Goal: Task Accomplishment & Management: Use online tool/utility

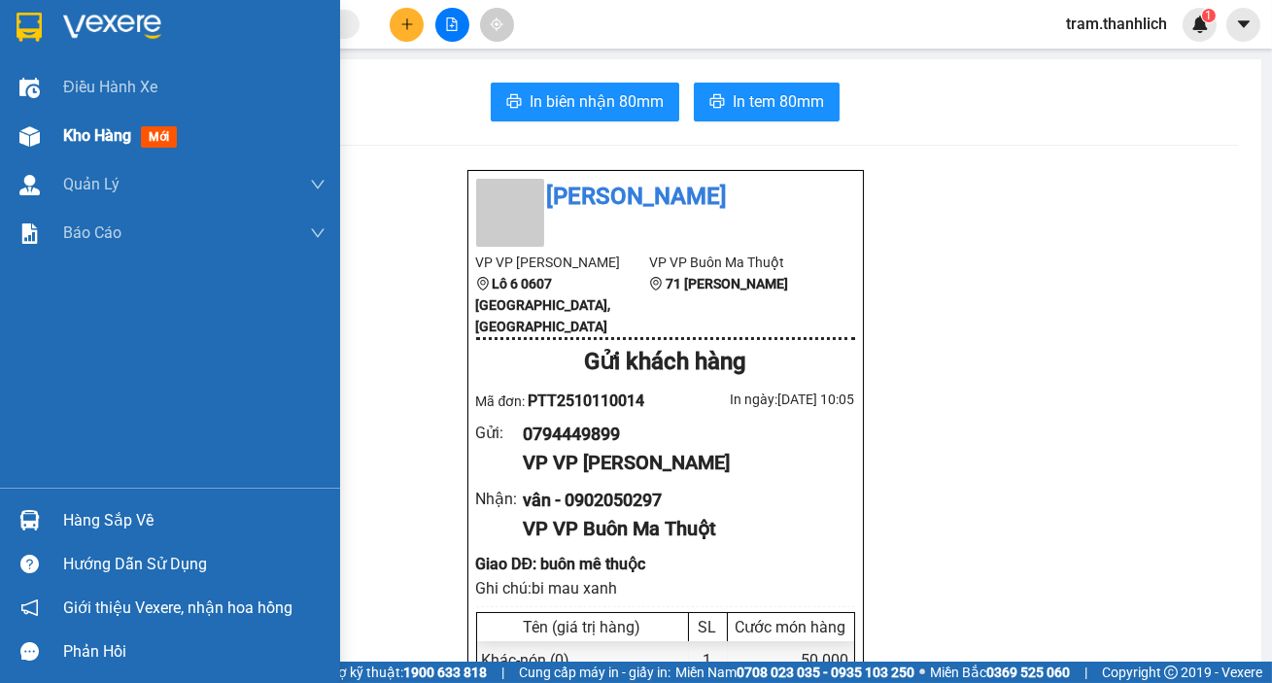
click at [122, 129] on span "Kho hàng" at bounding box center [97, 135] width 68 height 18
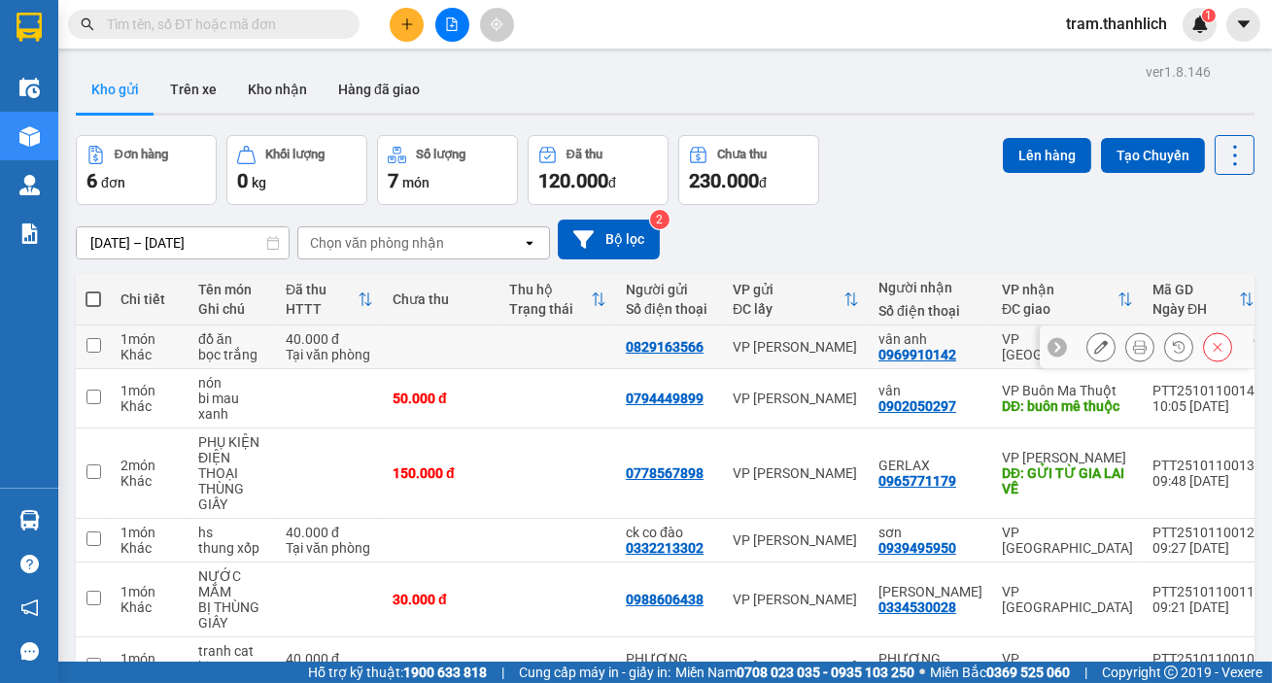
click at [1127, 348] on button at bounding box center [1140, 347] width 27 height 34
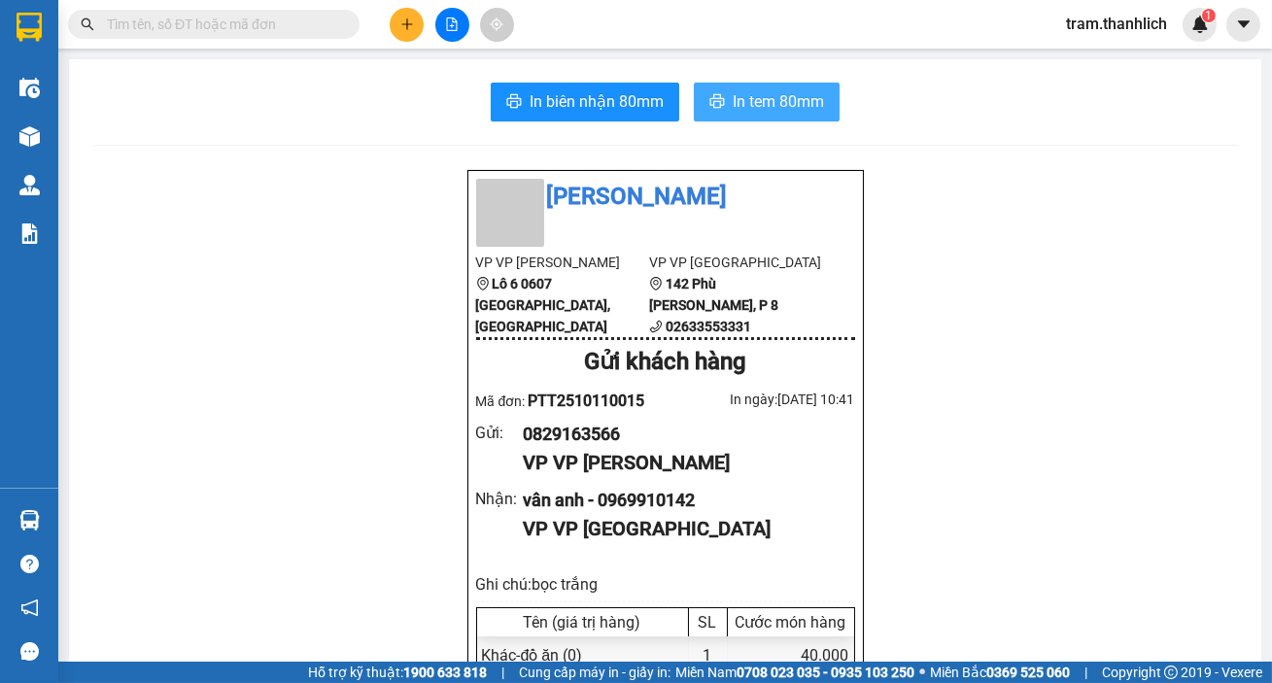
click at [763, 98] on span "In tem 80mm" at bounding box center [778, 101] width 91 height 24
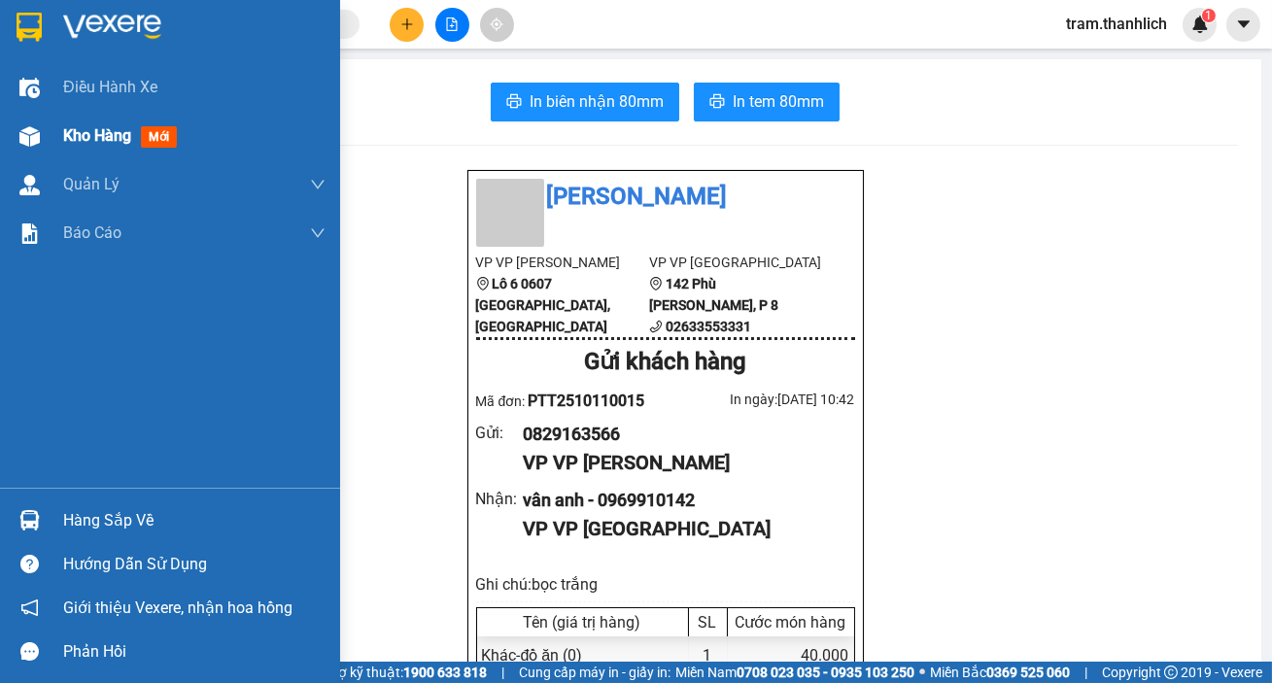
drag, startPoint x: 91, startPoint y: 90, endPoint x: 100, endPoint y: 146, distance: 56.1
click at [95, 106] on div "Điều hành xe" at bounding box center [194, 87] width 262 height 49
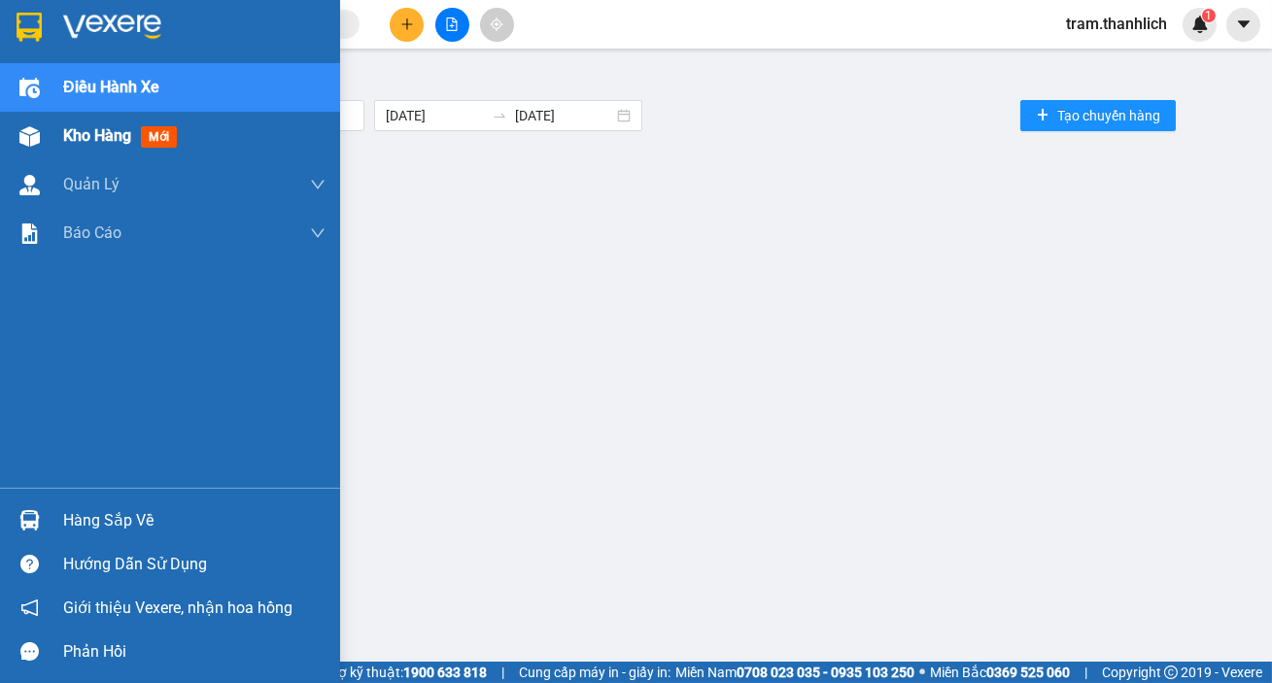
click at [100, 146] on div "Kho hàng mới" at bounding box center [124, 135] width 122 height 24
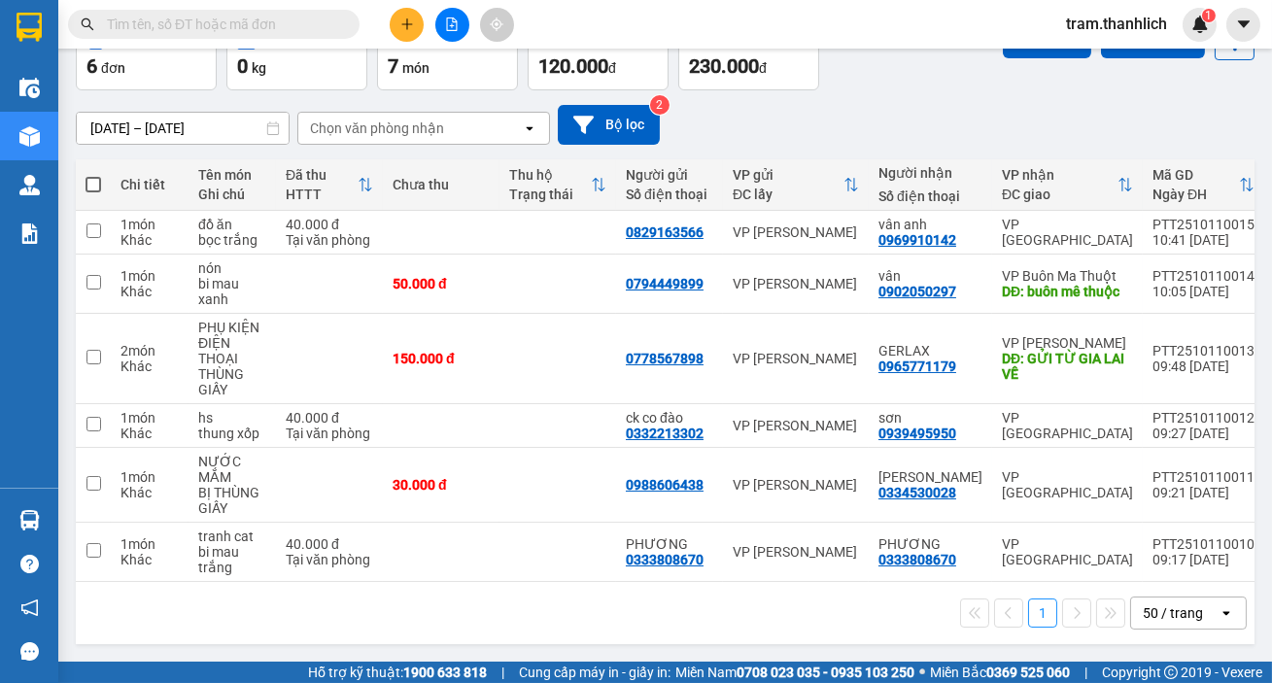
scroll to position [121, 0]
click at [1204, 344] on button at bounding box center [1217, 359] width 27 height 34
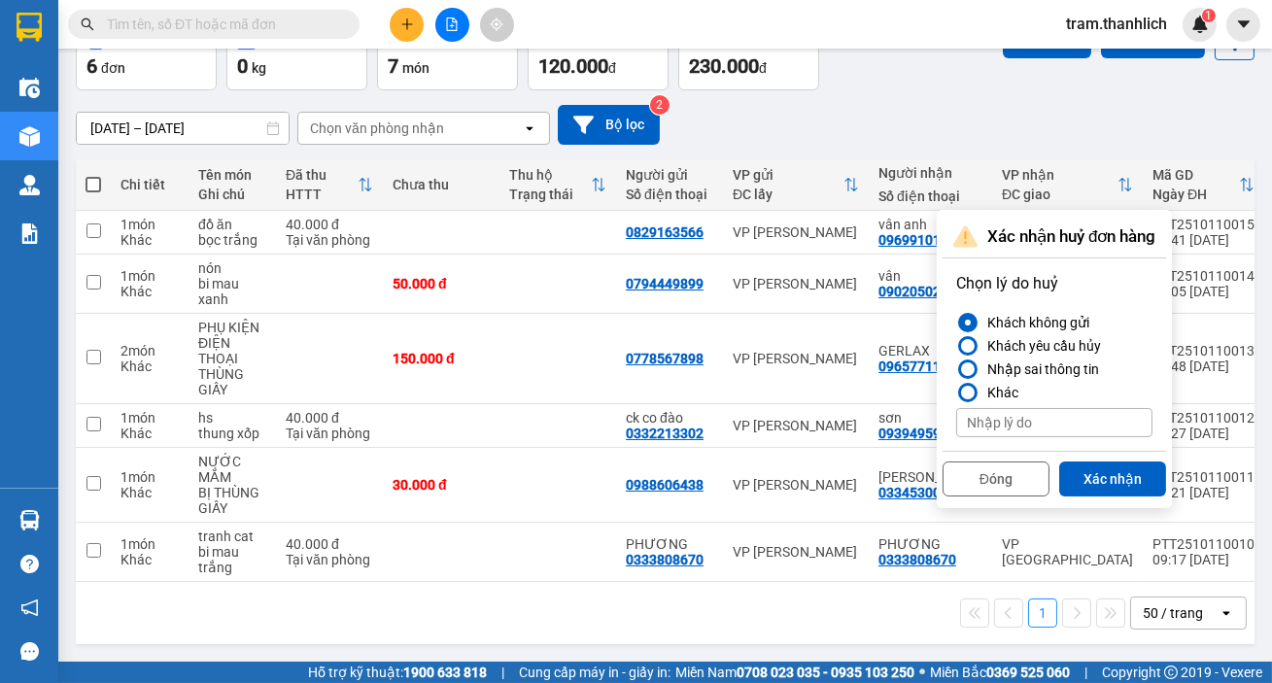
click at [1104, 469] on button "Xác nhận" at bounding box center [1112, 479] width 107 height 35
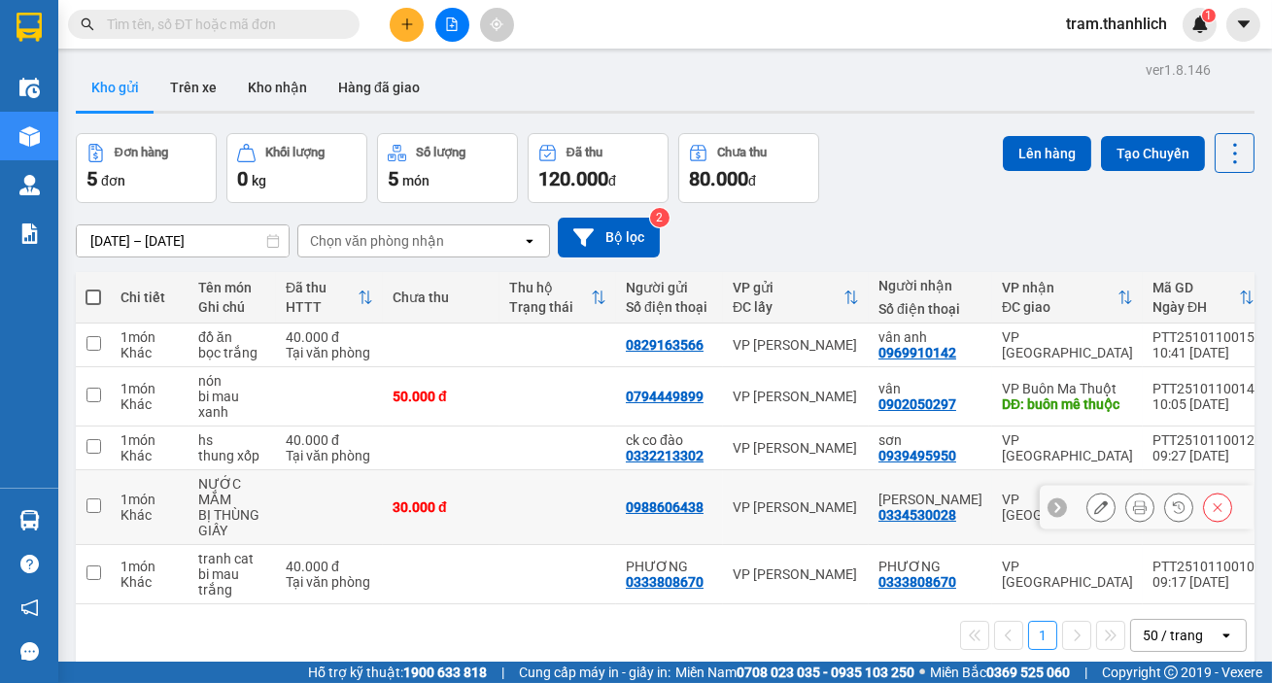
scroll to position [0, 0]
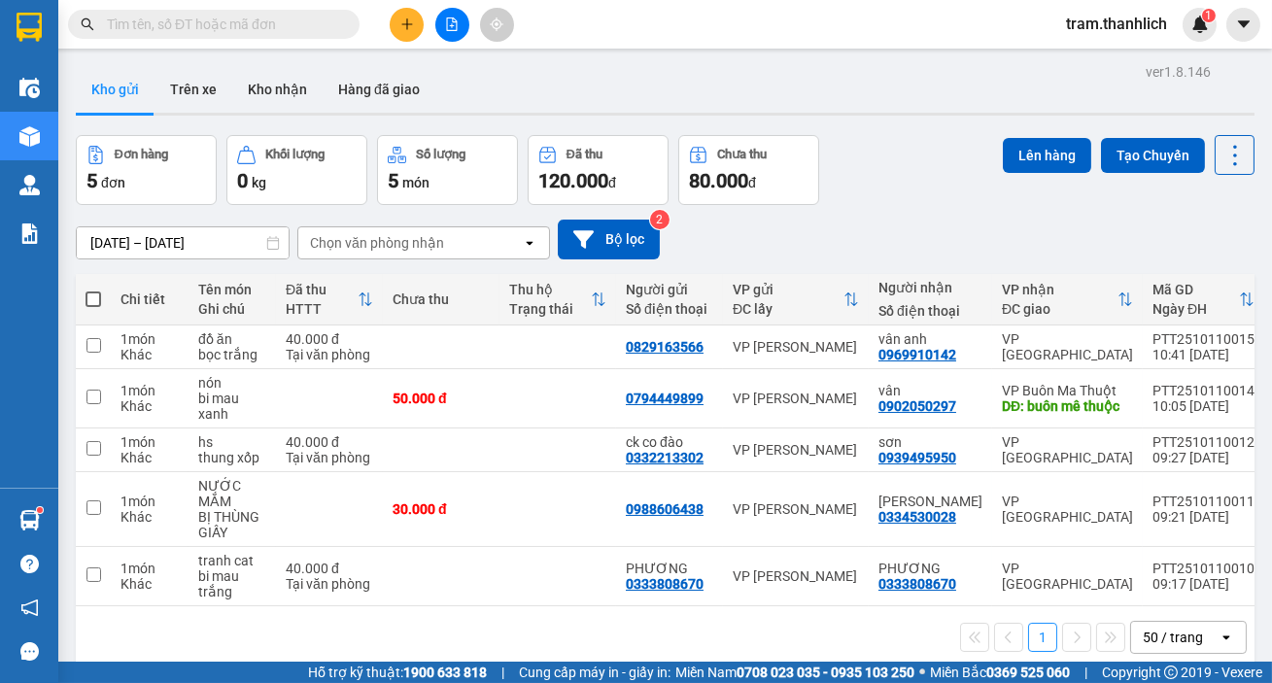
click at [405, 17] on icon "plus" at bounding box center [407, 24] width 14 height 14
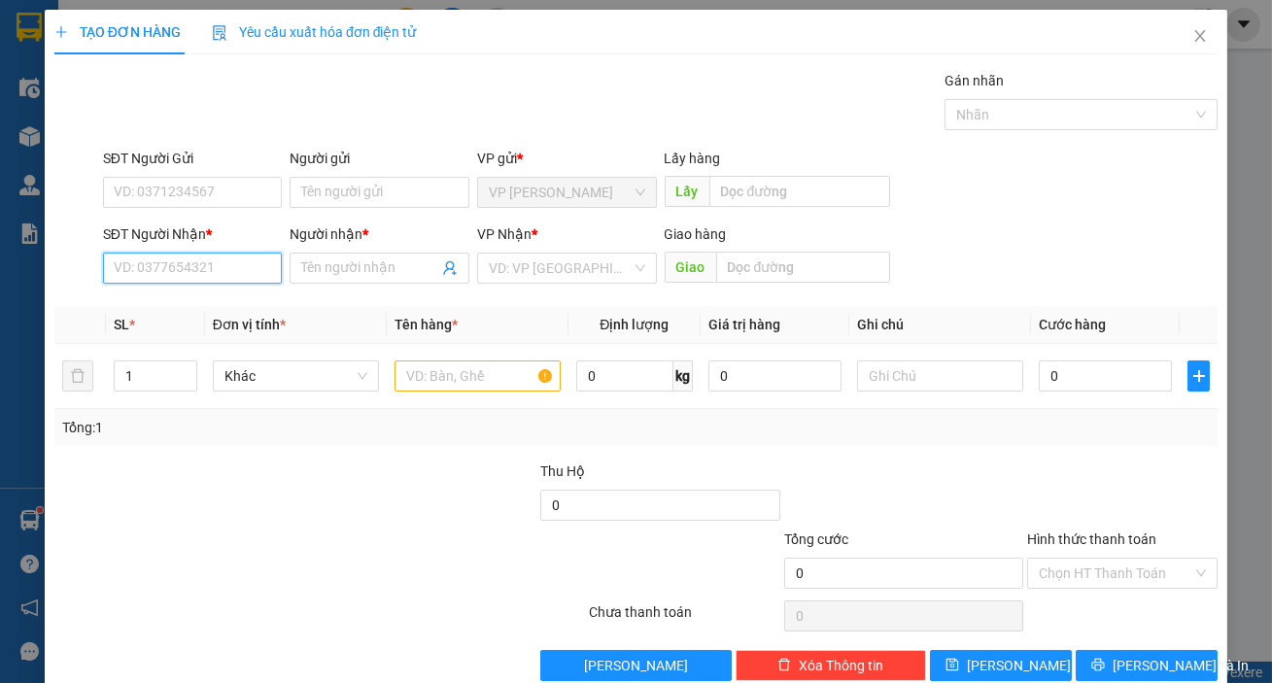
click at [223, 278] on input "SĐT Người Nhận *" at bounding box center [193, 268] width 180 height 31
click at [232, 307] on div "0947072021 - ANH tHẠCH" at bounding box center [194, 306] width 160 height 21
type input "0947072021"
type input "ANH tHẠCH"
type input "0947072021"
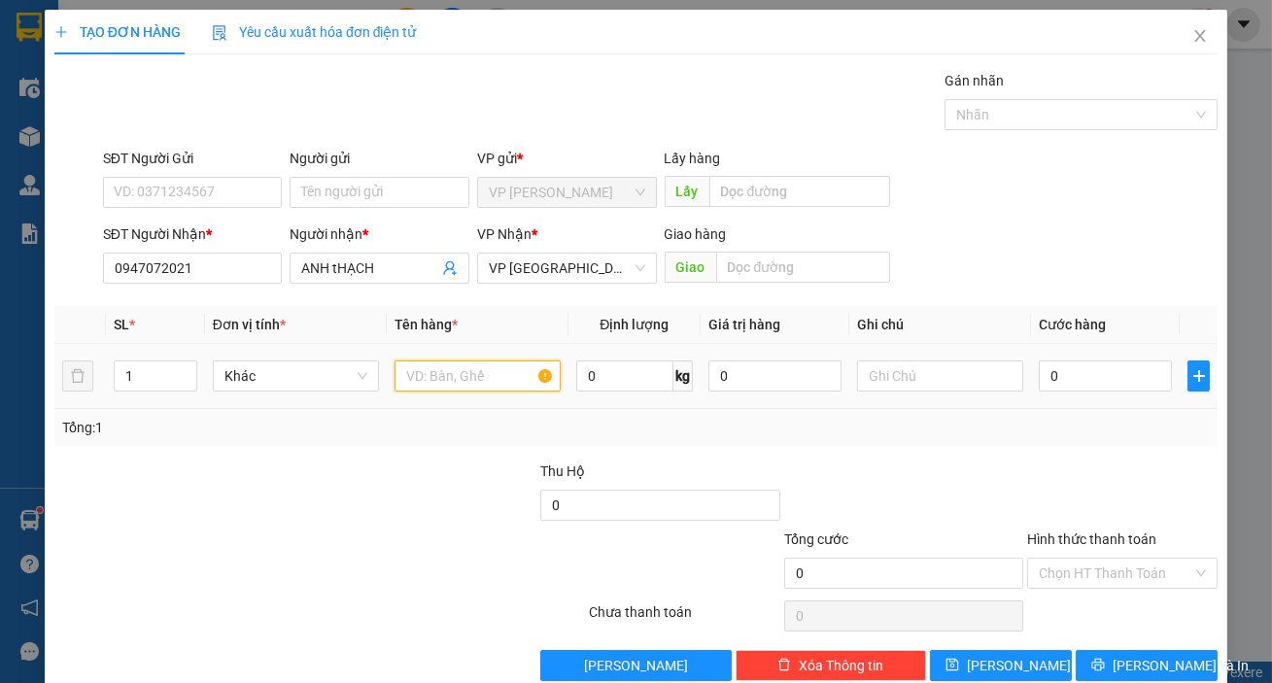
click at [526, 379] on input "text" at bounding box center [478, 376] width 166 height 31
type input "d"
type input "đ"
type input "hs"
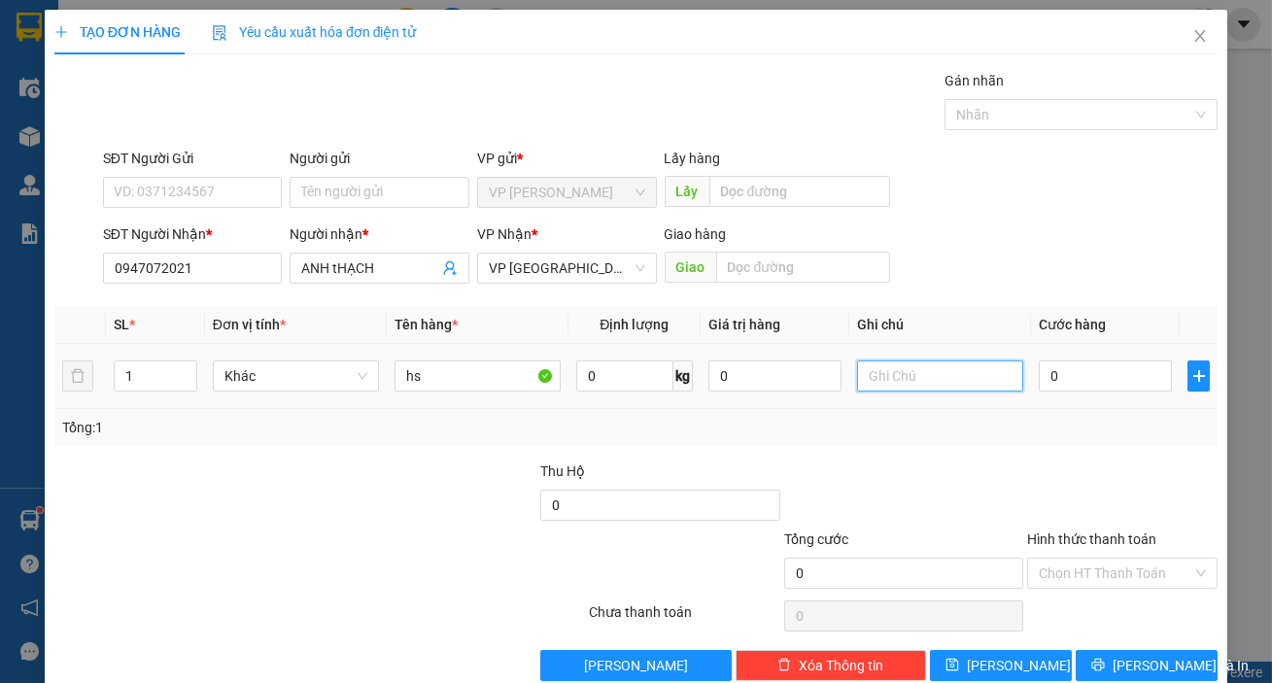
click at [897, 375] on input "text" at bounding box center [940, 376] width 166 height 31
type input "thung xốp"
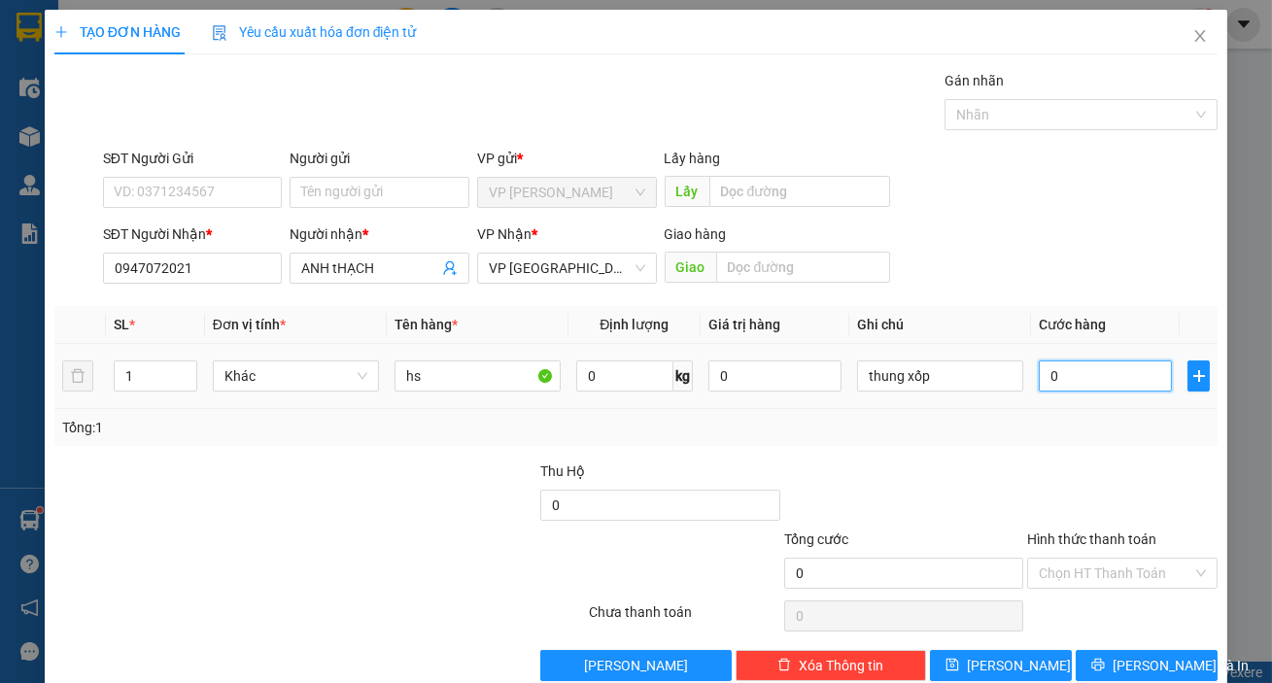
click at [1096, 384] on input "0" at bounding box center [1105, 376] width 133 height 31
type input "7"
type input "70"
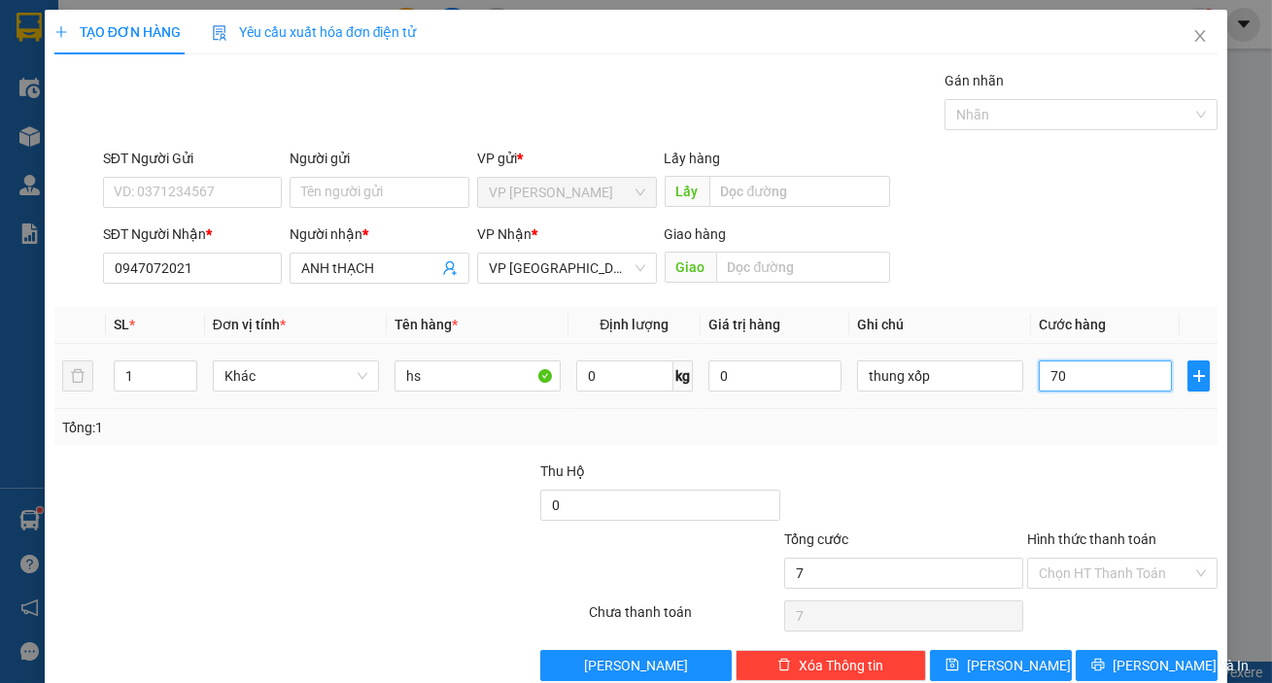
type input "70"
type input "700"
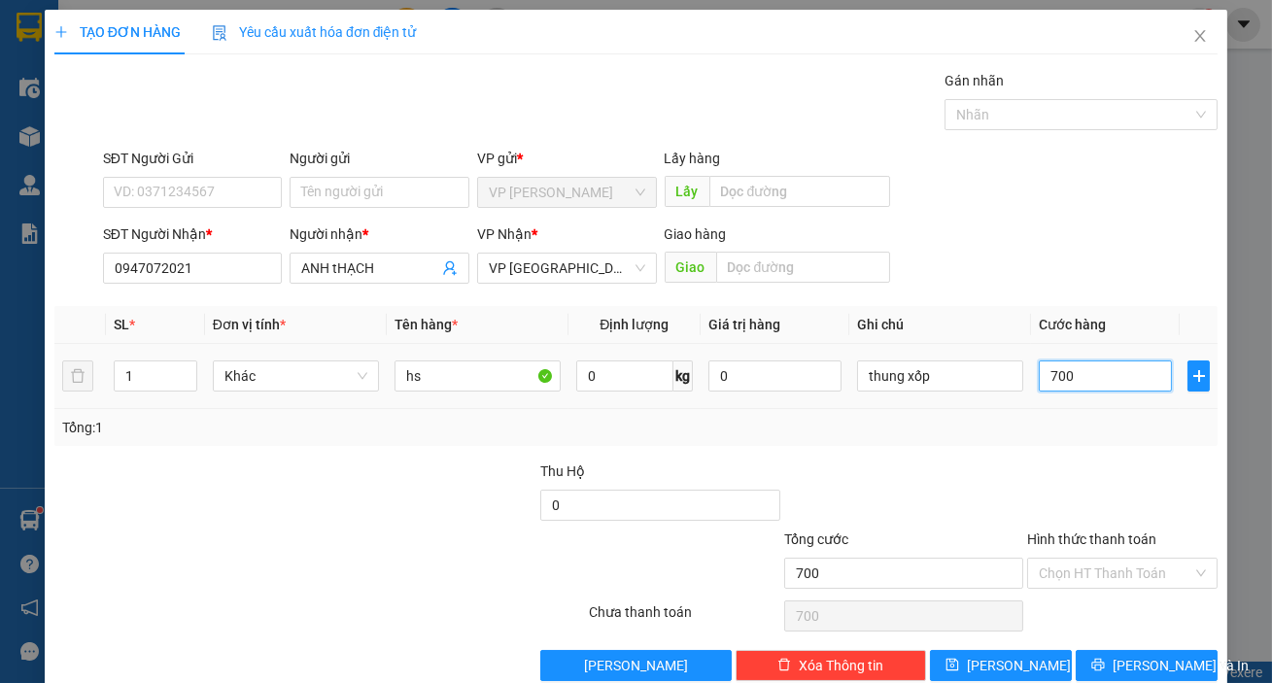
type input "7.000"
type input "70.000"
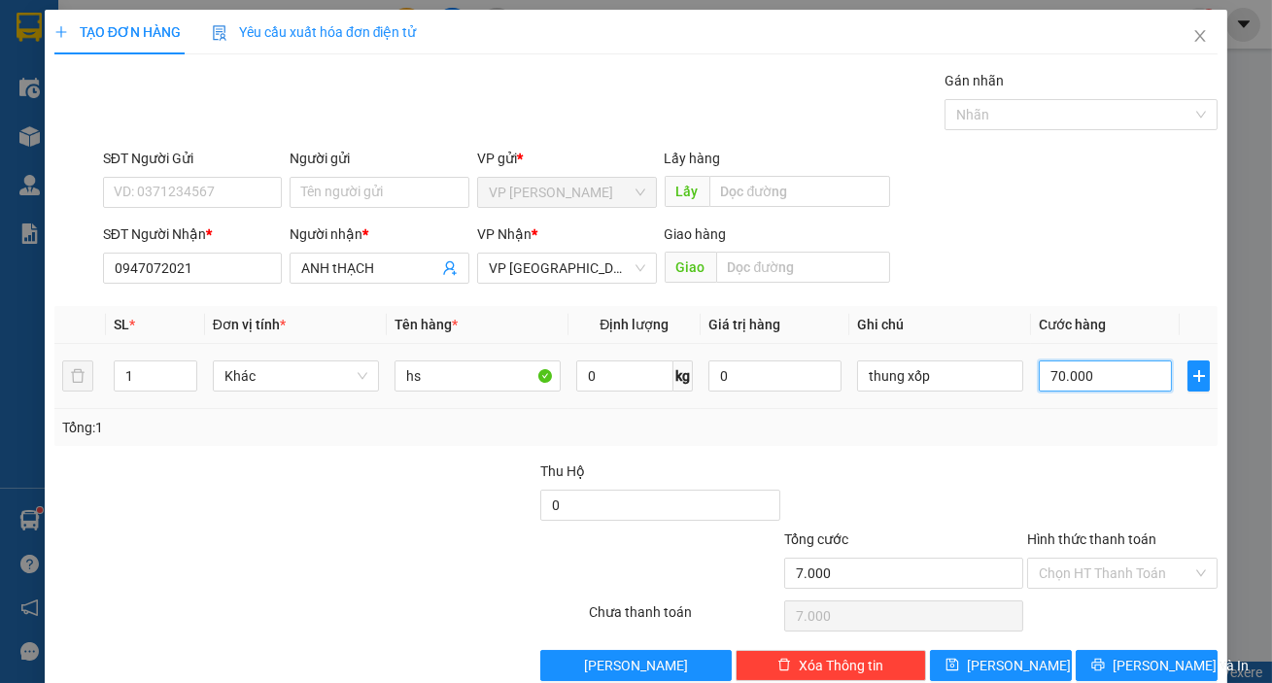
type input "70.000"
click at [1101, 674] on button "[PERSON_NAME] và In" at bounding box center [1147, 665] width 142 height 31
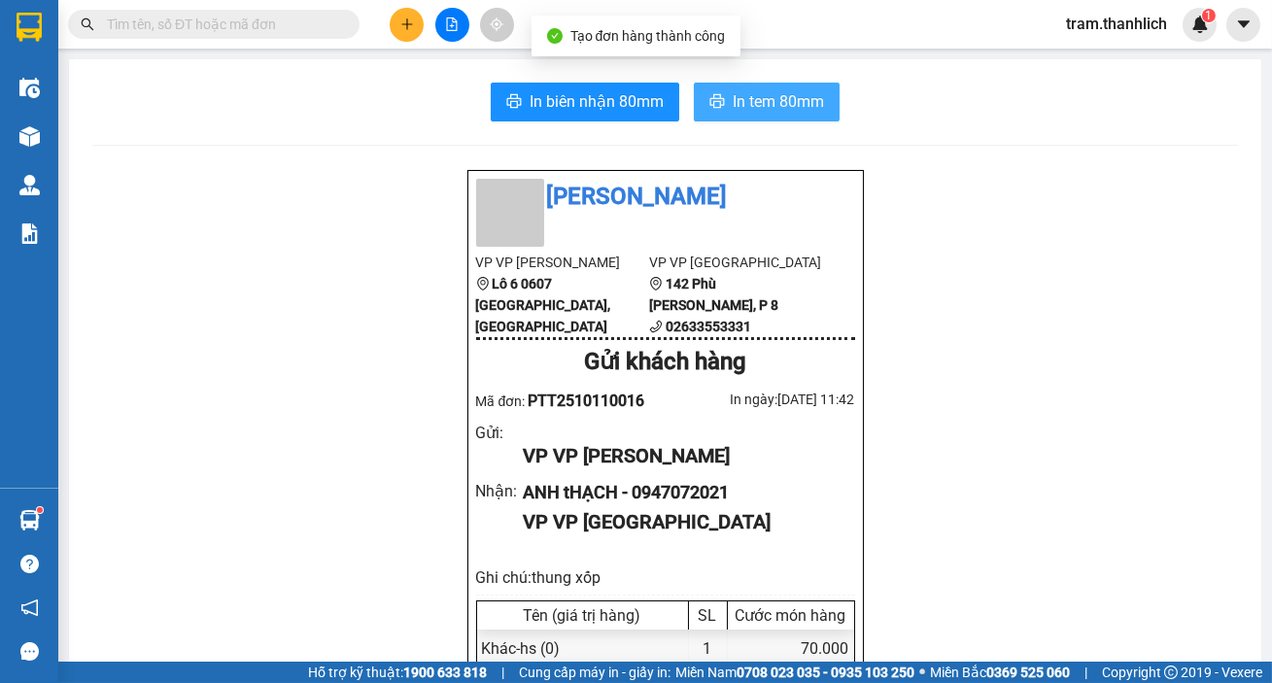
click at [800, 94] on span "In tem 80mm" at bounding box center [778, 101] width 91 height 24
click at [408, 32] on button at bounding box center [407, 25] width 34 height 34
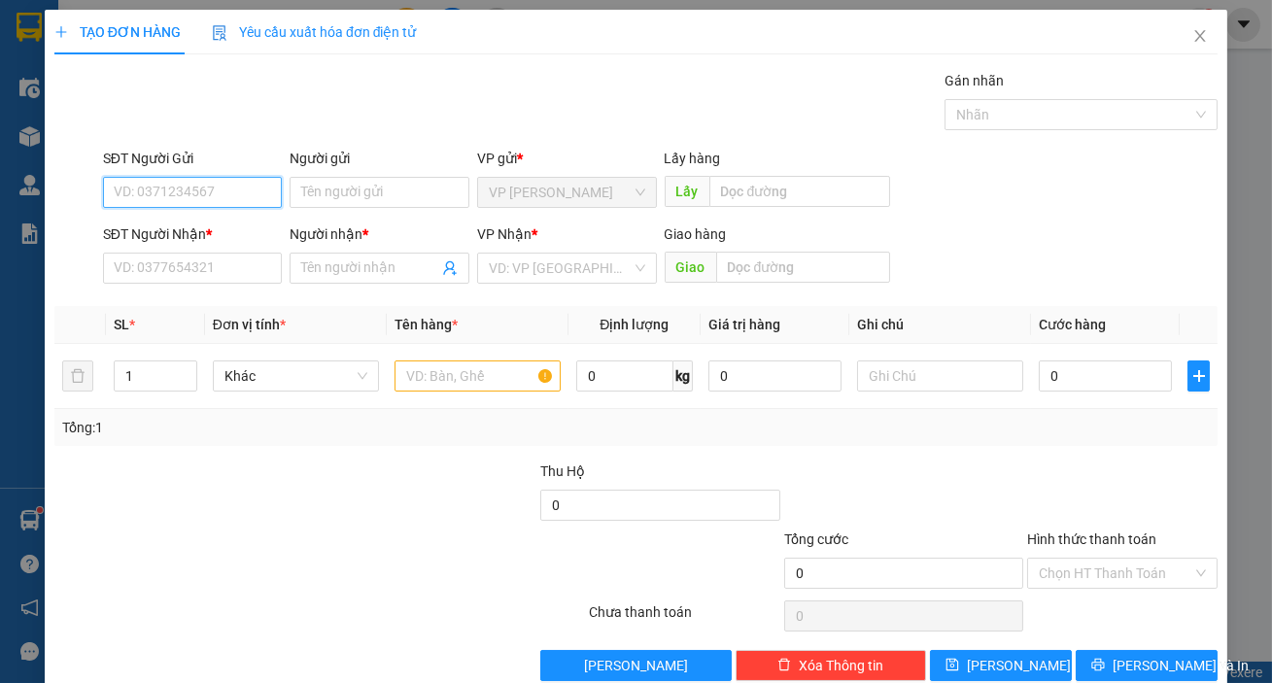
click at [159, 198] on input "SĐT Người Gửi" at bounding box center [193, 192] width 180 height 31
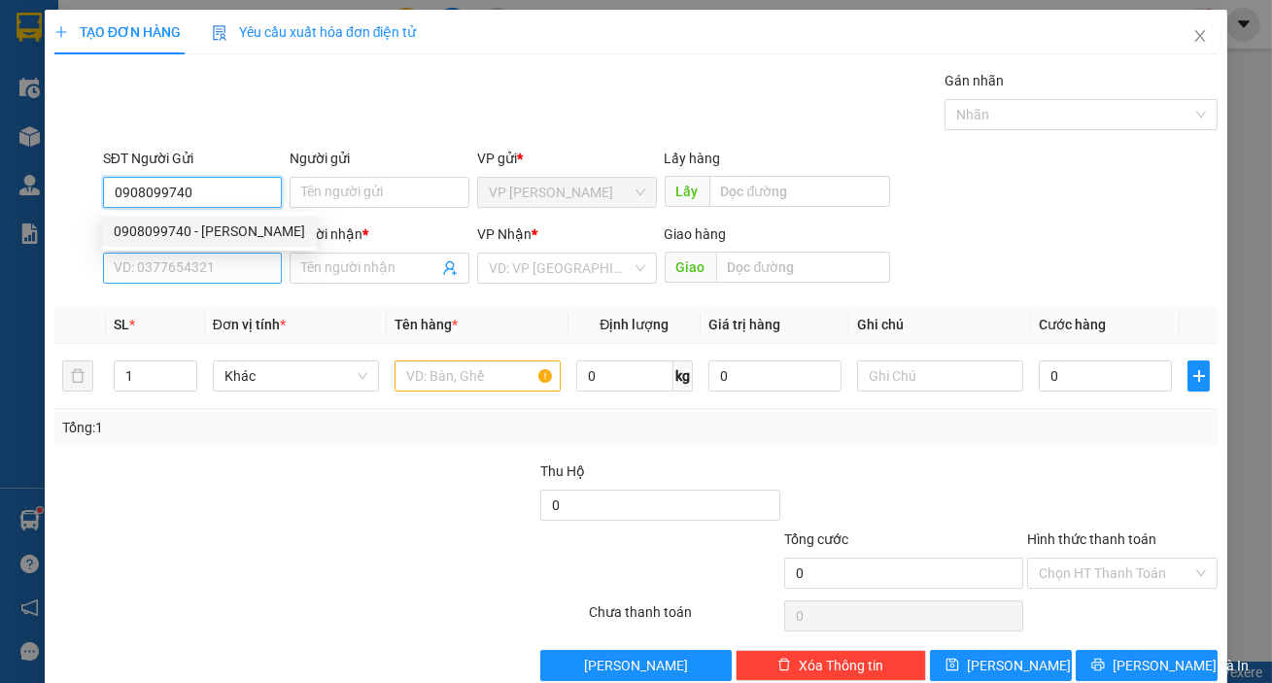
type input "0908099740"
click at [193, 264] on input "SĐT Người Nhận *" at bounding box center [193, 268] width 180 height 31
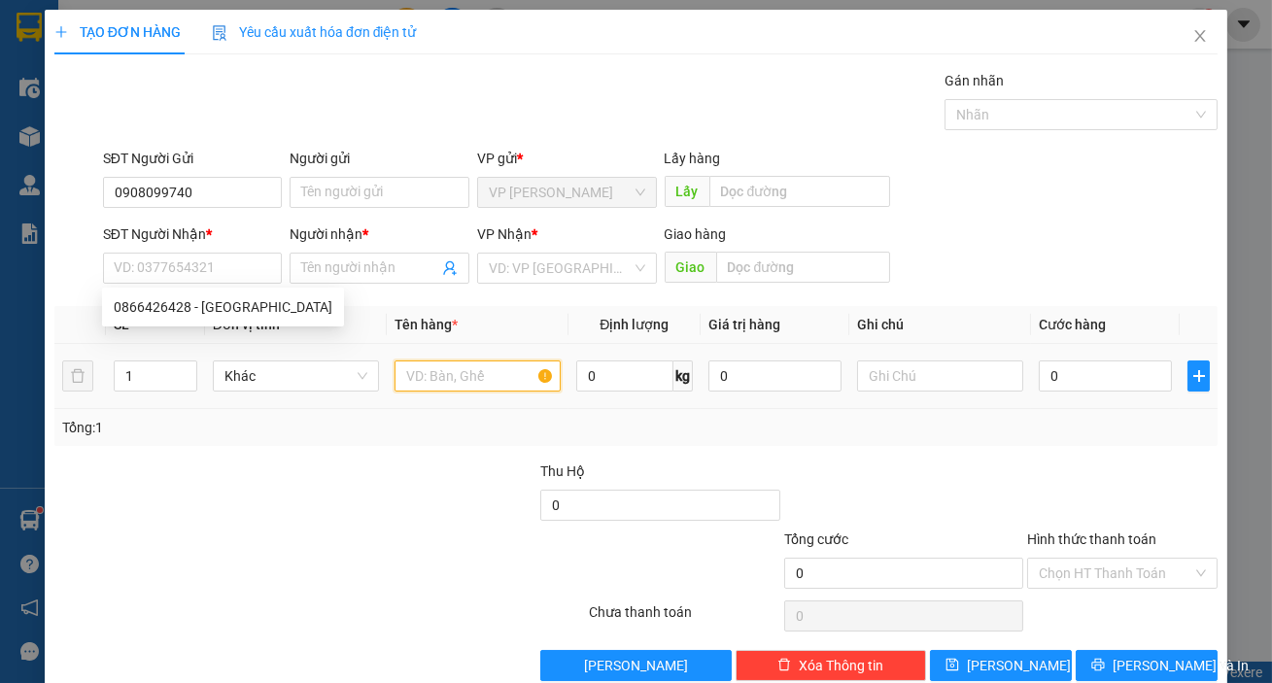
click at [448, 375] on input "text" at bounding box center [478, 376] width 166 height 31
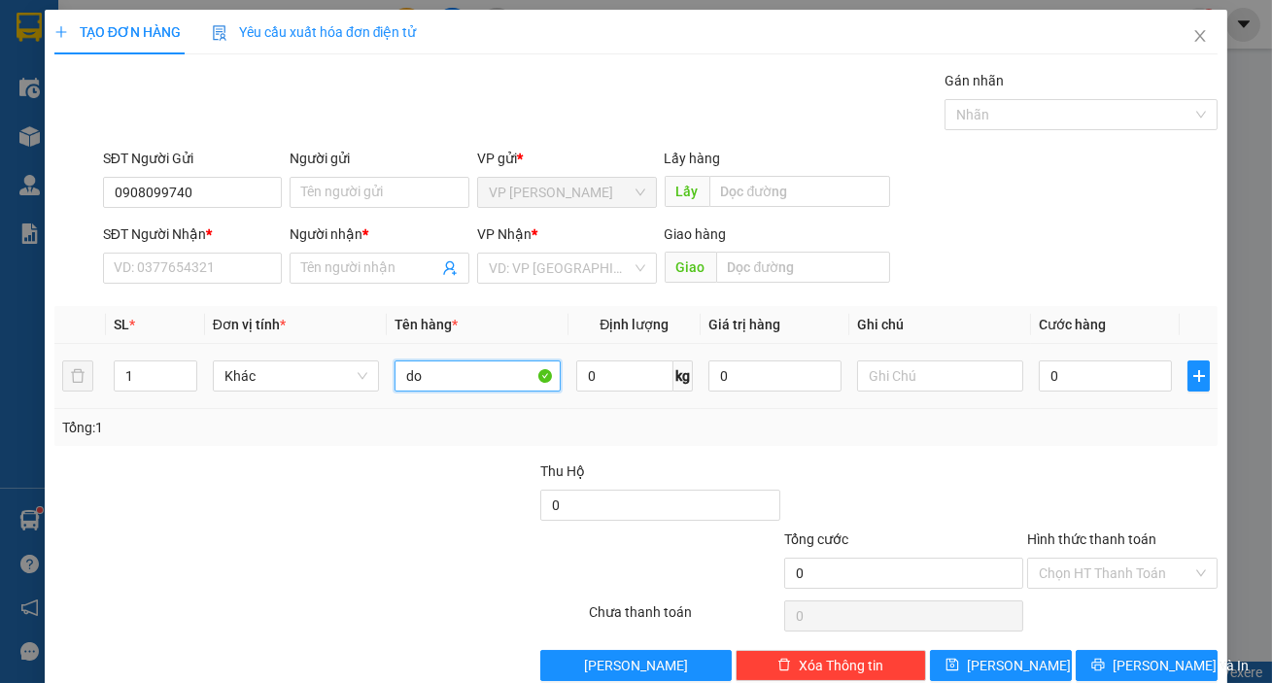
type input "d"
type input "đô ăn"
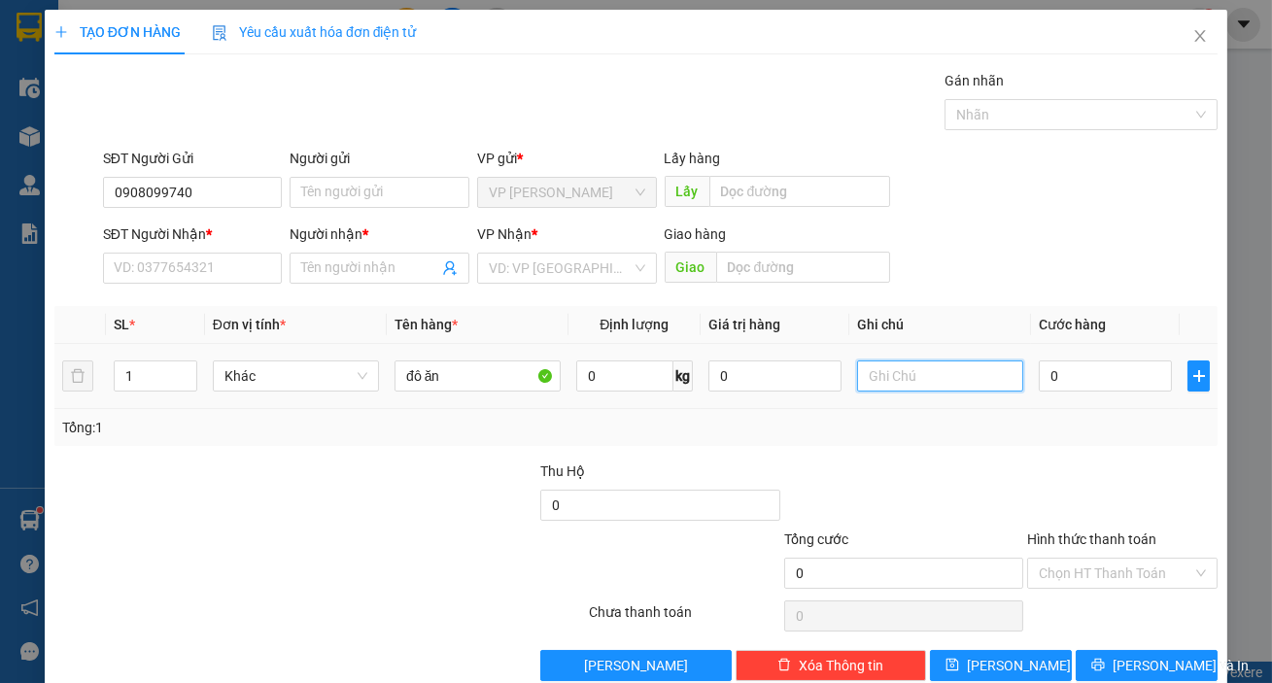
click at [865, 382] on input "text" at bounding box center [940, 376] width 166 height 31
type input "bi"
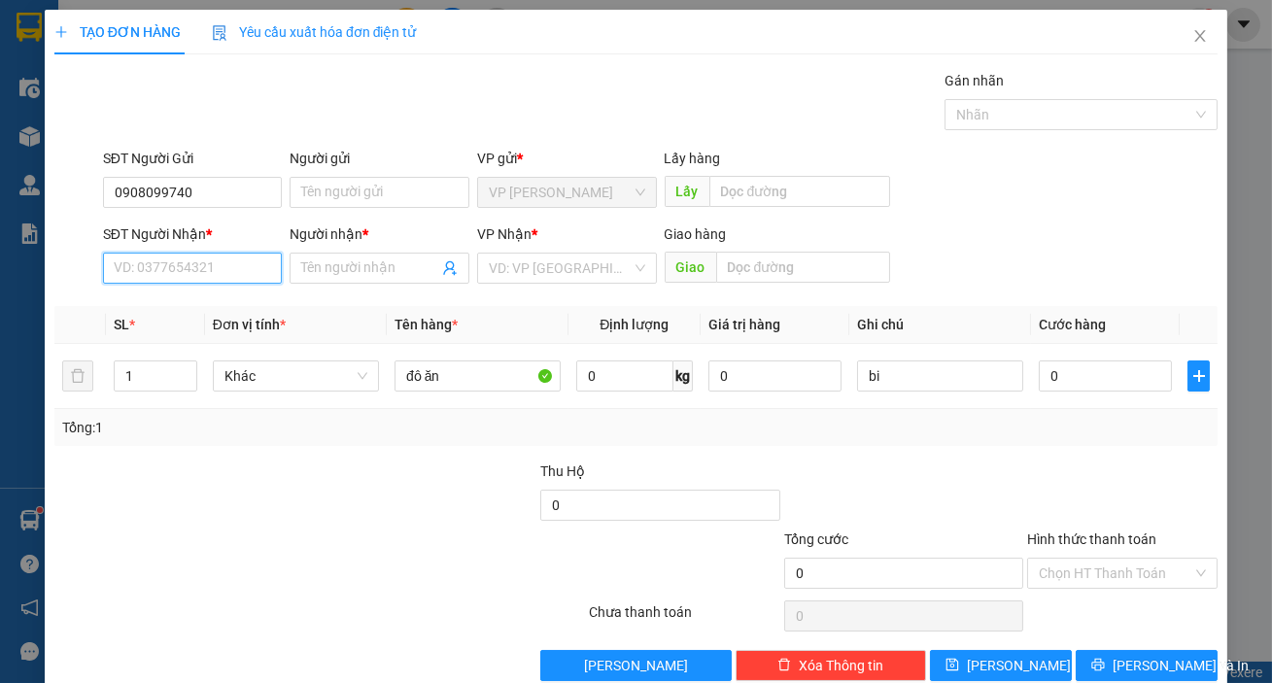
click at [223, 273] on input "SĐT Người Nhận *" at bounding box center [193, 268] width 180 height 31
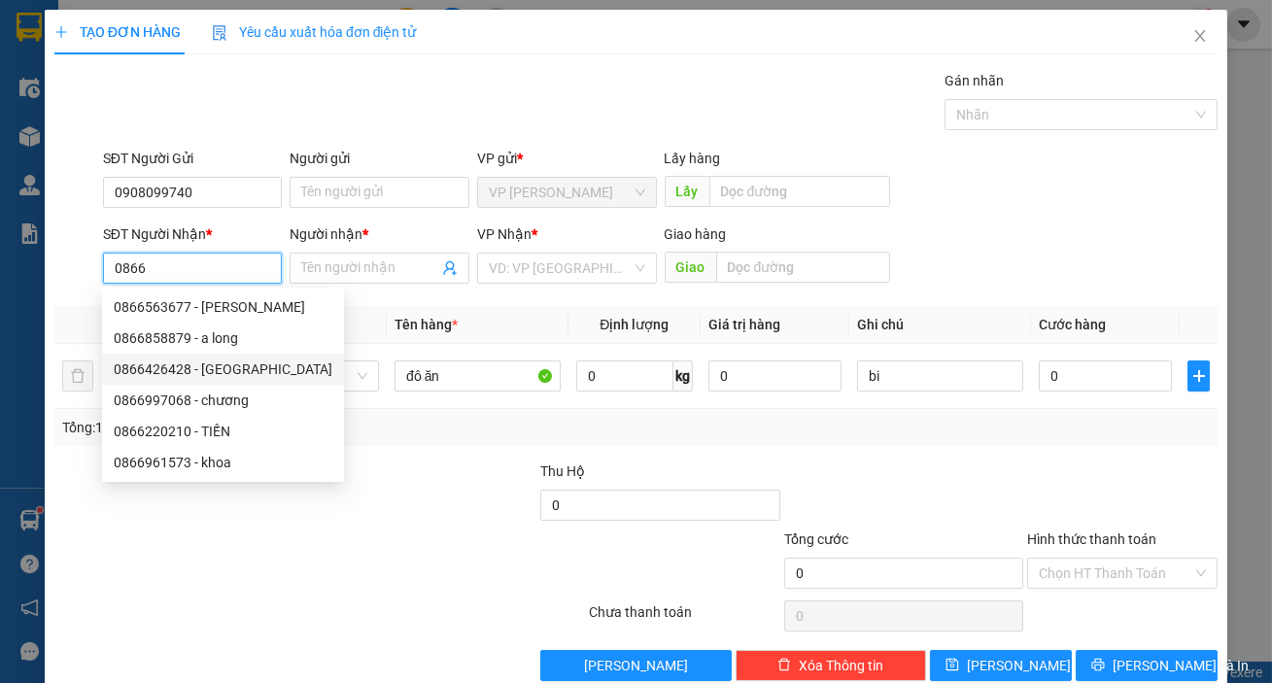
click at [218, 364] on div "0866426428 - [GEOGRAPHIC_DATA]" at bounding box center [223, 369] width 219 height 21
type input "0866426428"
type input "THIÊN PHÚC"
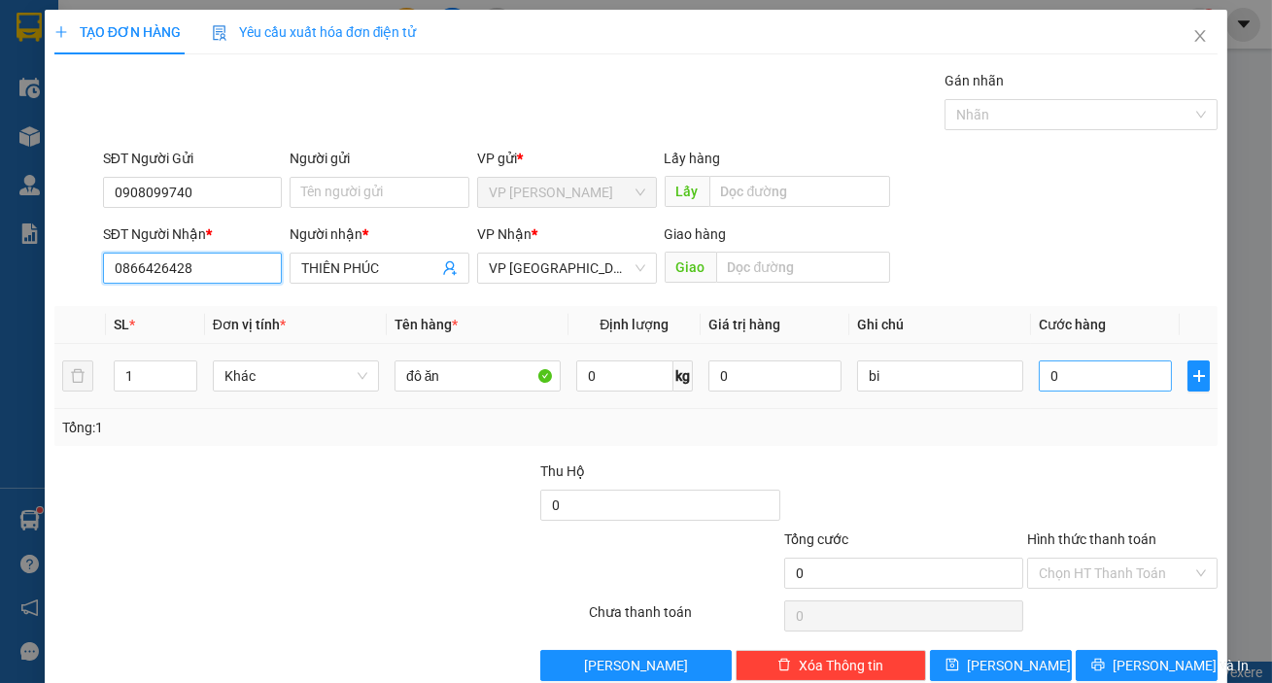
type input "0866426428"
click at [1101, 387] on input "0" at bounding box center [1105, 376] width 133 height 31
type input "3"
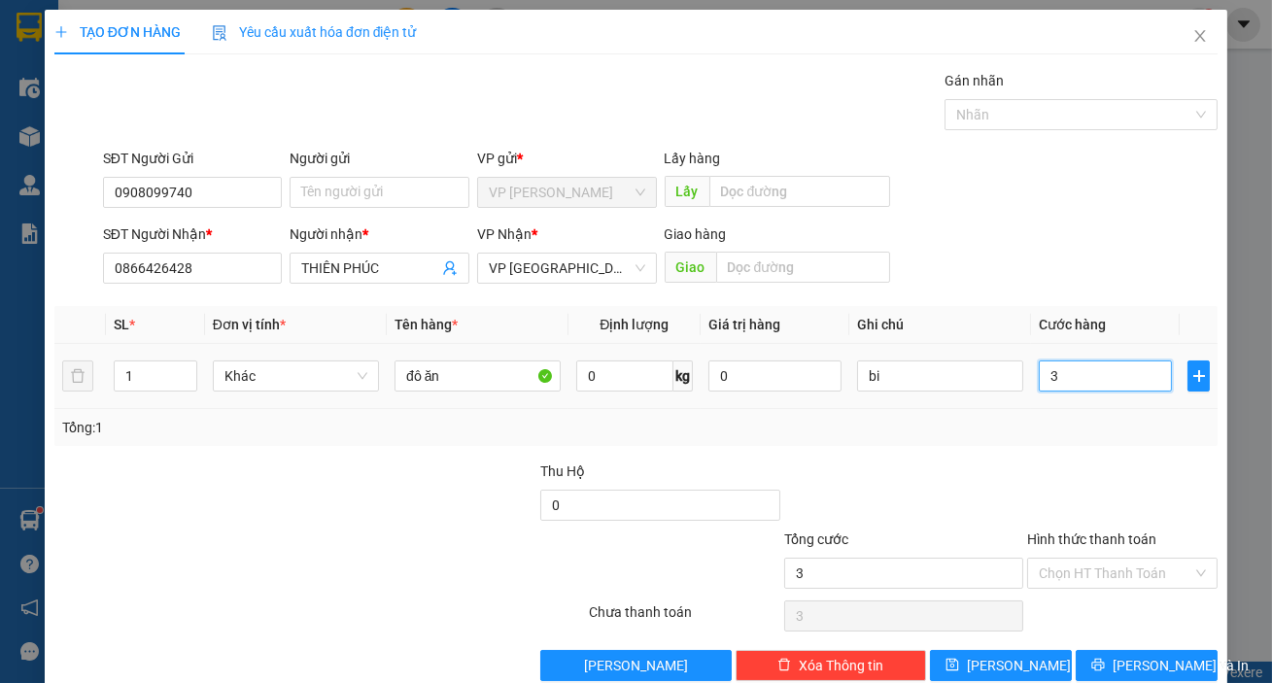
type input "30"
type input "300"
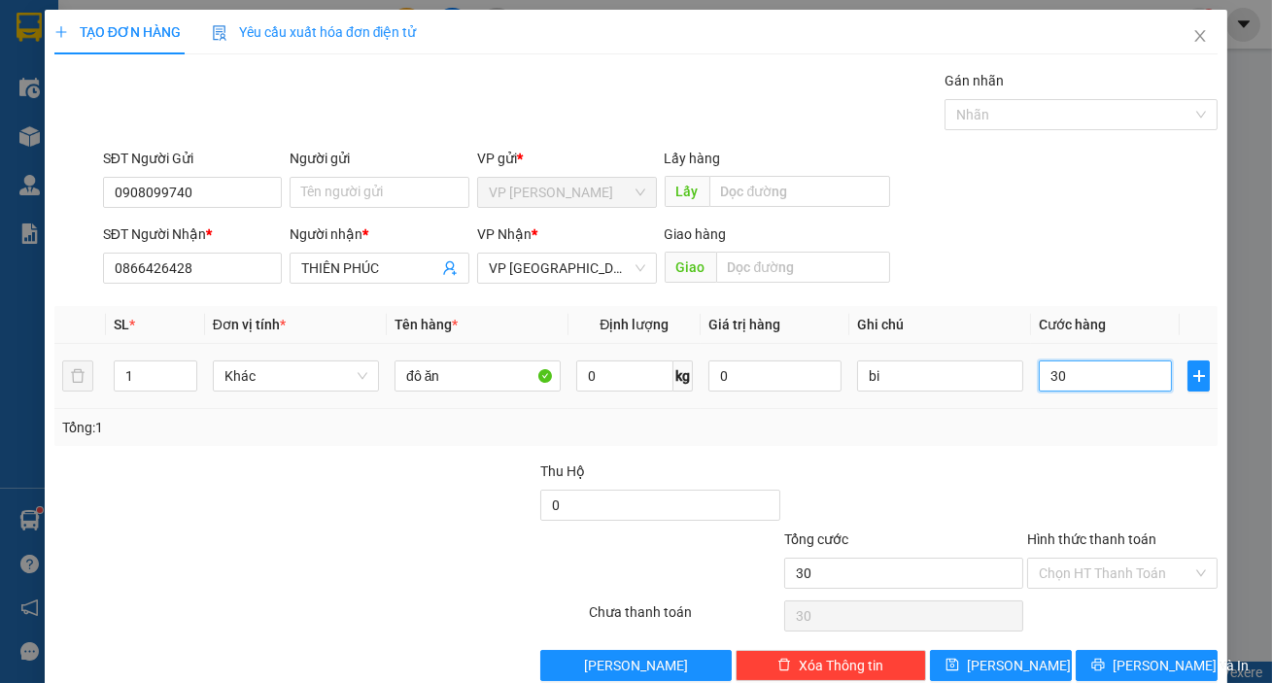
type input "300"
type input "3.000"
type input "30.000"
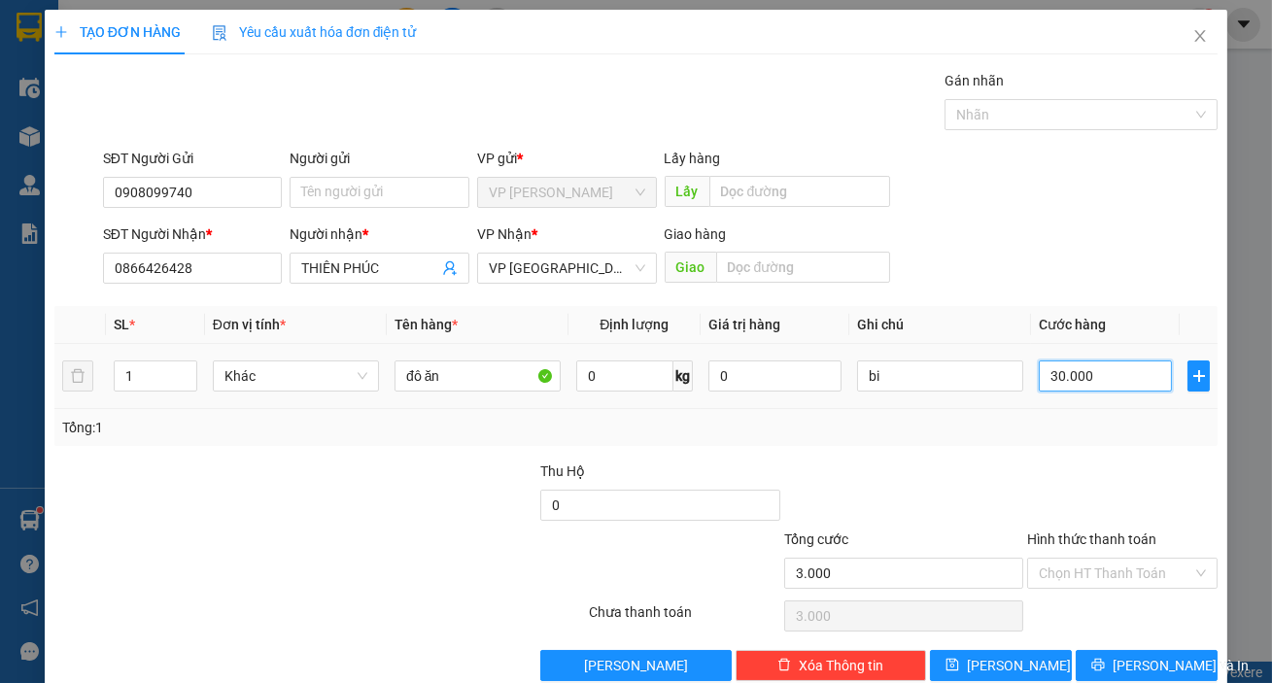
type input "30.000"
click at [1068, 565] on input "Hình thức thanh toán" at bounding box center [1116, 573] width 154 height 29
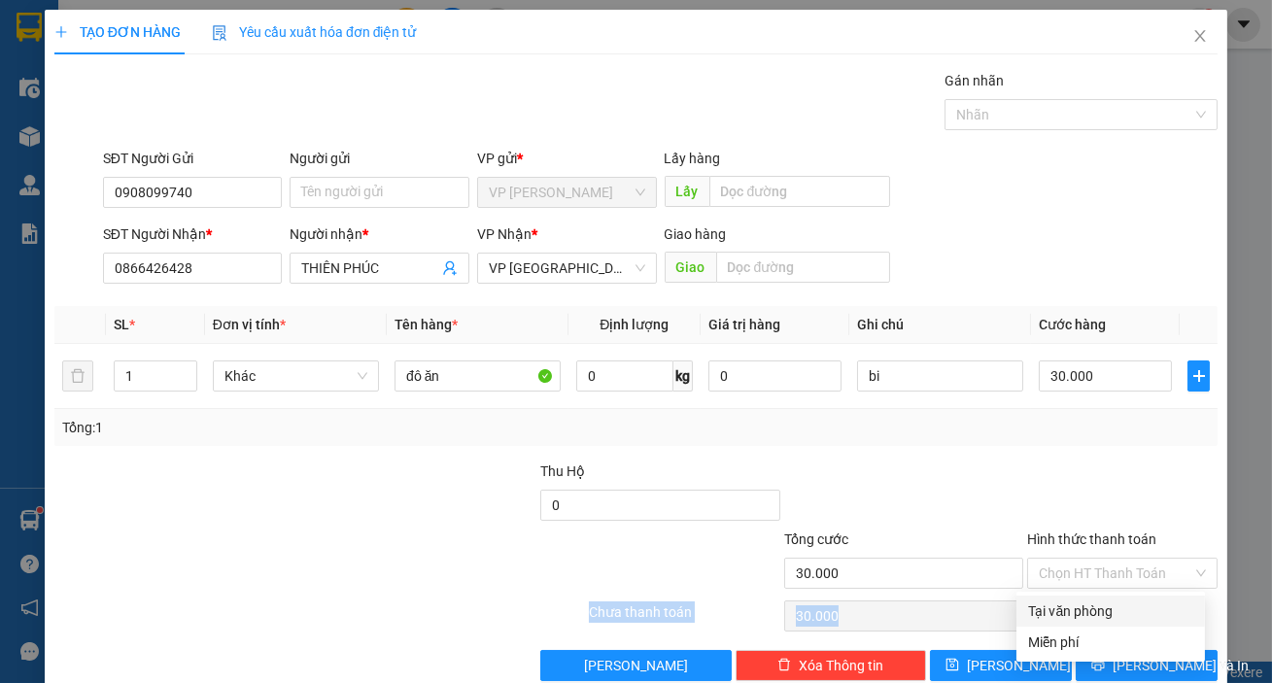
drag, startPoint x: 1068, startPoint y: 594, endPoint x: 1068, endPoint y: 615, distance: 21.4
click at [1068, 606] on div "Transit Pickup Surcharge Ids Transit Deliver Surcharge Ids Transit Deliver Surc…" at bounding box center [635, 375] width 1163 height 611
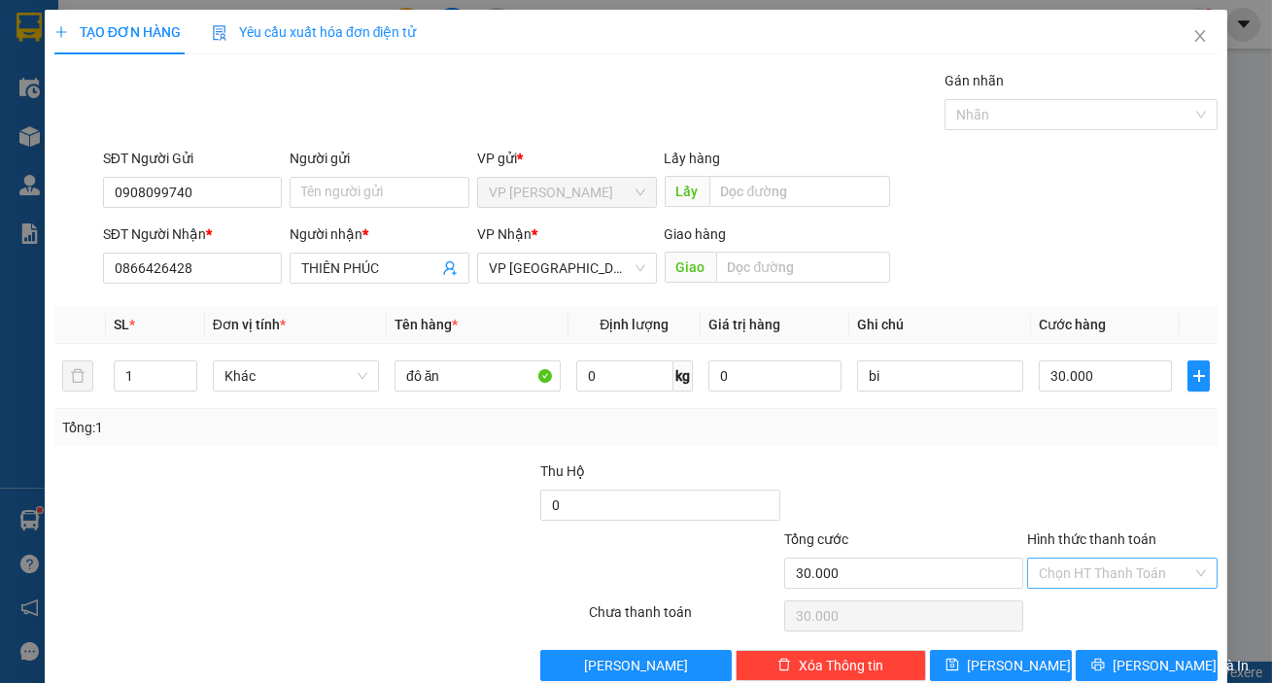
click at [1078, 571] on input "Hình thức thanh toán" at bounding box center [1116, 573] width 154 height 29
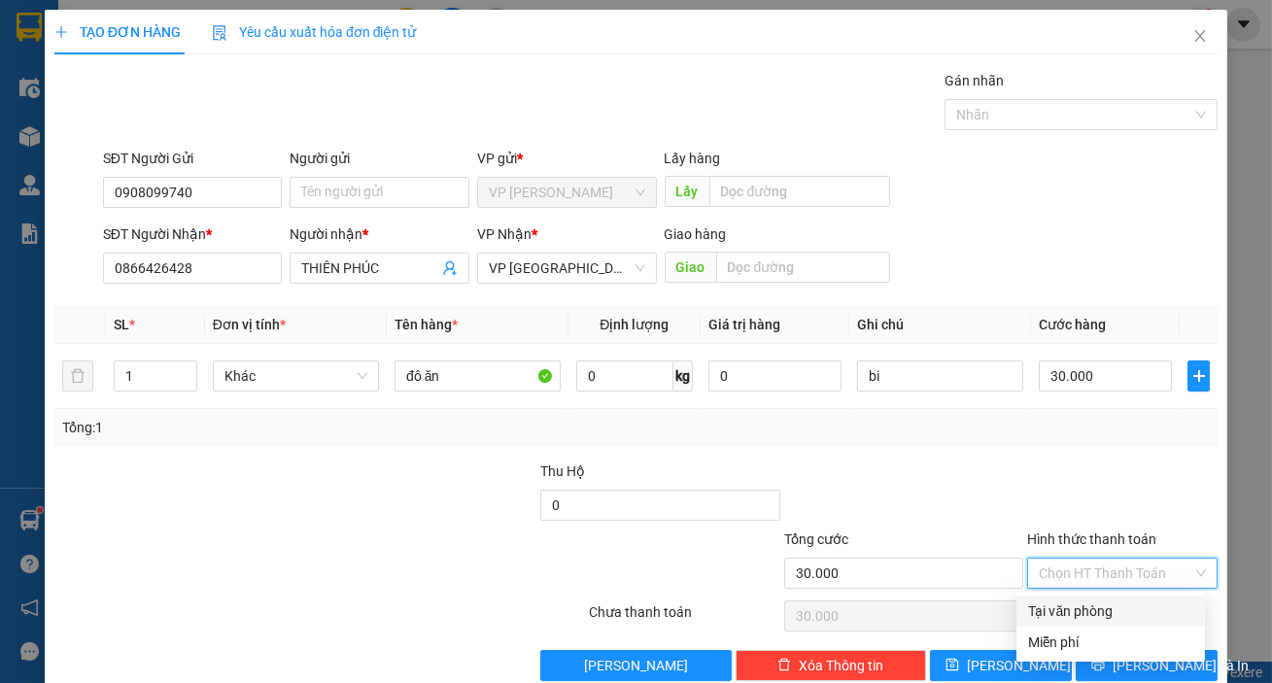
click at [1082, 610] on div "Tại văn phòng" at bounding box center [1110, 611] width 165 height 21
type input "0"
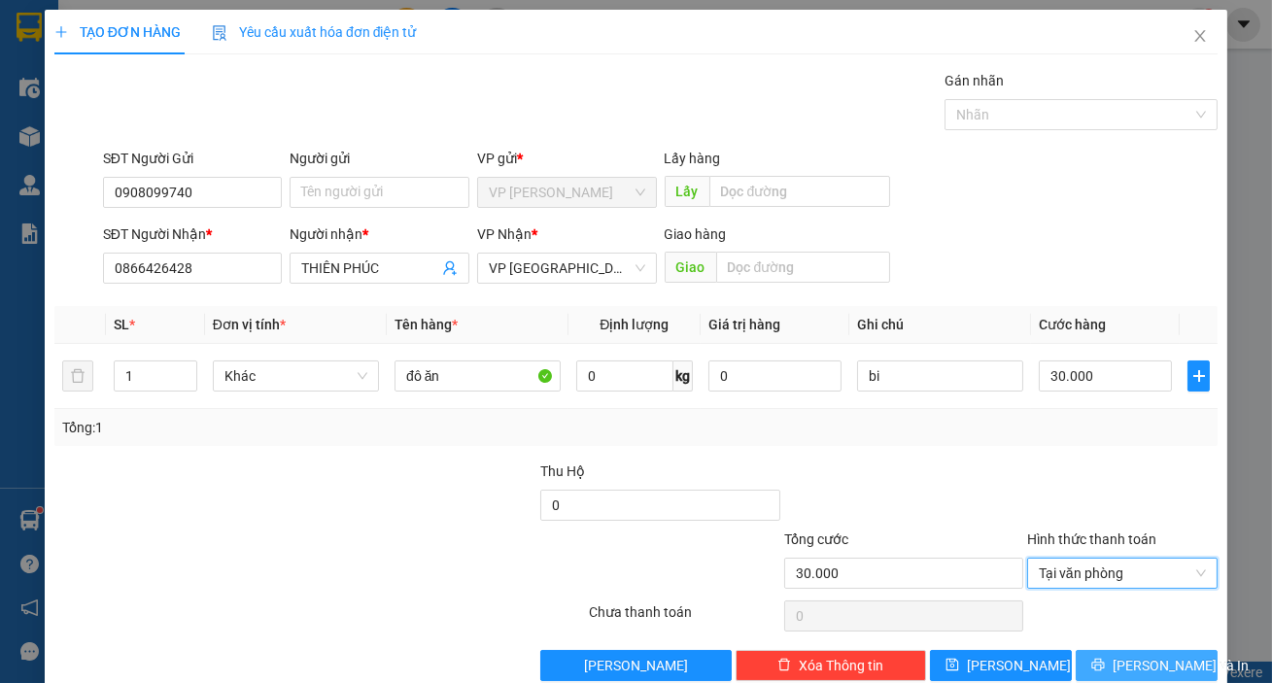
click at [1105, 661] on icon "printer" at bounding box center [1099, 665] width 14 height 14
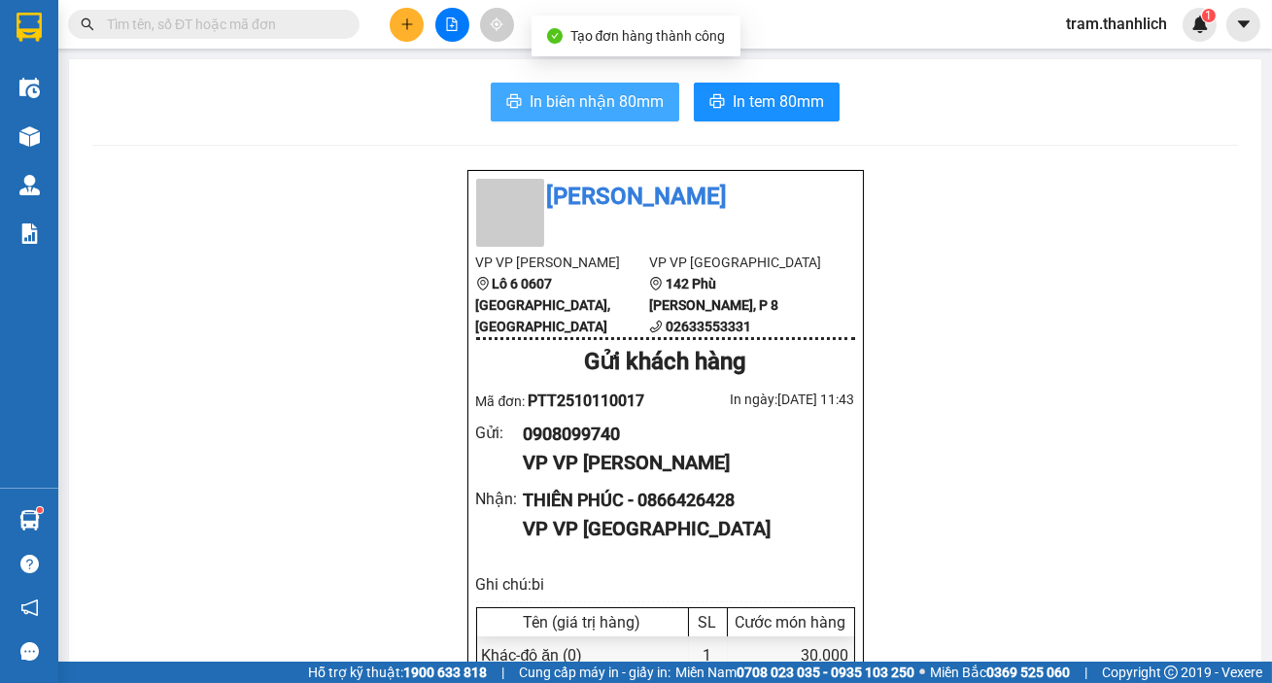
click at [574, 89] on span "In biên nhận 80mm" at bounding box center [597, 101] width 134 height 24
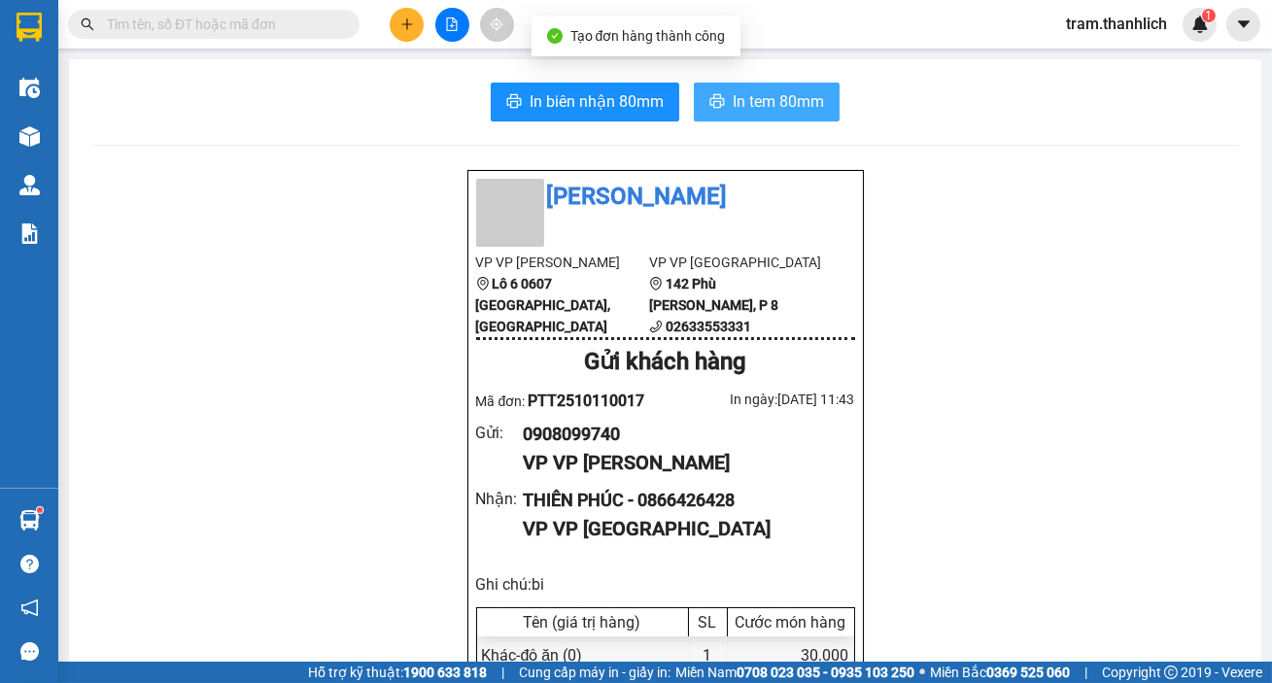
click at [781, 100] on span "In tem 80mm" at bounding box center [778, 101] width 91 height 24
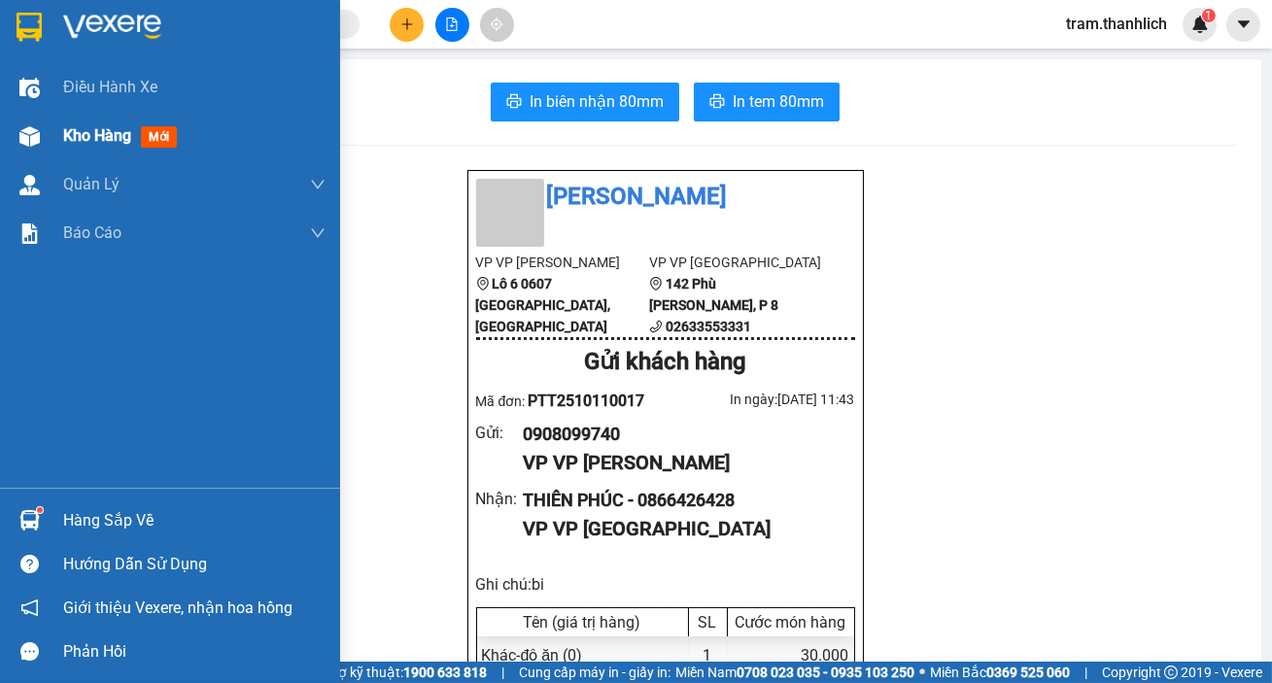
click at [112, 123] on div "Kho hàng mới" at bounding box center [124, 135] width 122 height 24
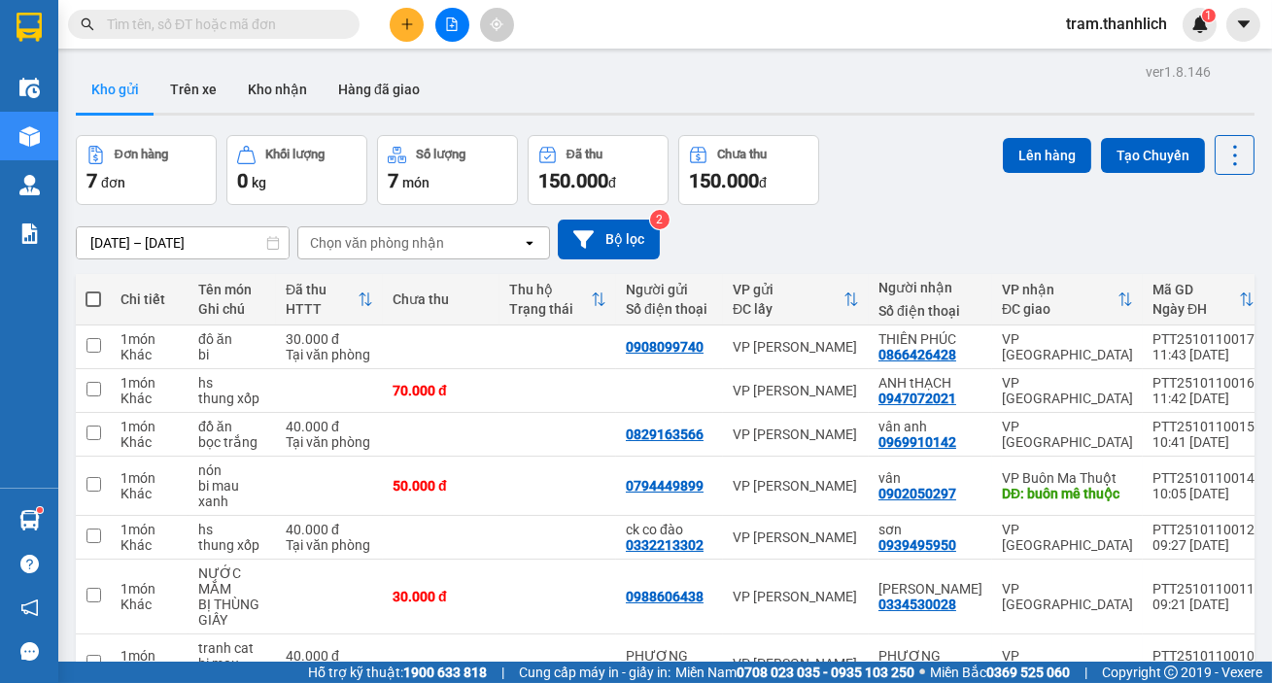
click at [396, 20] on button at bounding box center [407, 25] width 34 height 34
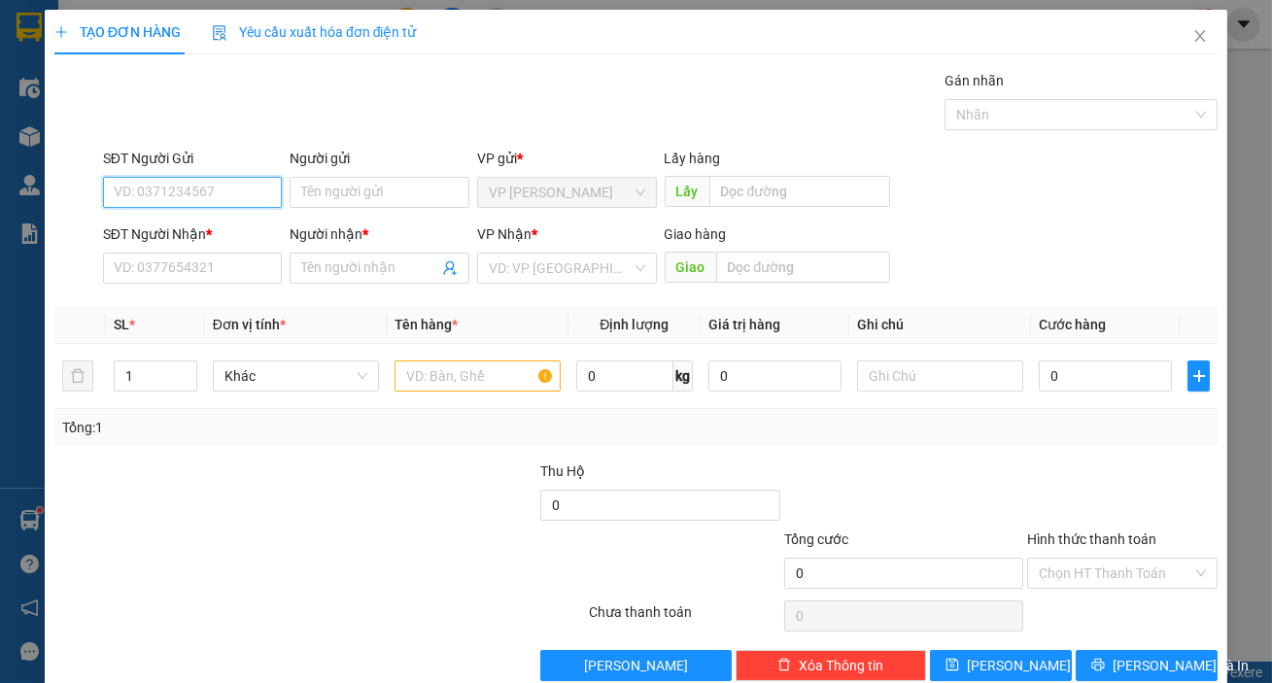
click at [250, 193] on input "SĐT Người Gửi" at bounding box center [193, 192] width 180 height 31
type input "0869371743"
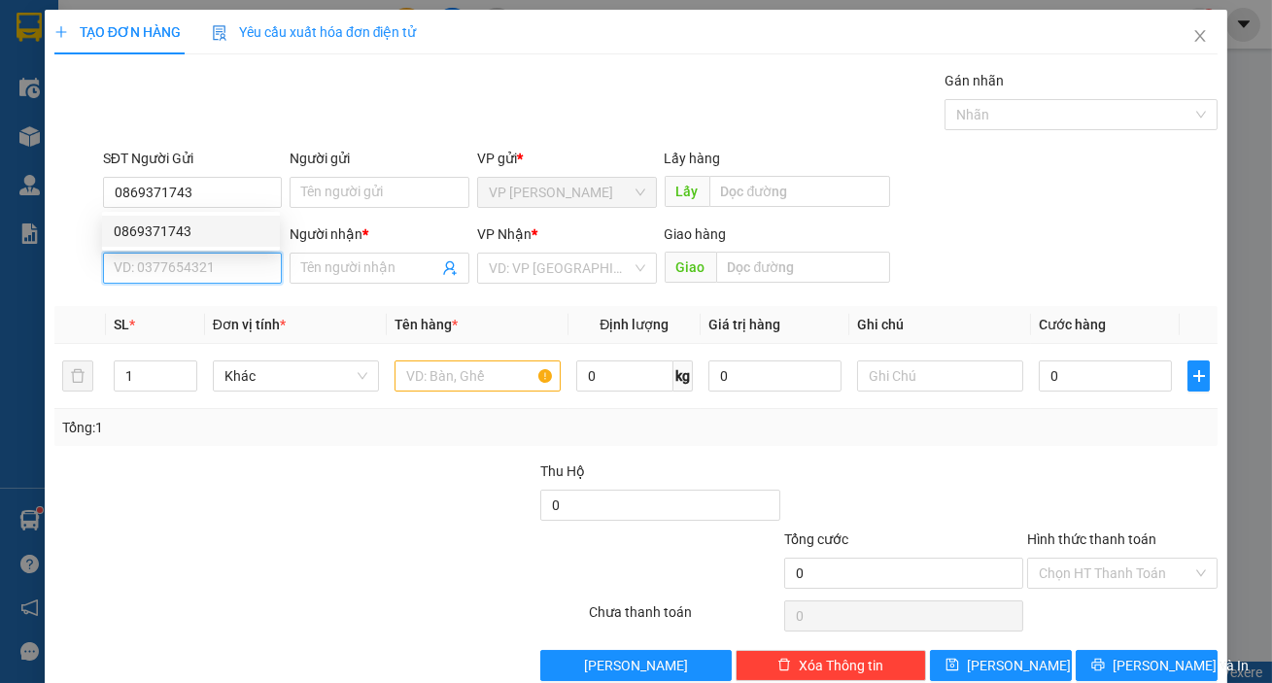
click at [185, 260] on input "SĐT Người Nhận *" at bounding box center [193, 268] width 180 height 31
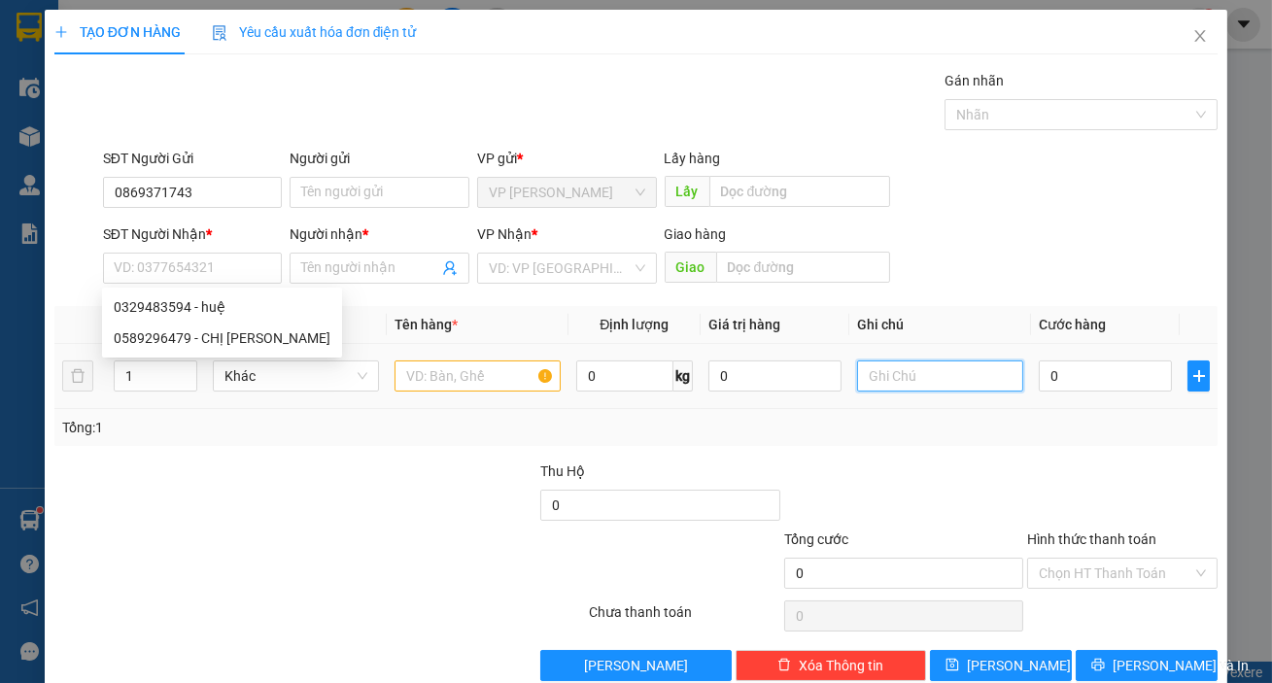
click at [922, 362] on input "text" at bounding box center [940, 376] width 166 height 31
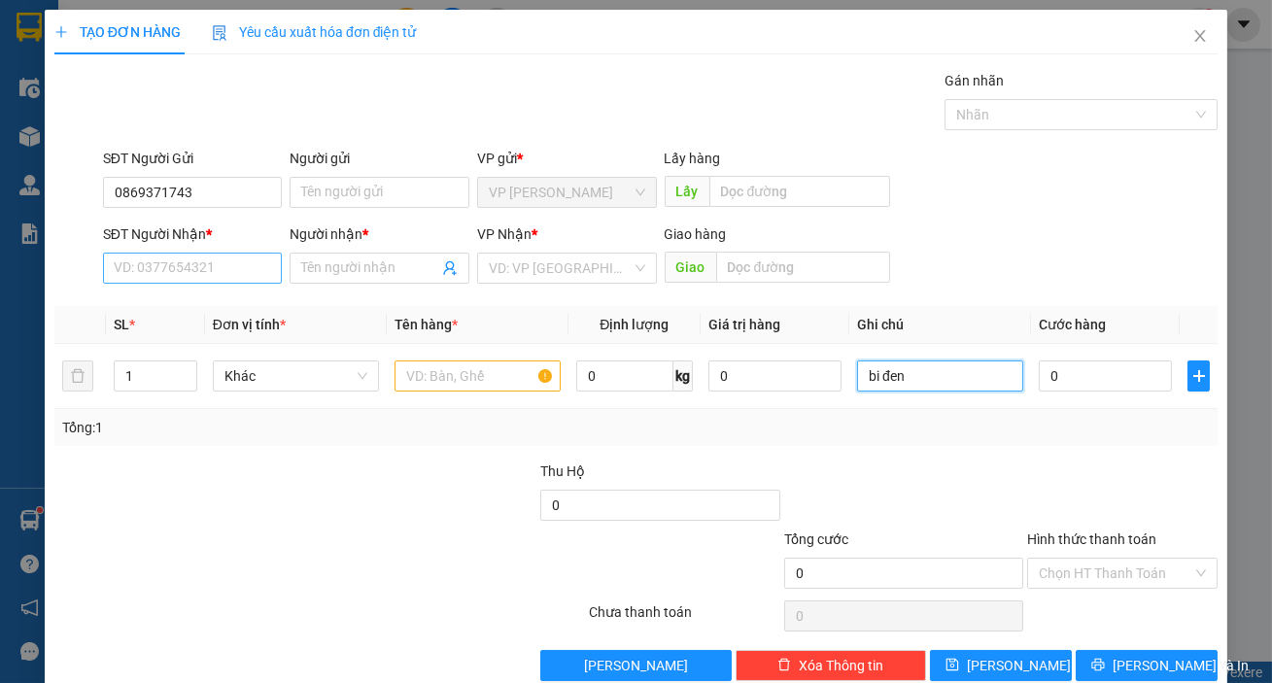
type input "bi đen"
click at [208, 266] on input "SĐT Người Nhận *" at bounding box center [193, 268] width 180 height 31
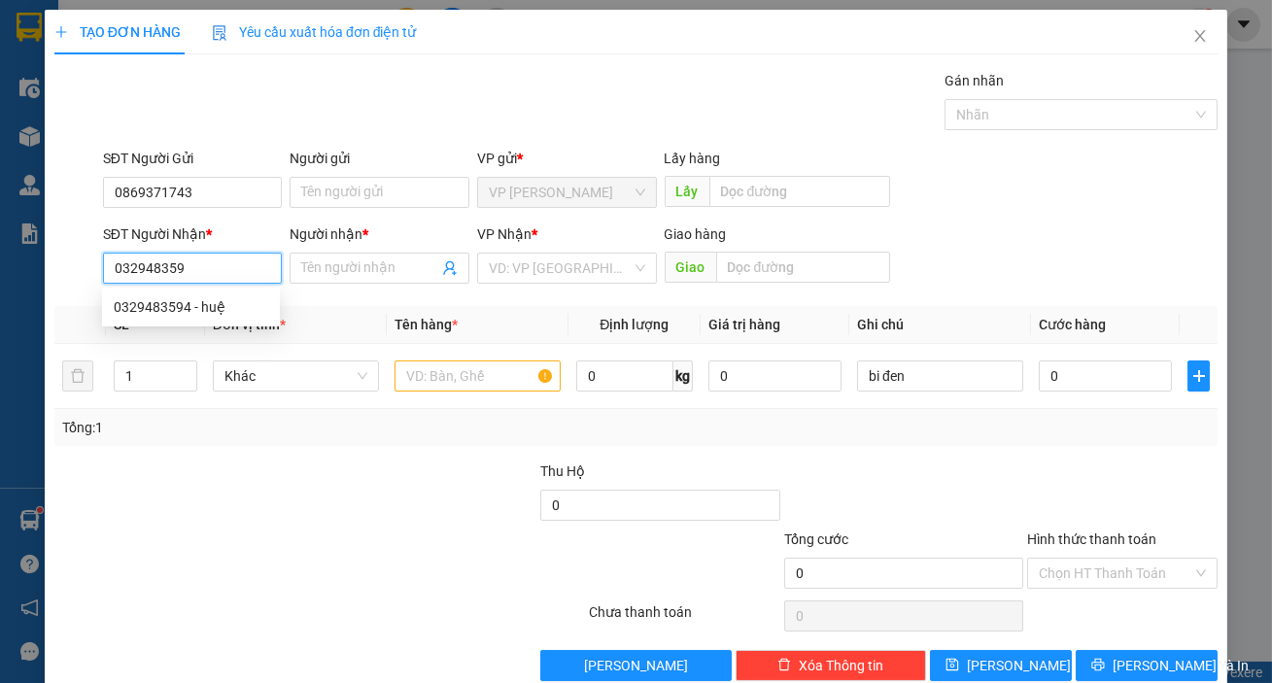
type input "0329483594"
click at [187, 311] on div "0329483594 - huệ" at bounding box center [191, 306] width 155 height 21
type input "huệ"
type input "0329483594"
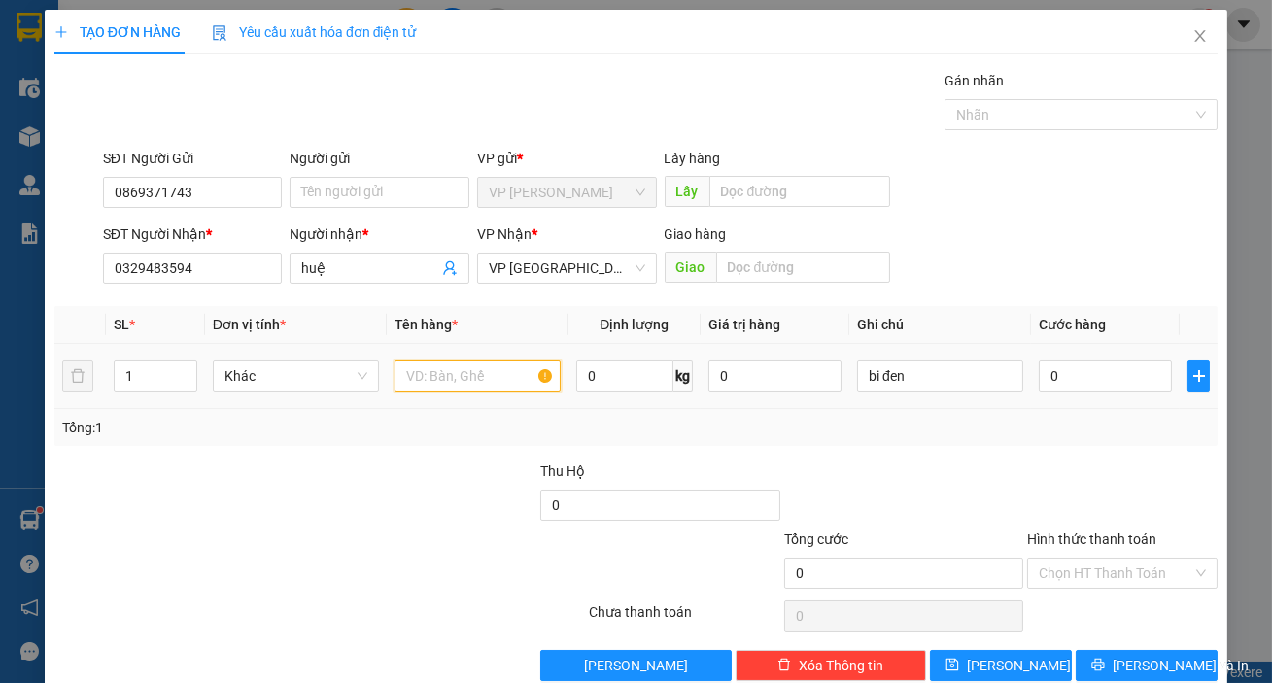
click at [503, 361] on input "text" at bounding box center [478, 376] width 166 height 31
type input "d"
type input "đồ ăn"
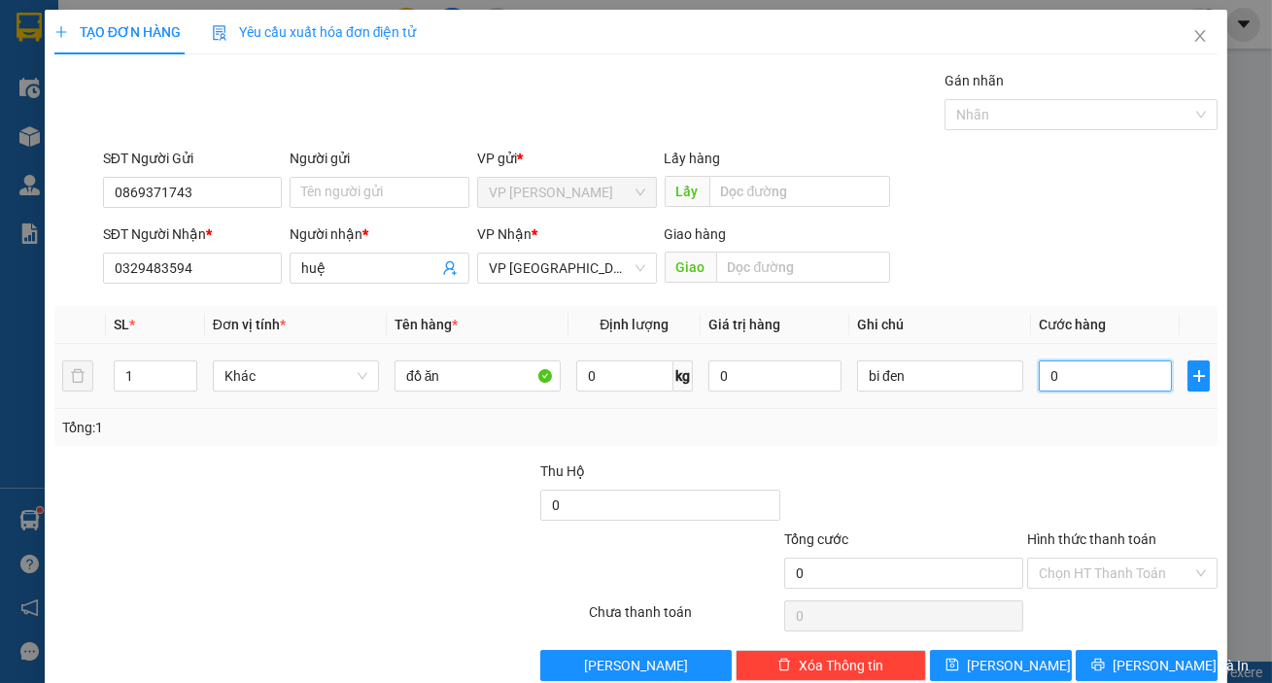
click at [1039, 384] on input "0" at bounding box center [1105, 376] width 133 height 31
type input "4"
type input "40"
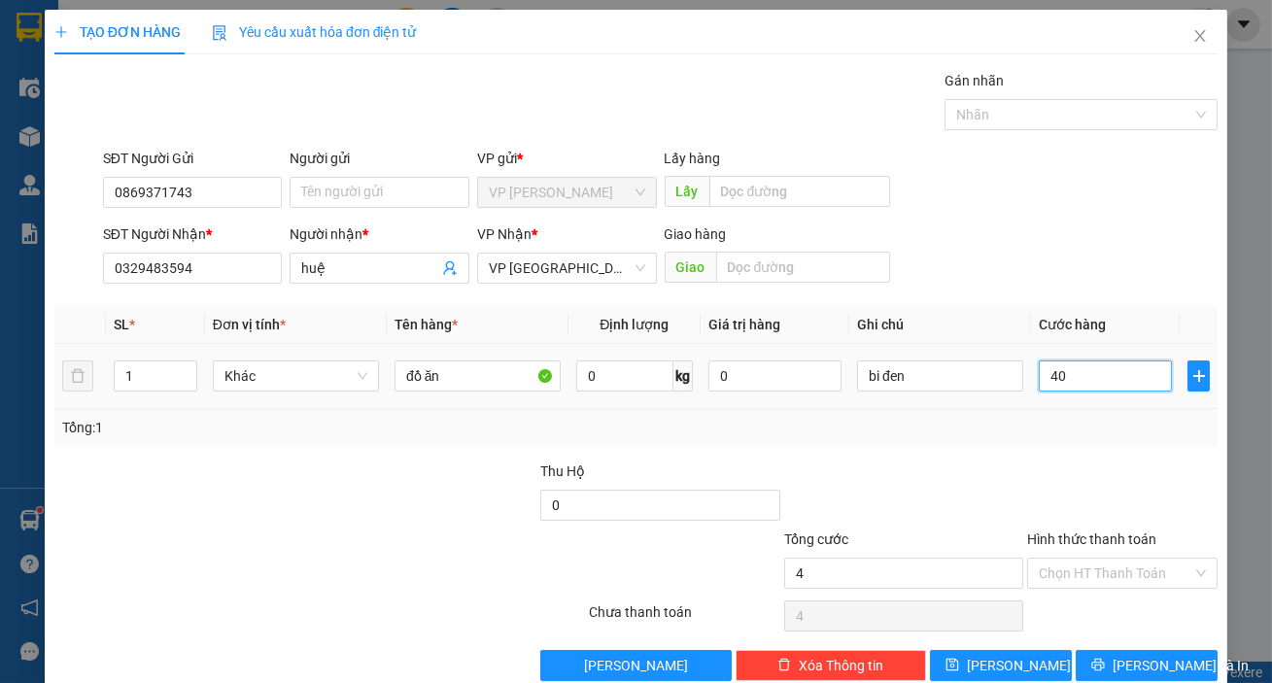
type input "40"
type input "400"
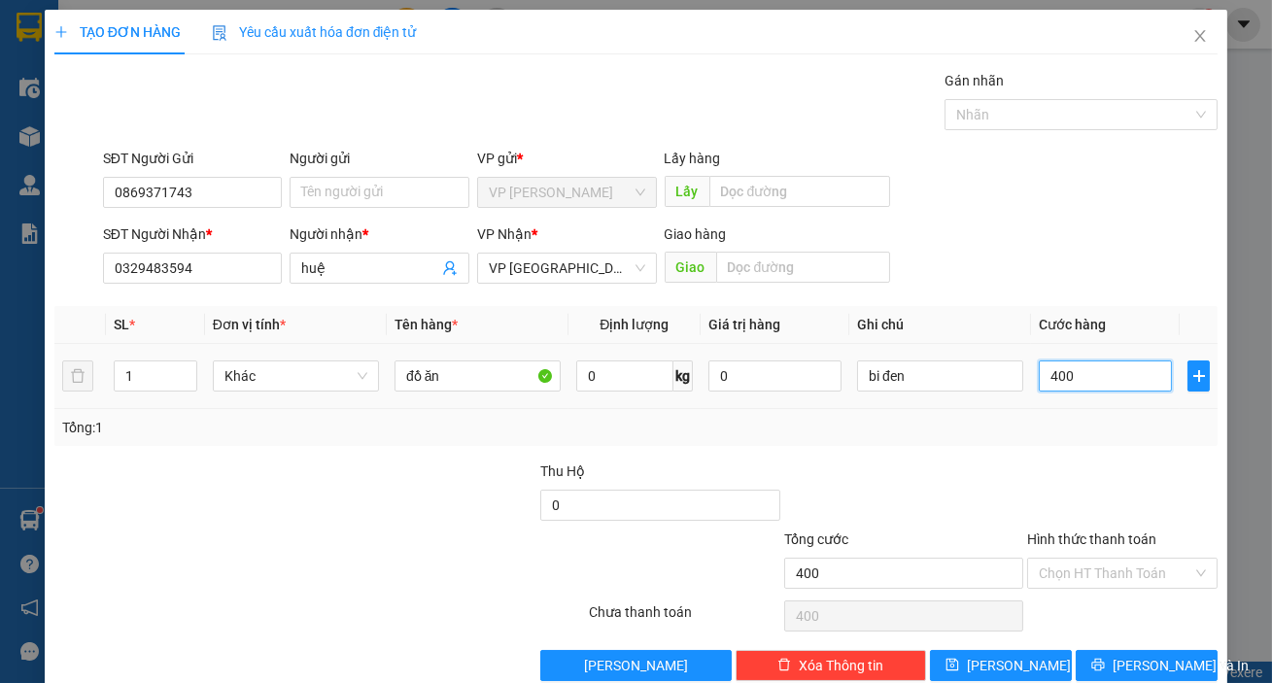
type input "4.000"
type input "40.000"
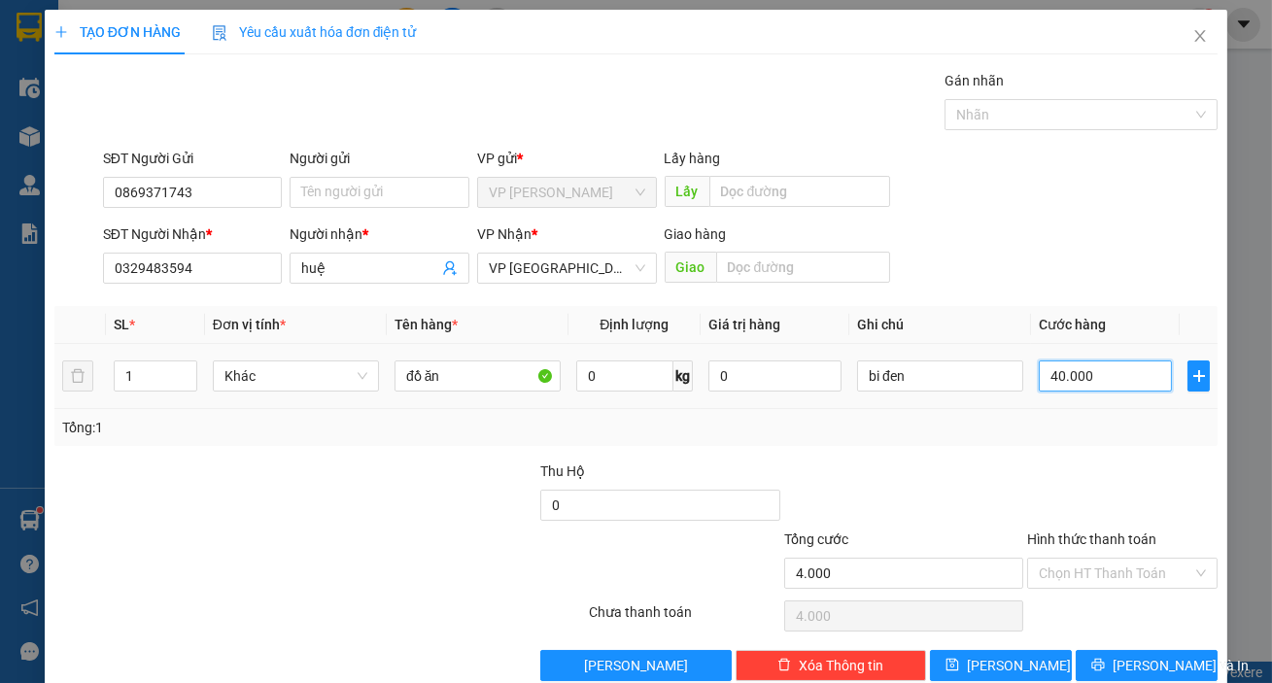
type input "40.000"
click at [1059, 572] on input "Hình thức thanh toán" at bounding box center [1116, 573] width 154 height 29
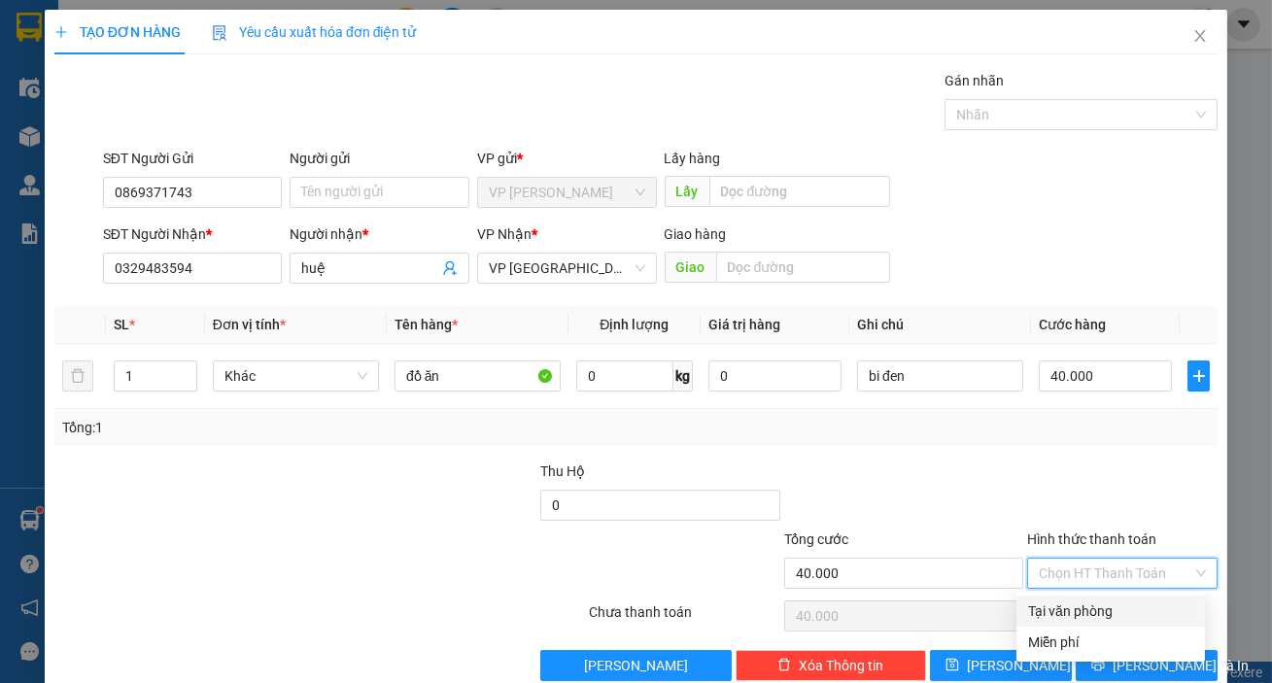
click at [1063, 597] on div "Tại văn phòng" at bounding box center [1111, 611] width 189 height 31
type input "0"
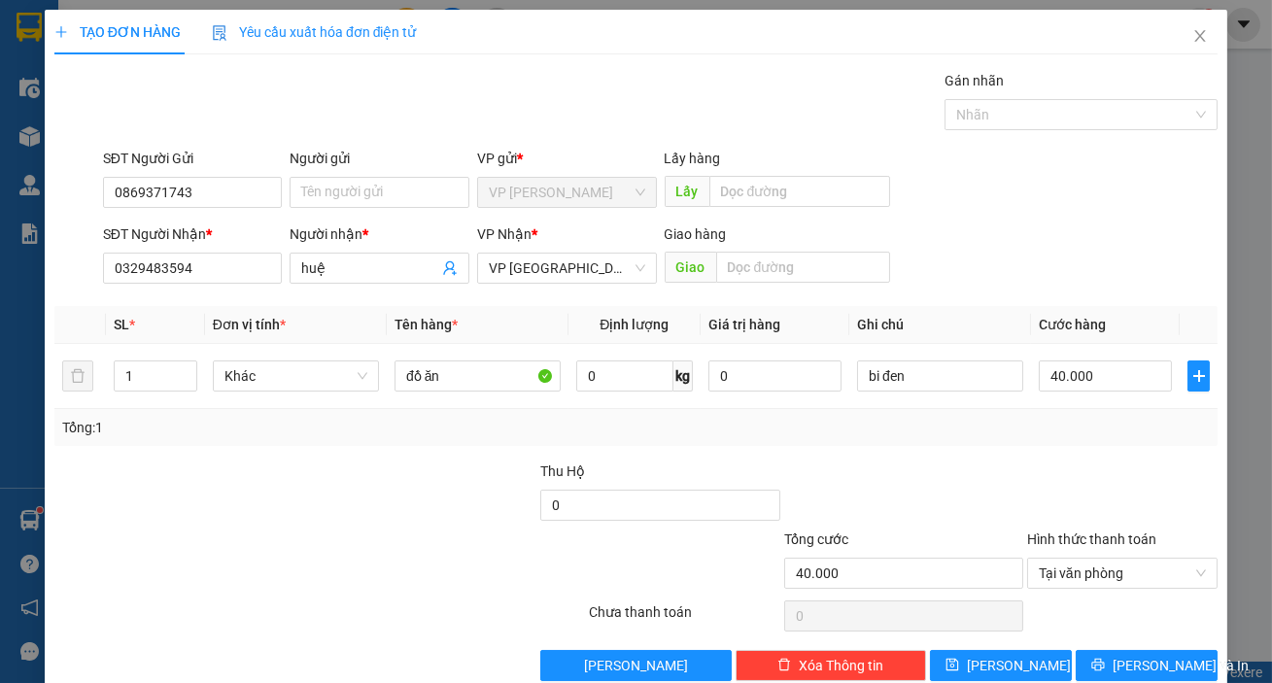
click at [1088, 642] on div "Transit Pickup Surcharge Ids Transit Deliver Surcharge Ids Transit Deliver Surc…" at bounding box center [635, 375] width 1163 height 611
click at [1089, 647] on div "Transit Pickup Surcharge Ids Transit Deliver Surcharge Ids Transit Deliver Surc…" at bounding box center [635, 375] width 1163 height 611
drag, startPoint x: 1081, startPoint y: 661, endPoint x: 959, endPoint y: 471, distance: 225.1
click at [1081, 659] on button "[PERSON_NAME] và In" at bounding box center [1147, 665] width 142 height 31
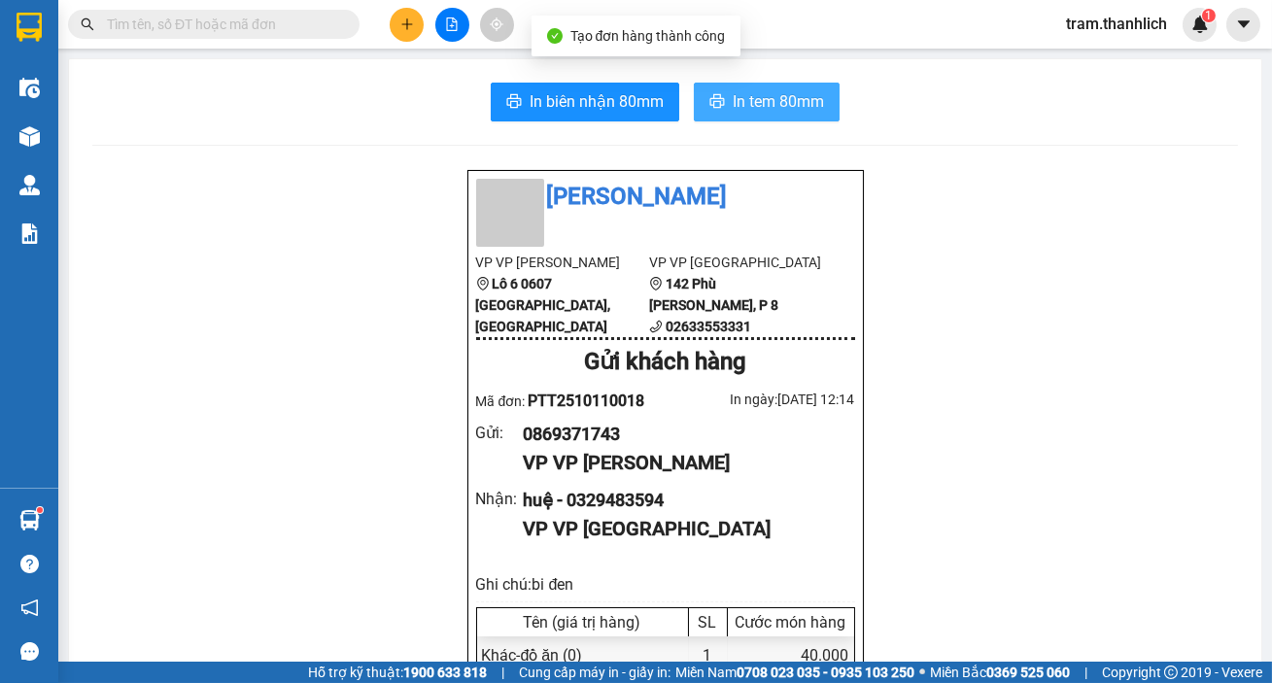
click at [713, 106] on icon "printer" at bounding box center [718, 101] width 15 height 14
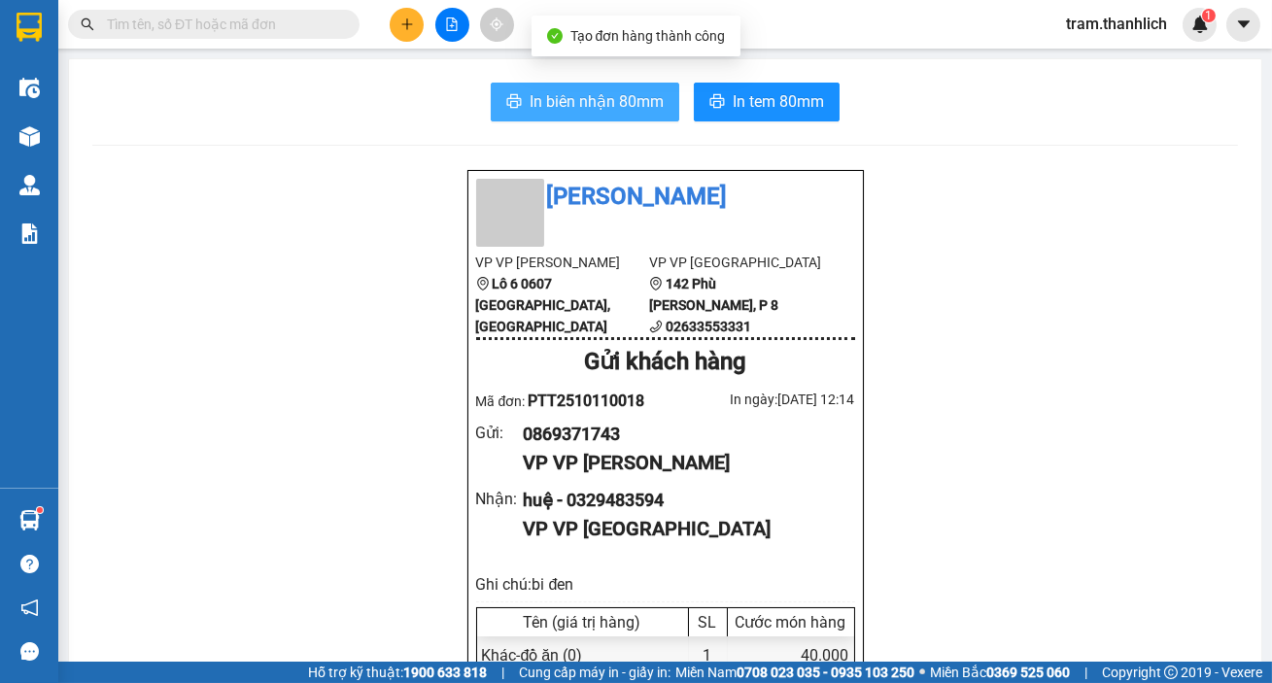
click at [585, 90] on span "In biên nhận 80mm" at bounding box center [597, 101] width 134 height 24
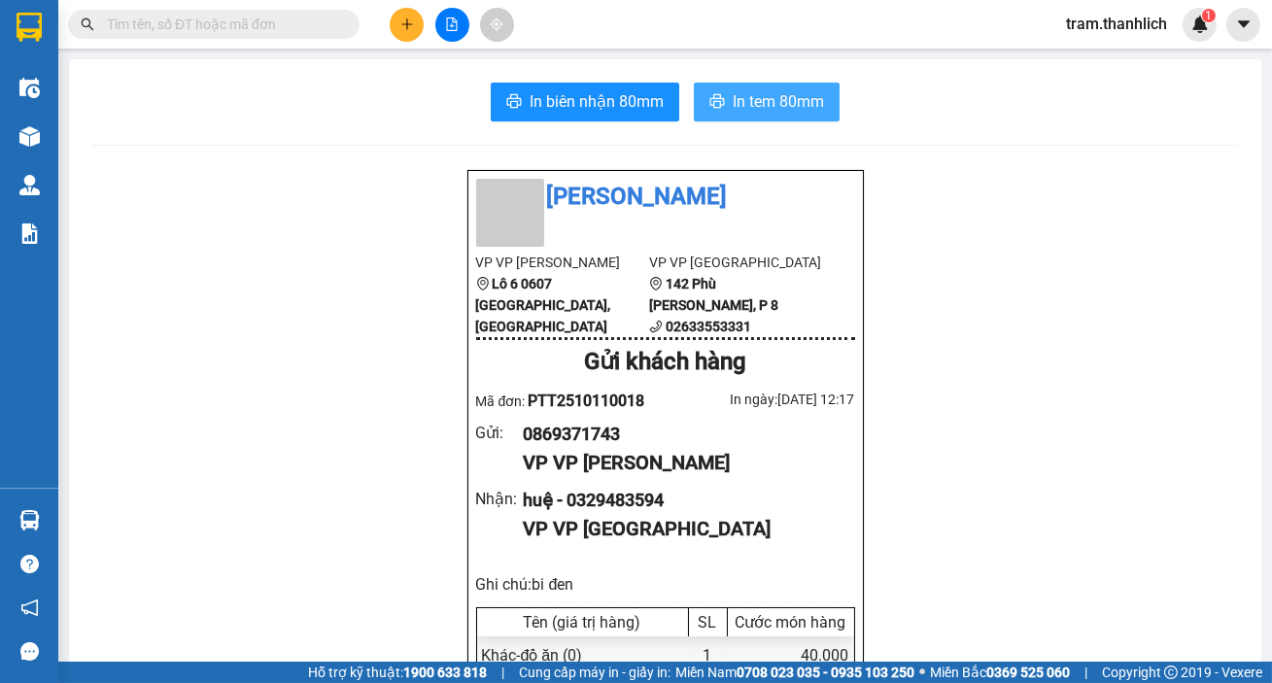
click at [746, 112] on span "In tem 80mm" at bounding box center [778, 101] width 91 height 24
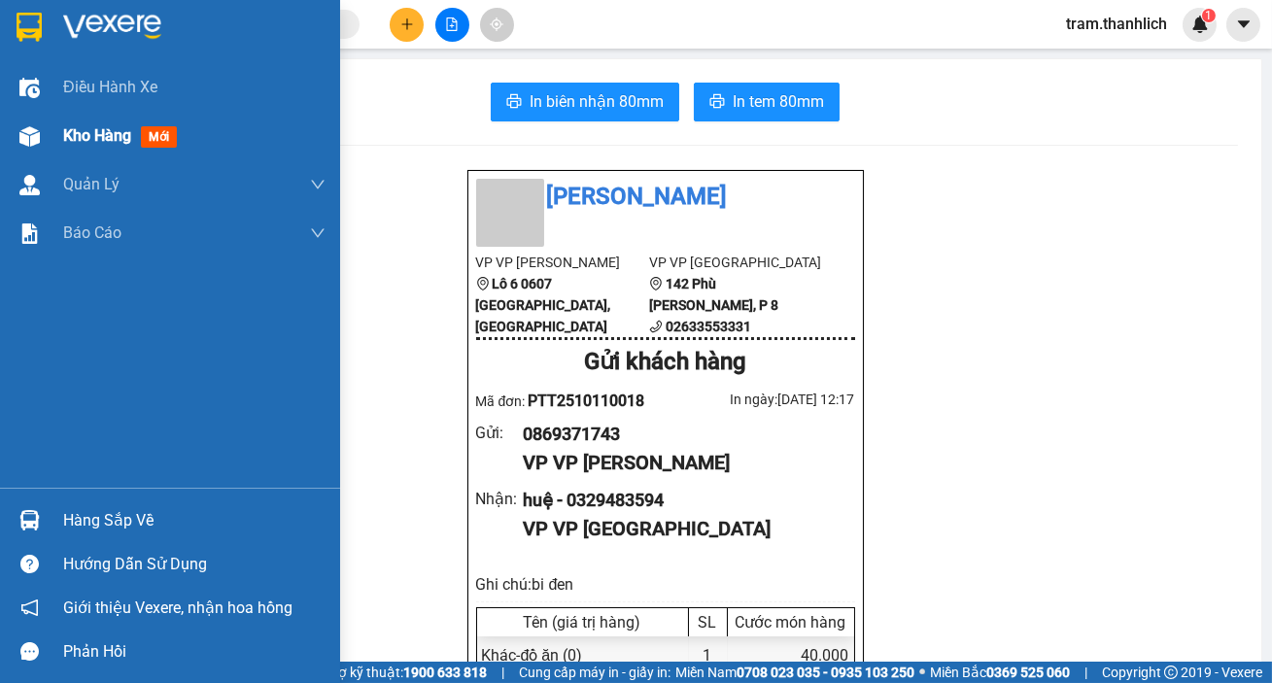
click at [26, 122] on div at bounding box center [30, 137] width 34 height 34
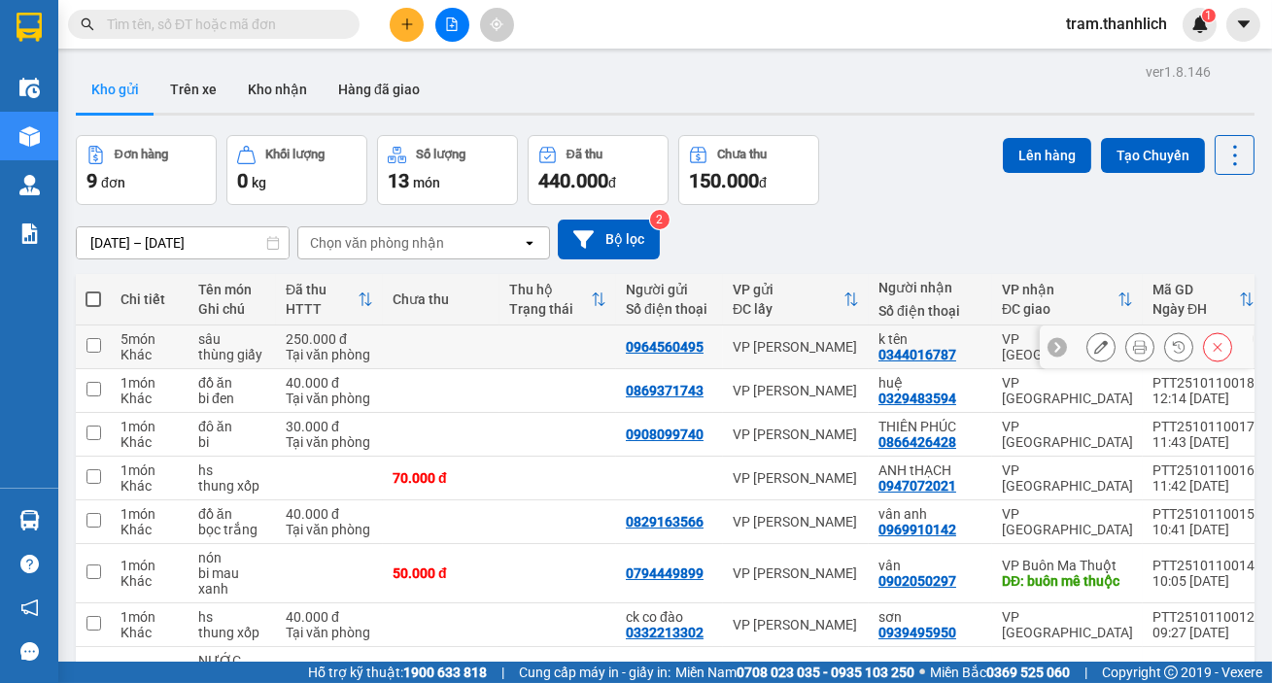
click at [1139, 342] on button at bounding box center [1140, 347] width 27 height 34
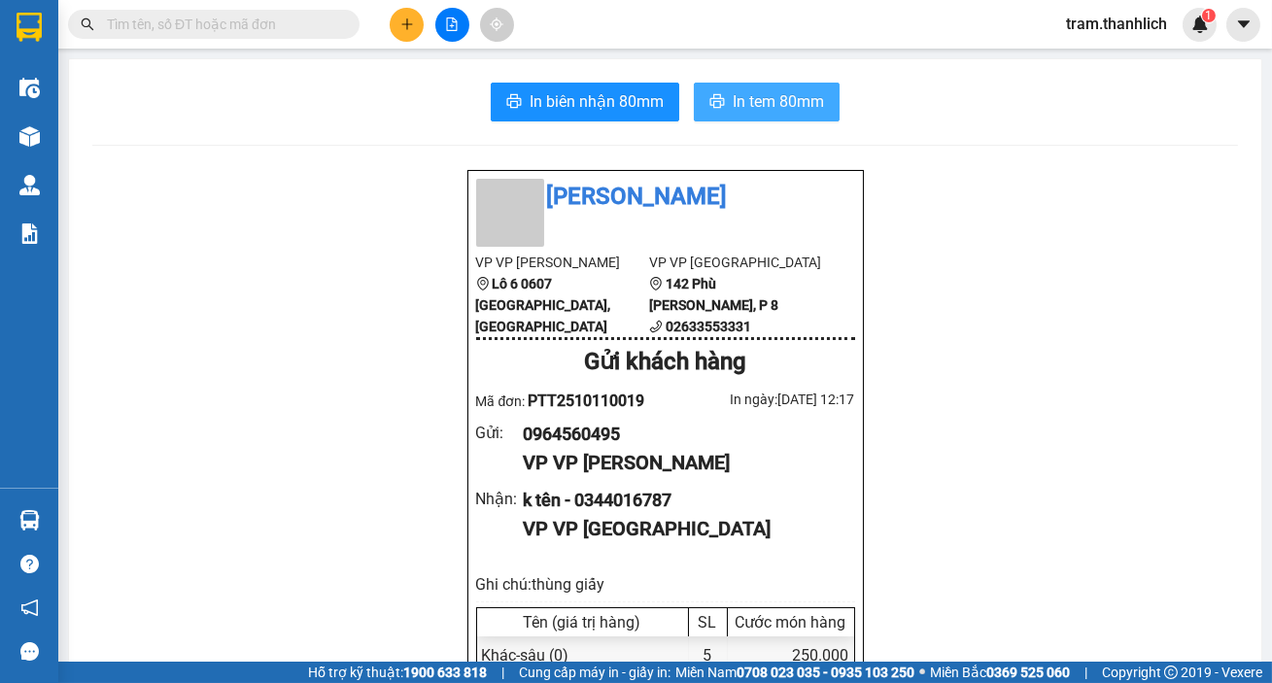
click at [783, 106] on span "In tem 80mm" at bounding box center [778, 101] width 91 height 24
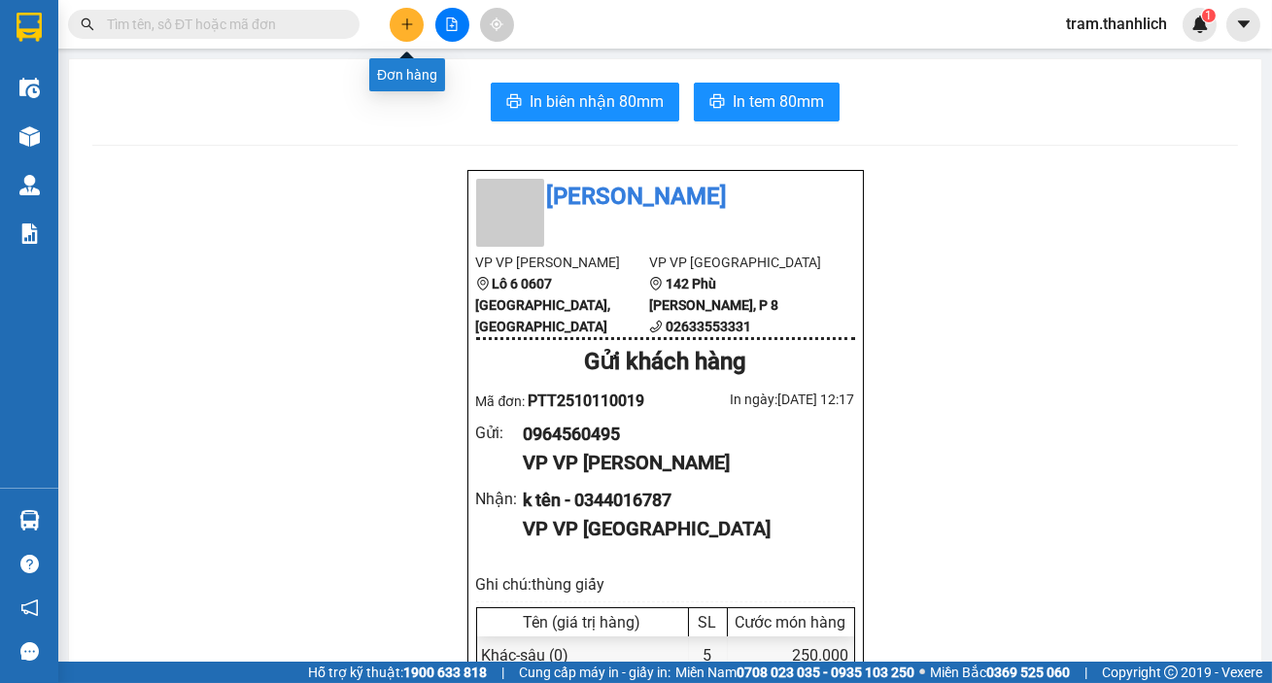
click at [400, 22] on icon "plus" at bounding box center [407, 24] width 14 height 14
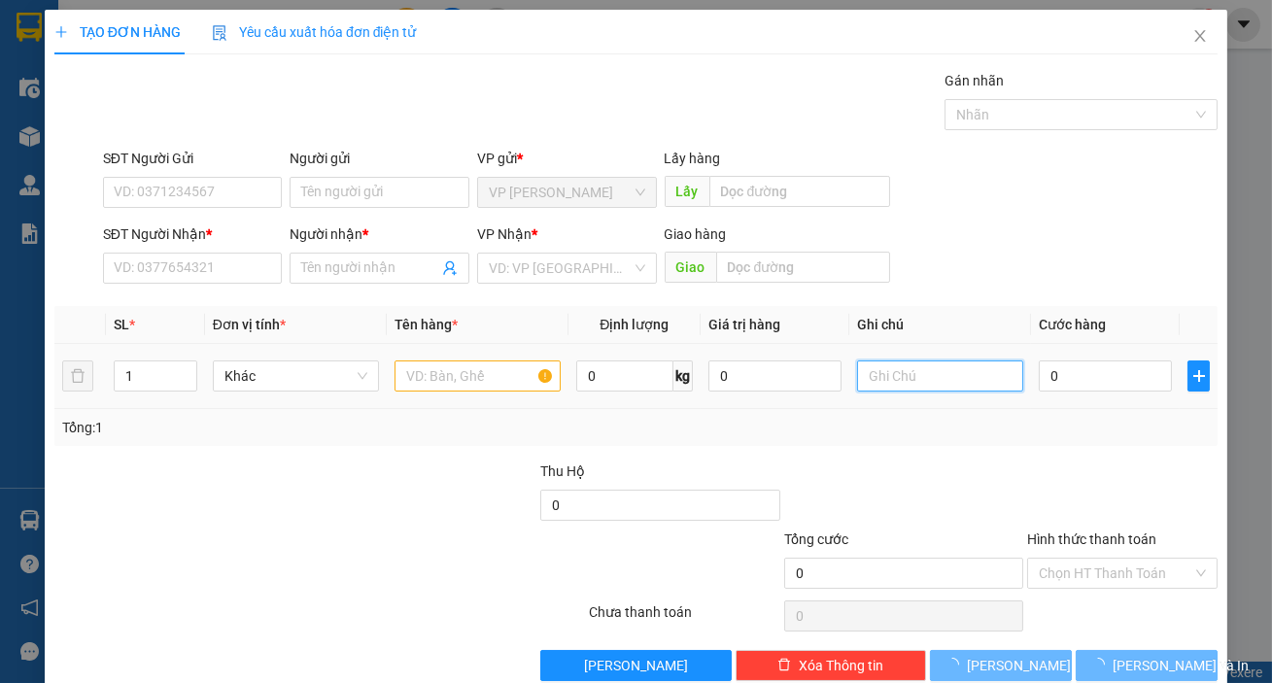
click at [881, 374] on input "text" at bounding box center [940, 376] width 166 height 31
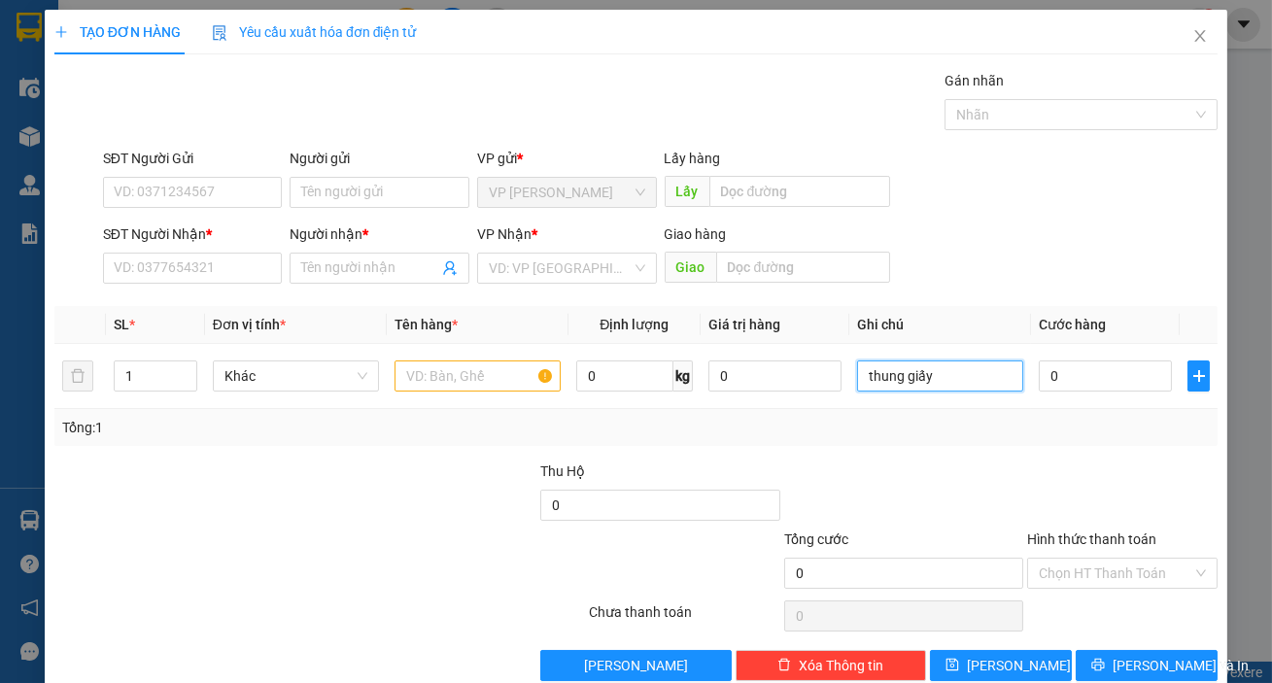
type input "thung giấy"
click at [196, 209] on div "SĐT Người Gửi VD: 0371234567" at bounding box center [193, 182] width 180 height 68
click at [193, 188] on input "SĐT Người Gửi" at bounding box center [193, 192] width 180 height 31
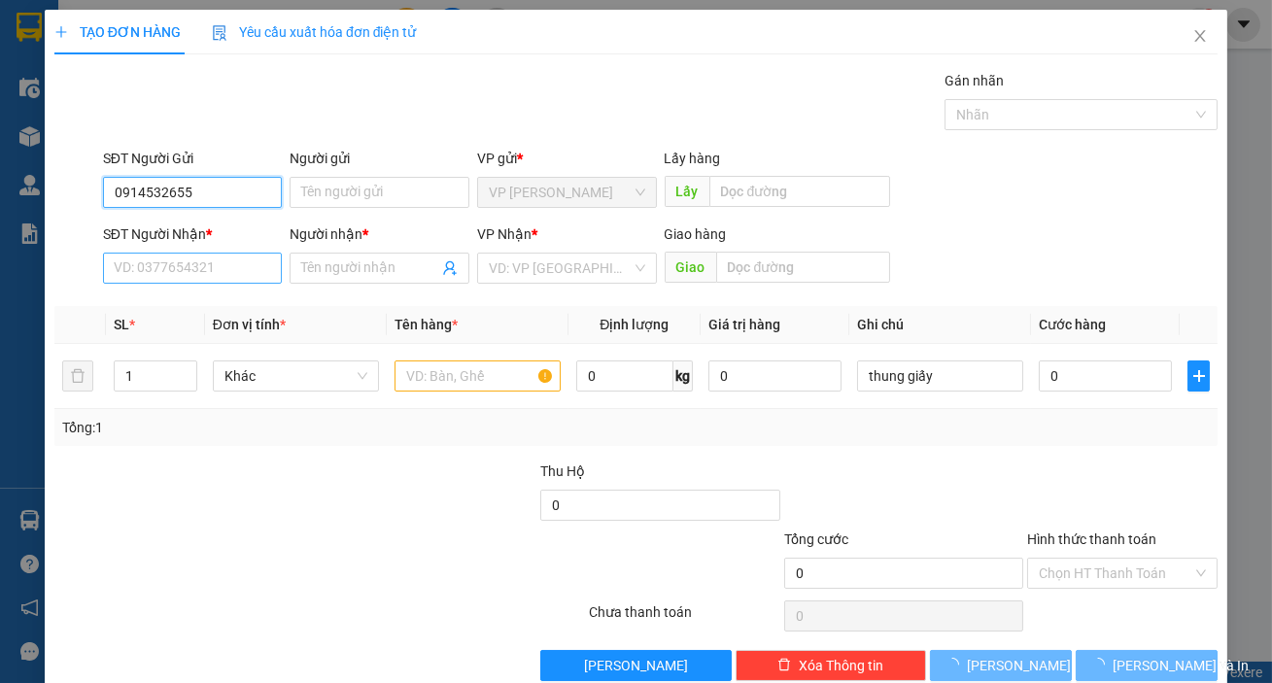
type input "0914532655"
click at [181, 260] on input "SĐT Người Nhận *" at bounding box center [193, 268] width 180 height 31
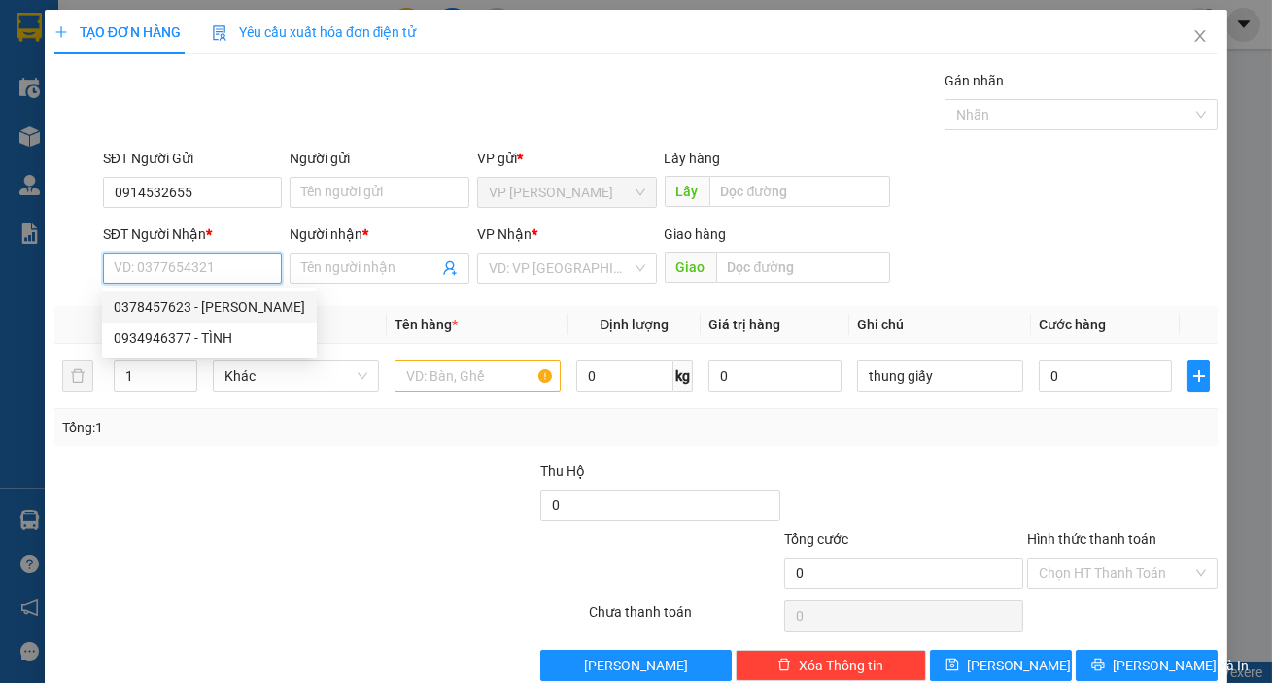
click at [170, 298] on div "0378457623 - CHÚ KHANG" at bounding box center [209, 306] width 191 height 21
type input "0378457623"
type input "CHÚ KHANG"
type input "NGA 3 CHUA"
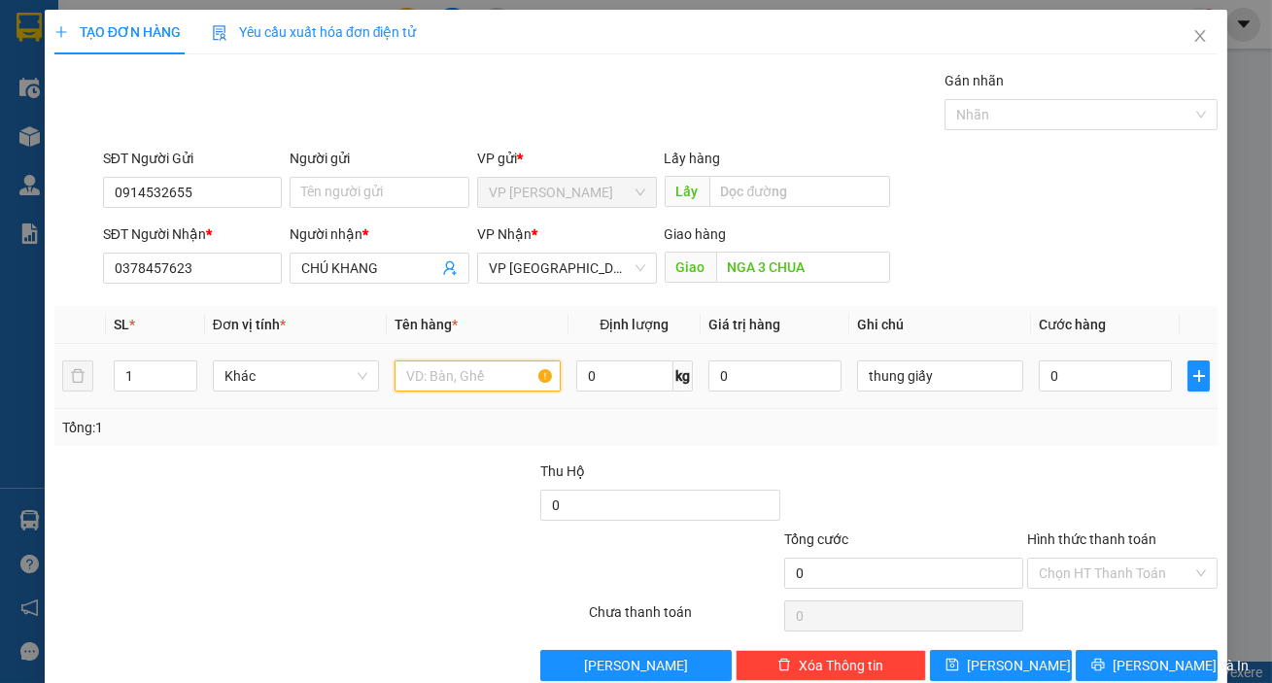
click at [512, 386] on input "text" at bounding box center [478, 376] width 166 height 31
click at [478, 362] on input "text" at bounding box center [478, 376] width 166 height 31
type input "thanh long"
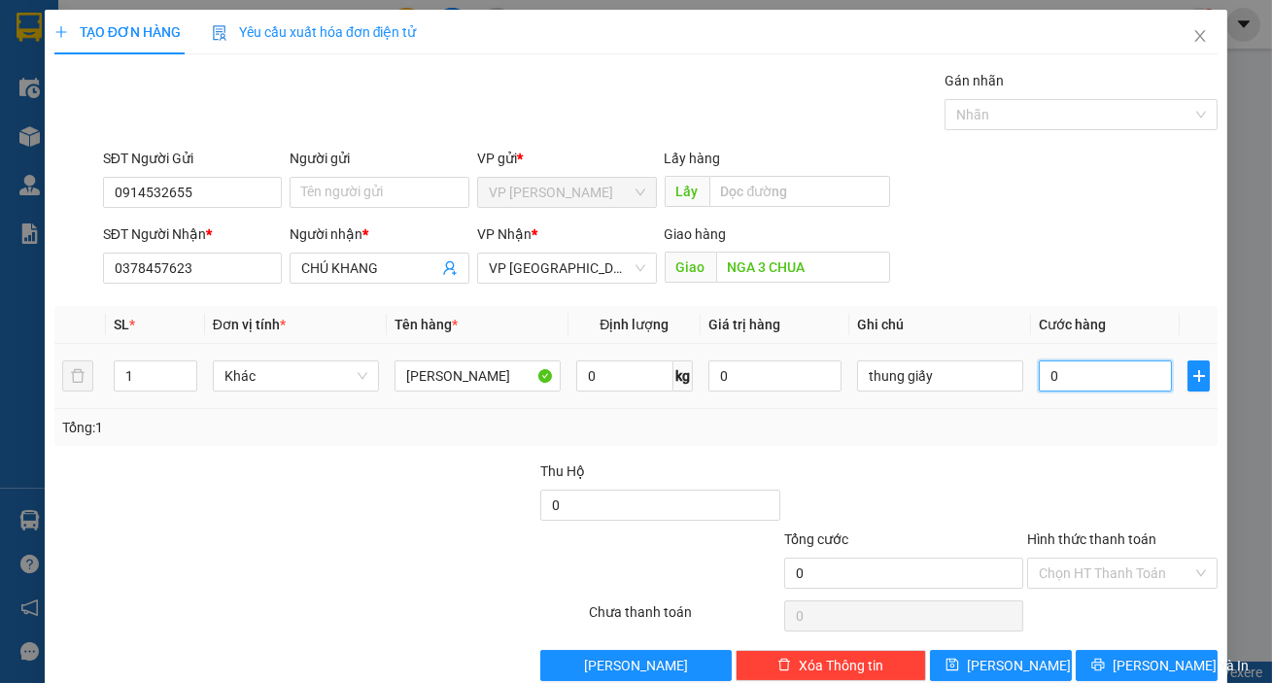
click at [1152, 389] on input "0" at bounding box center [1105, 376] width 133 height 31
type input "4"
type input "40"
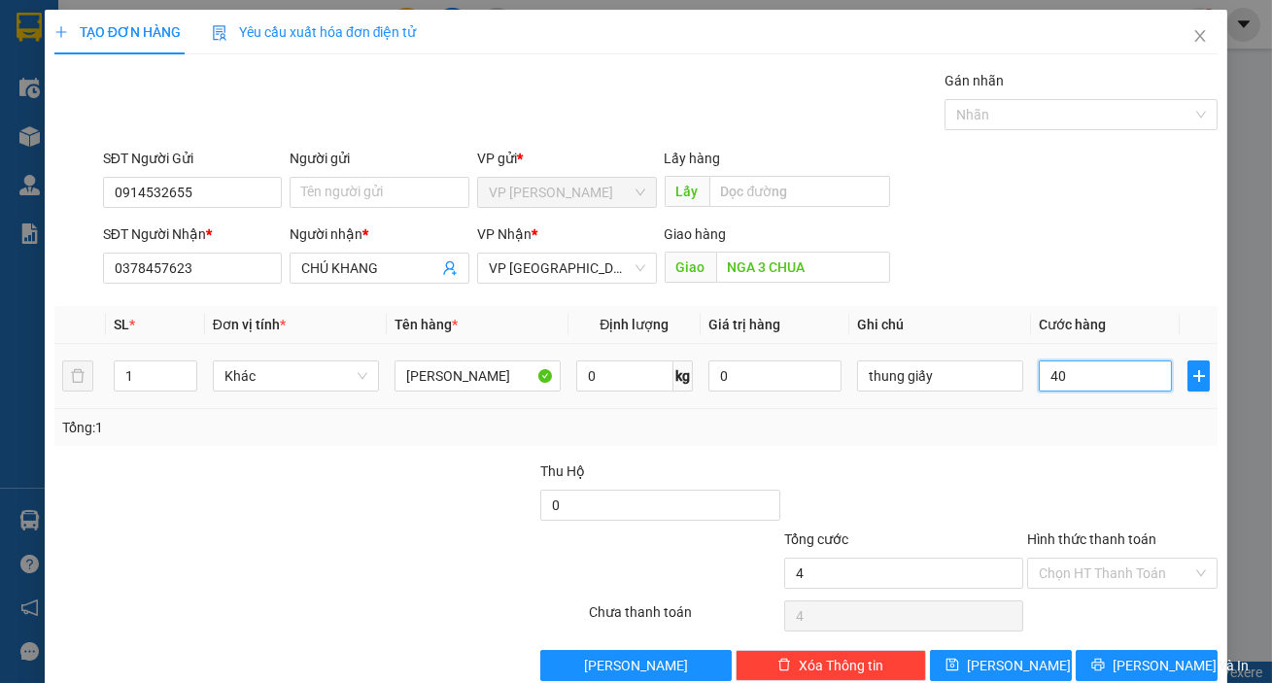
type input "40"
type input "400"
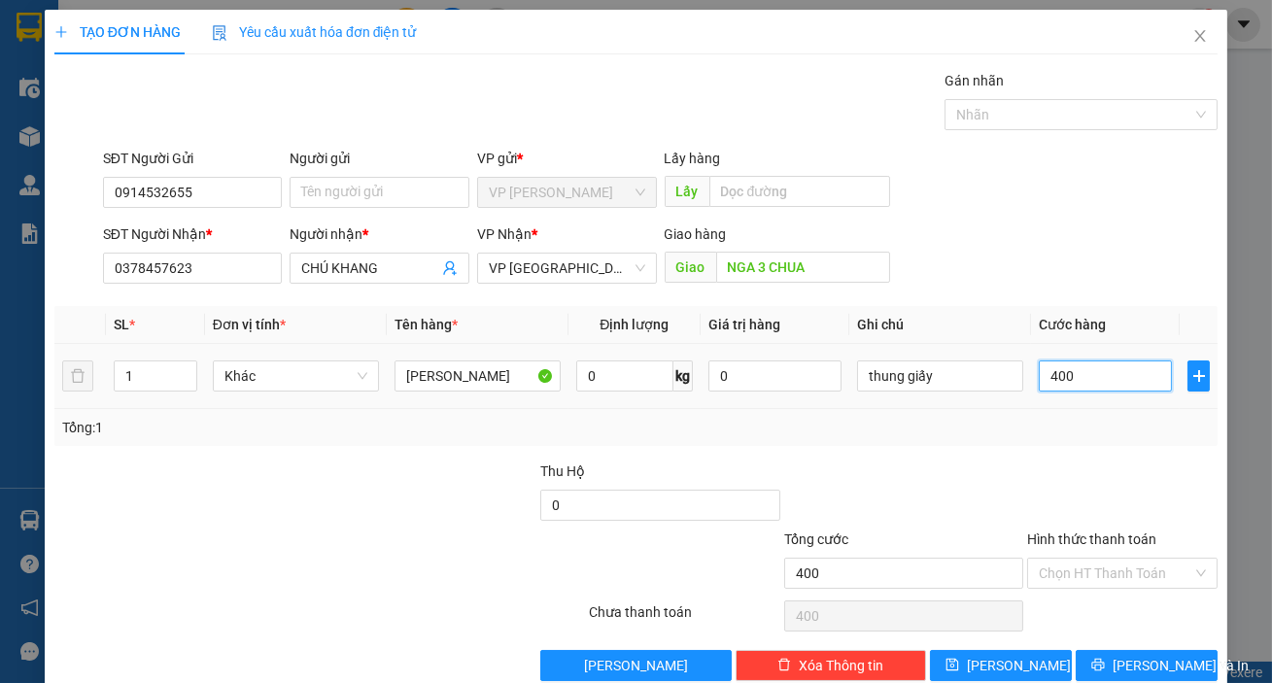
type input "4.000"
type input "40.000"
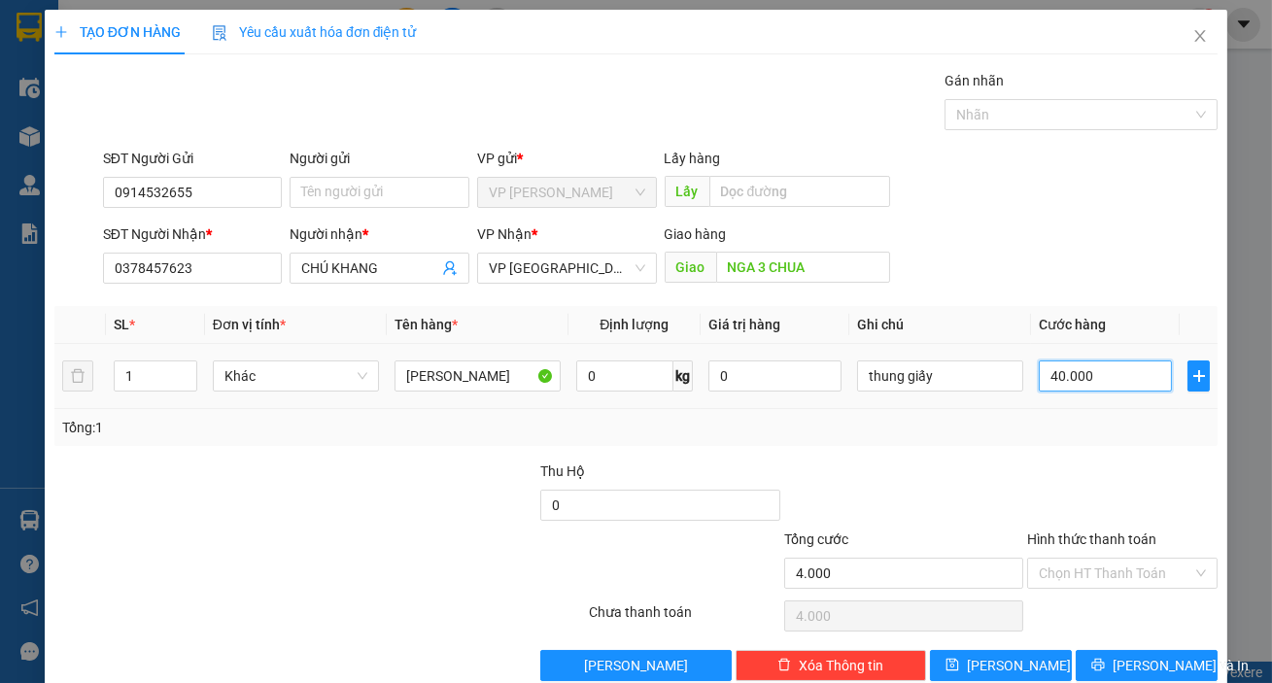
type input "40.000"
click at [1084, 582] on input "Hình thức thanh toán" at bounding box center [1116, 573] width 154 height 29
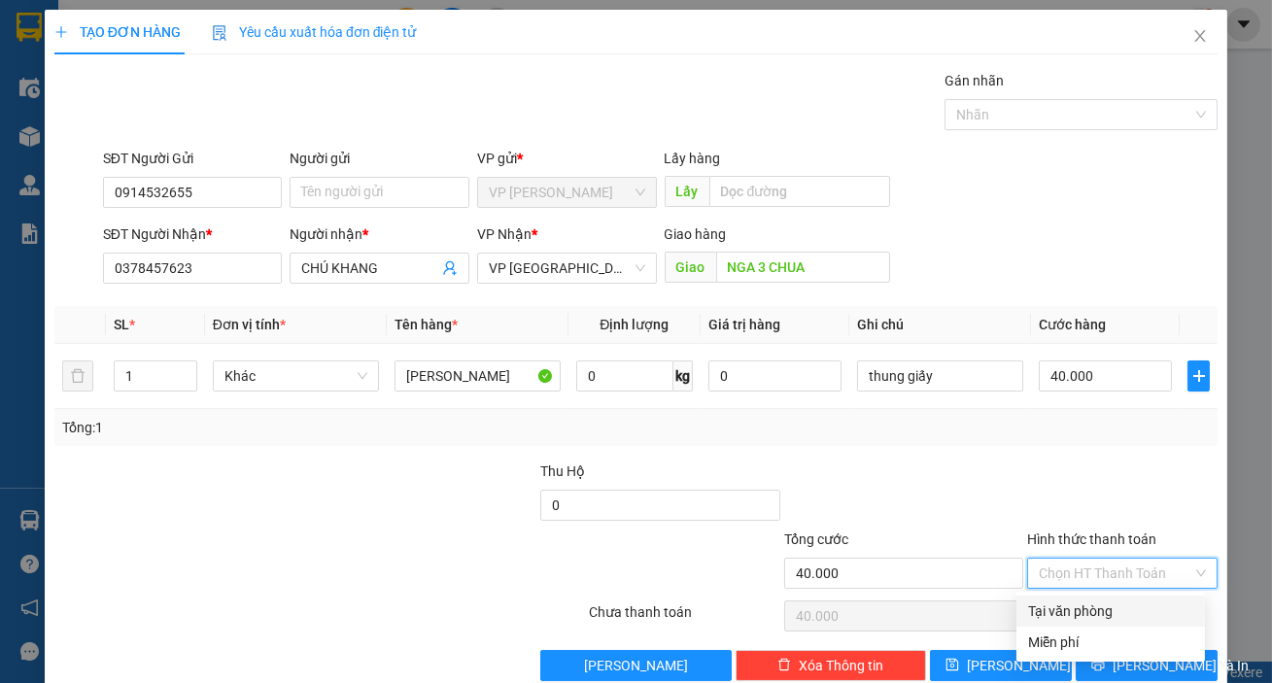
click at [1084, 606] on div "Tại văn phòng" at bounding box center [1110, 611] width 165 height 21
type input "0"
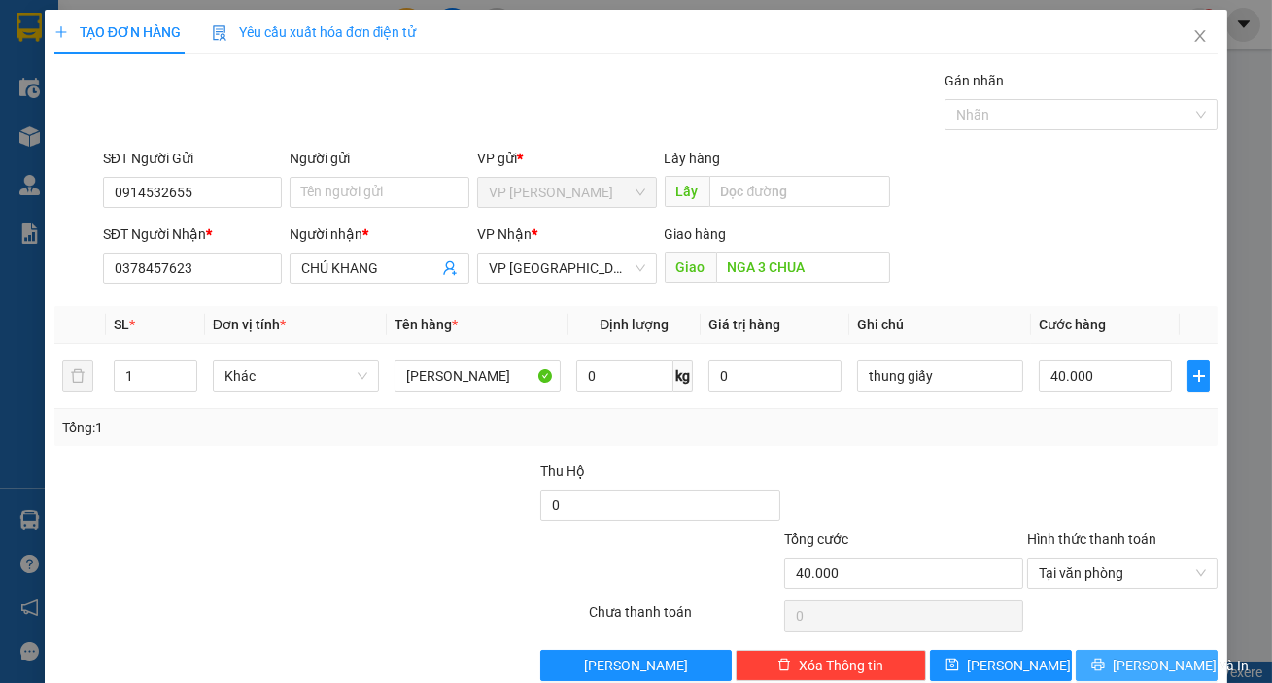
click at [1120, 655] on span "[PERSON_NAME] và In" at bounding box center [1181, 665] width 136 height 21
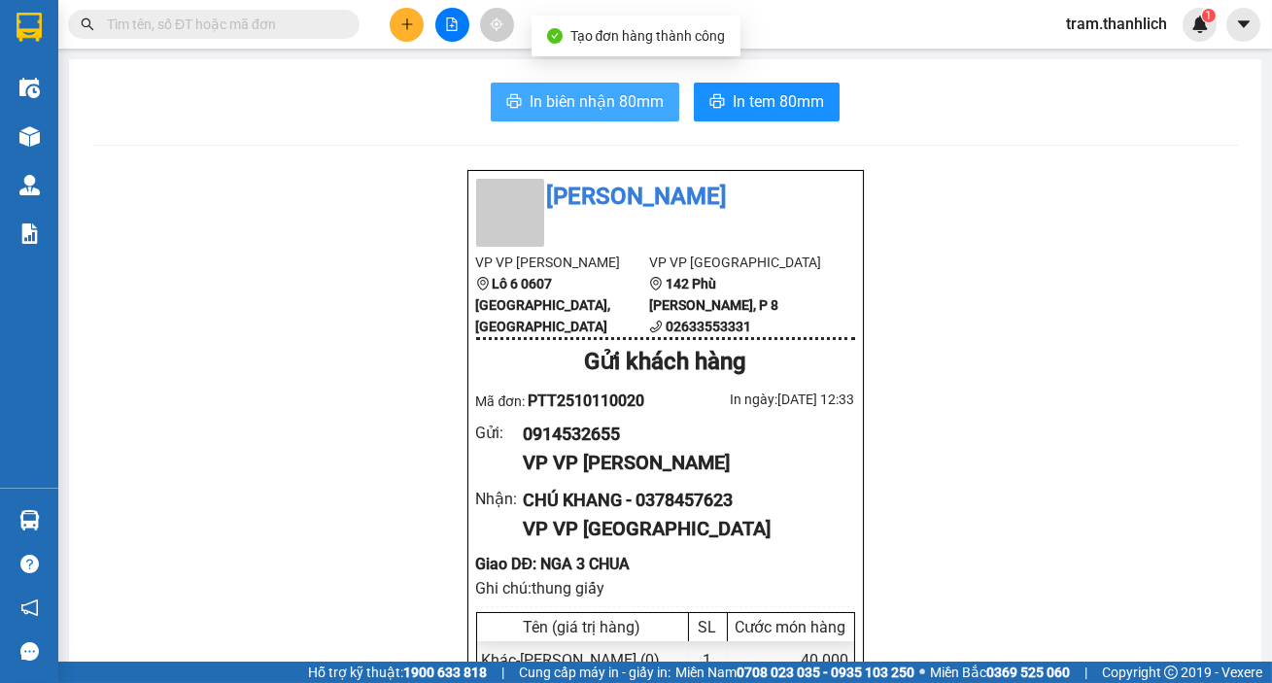
click at [648, 104] on span "In biên nhận 80mm" at bounding box center [597, 101] width 134 height 24
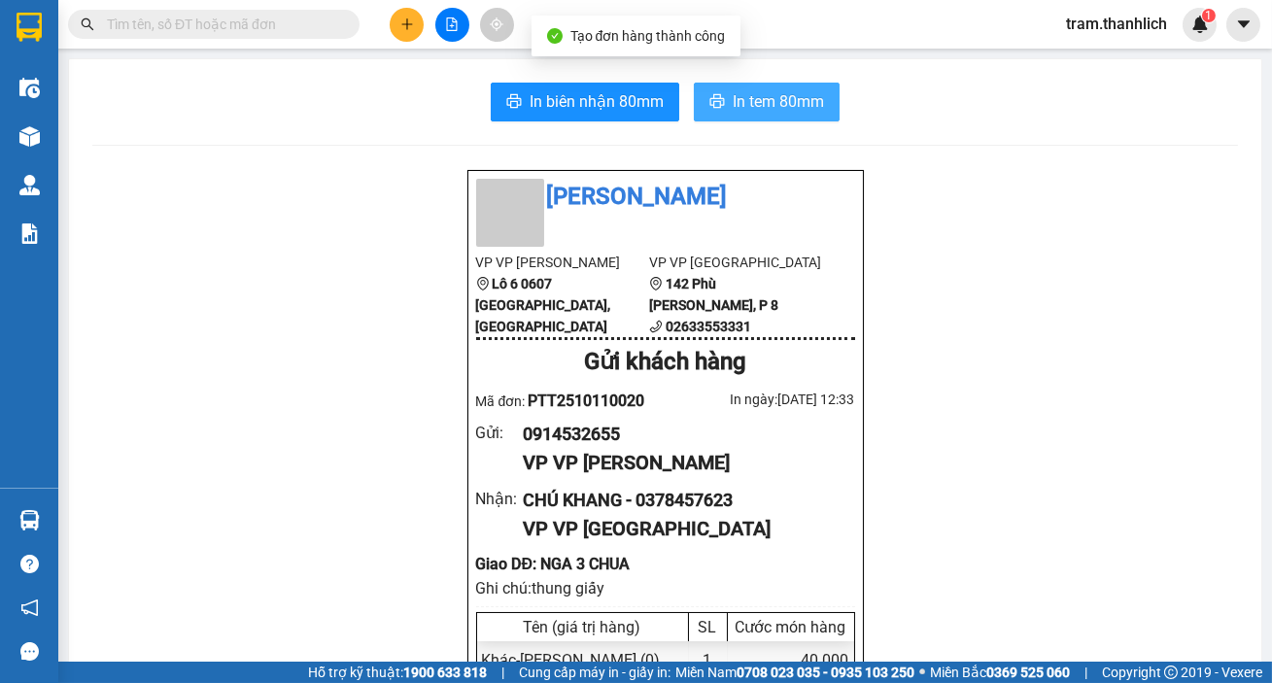
click at [818, 106] on button "In tem 80mm" at bounding box center [767, 102] width 146 height 39
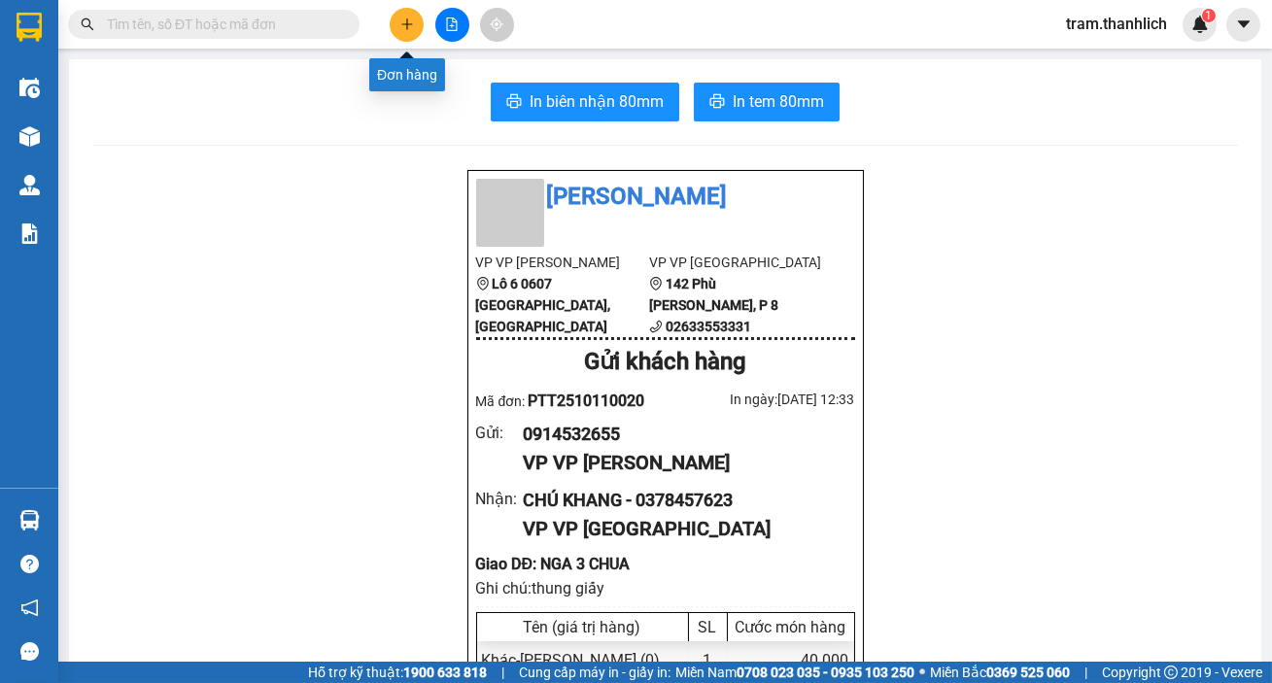
click at [414, 32] on button at bounding box center [407, 25] width 34 height 34
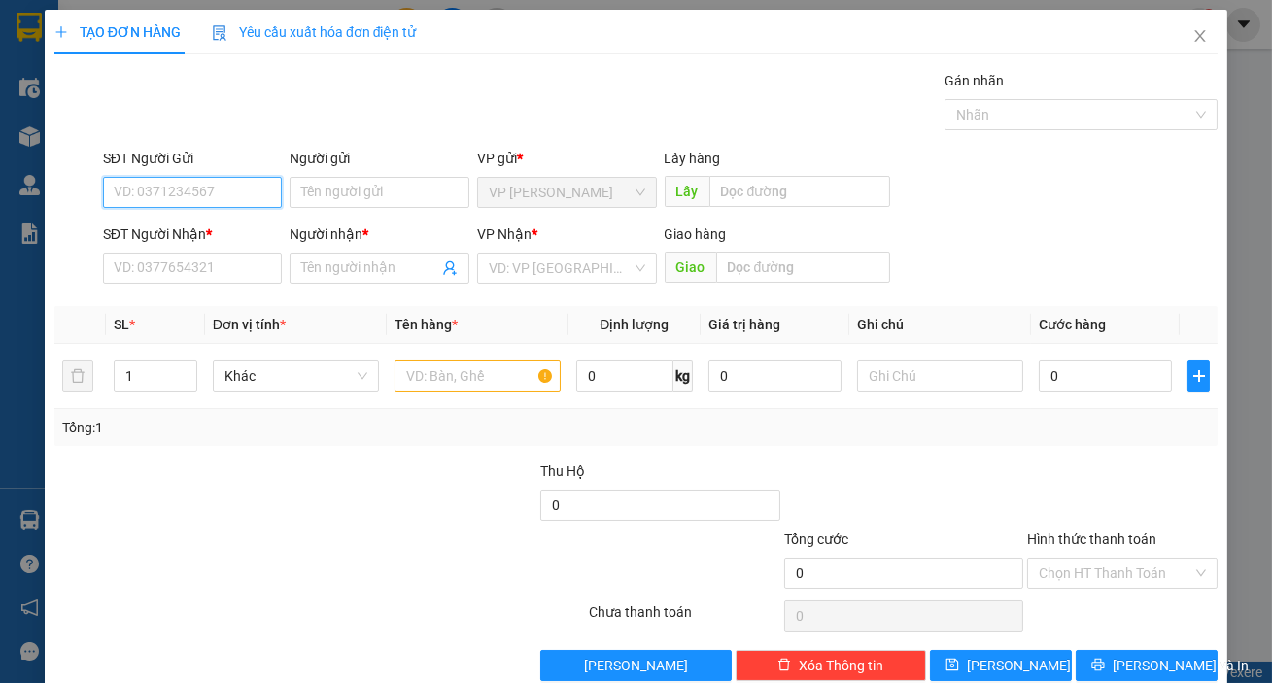
click at [235, 201] on input "SĐT Người Gửi" at bounding box center [193, 192] width 180 height 31
type input "0976286679"
click at [242, 265] on input "SĐT Người Nhận *" at bounding box center [193, 268] width 180 height 31
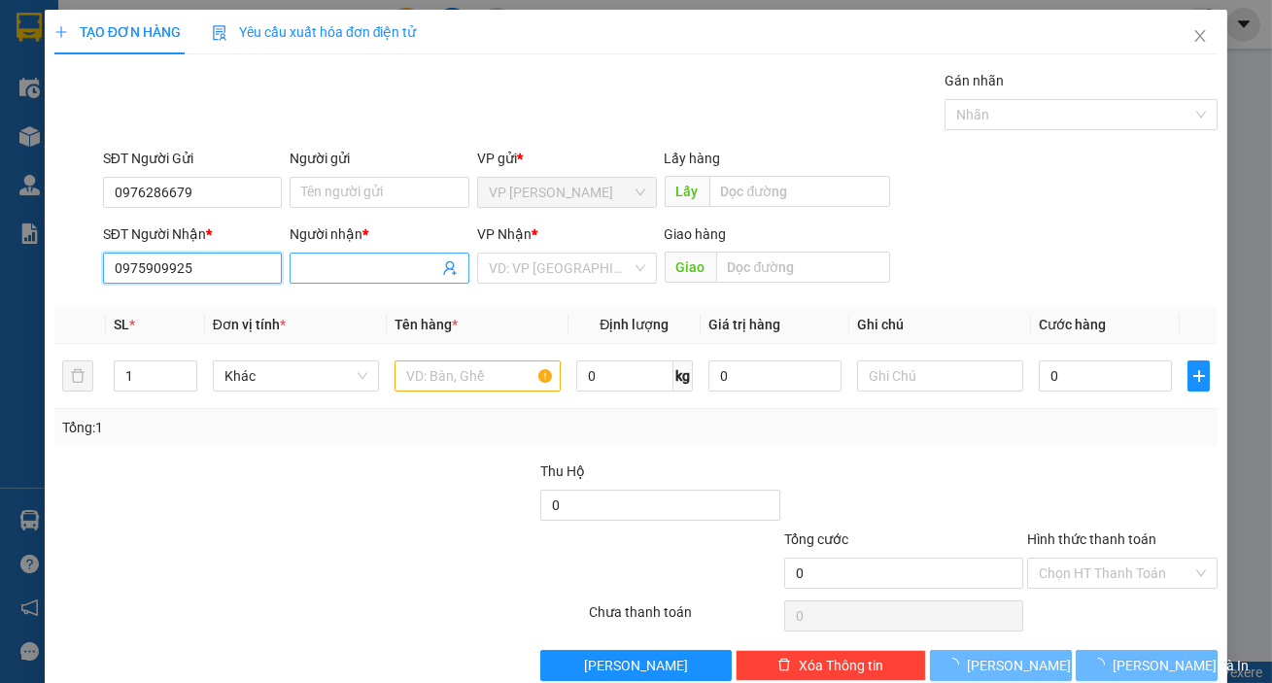
type input "0975909925"
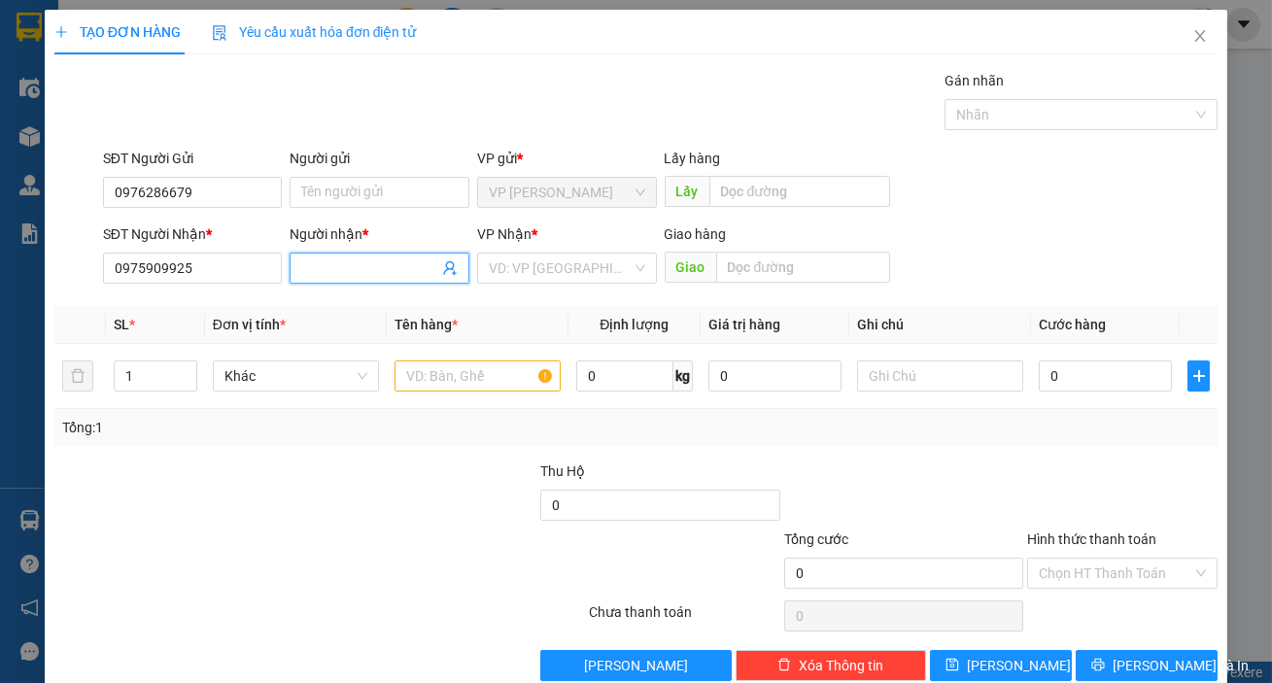
click at [310, 271] on input "Người nhận *" at bounding box center [369, 268] width 137 height 21
type input "hiếu"
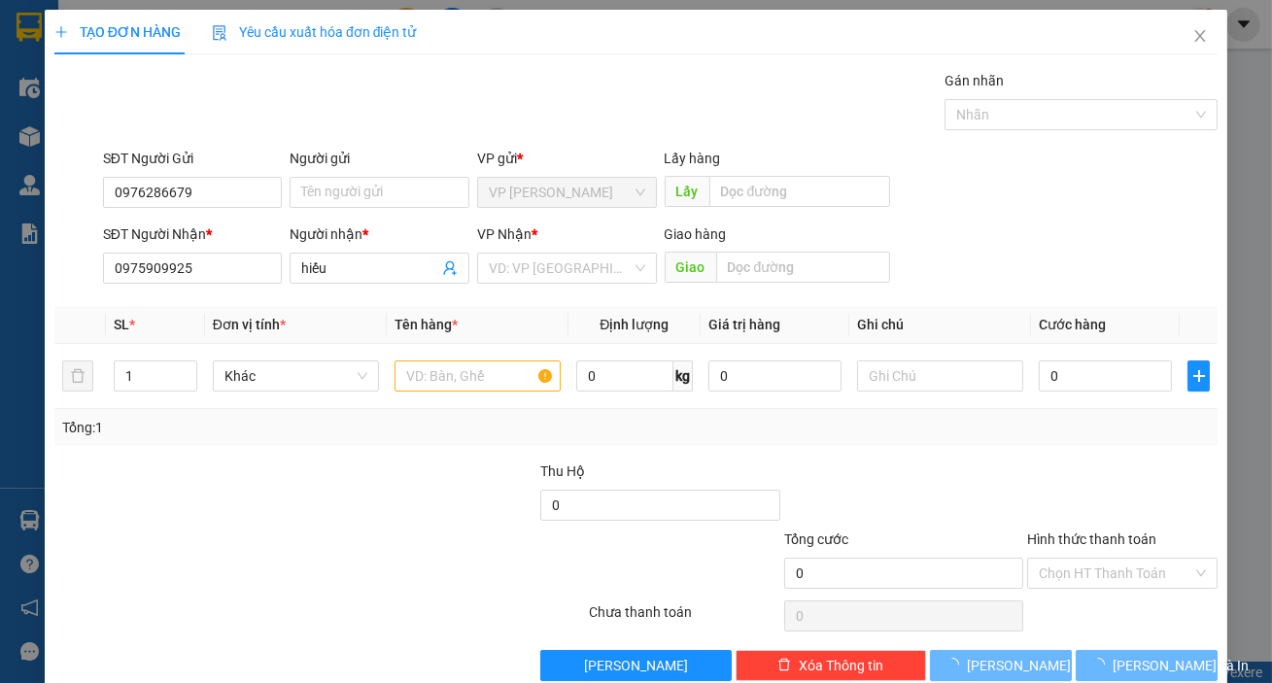
click at [538, 247] on div "VP Nhận *" at bounding box center [567, 238] width 180 height 29
click at [528, 263] on input "search" at bounding box center [560, 268] width 143 height 29
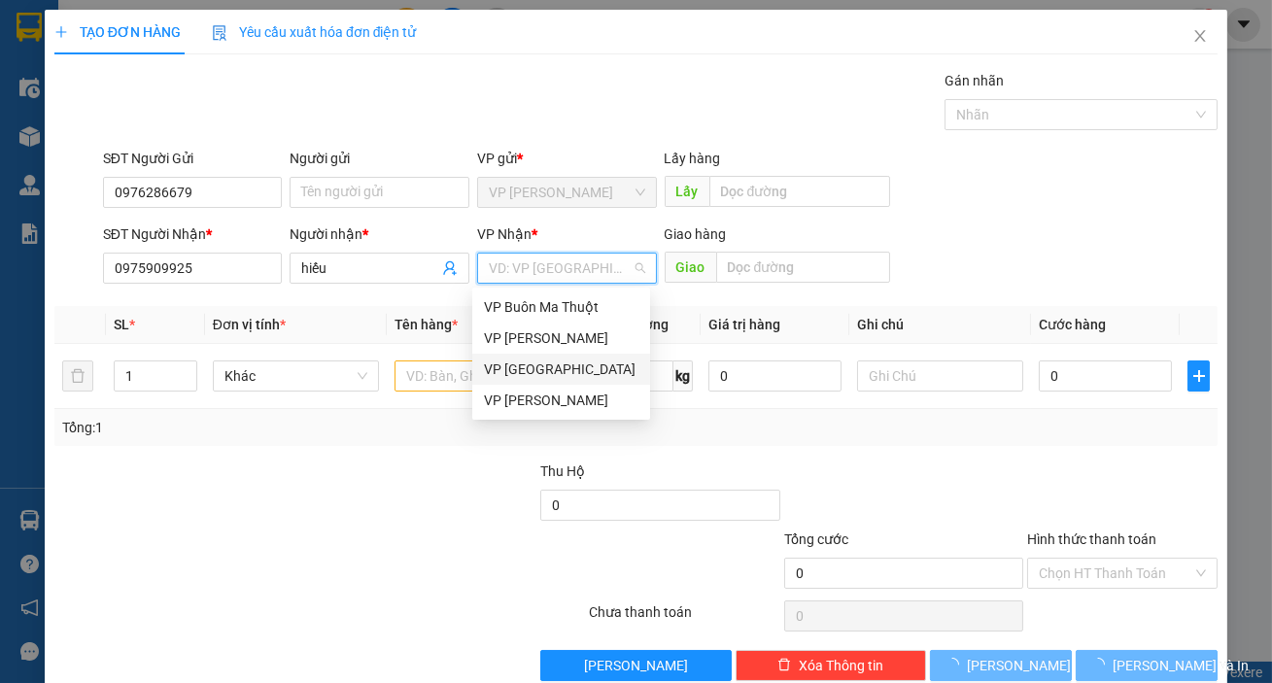
click at [527, 359] on div "VP [GEOGRAPHIC_DATA]" at bounding box center [561, 369] width 155 height 21
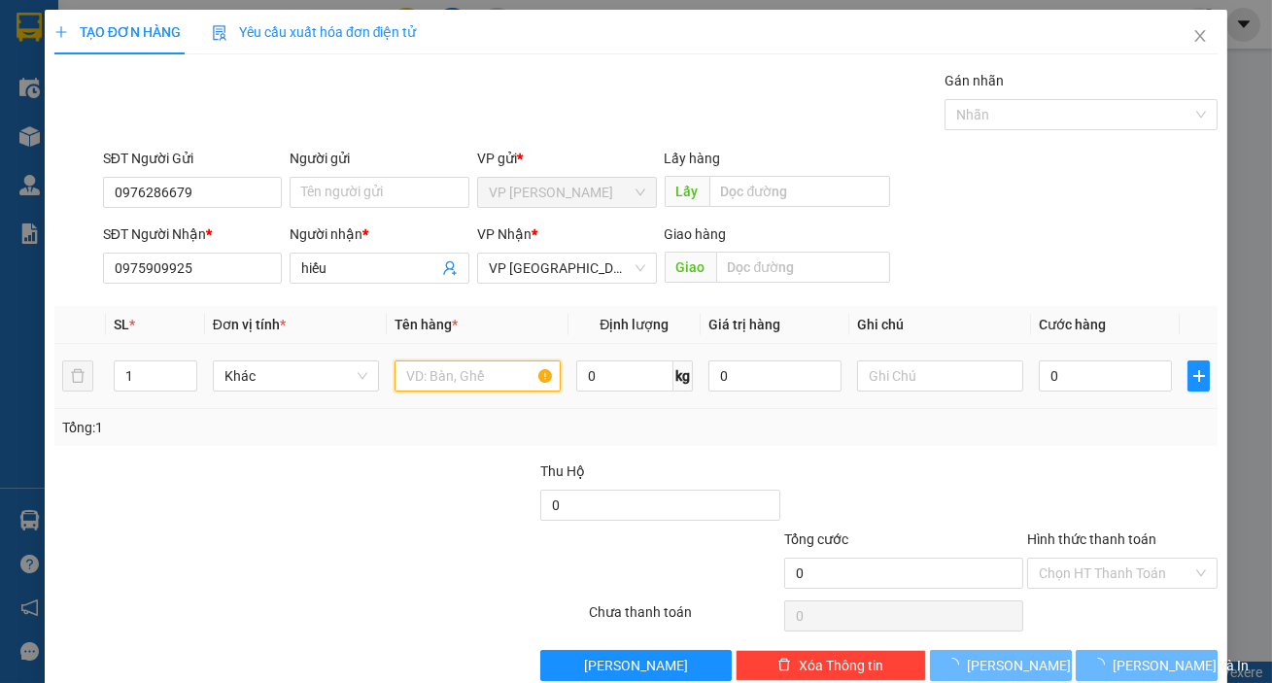
click at [482, 368] on input "text" at bounding box center [478, 376] width 166 height 31
type input "giấy tờ"
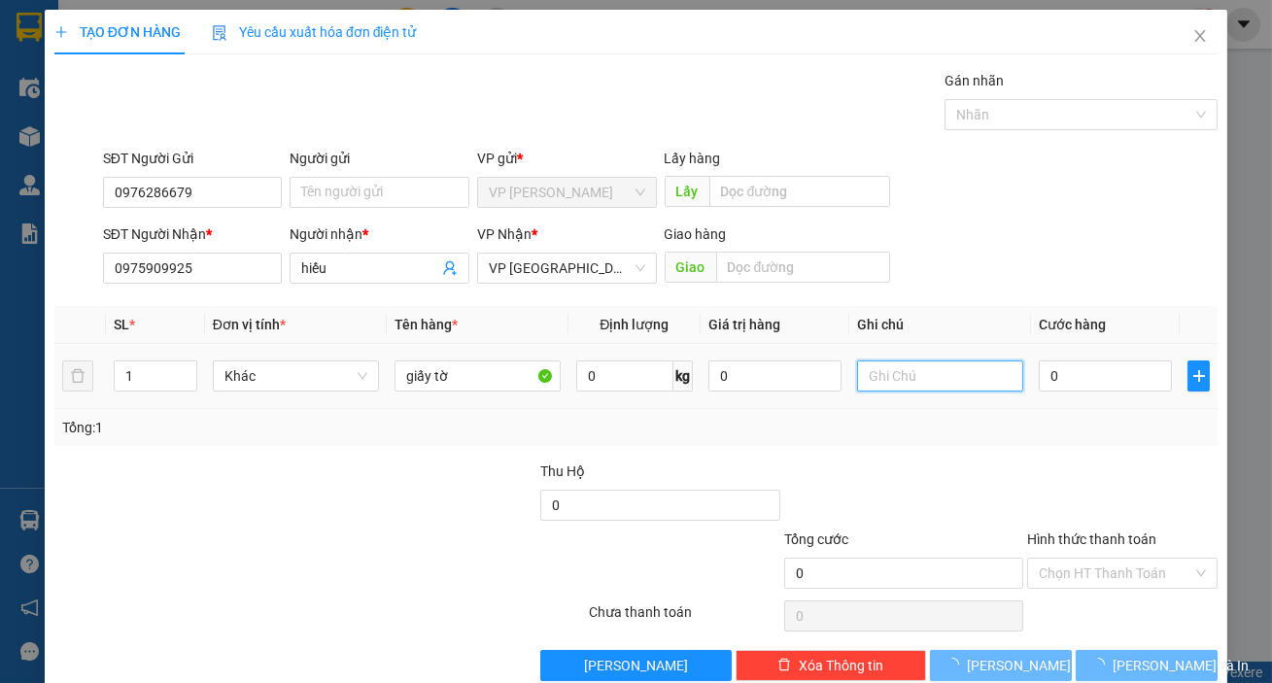
drag, startPoint x: 932, startPoint y: 390, endPoint x: 906, endPoint y: 390, distance: 26.2
click at [931, 390] on input "text" at bounding box center [940, 376] width 166 height 31
type input "bi xanh"
click at [1081, 374] on input "0" at bounding box center [1105, 376] width 133 height 31
type input "3"
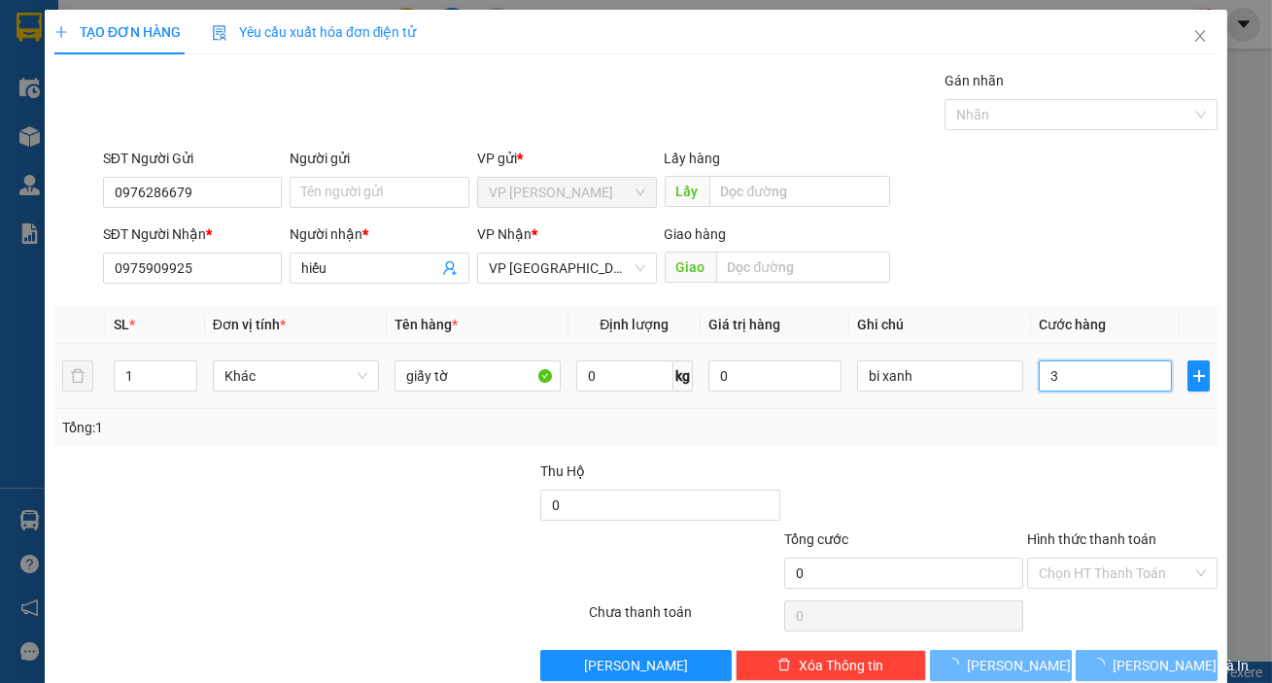
type input "3"
type input "30"
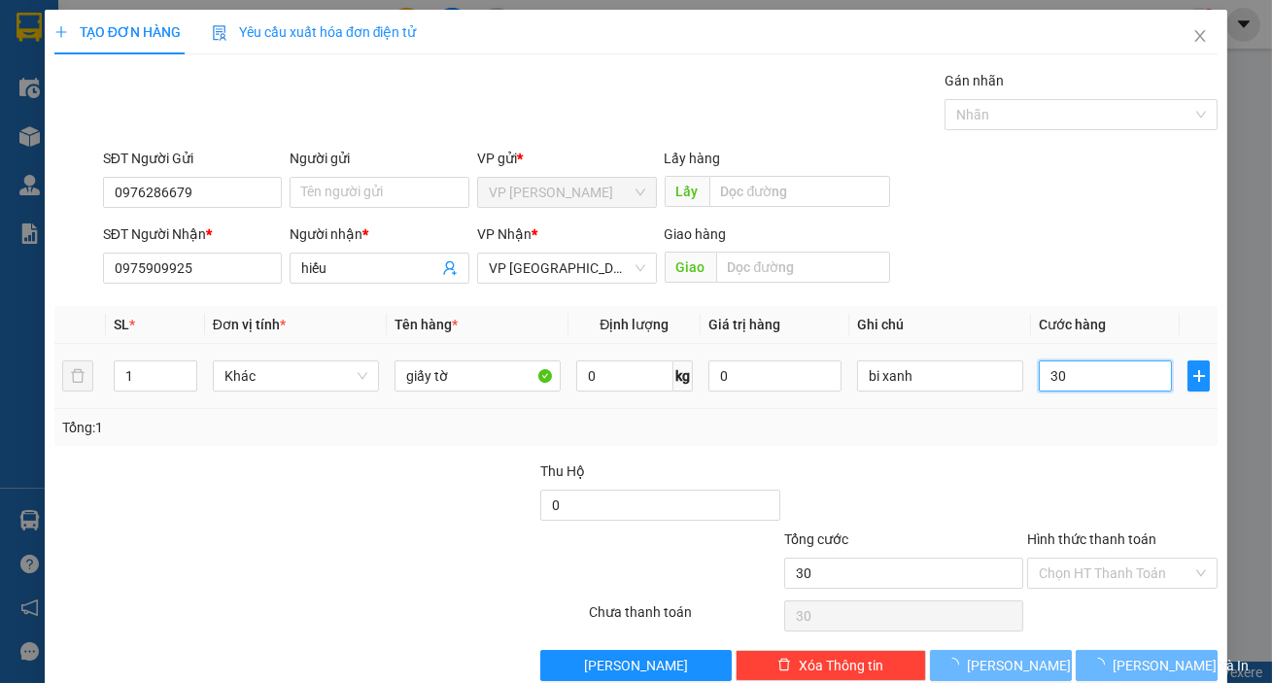
type input "300"
type input "3.000"
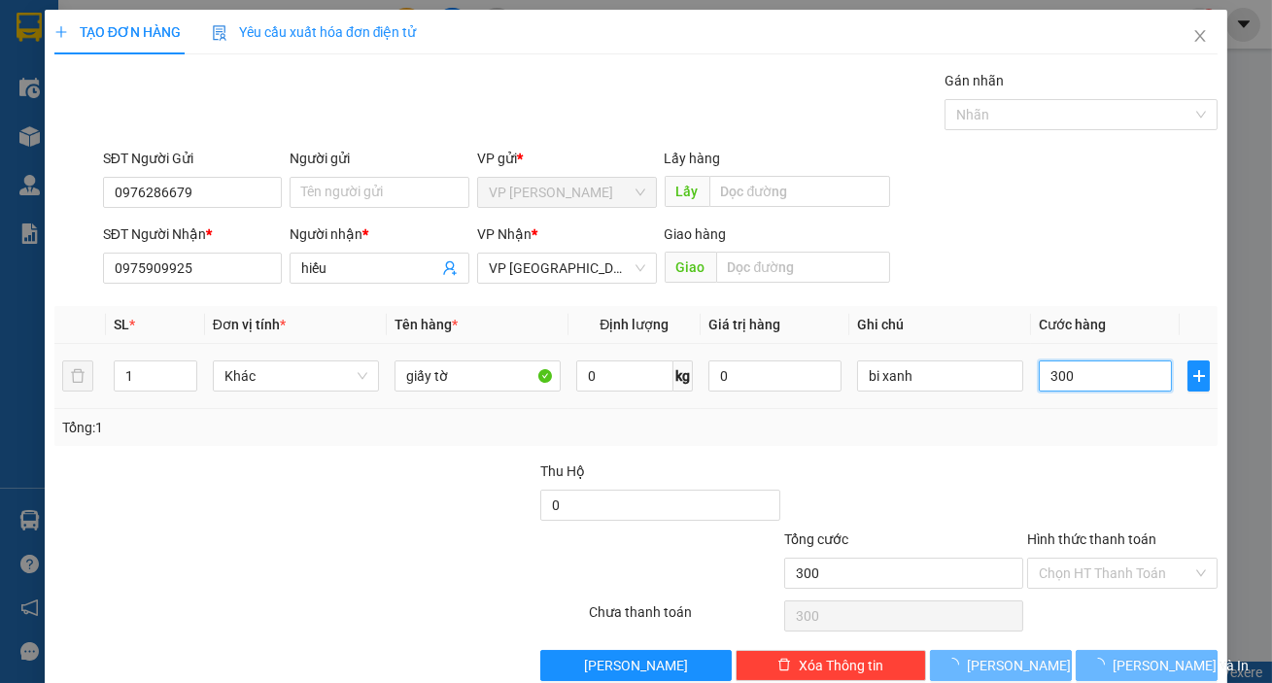
type input "3.000"
type input "30.000"
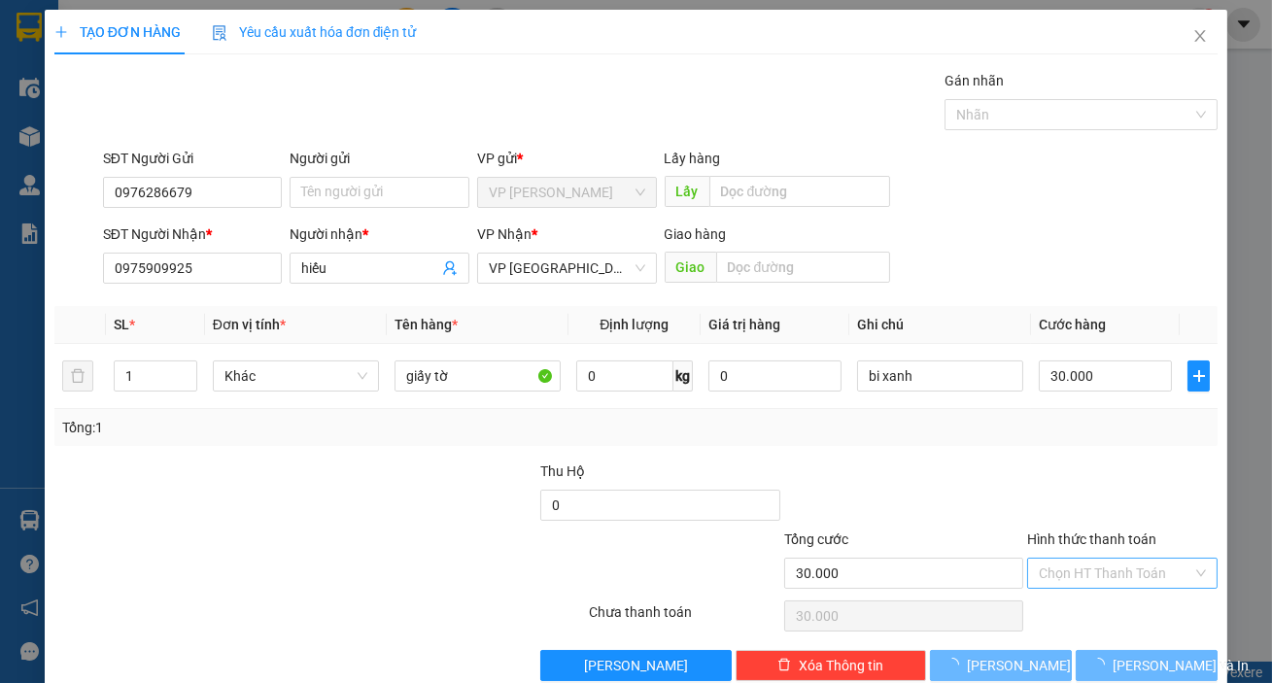
click at [1087, 579] on input "Hình thức thanh toán" at bounding box center [1116, 573] width 154 height 29
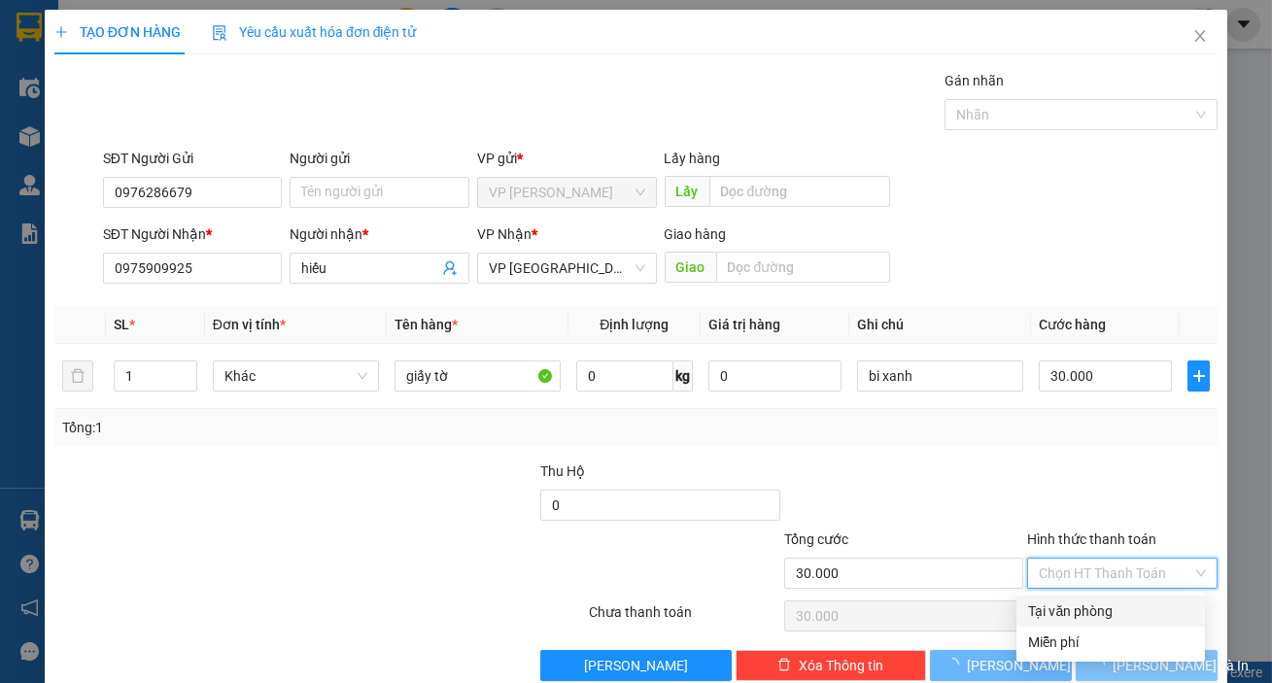
drag, startPoint x: 1086, startPoint y: 599, endPoint x: 1115, endPoint y: 658, distance: 66.1
click at [1087, 603] on div "Tại văn phòng" at bounding box center [1111, 611] width 189 height 31
type input "0"
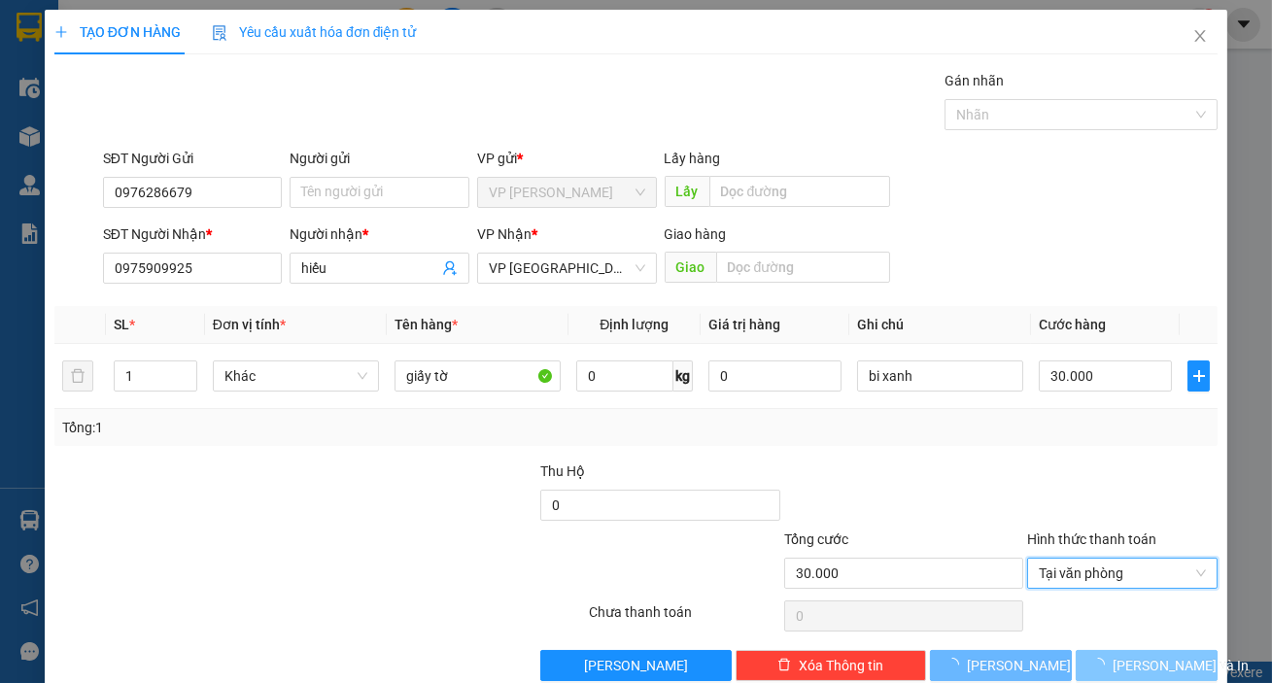
click at [1113, 661] on span "loading" at bounding box center [1102, 665] width 21 height 14
click at [739, 93] on div "Gói vận chuyển * Tiêu chuẩn Gán nhãn Nhãn" at bounding box center [660, 104] width 1123 height 68
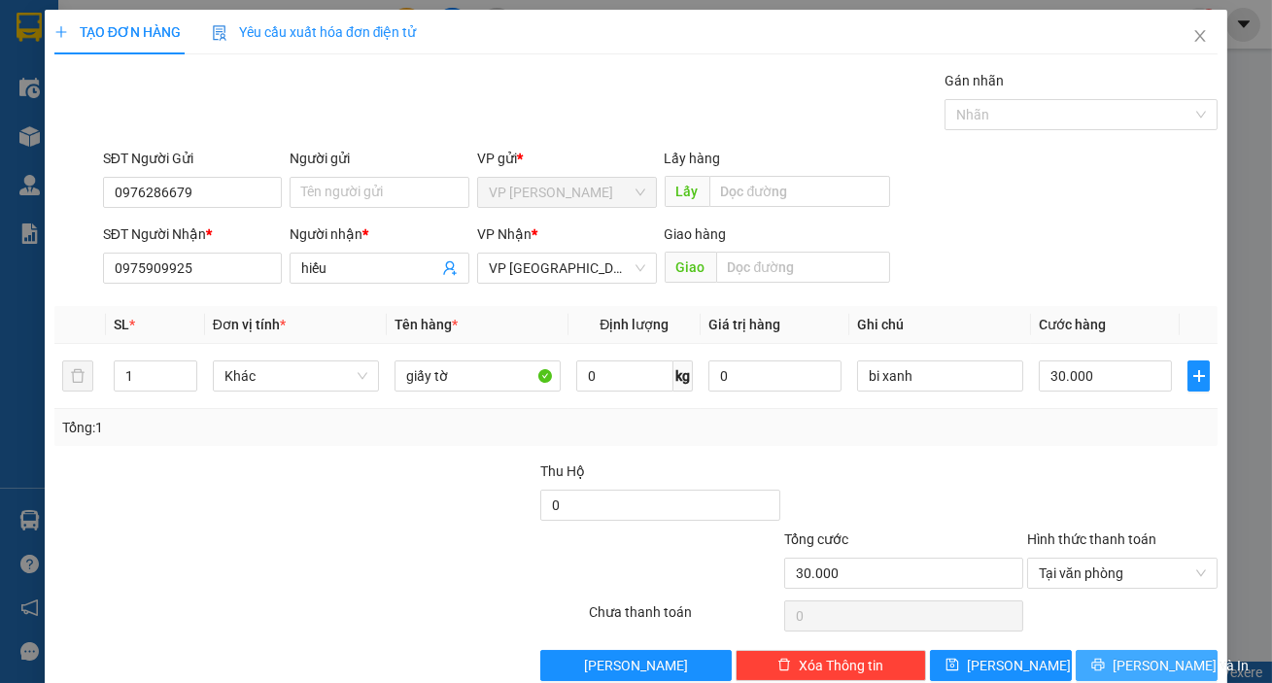
click at [1168, 670] on span "[PERSON_NAME] và In" at bounding box center [1181, 665] width 136 height 21
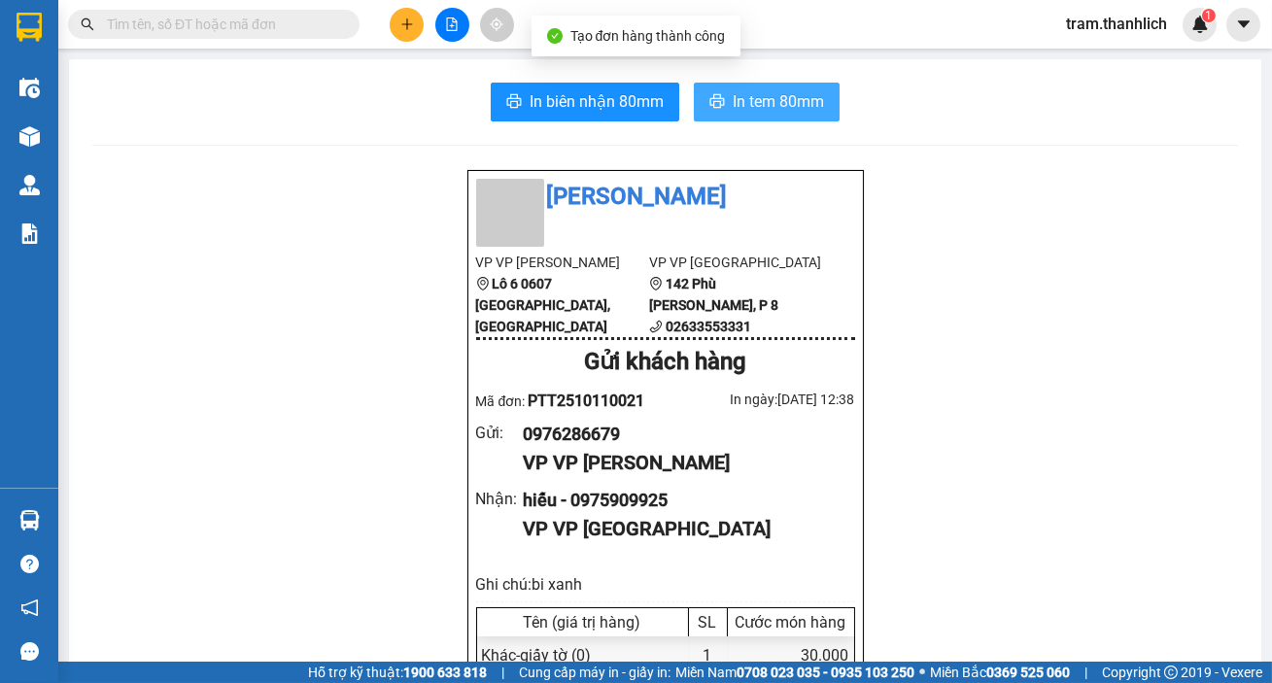
click at [694, 109] on button "In tem 80mm" at bounding box center [767, 102] width 146 height 39
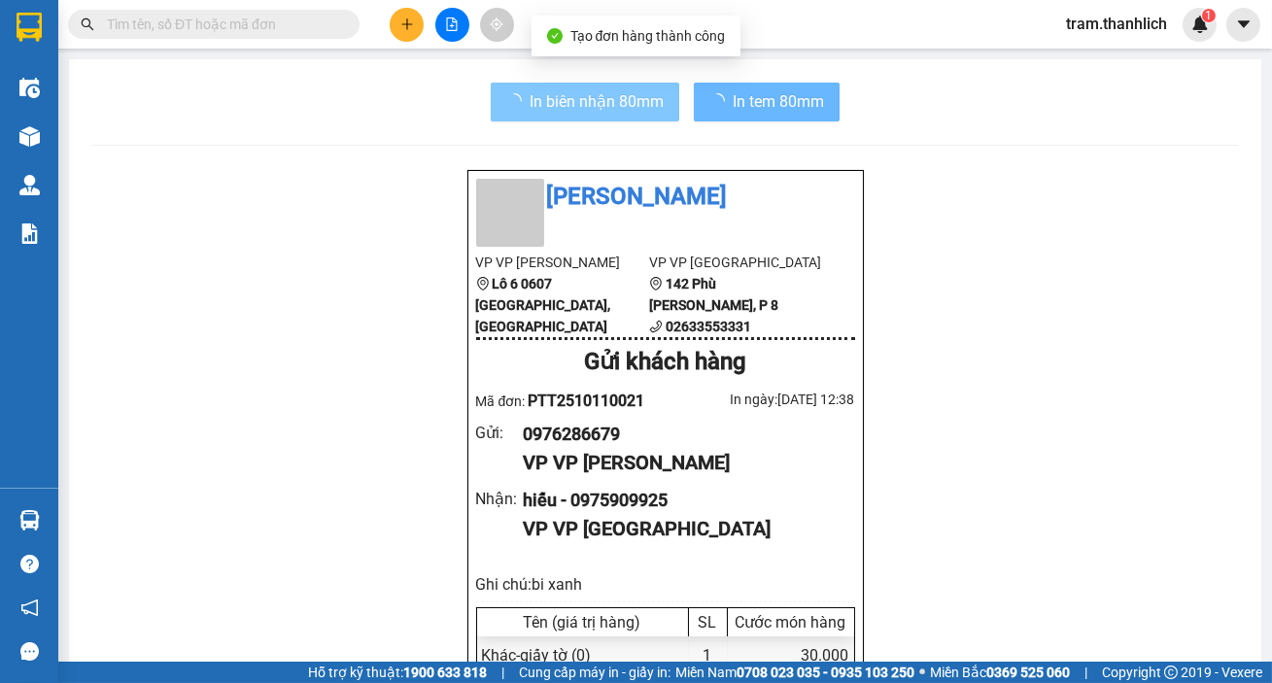
click at [520, 106] on span "loading" at bounding box center [517, 101] width 23 height 16
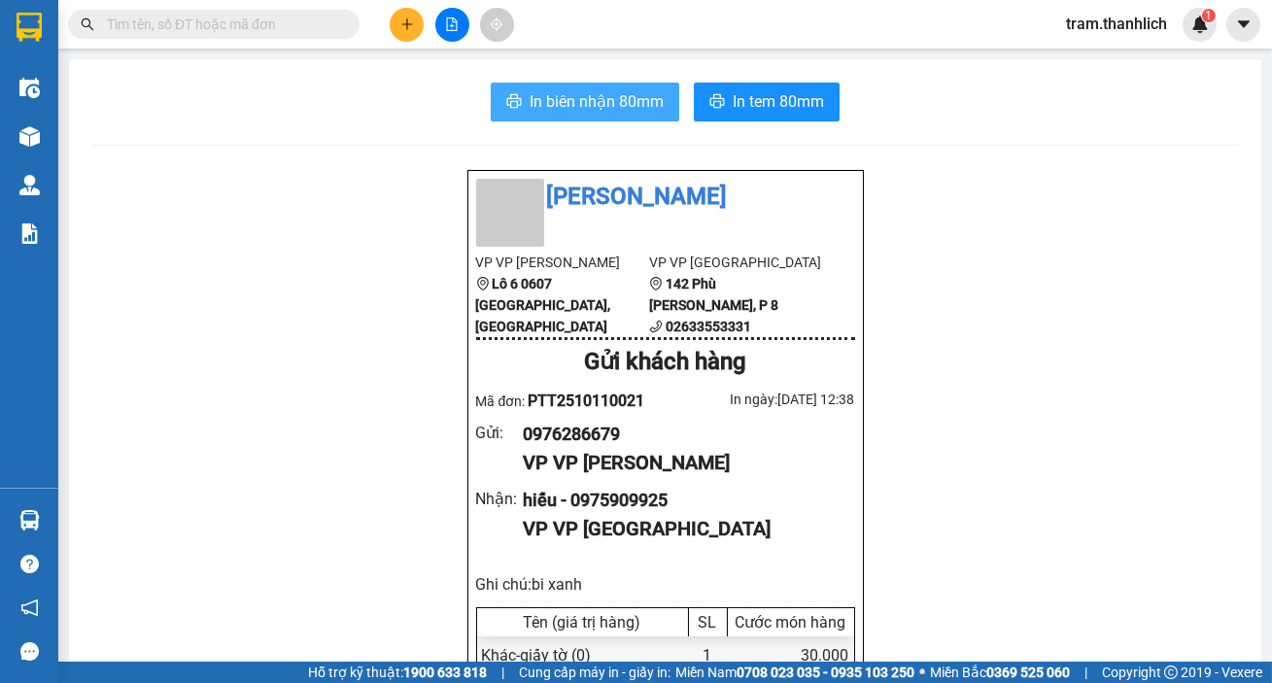
click at [593, 106] on span "In biên nhận 80mm" at bounding box center [597, 101] width 134 height 24
click at [394, 31] on button at bounding box center [407, 25] width 34 height 34
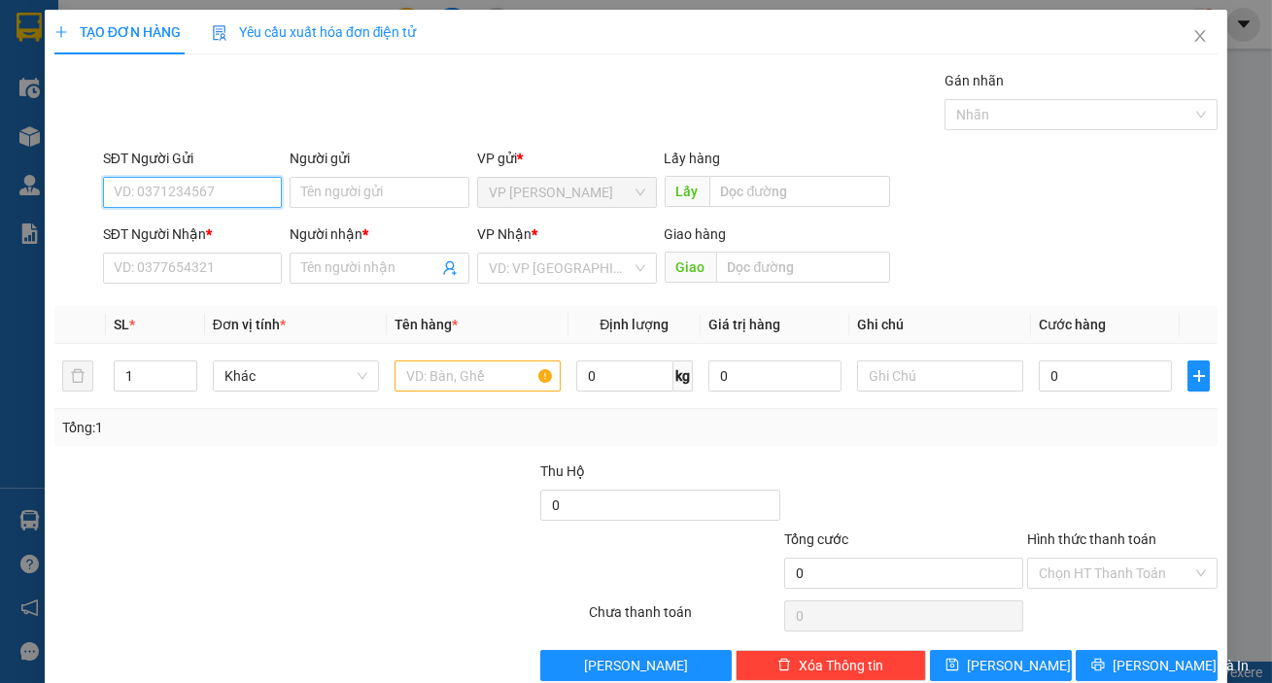
click at [224, 204] on input "SĐT Người Gửi" at bounding box center [193, 192] width 180 height 31
type input "0937800580"
click at [194, 276] on input "SĐT Người Nhận *" at bounding box center [193, 268] width 180 height 31
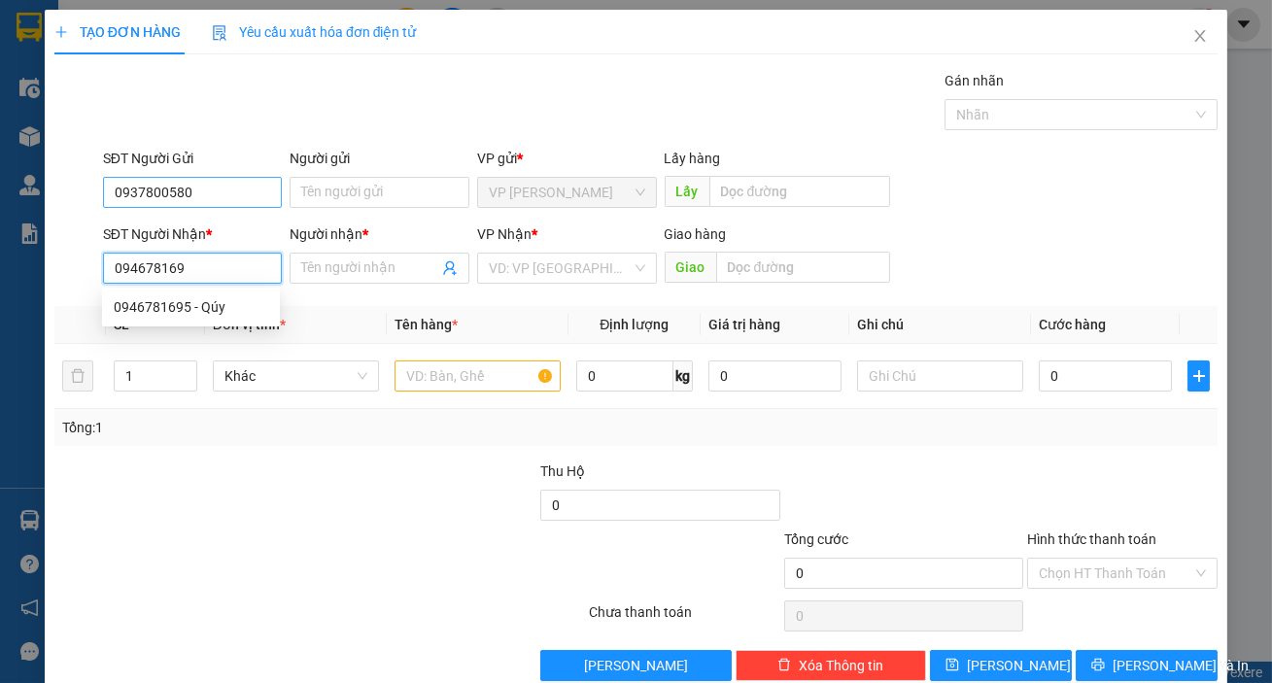
type input "0946781695"
click at [173, 320] on div "0946781695 - Qúy" at bounding box center [191, 307] width 178 height 31
type input "Qúy"
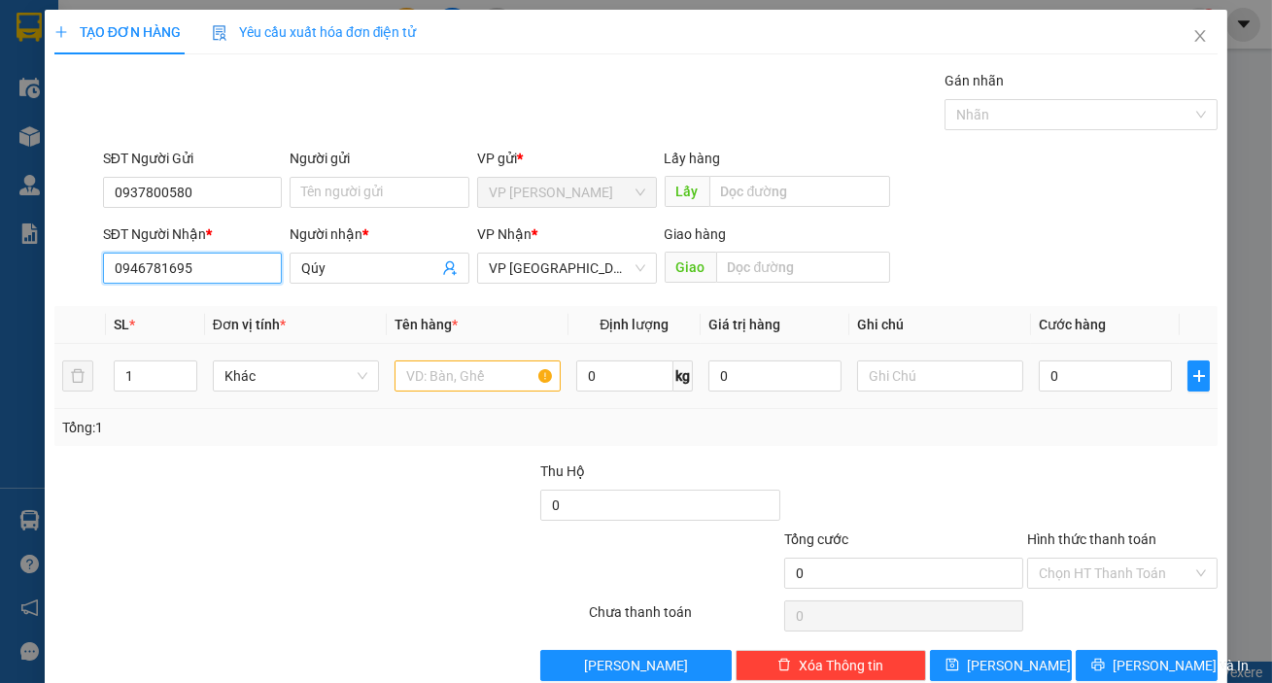
type input "0946781695"
click at [538, 386] on input "text" at bounding box center [478, 376] width 166 height 31
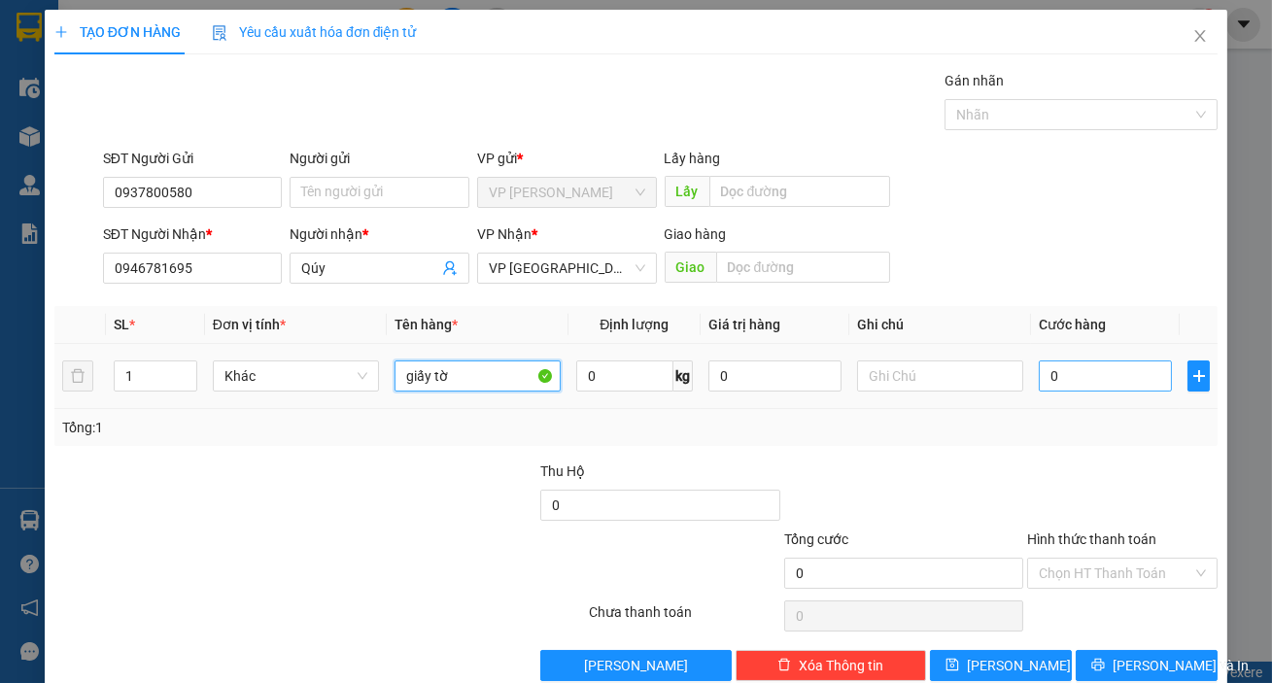
type input "giấy tờ"
click at [1068, 375] on input "0" at bounding box center [1105, 376] width 133 height 31
type input "3"
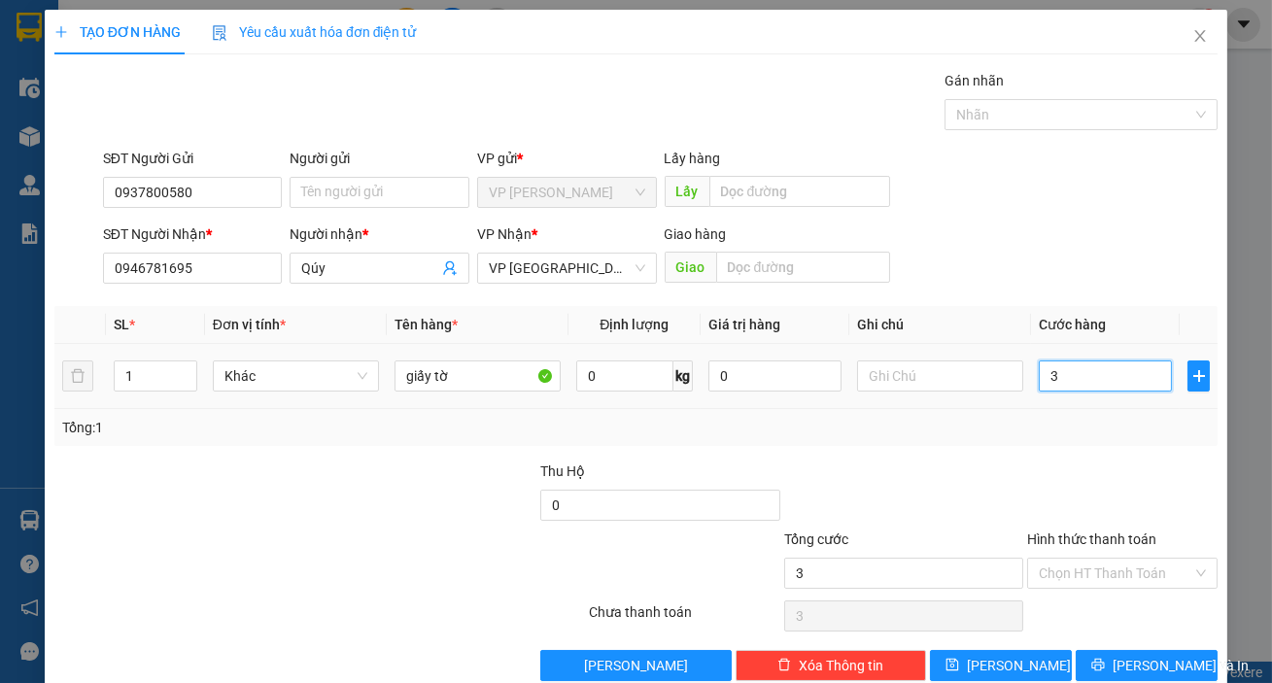
type input "30"
type input "300"
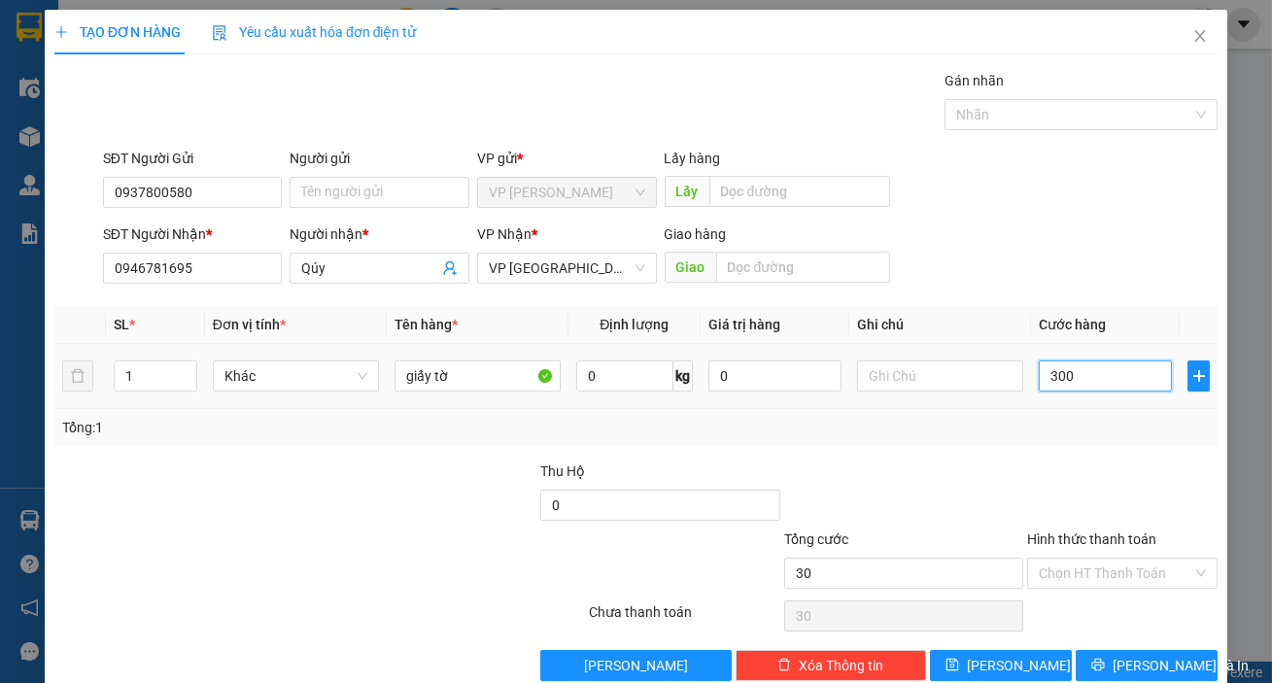
type input "300"
type input "3.000"
type input "30.000"
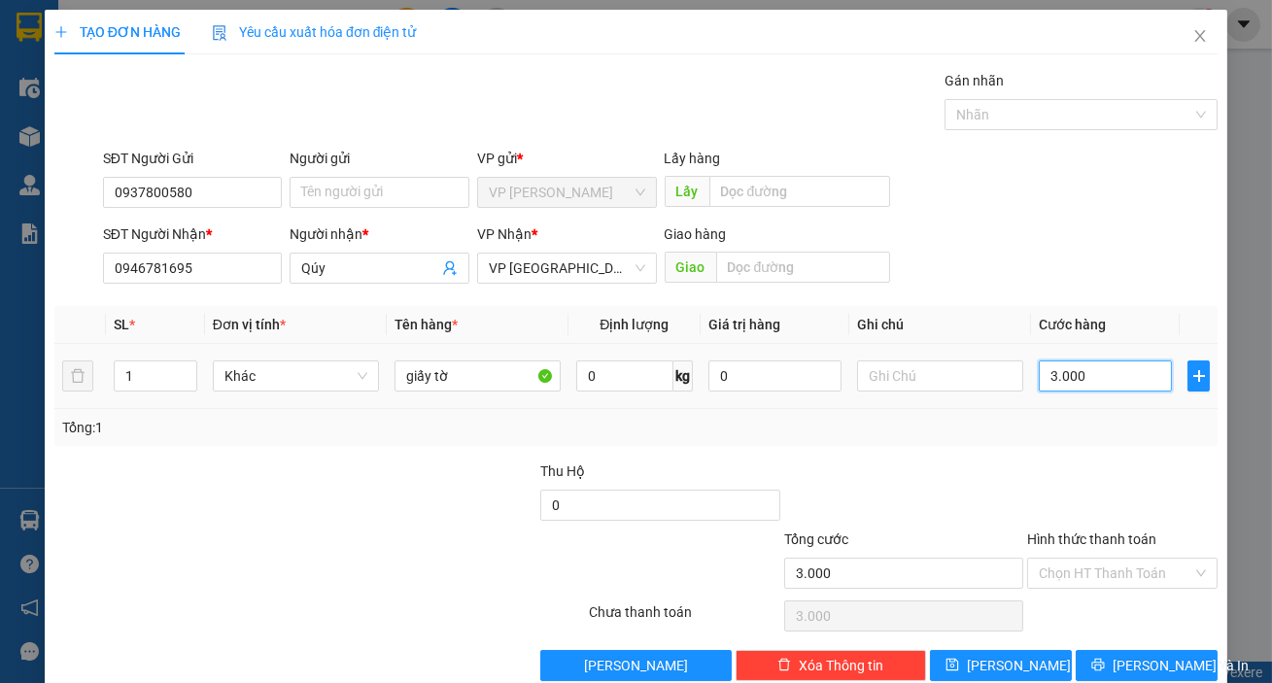
type input "30.000"
click at [1090, 581] on input "Hình thức thanh toán" at bounding box center [1116, 573] width 154 height 29
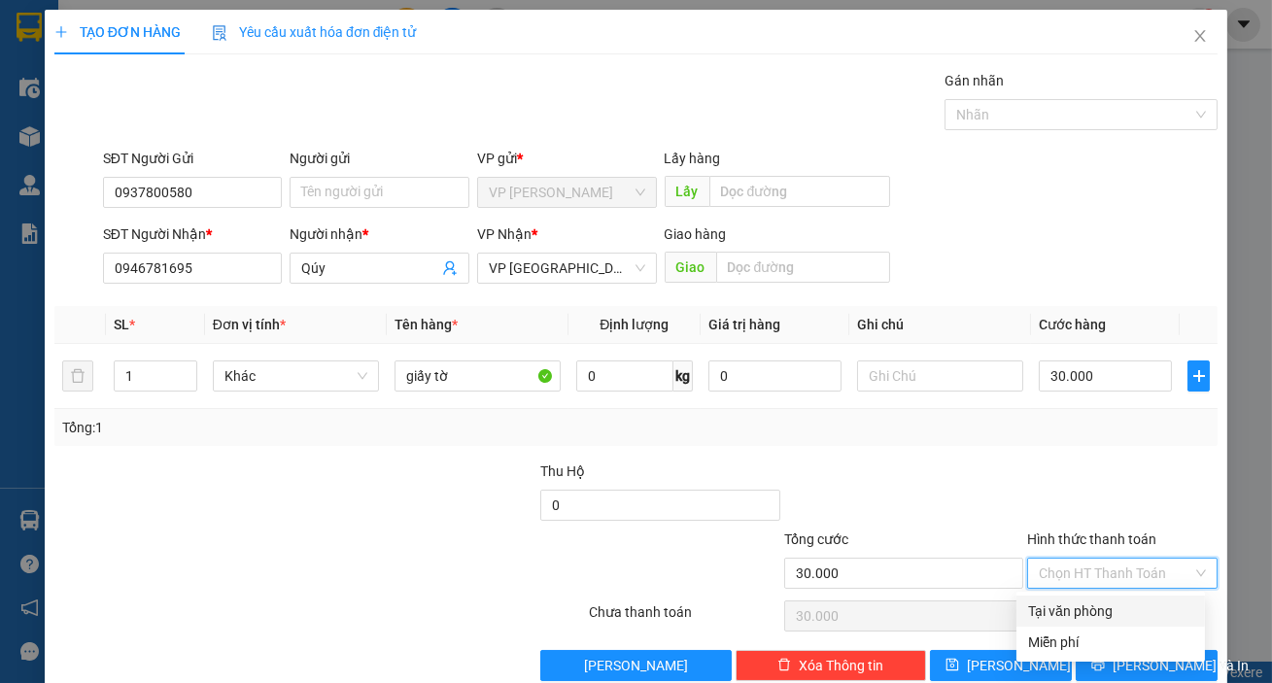
click at [1085, 601] on div "Tại văn phòng" at bounding box center [1110, 611] width 165 height 21
type input "0"
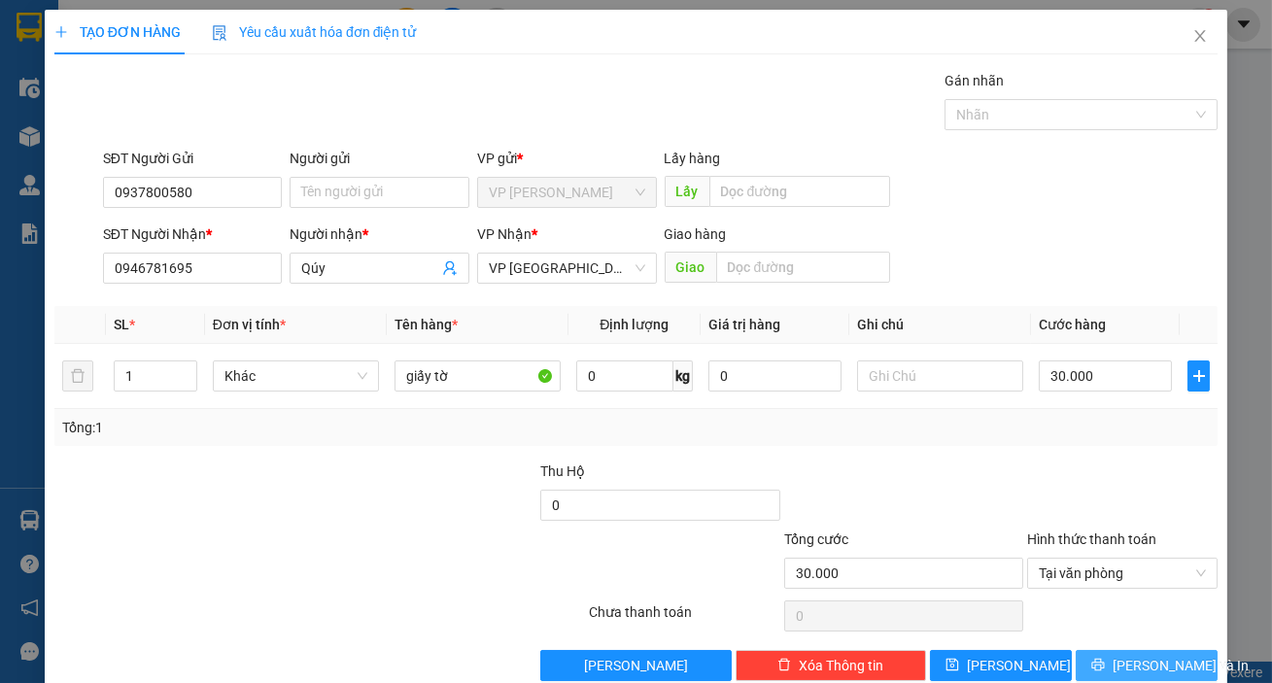
click at [1110, 651] on button "[PERSON_NAME] và In" at bounding box center [1147, 665] width 142 height 31
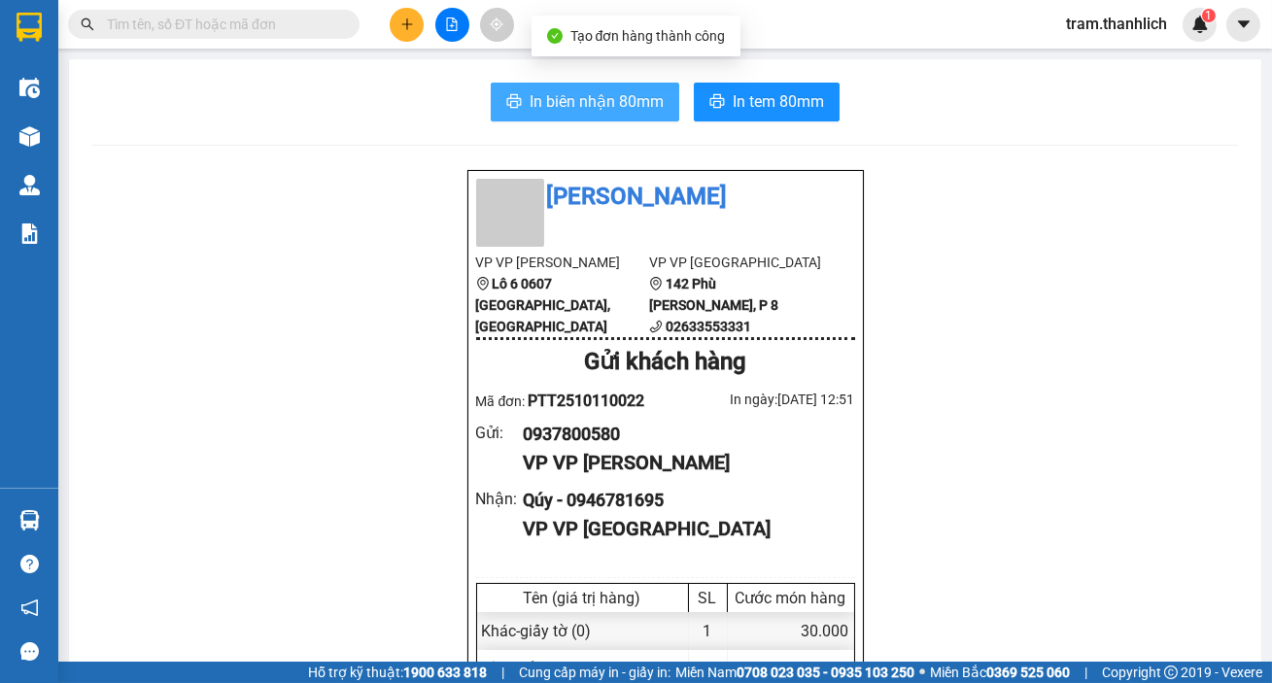
click at [646, 119] on button "In biên nhận 80mm" at bounding box center [585, 102] width 189 height 39
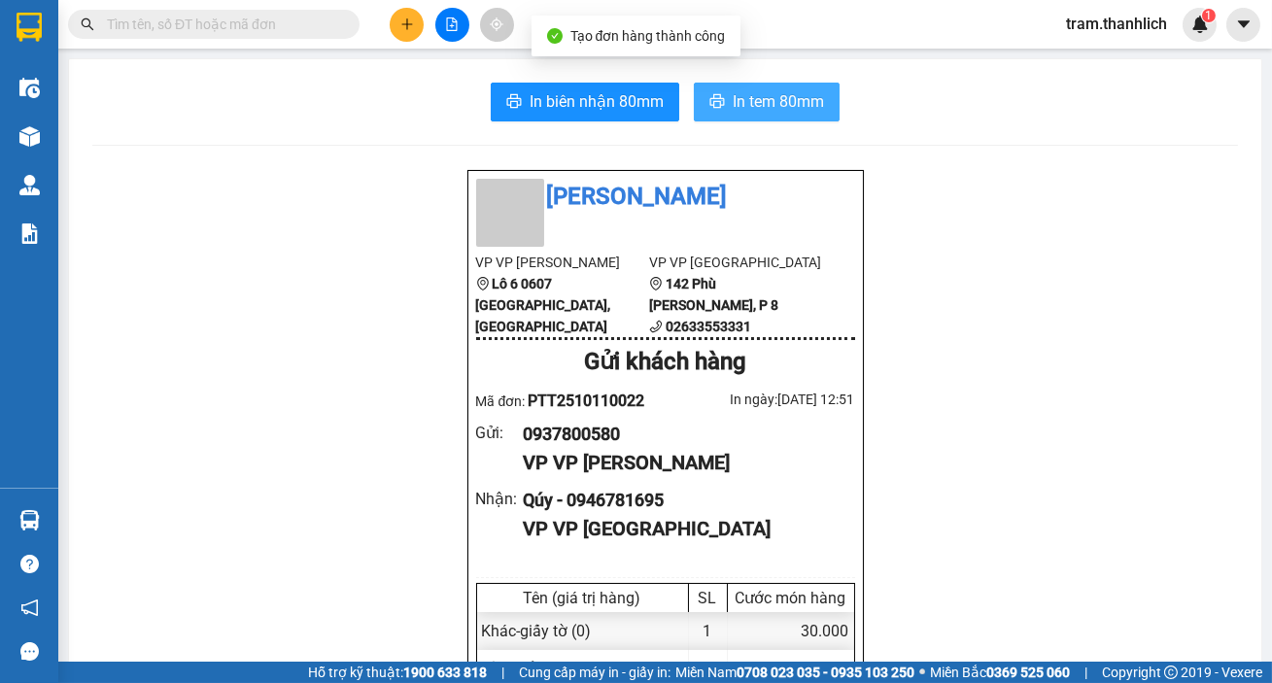
click at [740, 110] on span "In tem 80mm" at bounding box center [778, 101] width 91 height 24
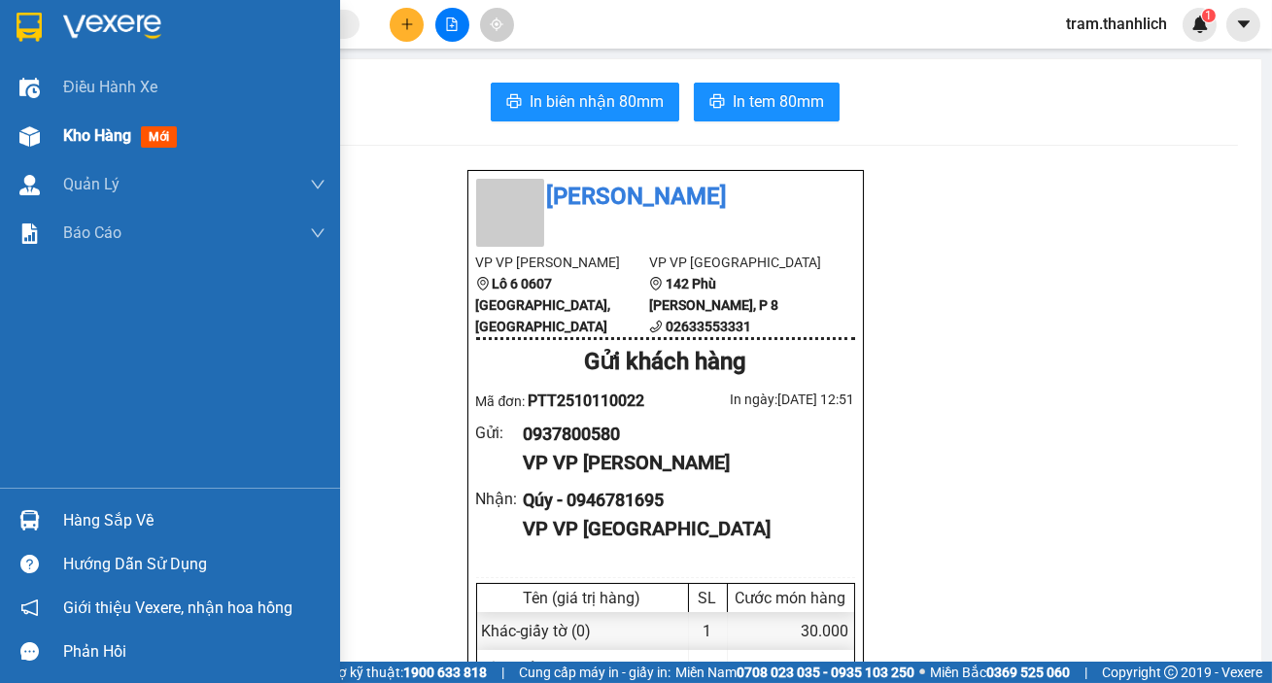
click at [109, 141] on span "Kho hàng" at bounding box center [97, 135] width 68 height 18
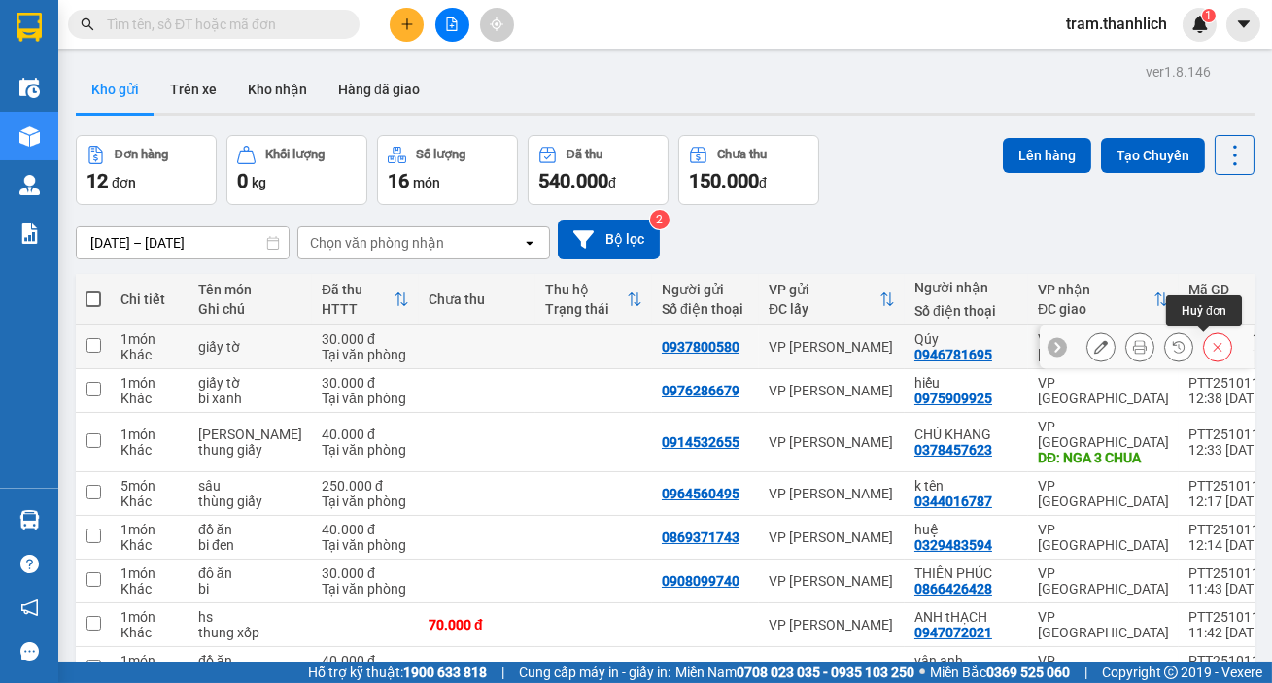
click at [1211, 351] on icon at bounding box center [1218, 347] width 14 height 14
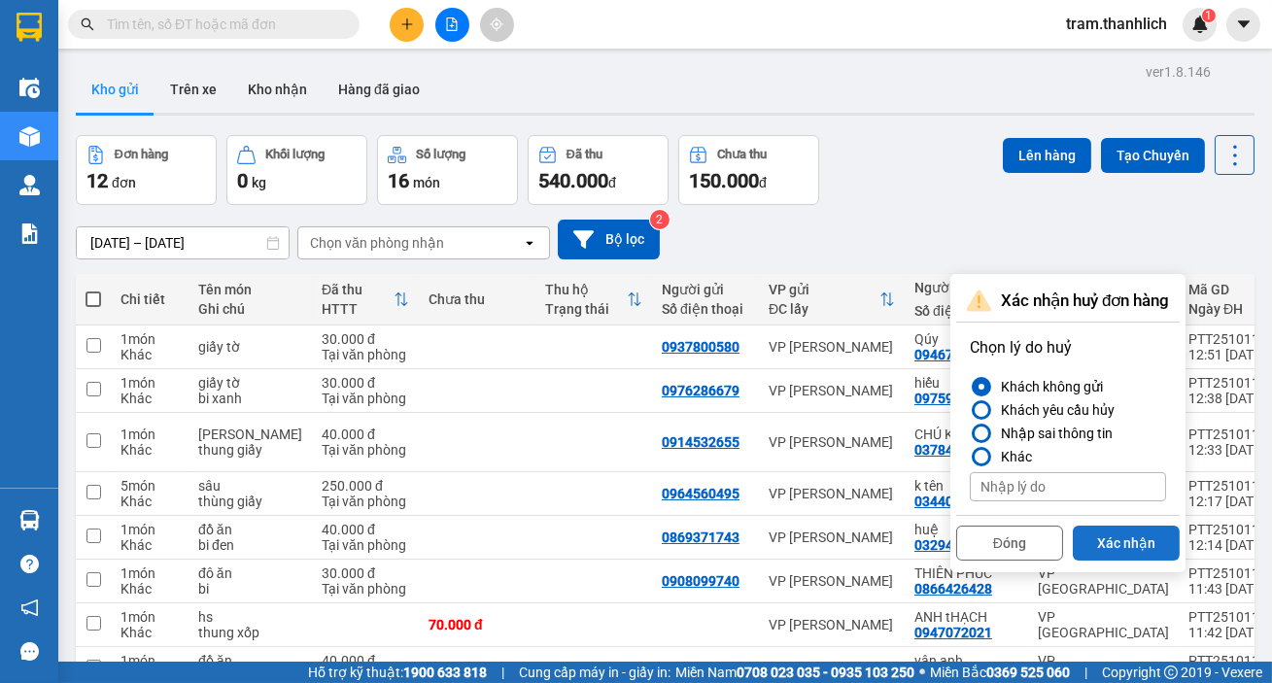
click at [1112, 547] on button "Xác nhận" at bounding box center [1126, 543] width 107 height 35
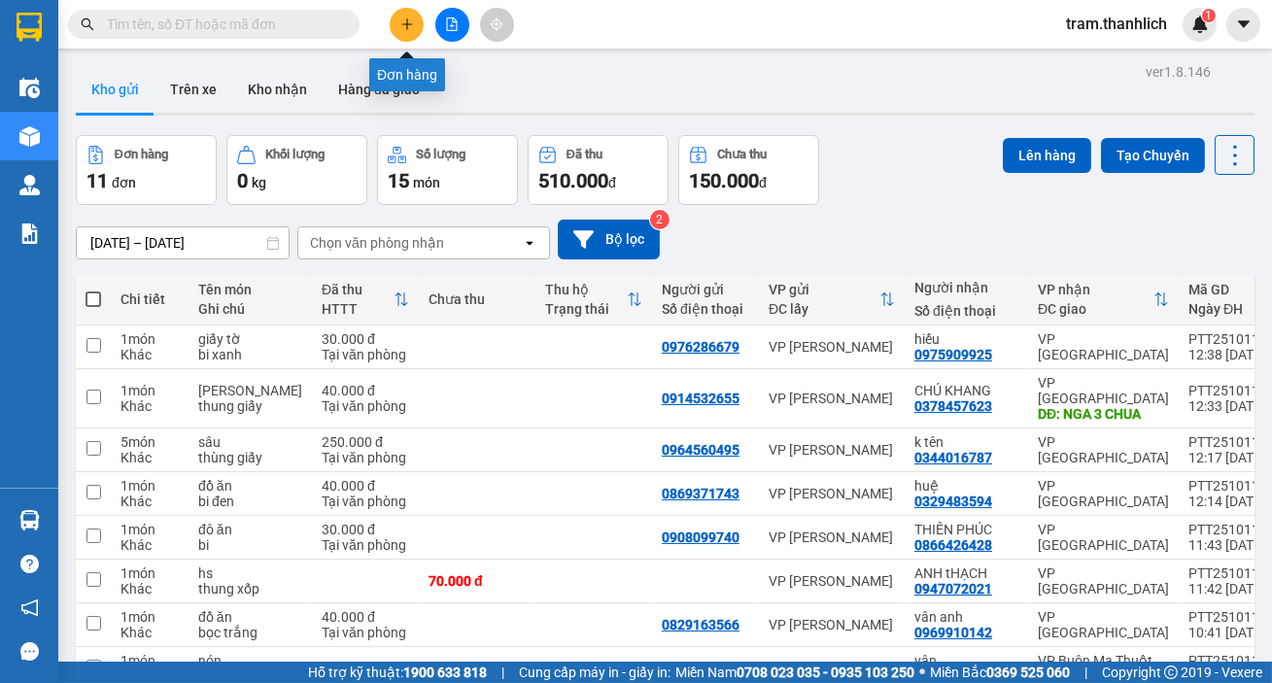
click at [412, 25] on icon "plus" at bounding box center [407, 24] width 14 height 14
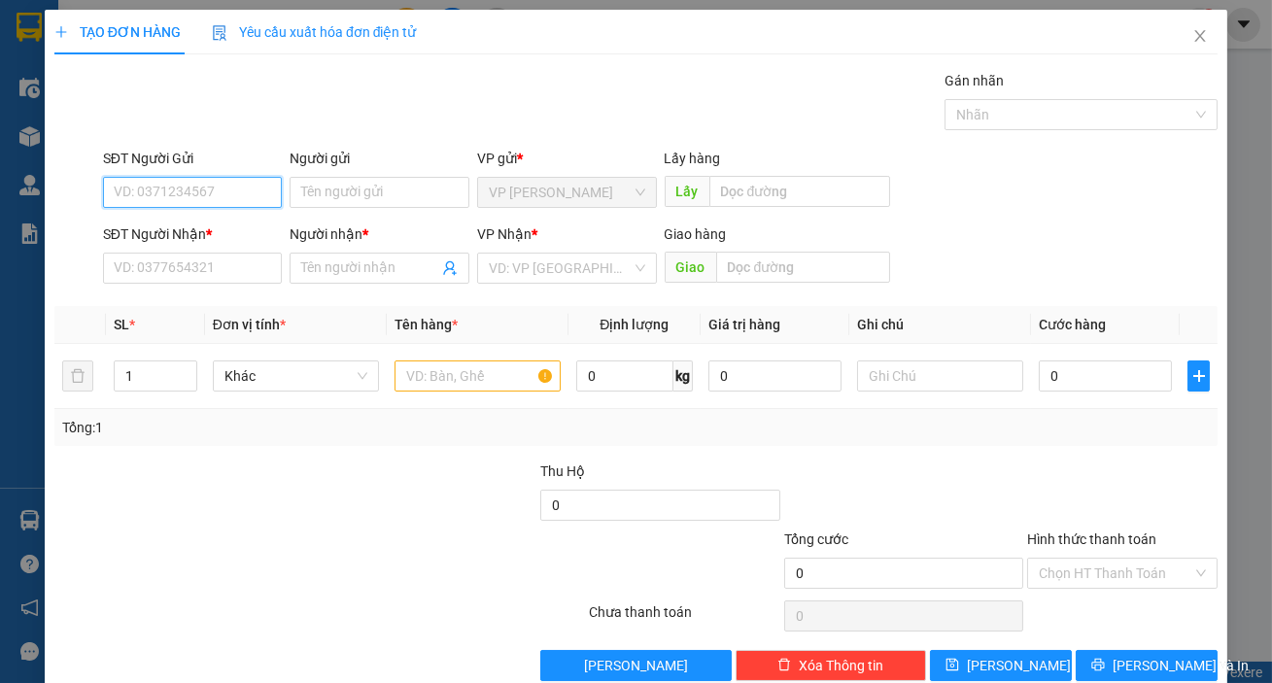
click at [253, 194] on input "SĐT Người Gửi" at bounding box center [193, 192] width 180 height 31
type input "0937800580"
click at [169, 274] on input "SĐT Người Nhận *" at bounding box center [193, 268] width 180 height 31
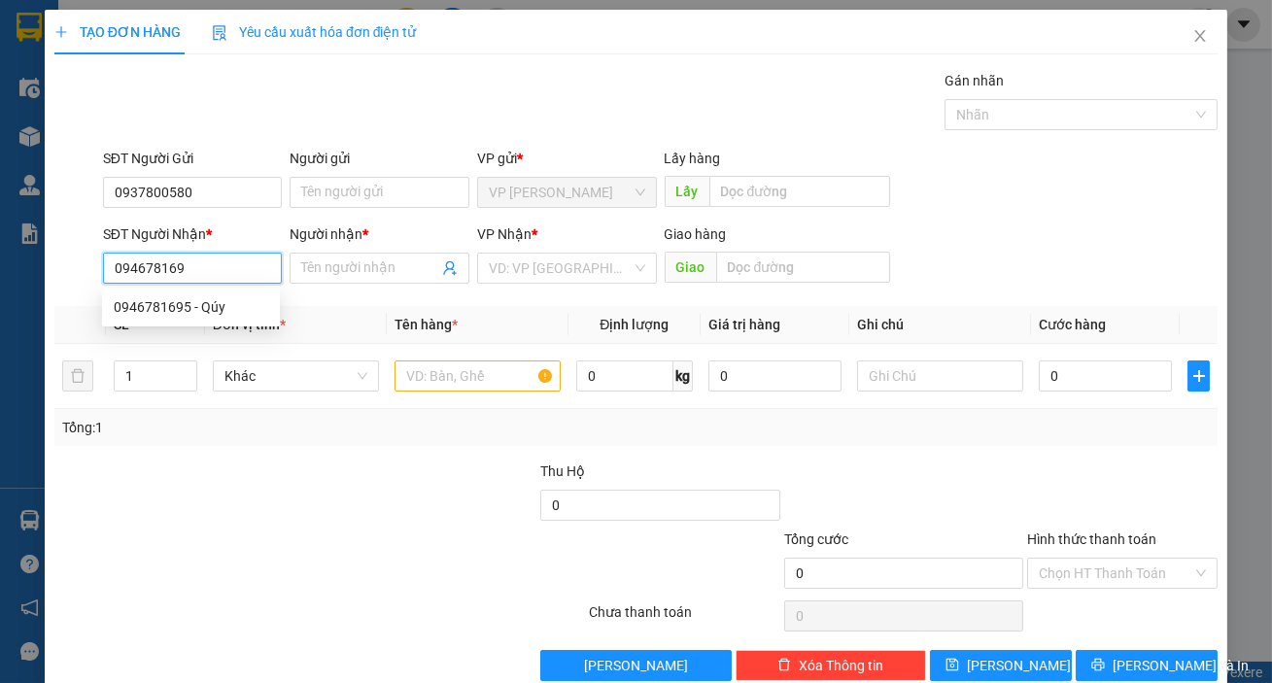
type input "0946781695"
drag, startPoint x: 200, startPoint y: 318, endPoint x: 411, endPoint y: 374, distance: 218.3
click at [201, 319] on div "0946781695 - Qúy" at bounding box center [191, 307] width 178 height 31
type input "Qúy"
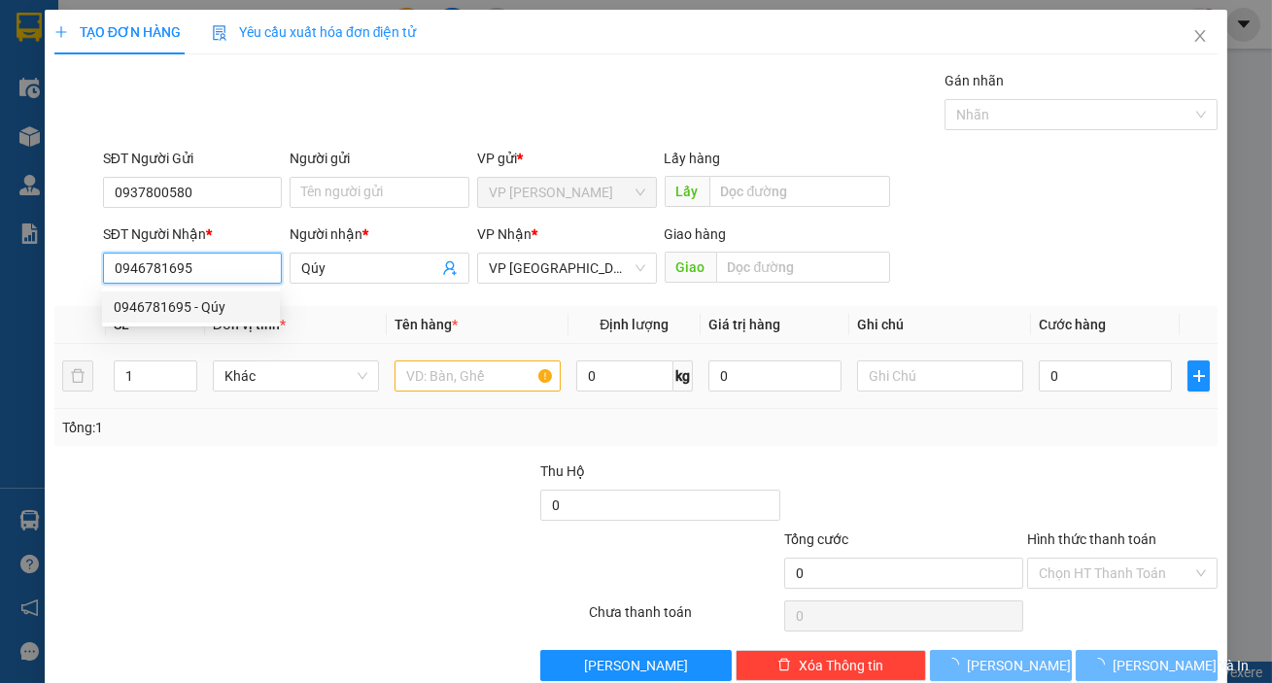
type input "0946781695"
click at [424, 374] on input "text" at bounding box center [478, 376] width 166 height 31
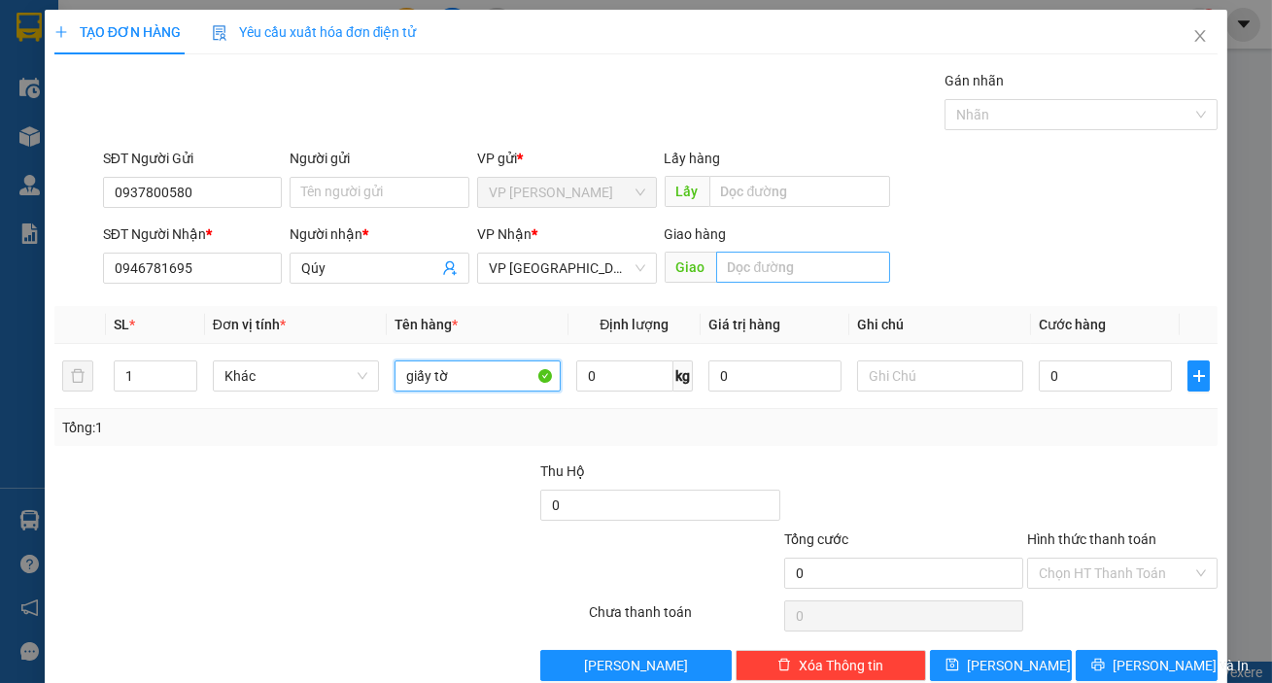
type input "giấy tờ"
click at [729, 273] on input "text" at bounding box center [803, 267] width 175 height 31
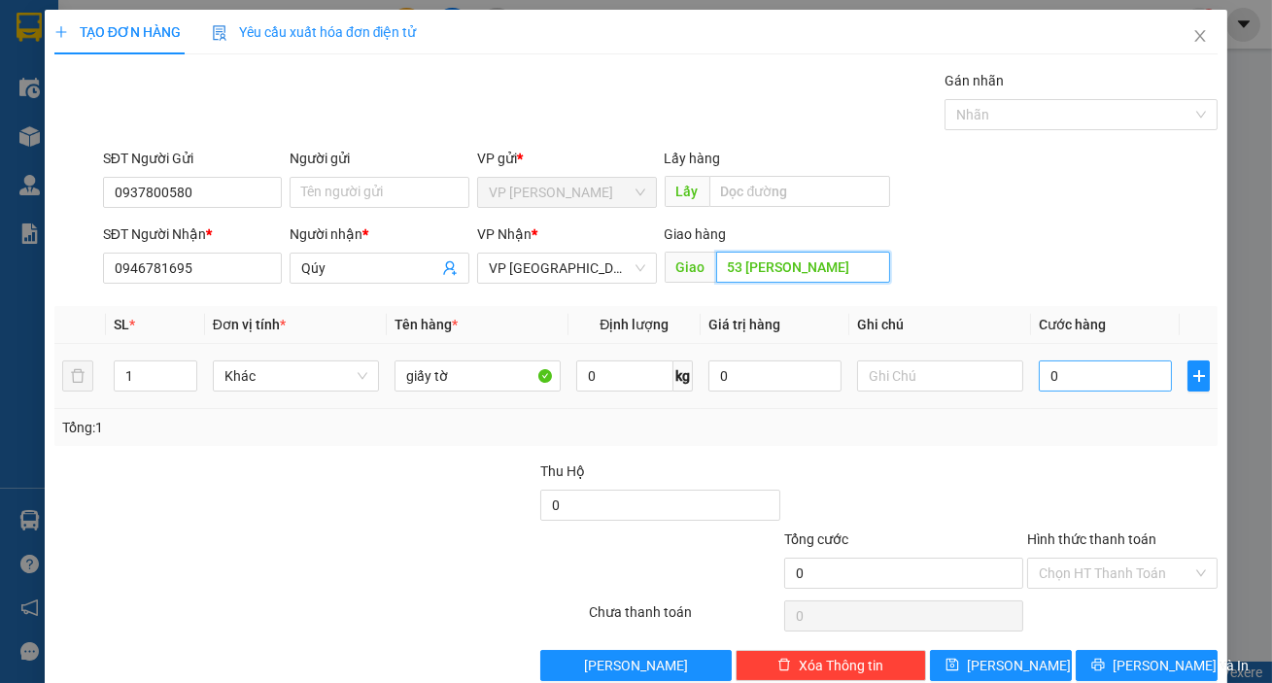
type input "53 hung vương"
click at [1107, 376] on input "0" at bounding box center [1105, 376] width 133 height 31
type input "6"
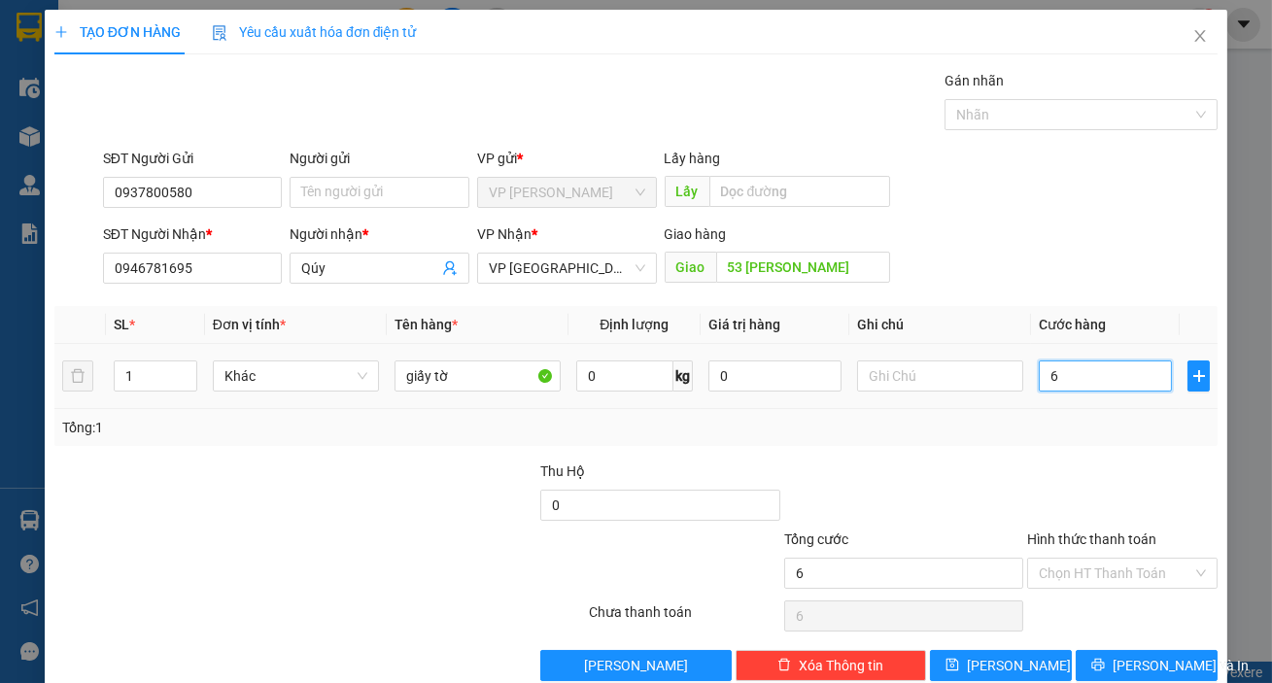
type input "60"
type input "600"
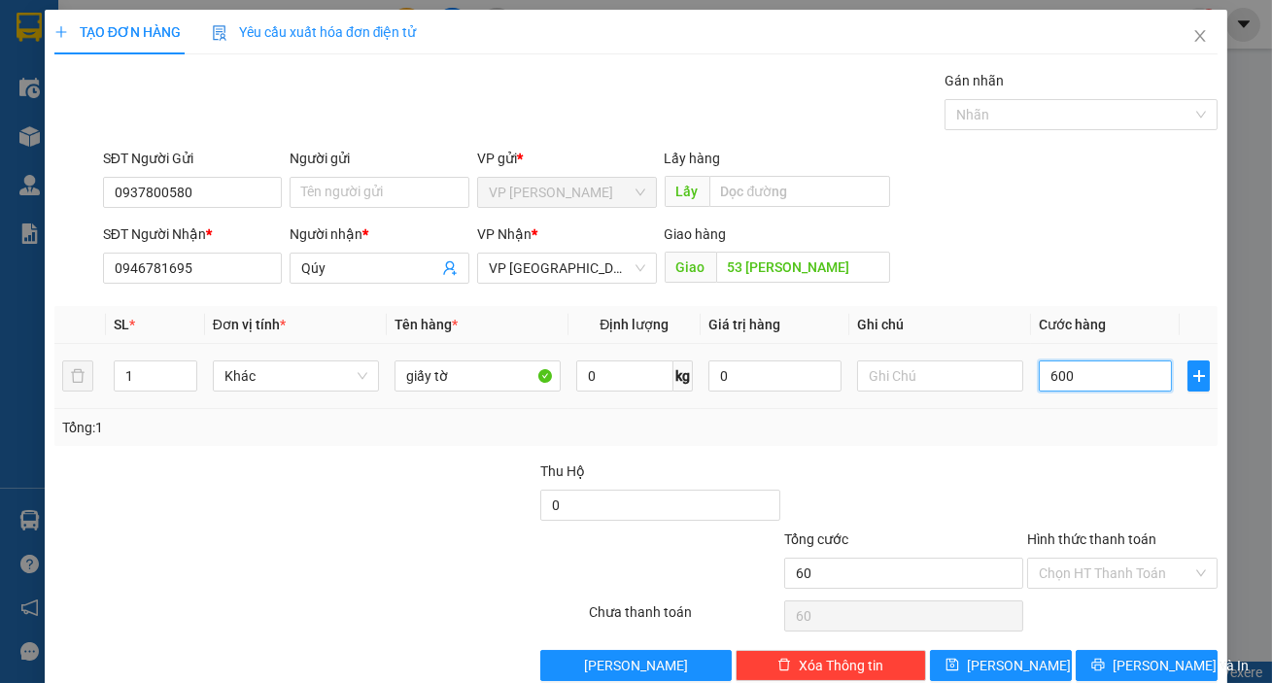
type input "600"
type input "6.000"
type input "60.000"
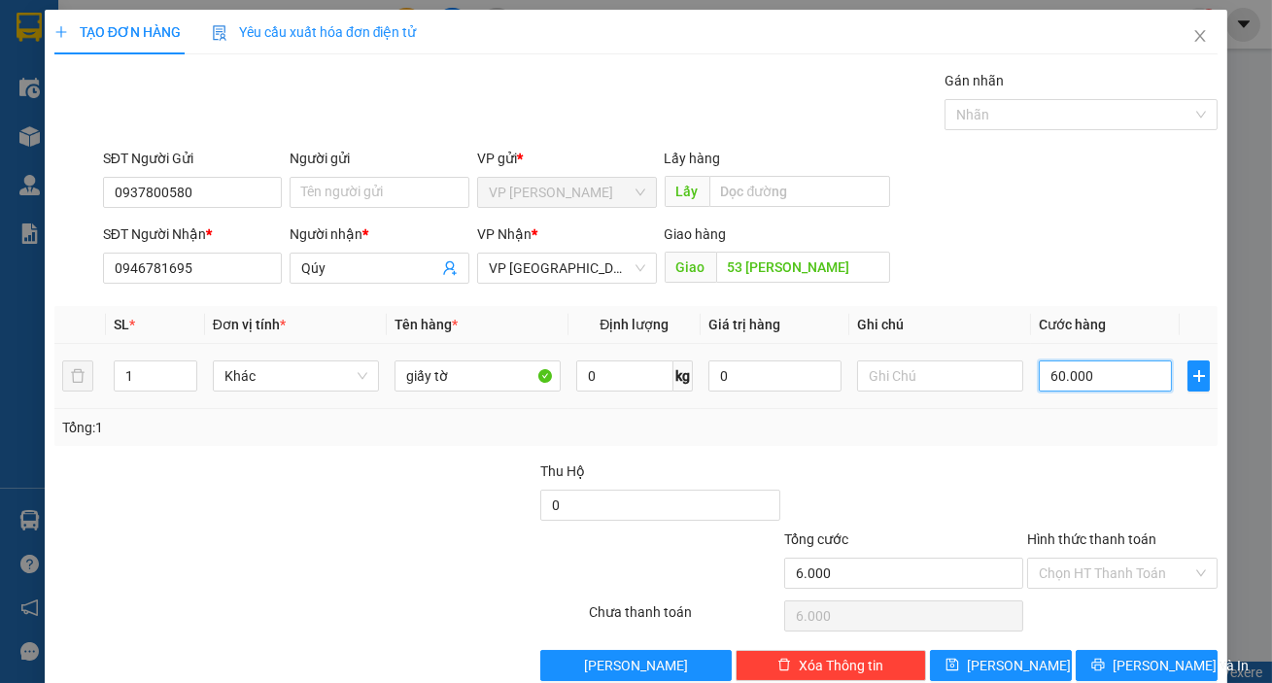
type input "60.000"
drag, startPoint x: 1094, startPoint y: 567, endPoint x: 1090, endPoint y: 587, distance: 21.0
click at [1093, 572] on input "Hình thức thanh toán" at bounding box center [1116, 573] width 154 height 29
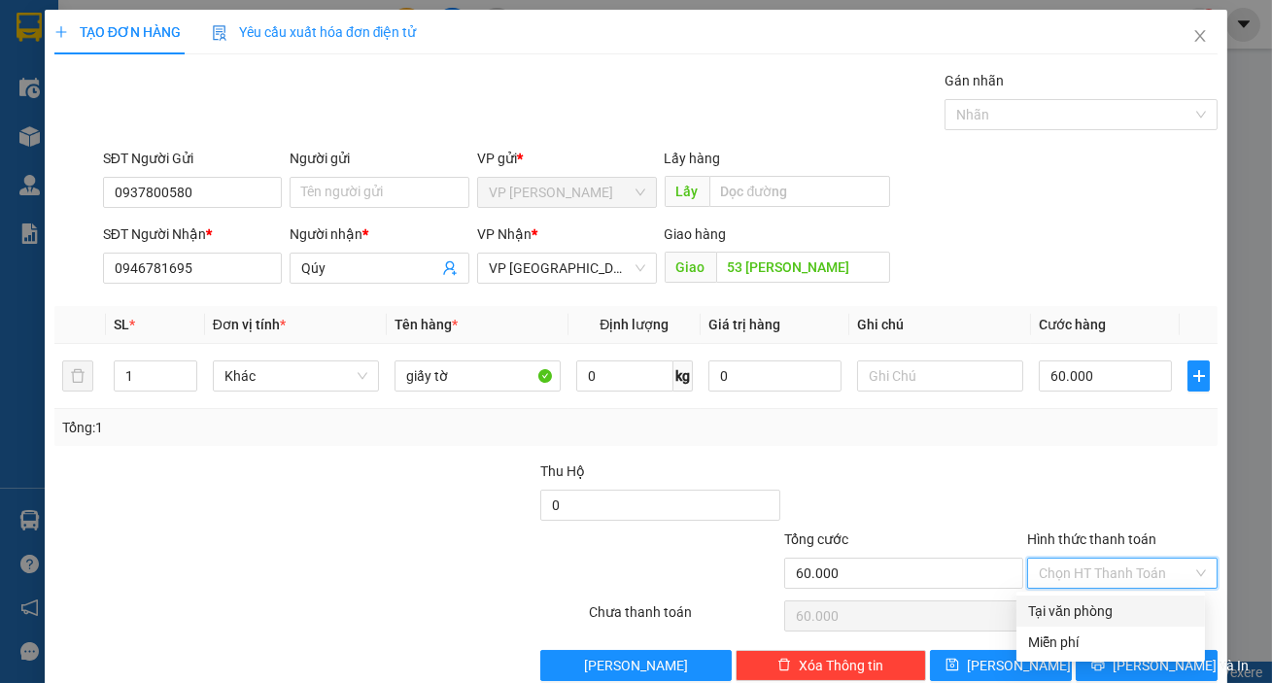
drag, startPoint x: 1087, startPoint y: 612, endPoint x: 1092, endPoint y: 645, distance: 33.4
click at [1087, 614] on div "Tại văn phòng" at bounding box center [1110, 611] width 165 height 21
type input "0"
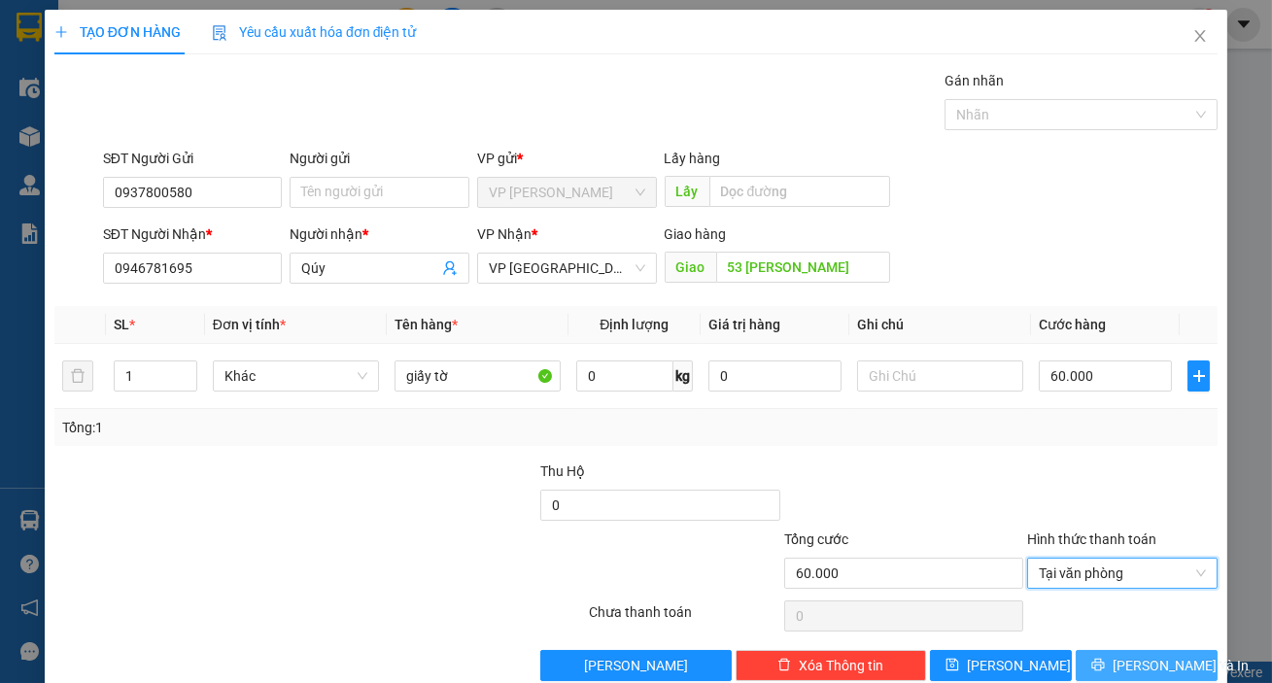
drag, startPoint x: 1095, startPoint y: 661, endPoint x: 1057, endPoint y: 612, distance: 62.2
click at [1095, 660] on button "[PERSON_NAME] và In" at bounding box center [1147, 665] width 142 height 31
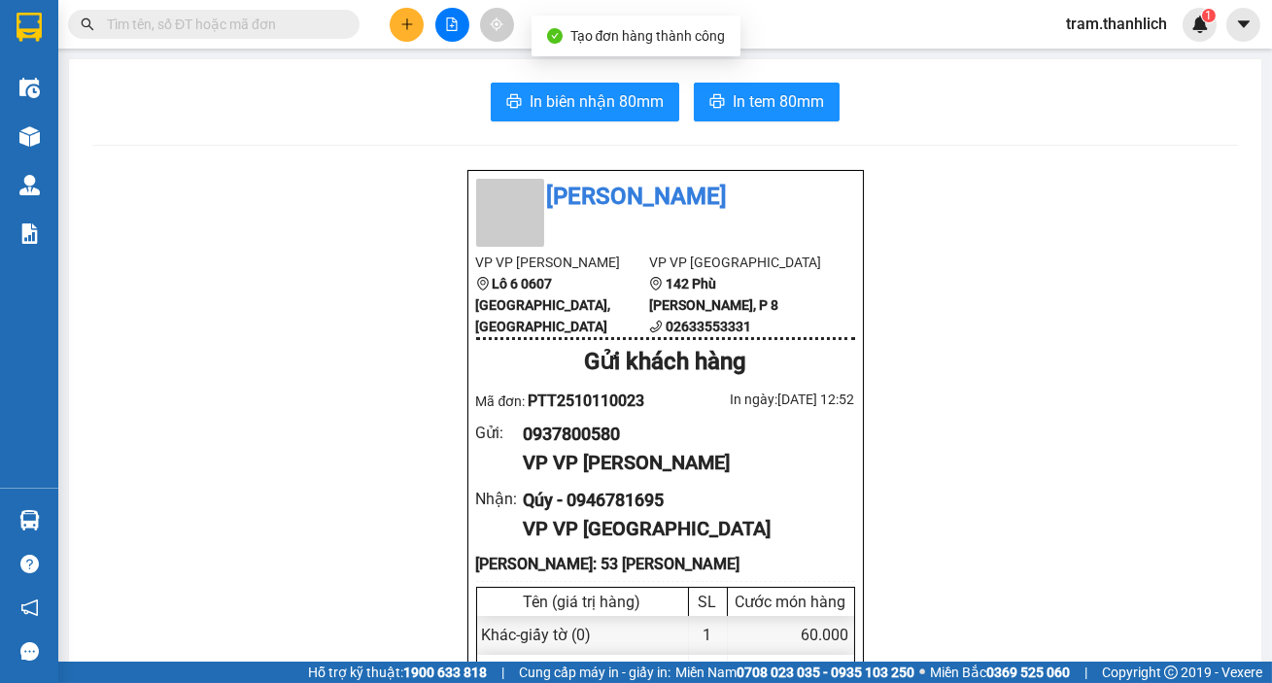
click at [710, 47] on div "Tạo đơn hàng thành công" at bounding box center [637, 36] width 210 height 41
drag, startPoint x: 721, startPoint y: 79, endPoint x: 724, endPoint y: 92, distance: 13.9
click at [724, 92] on button "In tem 80mm" at bounding box center [767, 102] width 146 height 39
drag, startPoint x: 728, startPoint y: 100, endPoint x: 703, endPoint y: 100, distance: 25.3
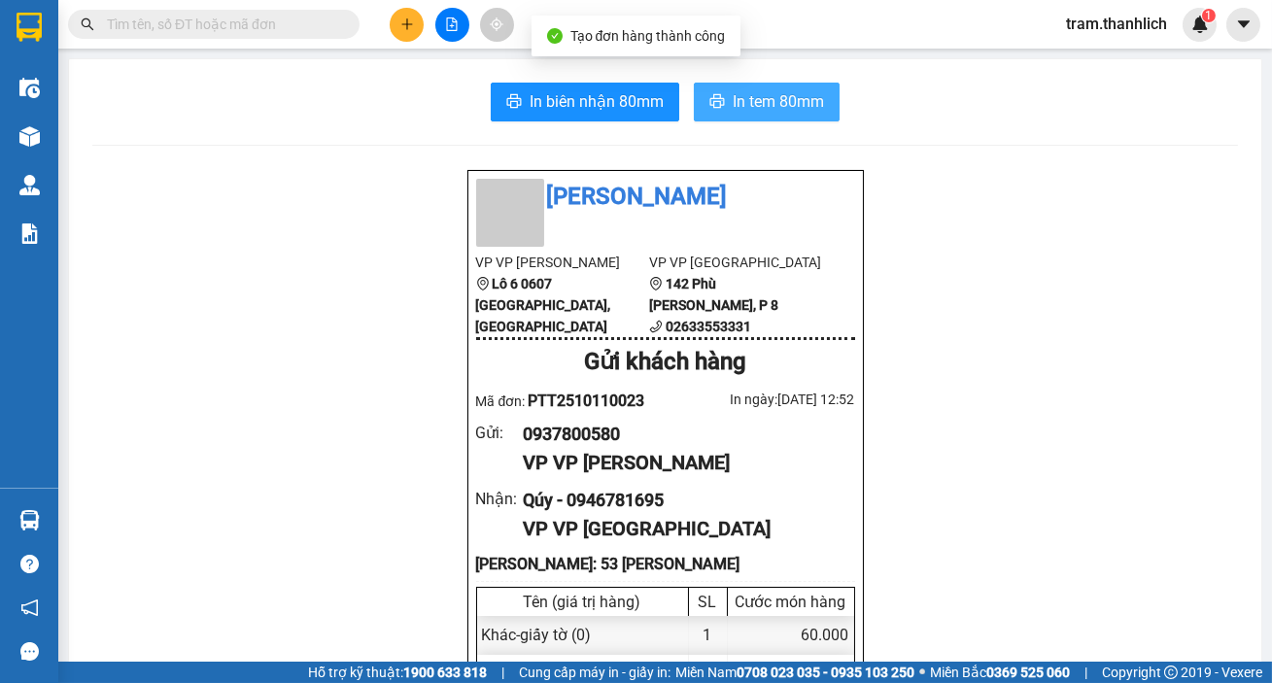
click at [733, 100] on span "In tem 80mm" at bounding box center [778, 101] width 91 height 24
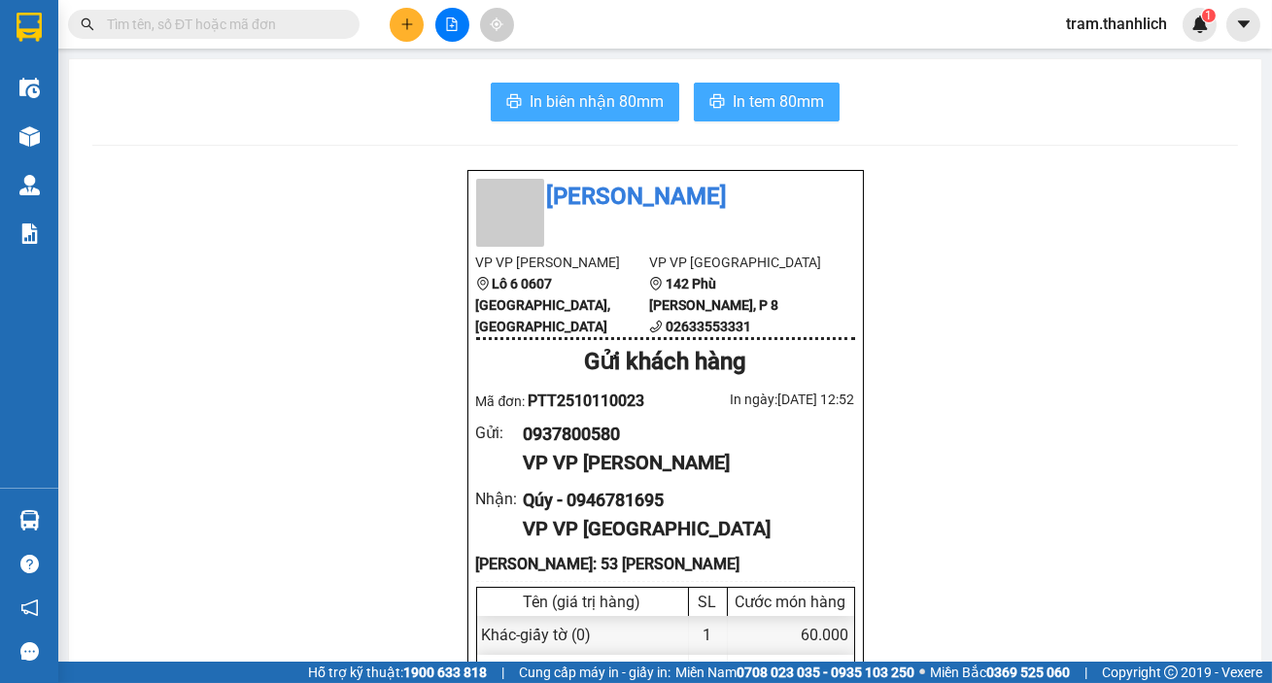
click at [555, 107] on span "In biên nhận 80mm" at bounding box center [597, 101] width 134 height 24
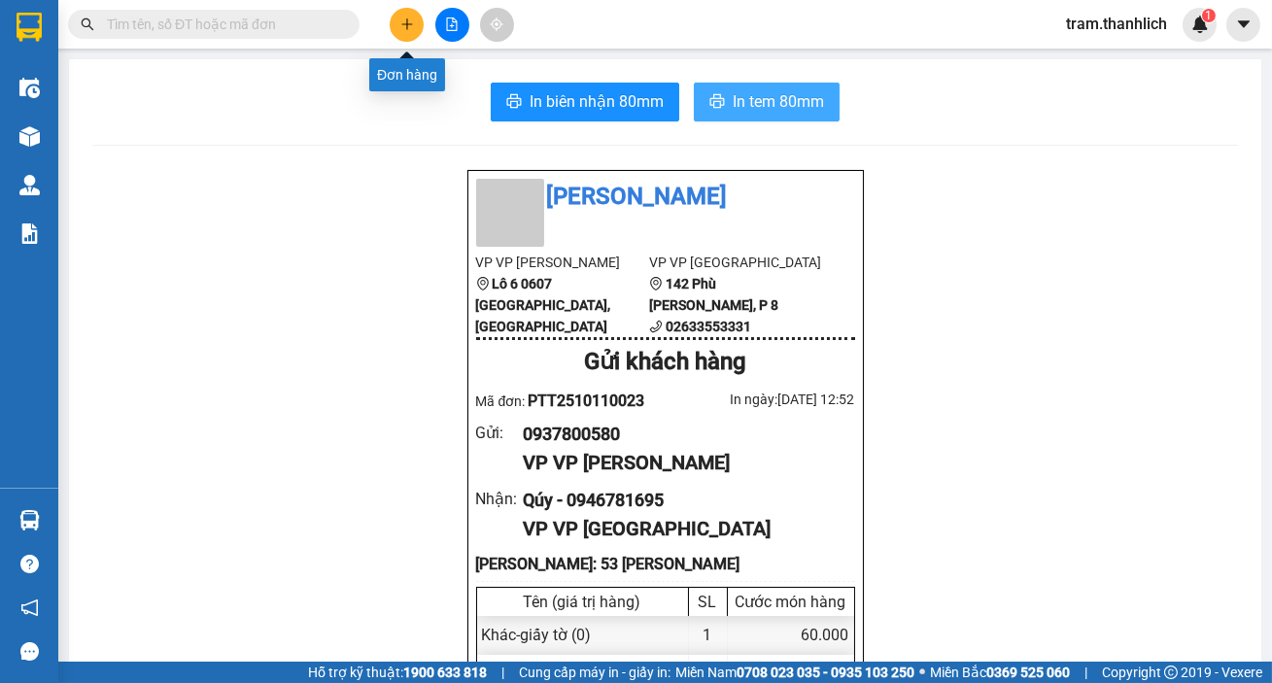
click at [404, 10] on button at bounding box center [407, 25] width 34 height 34
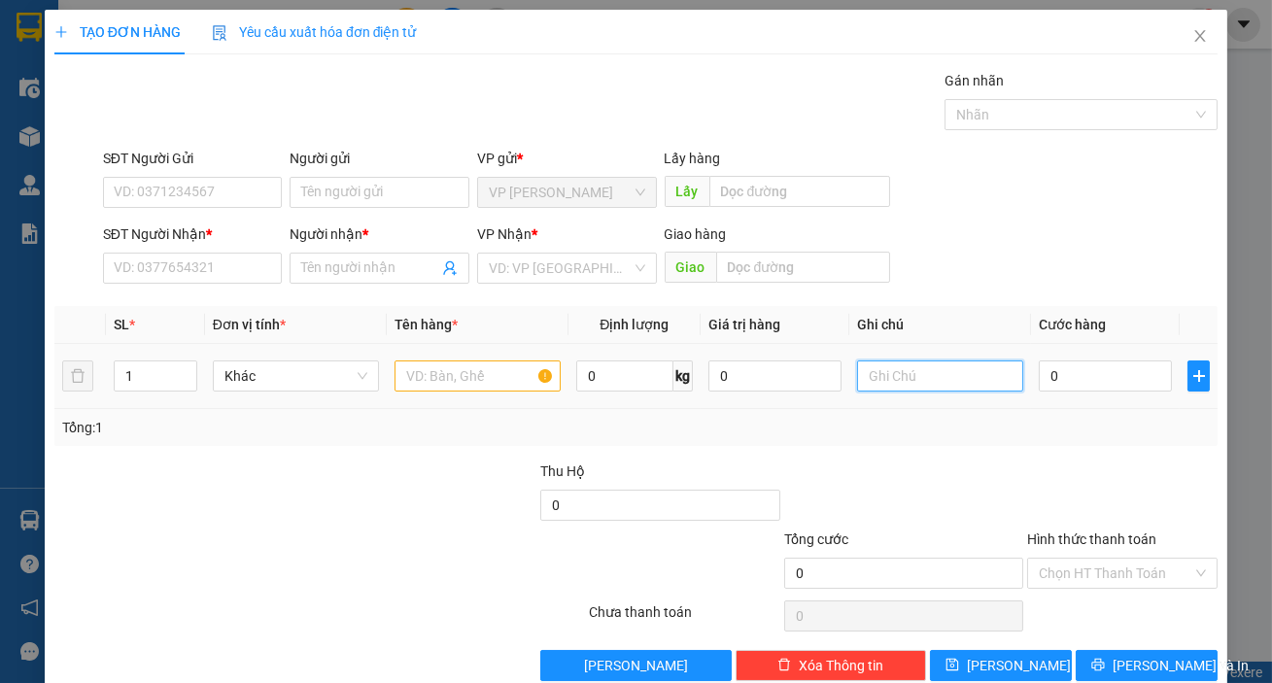
click at [919, 375] on input "text" at bounding box center [940, 376] width 166 height 31
type input "thung xốp"
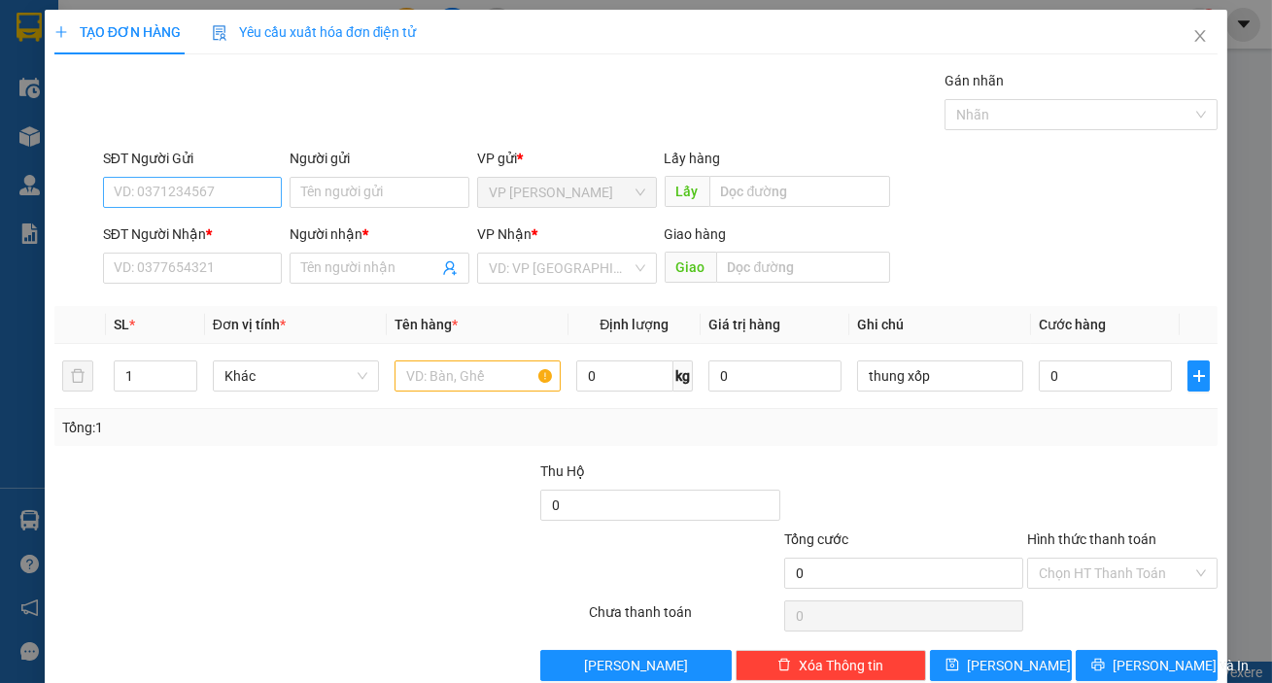
drag, startPoint x: 166, startPoint y: 175, endPoint x: 168, endPoint y: 192, distance: 17.6
click at [168, 192] on div "SĐT Người Gửi VD: 0371234567" at bounding box center [193, 182] width 180 height 68
click at [168, 193] on input "SĐT Người Gửi" at bounding box center [193, 192] width 180 height 31
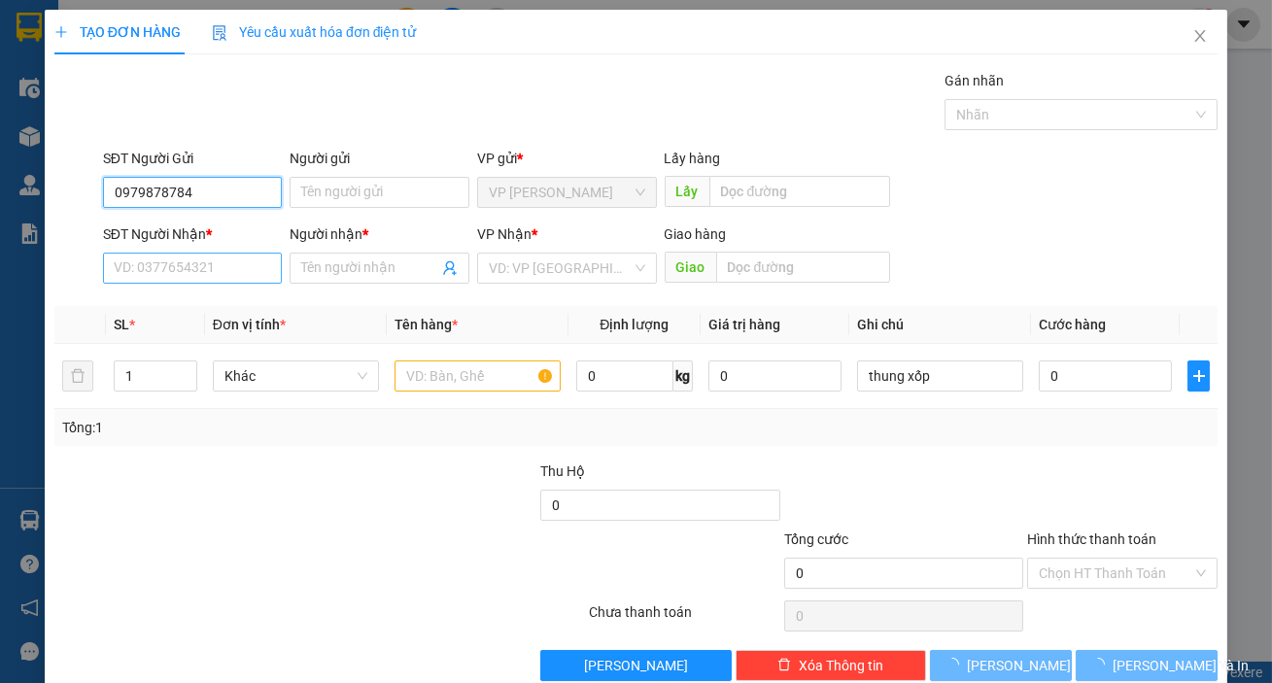
type input "0979878784"
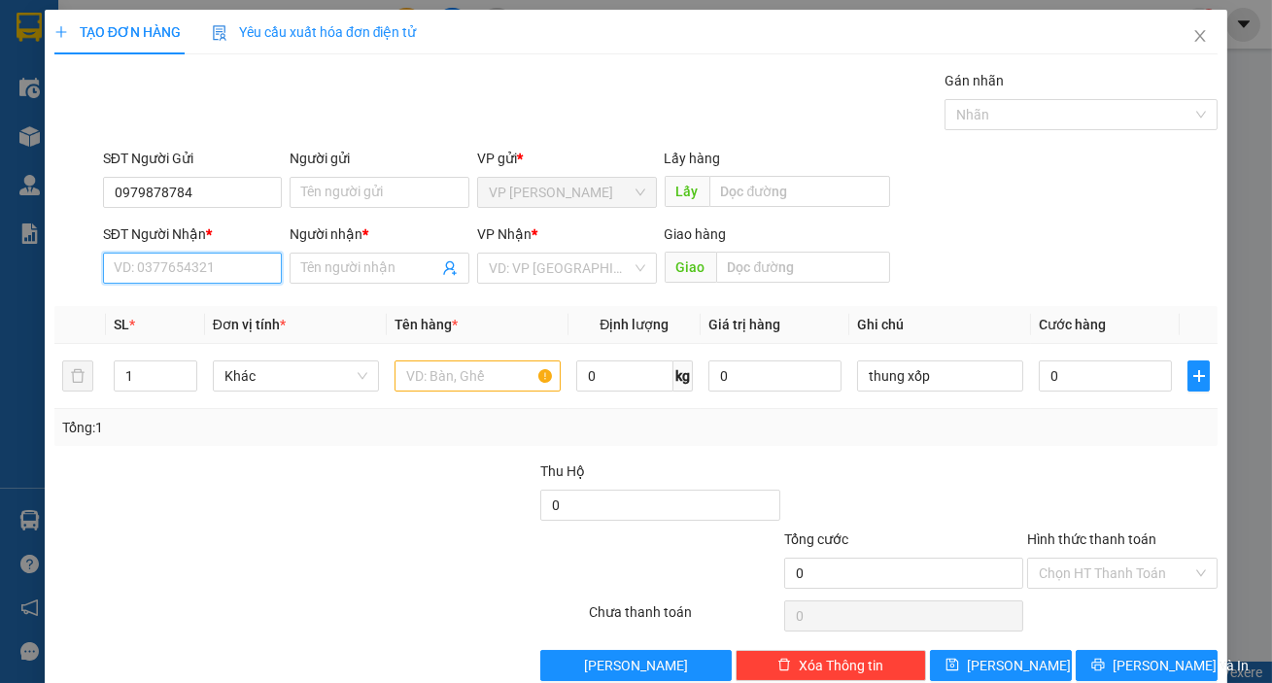
click at [170, 277] on input "SĐT Người Nhận *" at bounding box center [193, 268] width 180 height 31
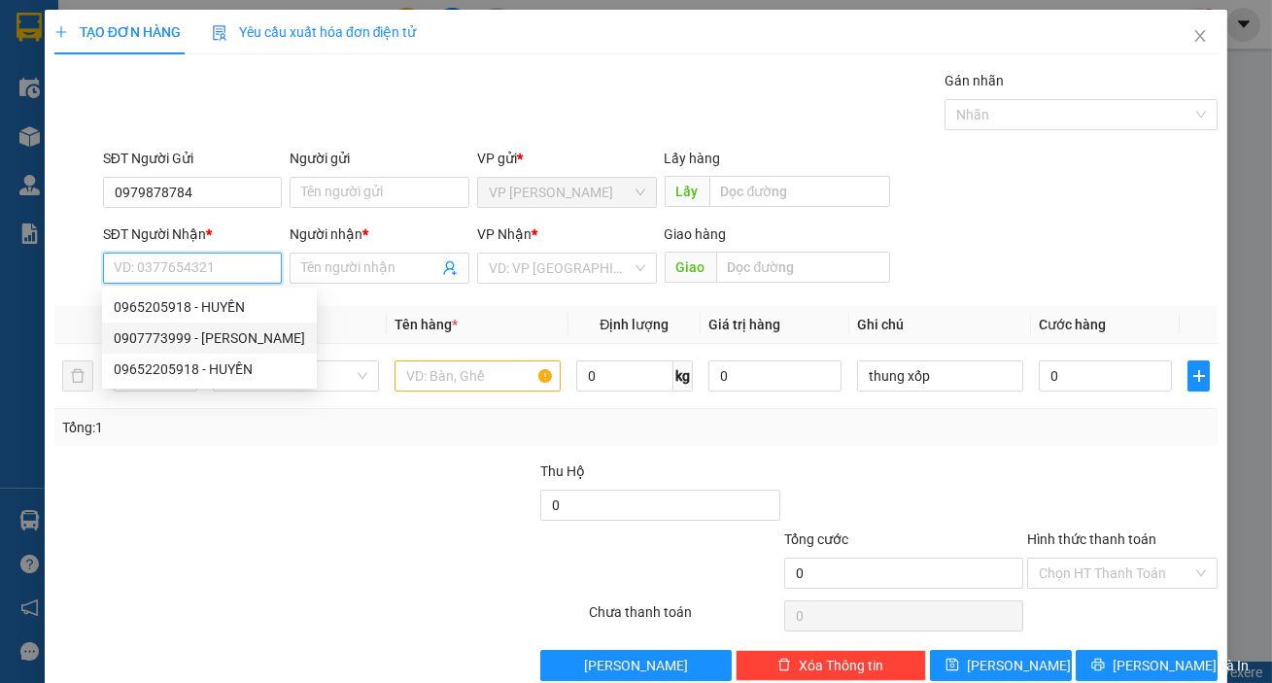
click at [179, 332] on div "0907773999 - NGÔ DIEN" at bounding box center [209, 338] width 191 height 21
type input "0907773999"
type input "NGÔ DIEN"
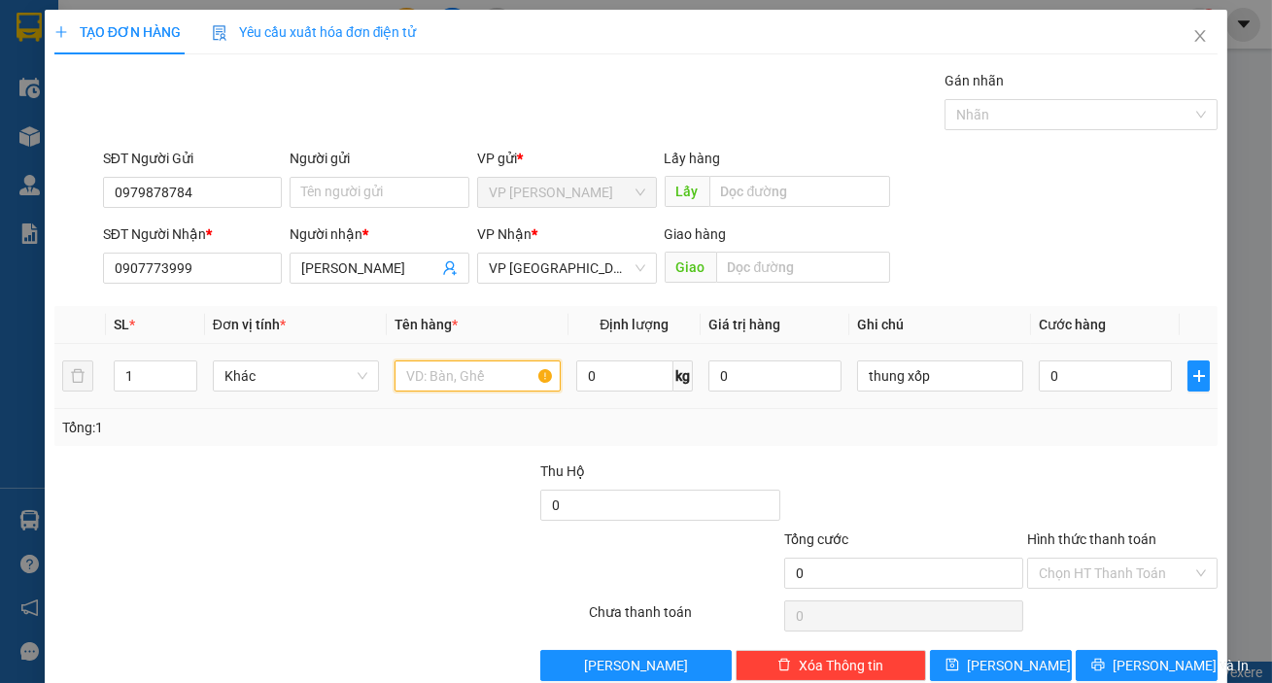
click at [524, 384] on input "text" at bounding box center [478, 376] width 166 height 31
type input "hs"
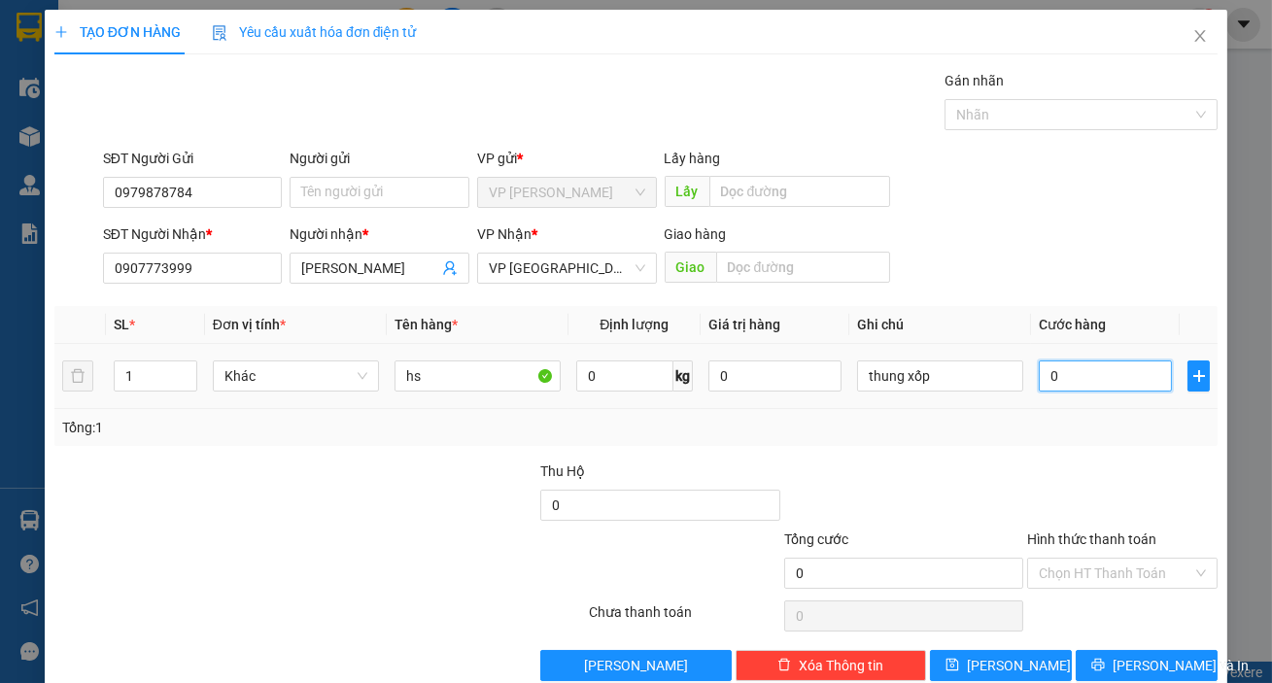
click at [1101, 368] on input "0" at bounding box center [1105, 376] width 133 height 31
type input "5"
type input "50"
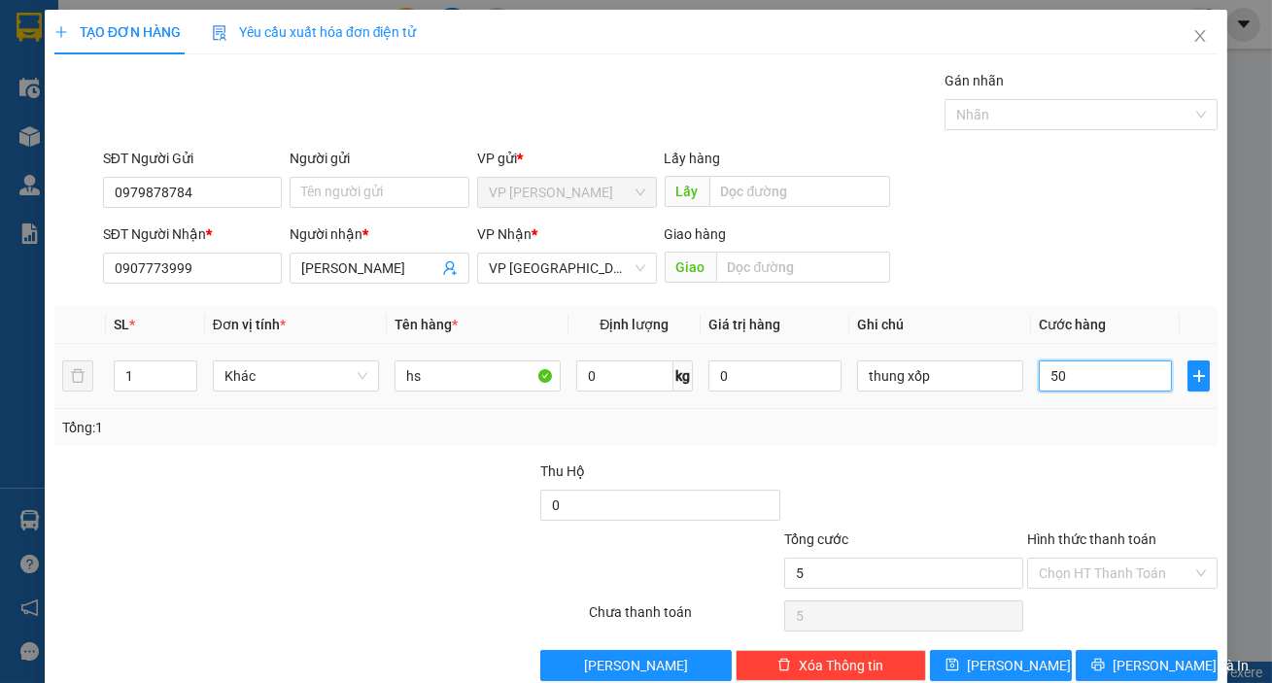
type input "50"
type input "500"
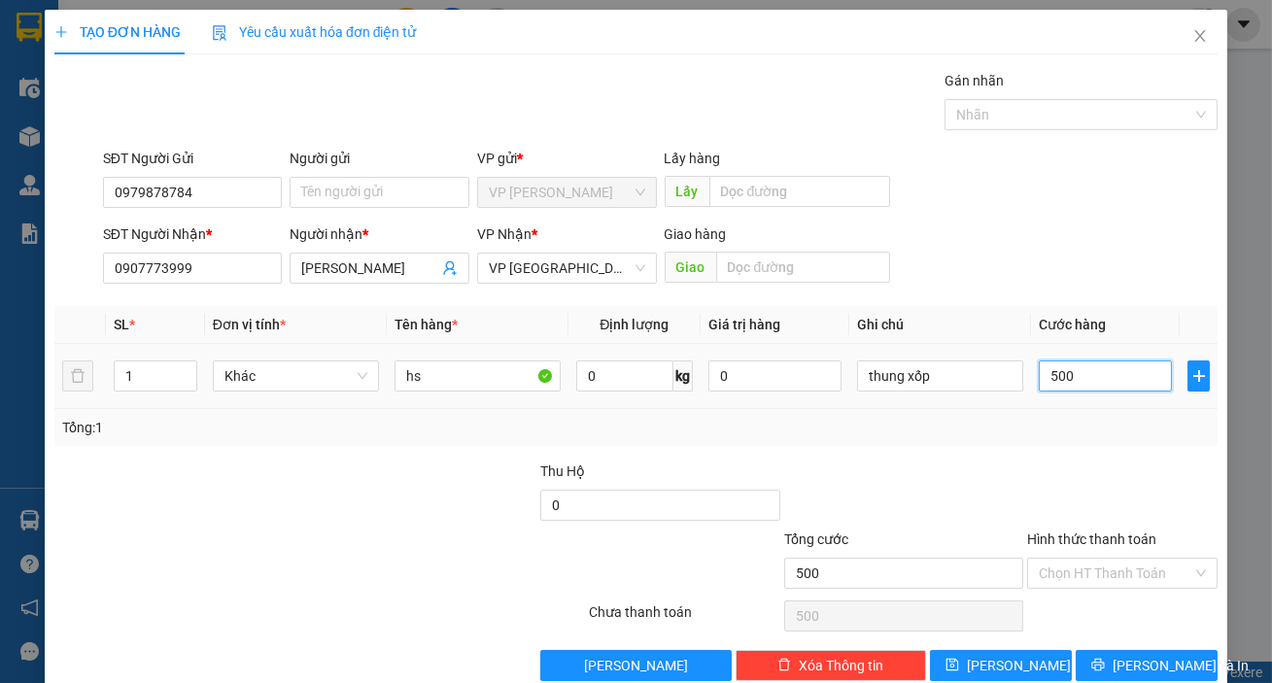
type input "5.000"
type input "50.000"
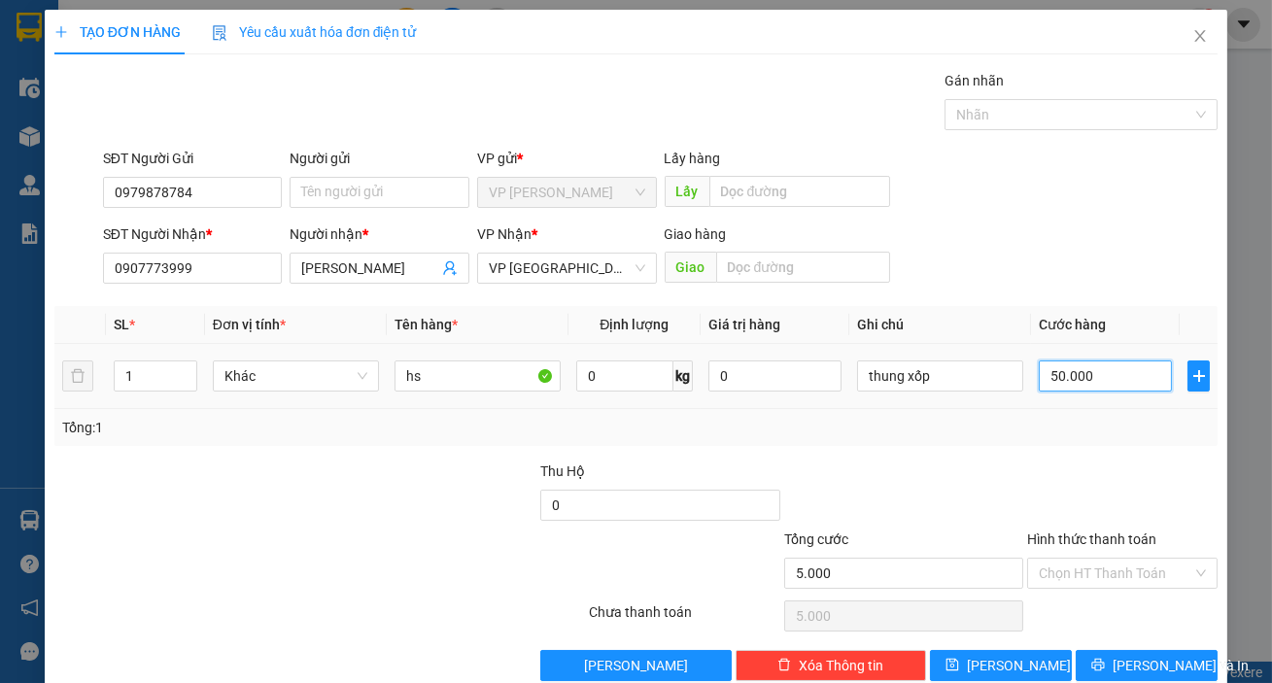
type input "50.000"
click at [1063, 574] on input "Hình thức thanh toán" at bounding box center [1116, 573] width 154 height 29
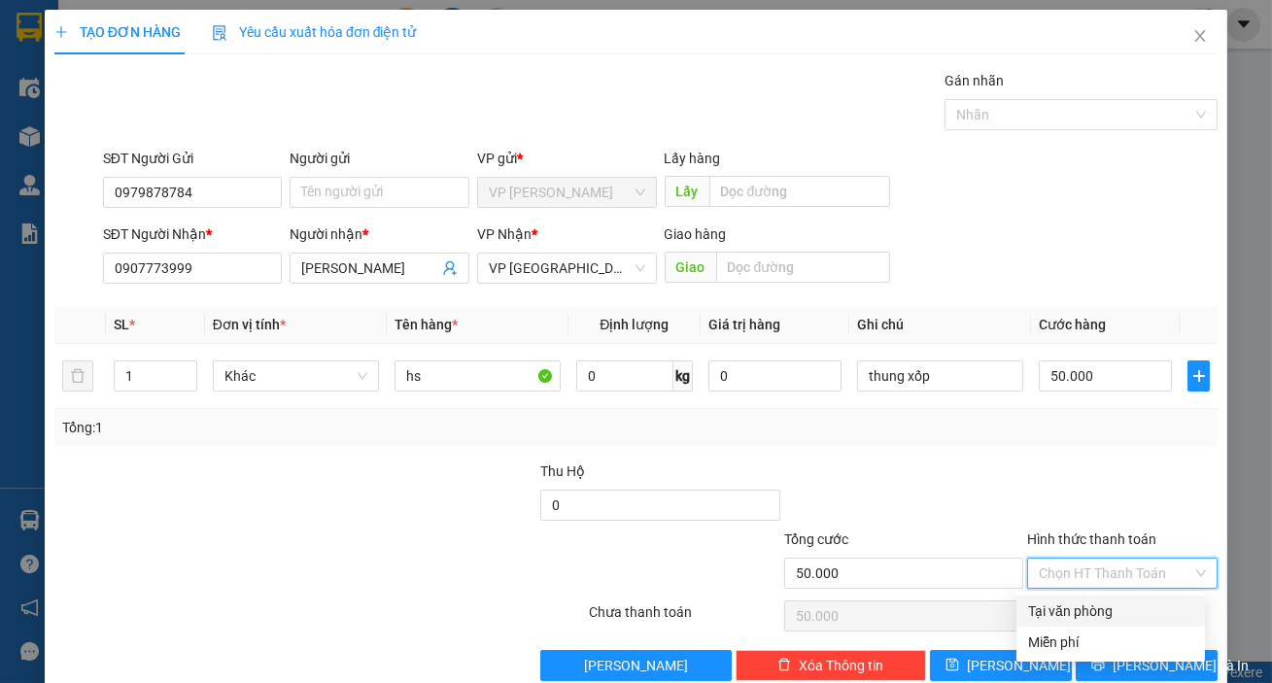
click at [1068, 609] on div "Tại văn phòng" at bounding box center [1110, 611] width 165 height 21
type input "0"
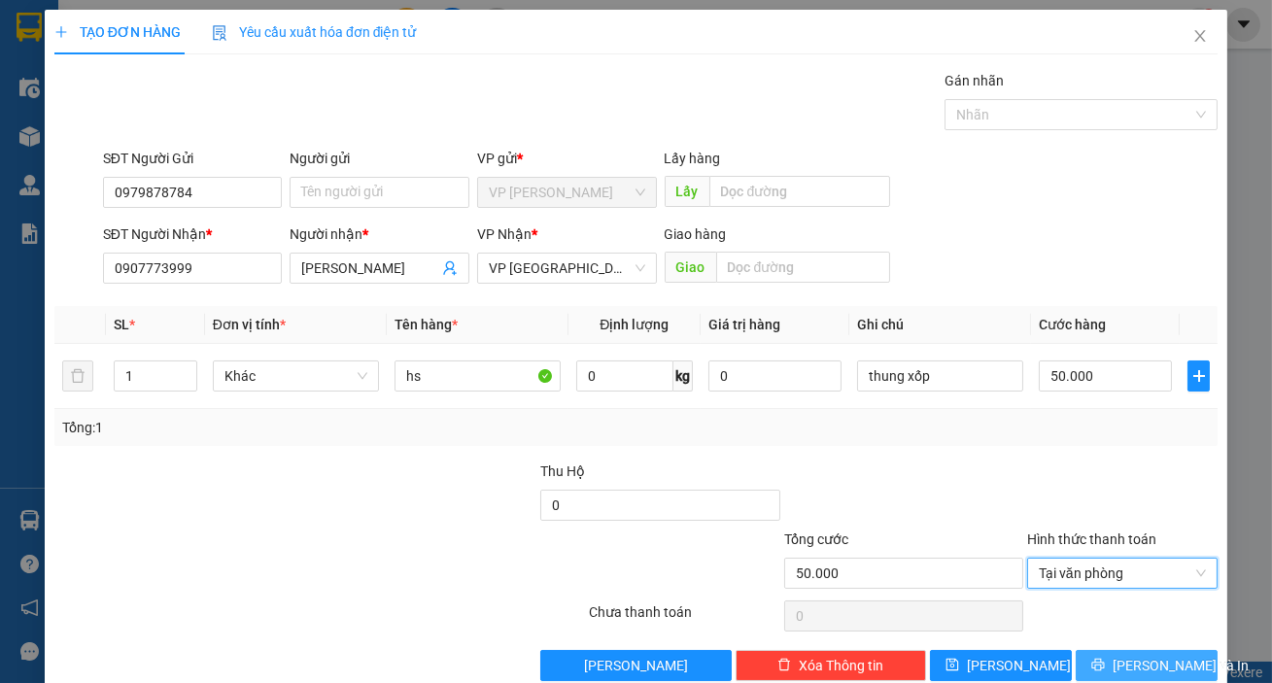
drag, startPoint x: 1091, startPoint y: 656, endPoint x: 1083, endPoint y: 641, distance: 17.4
click at [1092, 657] on button "[PERSON_NAME] và In" at bounding box center [1147, 665] width 142 height 31
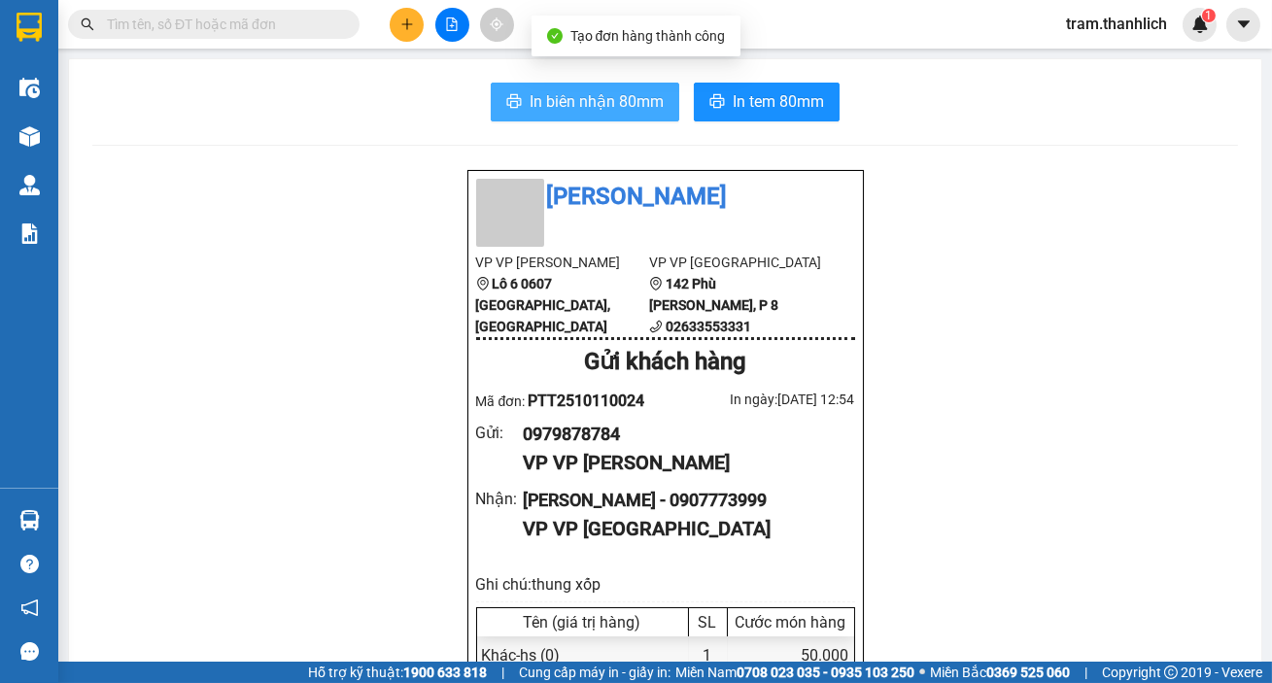
click at [647, 112] on span "In biên nhận 80mm" at bounding box center [597, 101] width 134 height 24
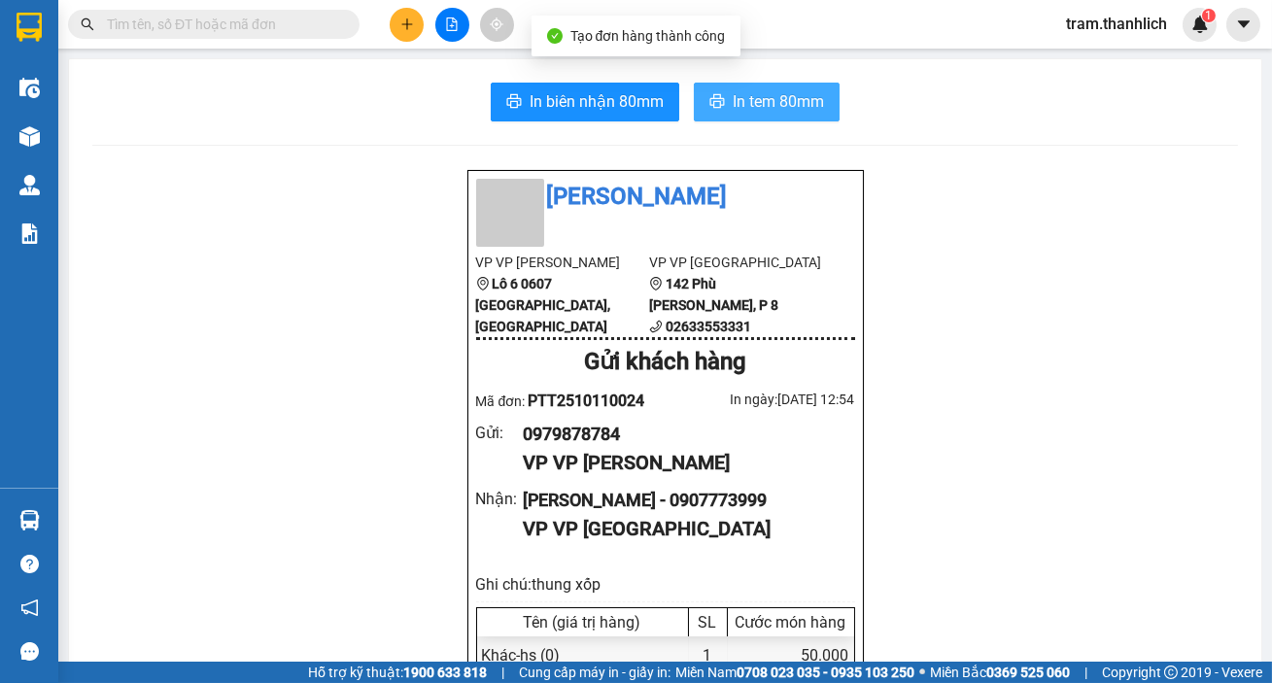
click at [719, 115] on button "In tem 80mm" at bounding box center [767, 102] width 146 height 39
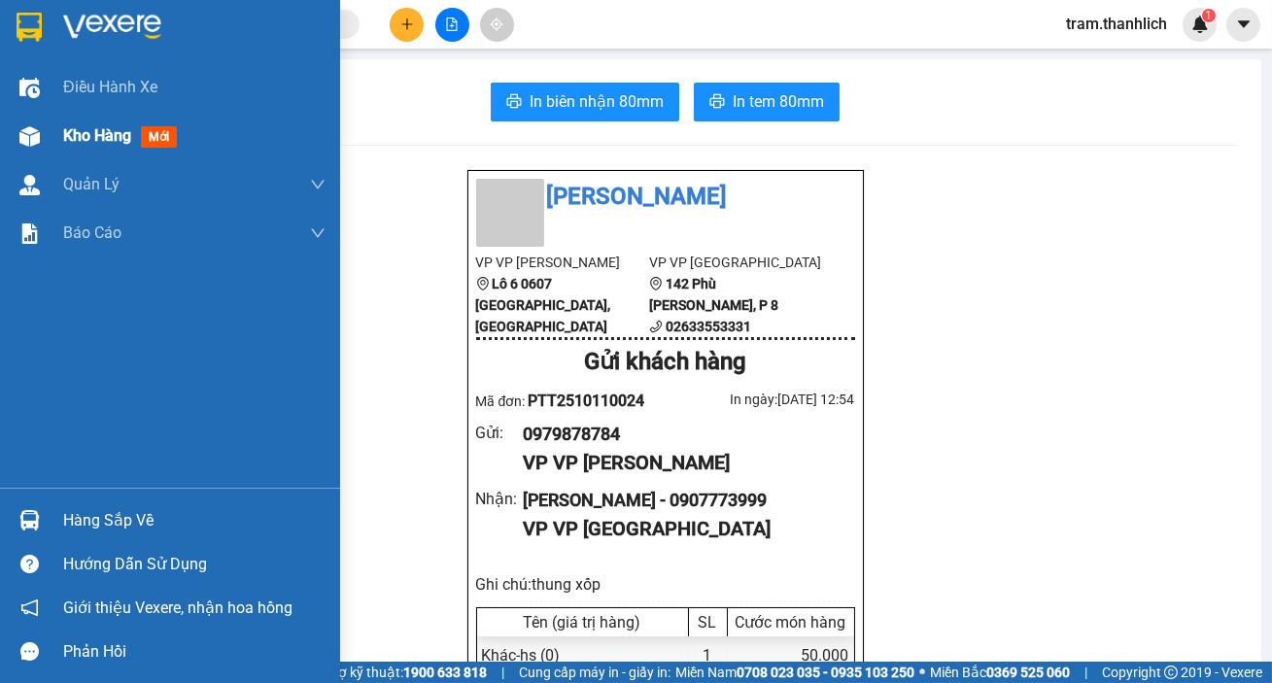
click at [130, 113] on div "Kho hàng mới" at bounding box center [194, 136] width 262 height 49
click at [129, 132] on span "Kho hàng" at bounding box center [97, 135] width 68 height 18
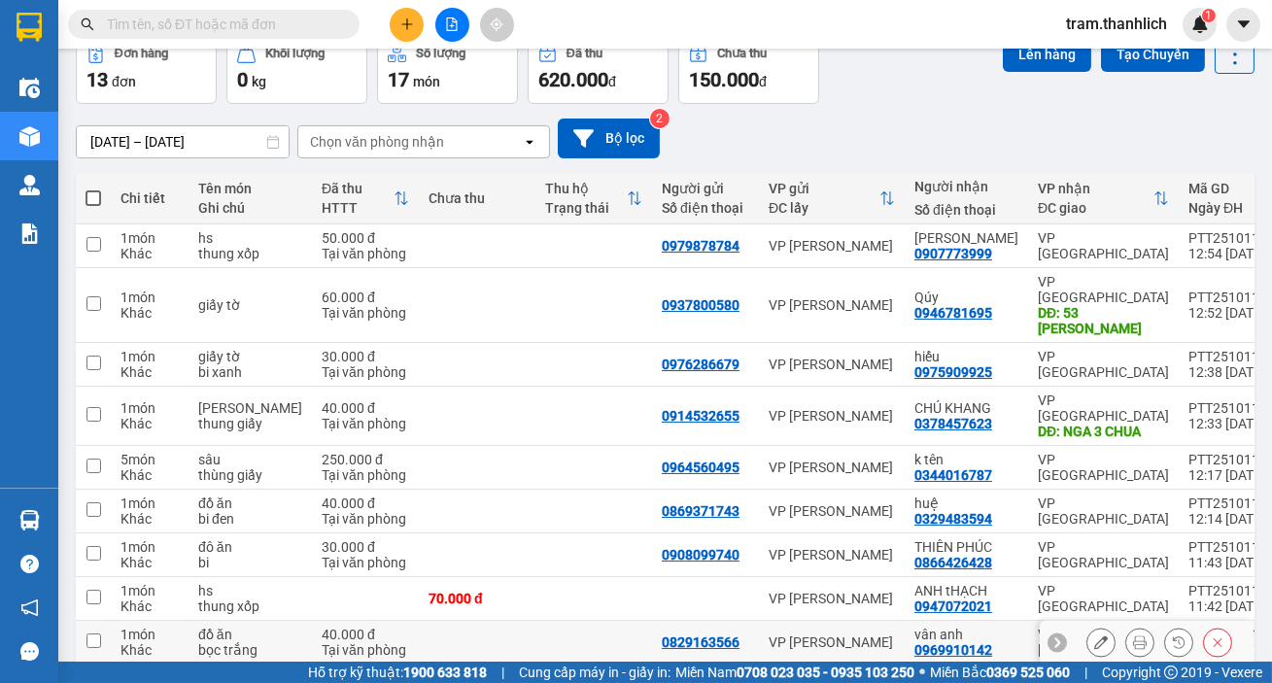
scroll to position [26, 0]
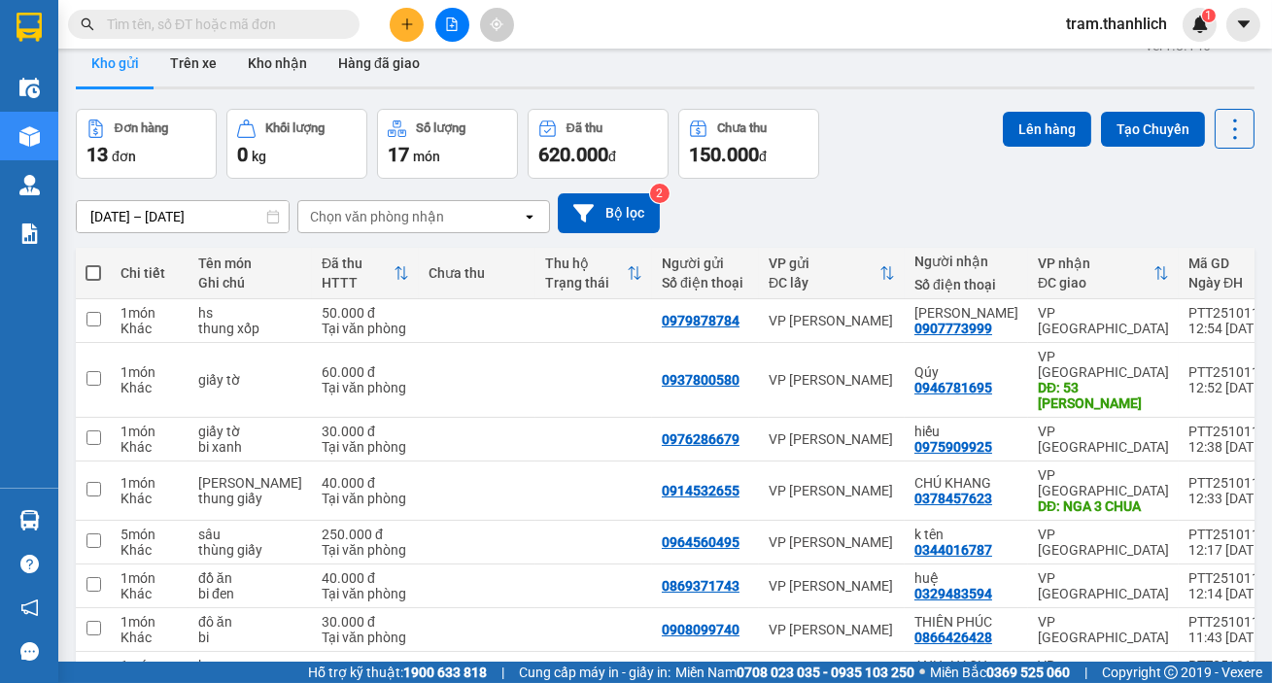
click at [416, 26] on button at bounding box center [407, 25] width 34 height 34
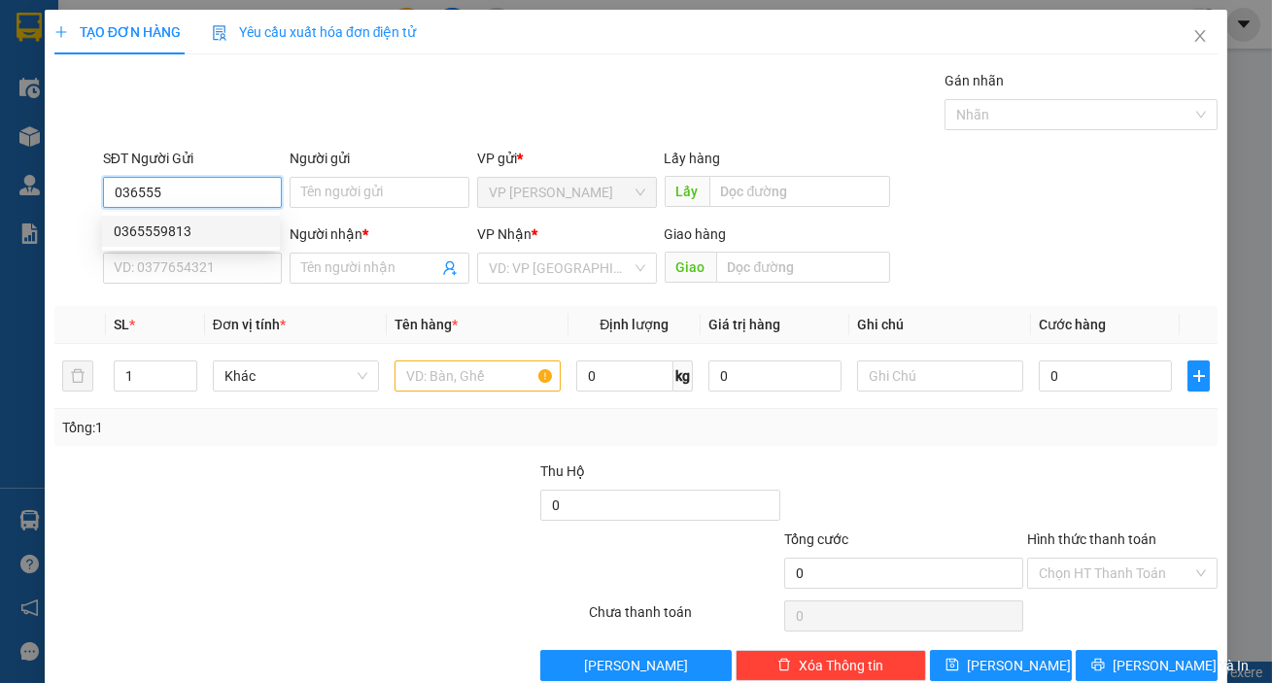
click at [188, 236] on div "0365559813" at bounding box center [191, 231] width 155 height 21
type input "0365559813"
type input "0942633839"
type input "BÁC HẢI"
type input "PHAN SƠN"
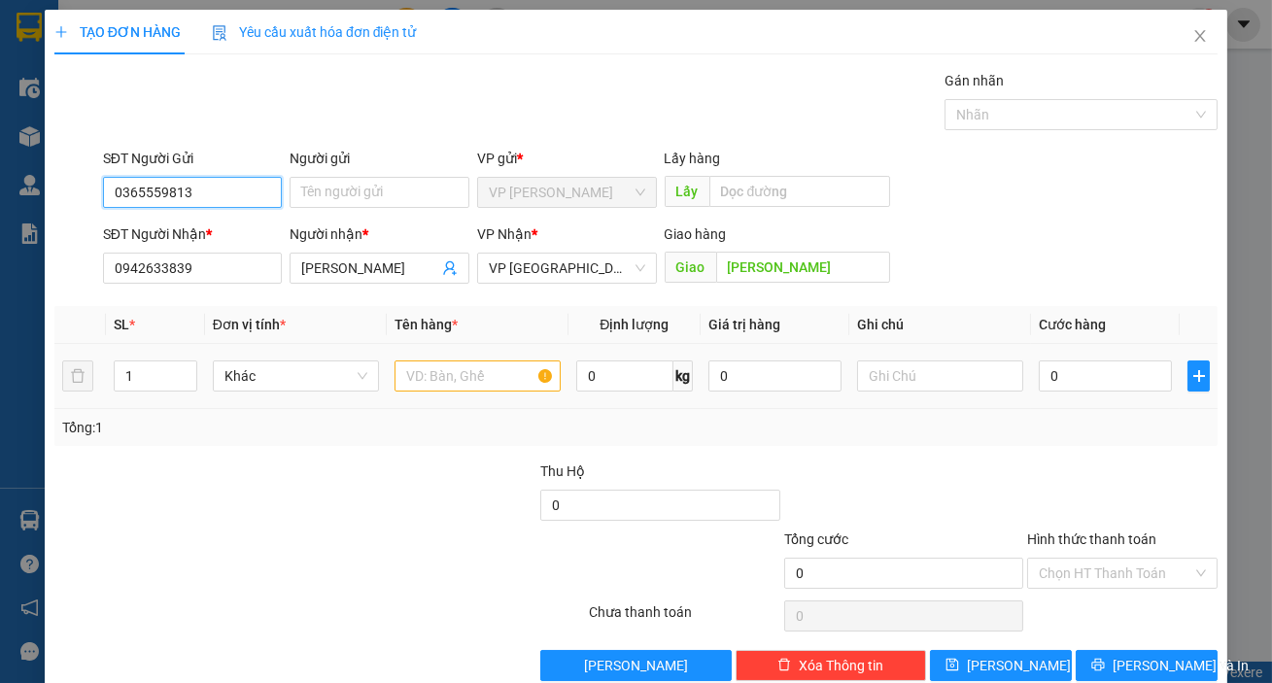
type input "0365559813"
click at [495, 385] on input "text" at bounding box center [478, 376] width 166 height 31
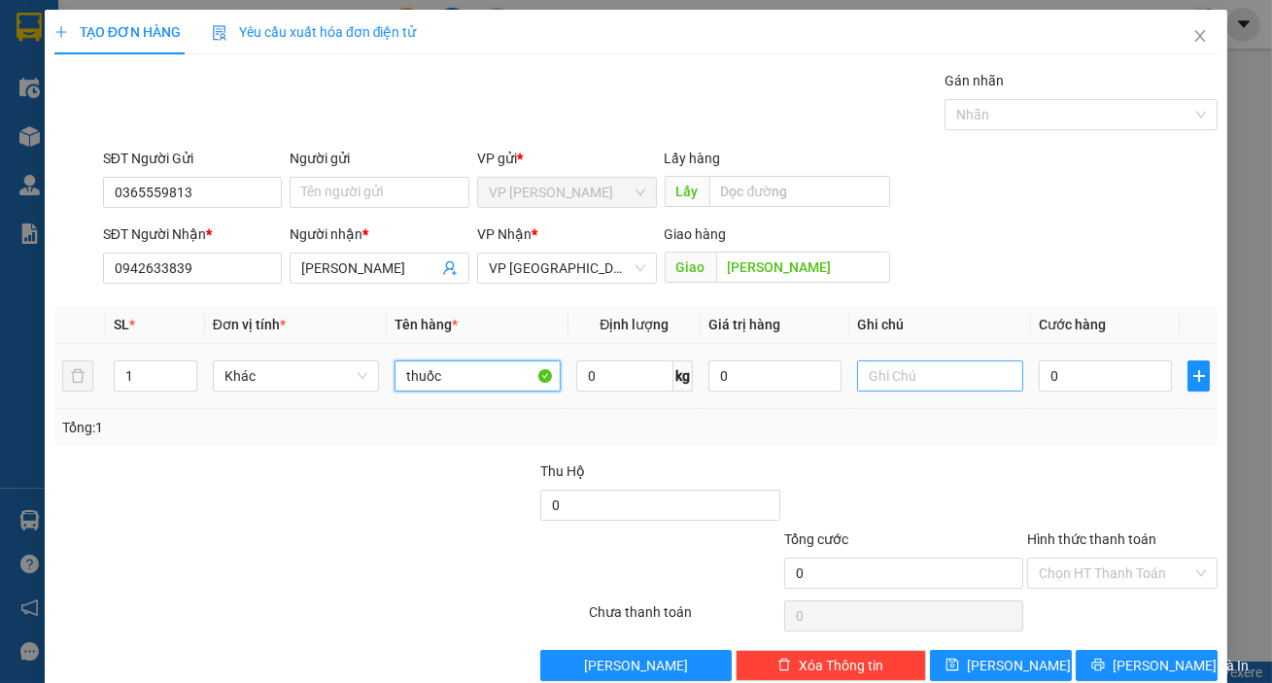
type input "thuốc"
click at [889, 369] on input "text" at bounding box center [940, 376] width 166 height 31
type input "bi đen"
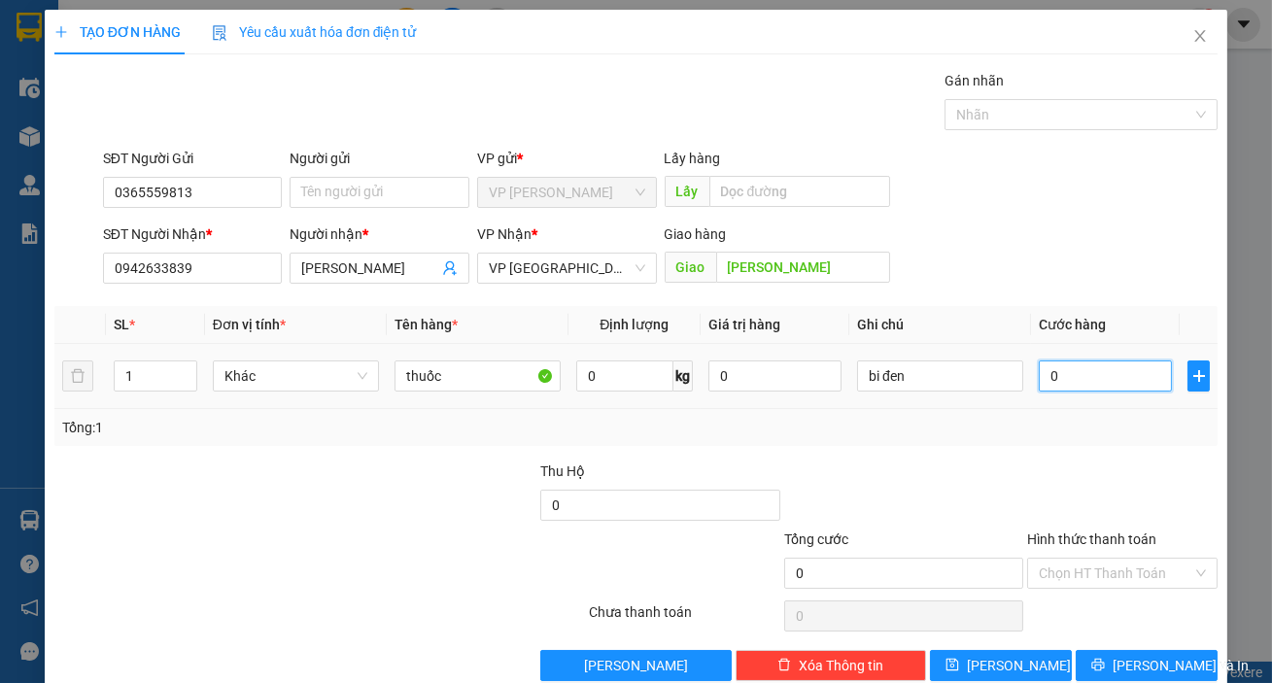
click at [1064, 379] on input "0" at bounding box center [1105, 376] width 133 height 31
type input "3"
type input "30"
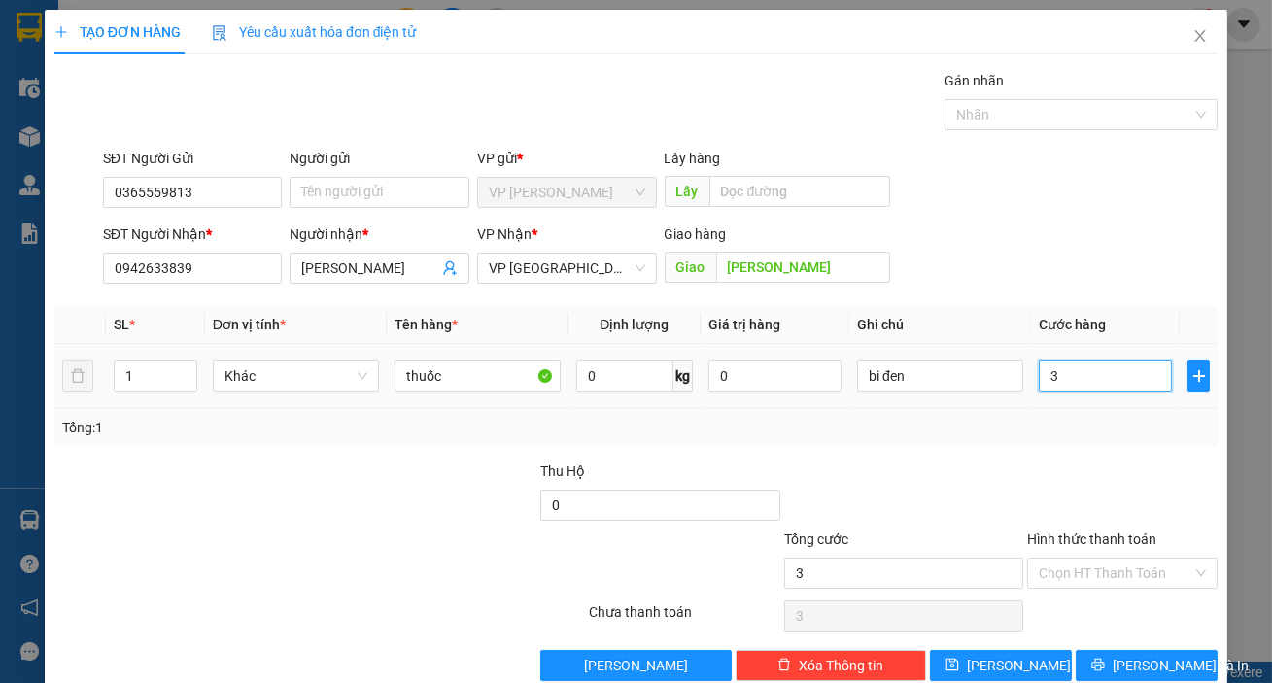
type input "30"
type input "300"
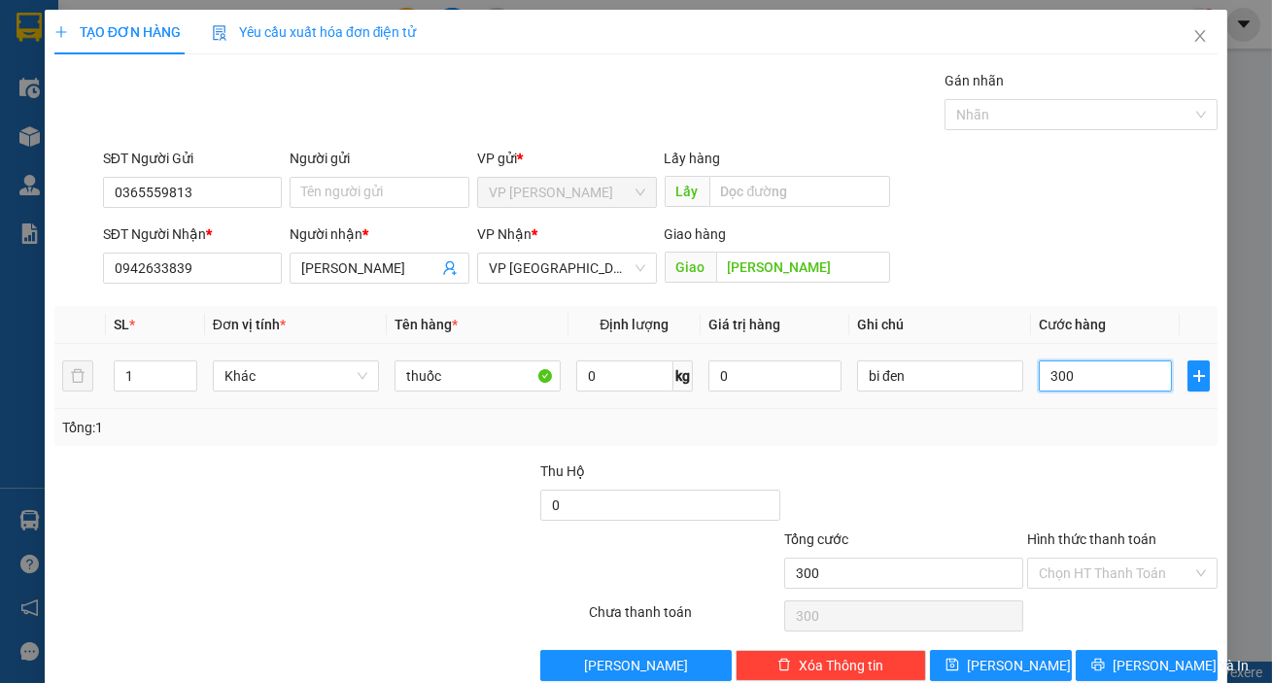
type input "3.000"
type input "30.000"
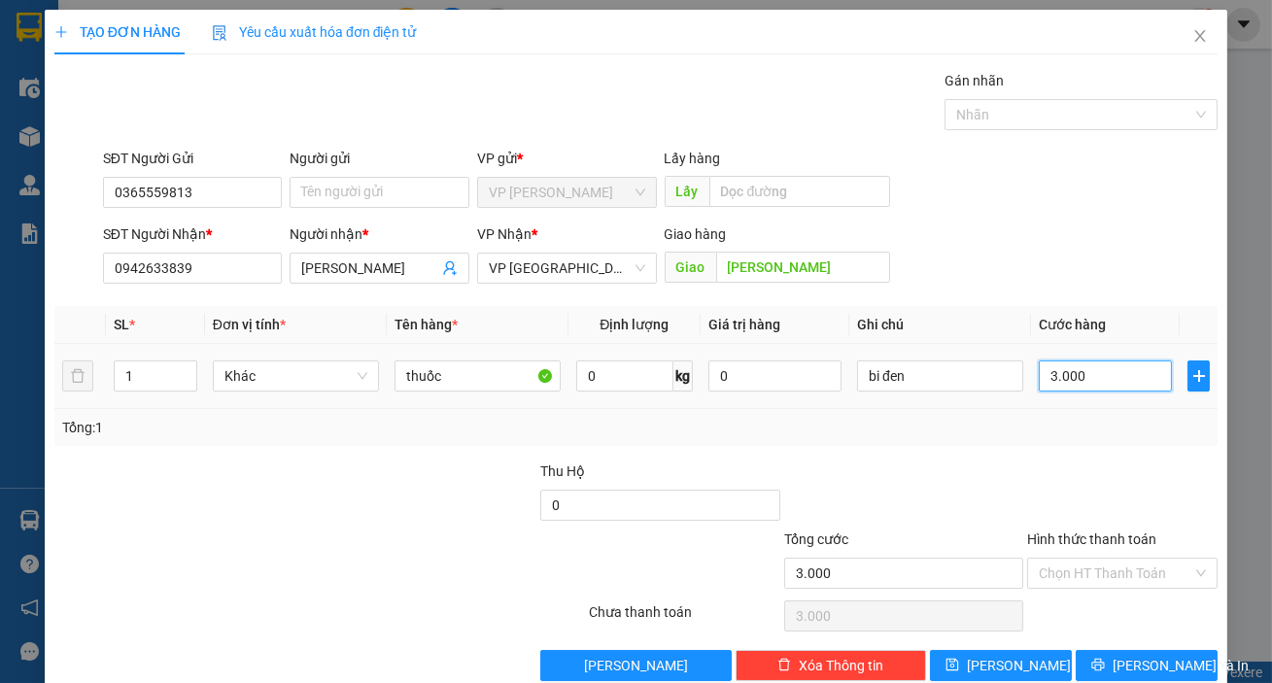
type input "30.000"
click at [1062, 582] on input "Hình thức thanh toán" at bounding box center [1116, 573] width 154 height 29
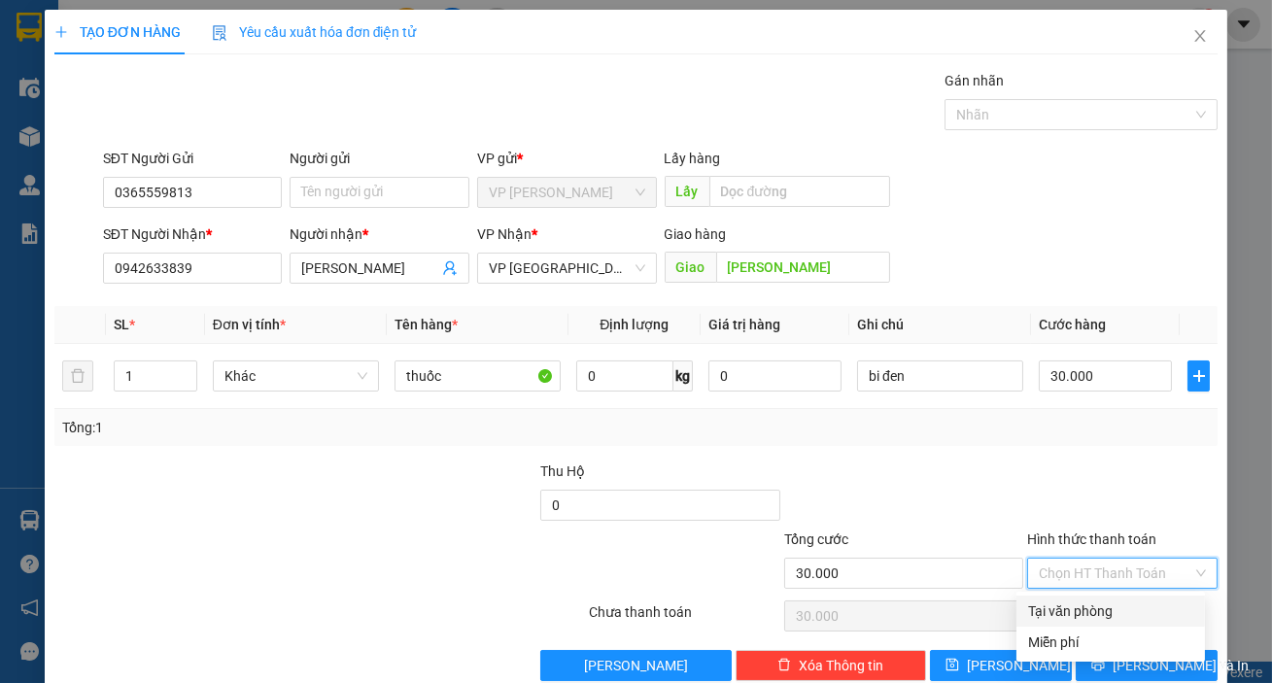
drag, startPoint x: 1065, startPoint y: 601, endPoint x: 1076, endPoint y: 622, distance: 23.9
click at [1066, 603] on div "Tại văn phòng" at bounding box center [1110, 611] width 165 height 21
type input "0"
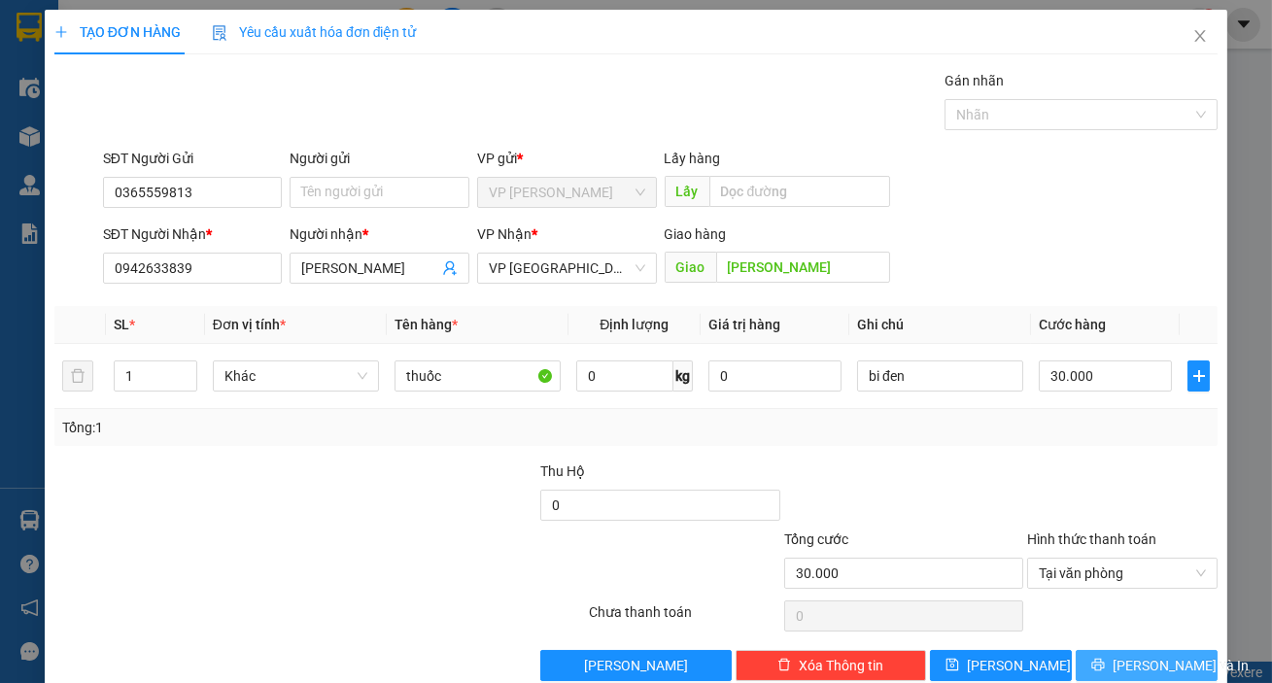
drag, startPoint x: 1095, startPoint y: 662, endPoint x: 1023, endPoint y: 554, distance: 130.2
click at [1094, 661] on button "[PERSON_NAME] và In" at bounding box center [1147, 665] width 142 height 31
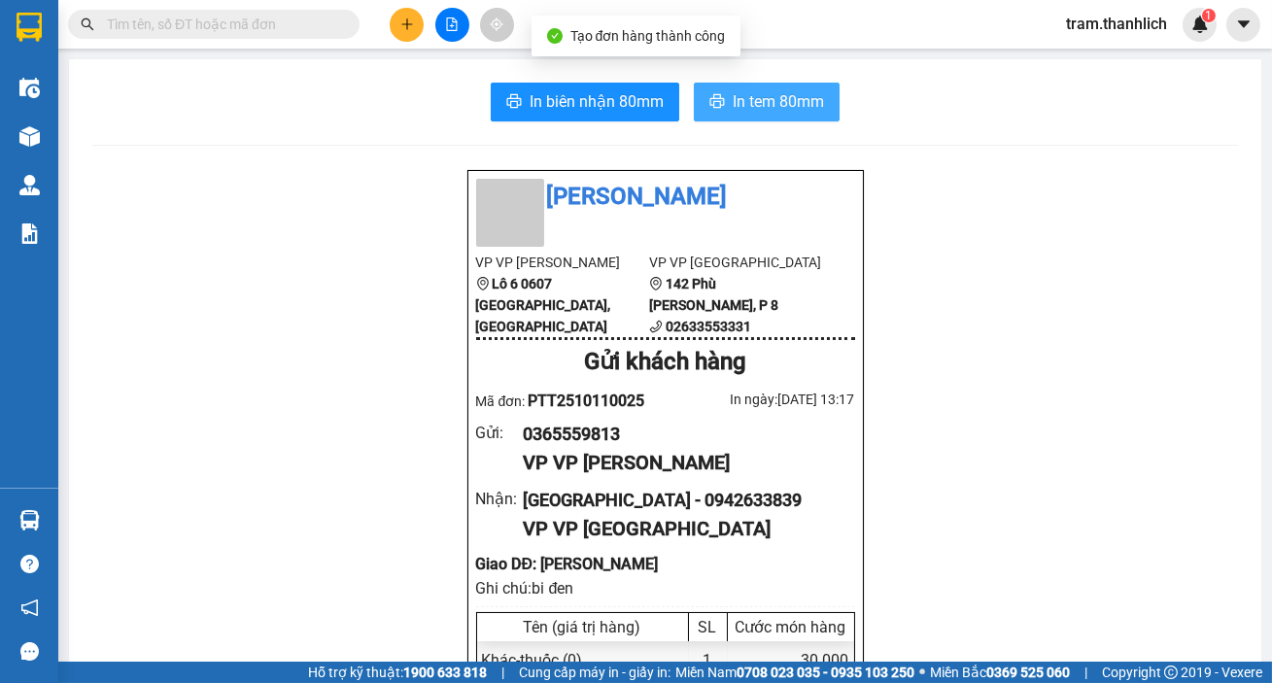
click at [740, 106] on span "In tem 80mm" at bounding box center [778, 101] width 91 height 24
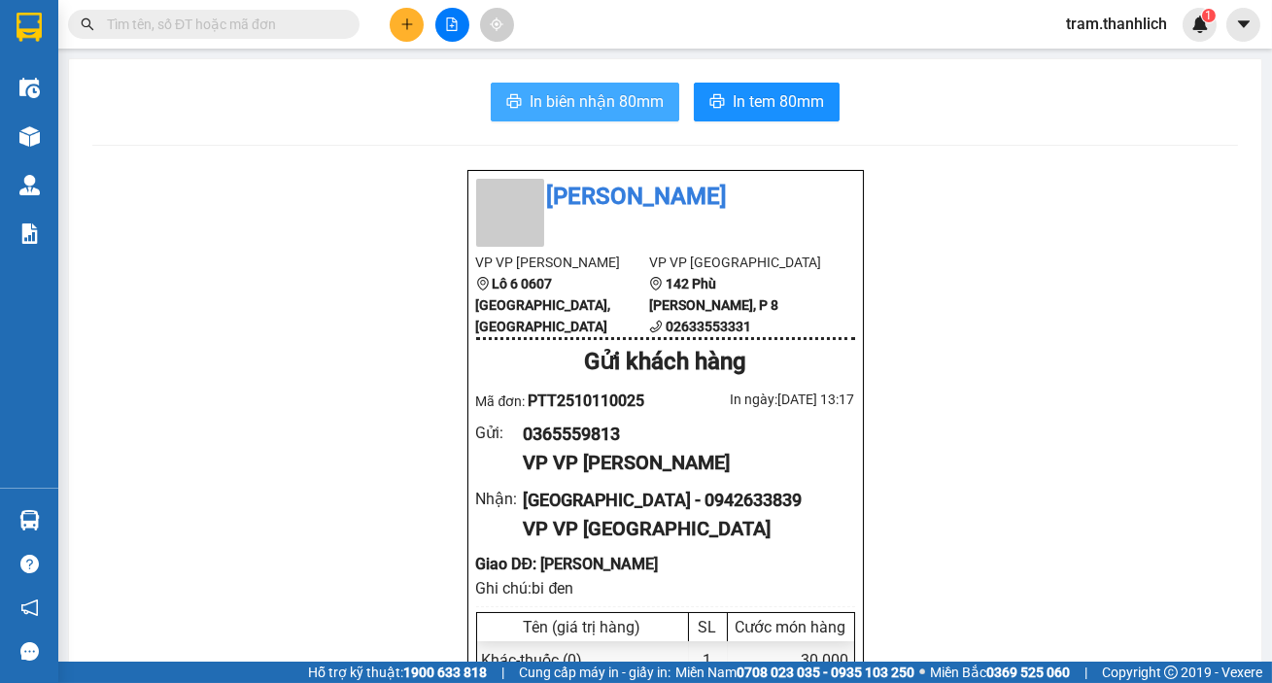
click at [533, 96] on span "In biên nhận 80mm" at bounding box center [597, 101] width 134 height 24
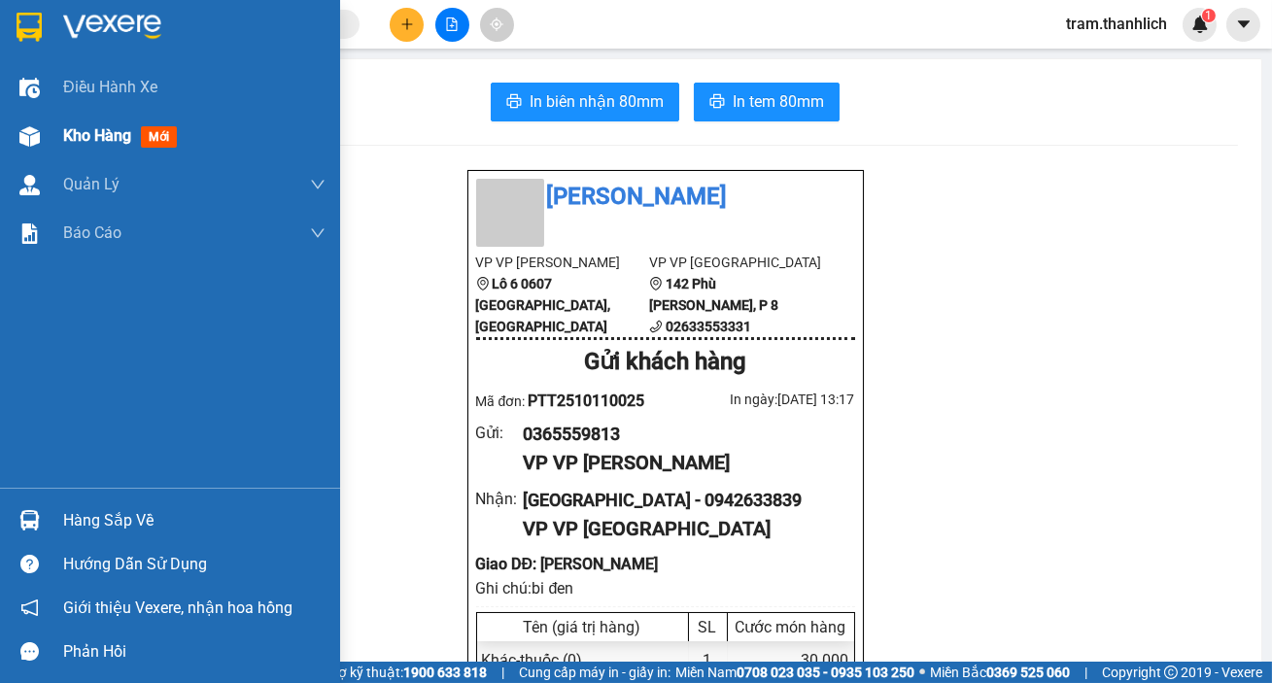
click at [51, 139] on div "Kho hàng mới" at bounding box center [170, 136] width 340 height 49
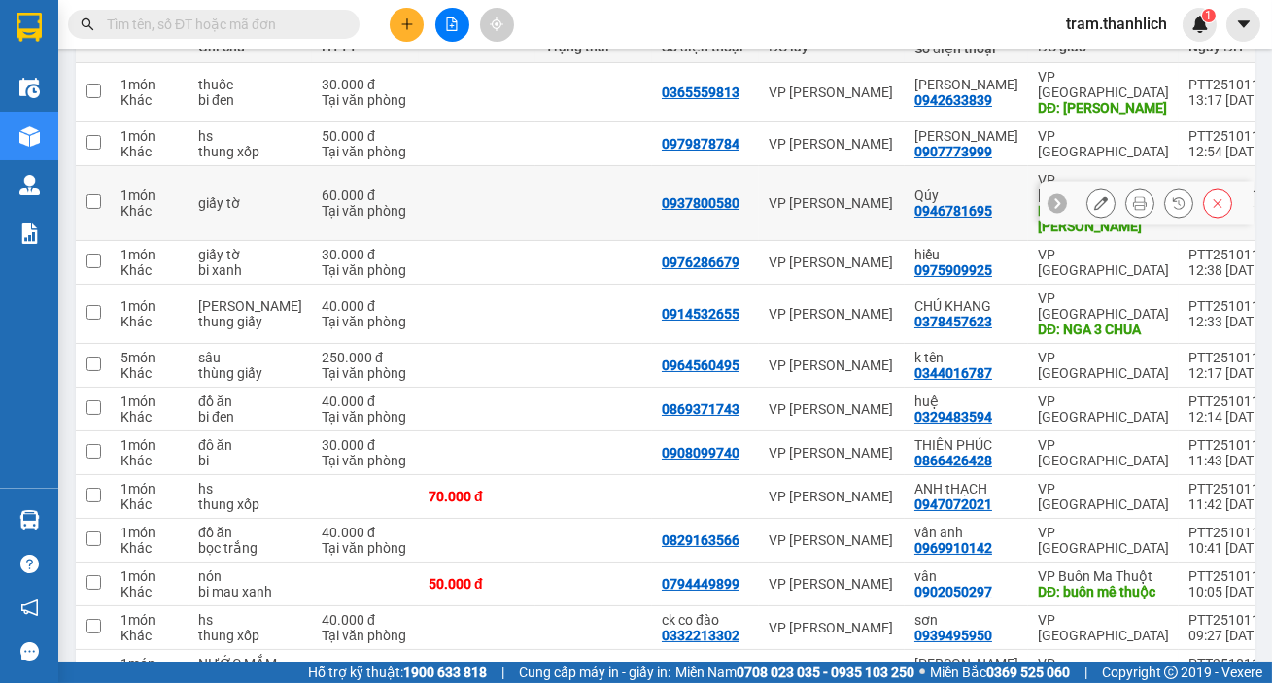
scroll to position [69, 0]
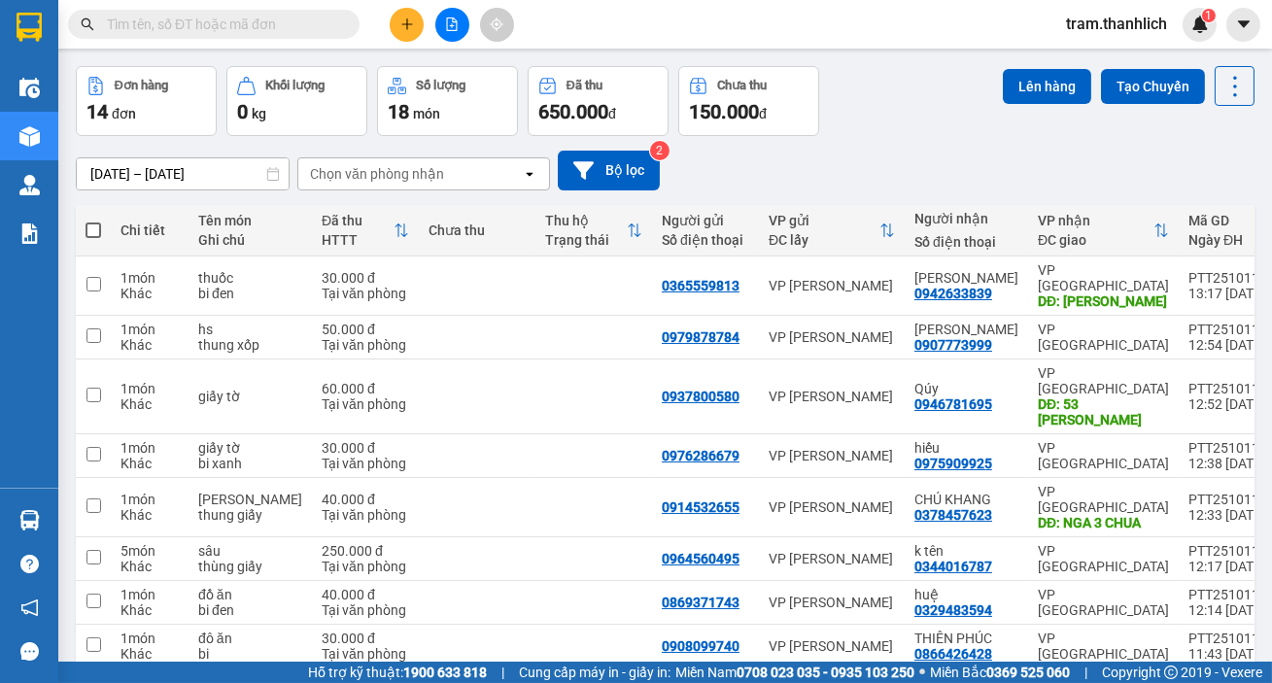
click at [100, 223] on label at bounding box center [94, 230] width 16 height 19
click at [93, 221] on input "checkbox" at bounding box center [93, 221] width 0 height 0
checkbox input "true"
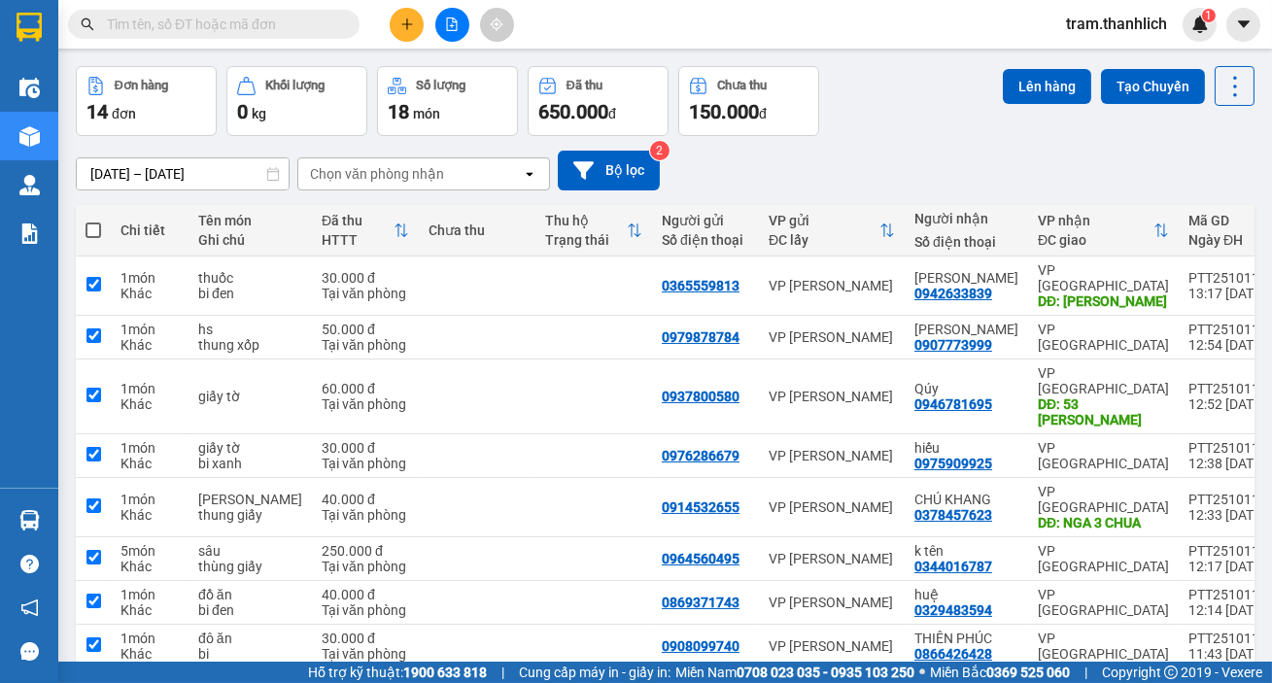
checkbox input "true"
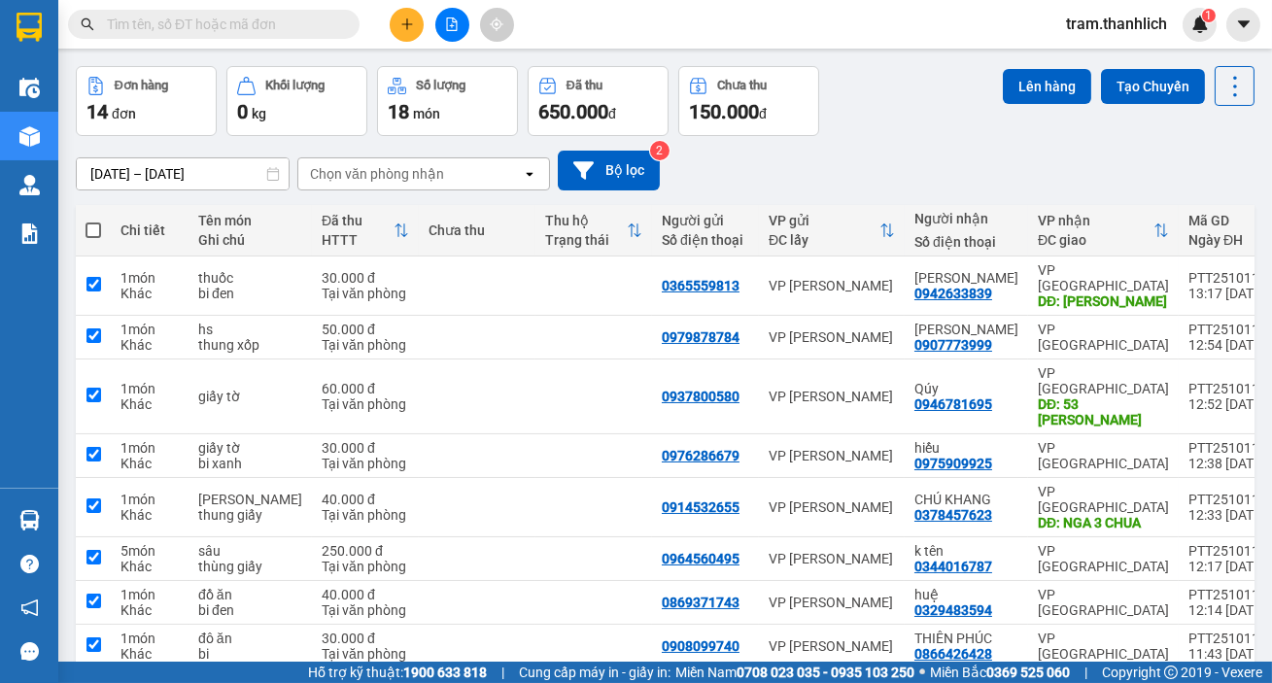
checkbox input "true"
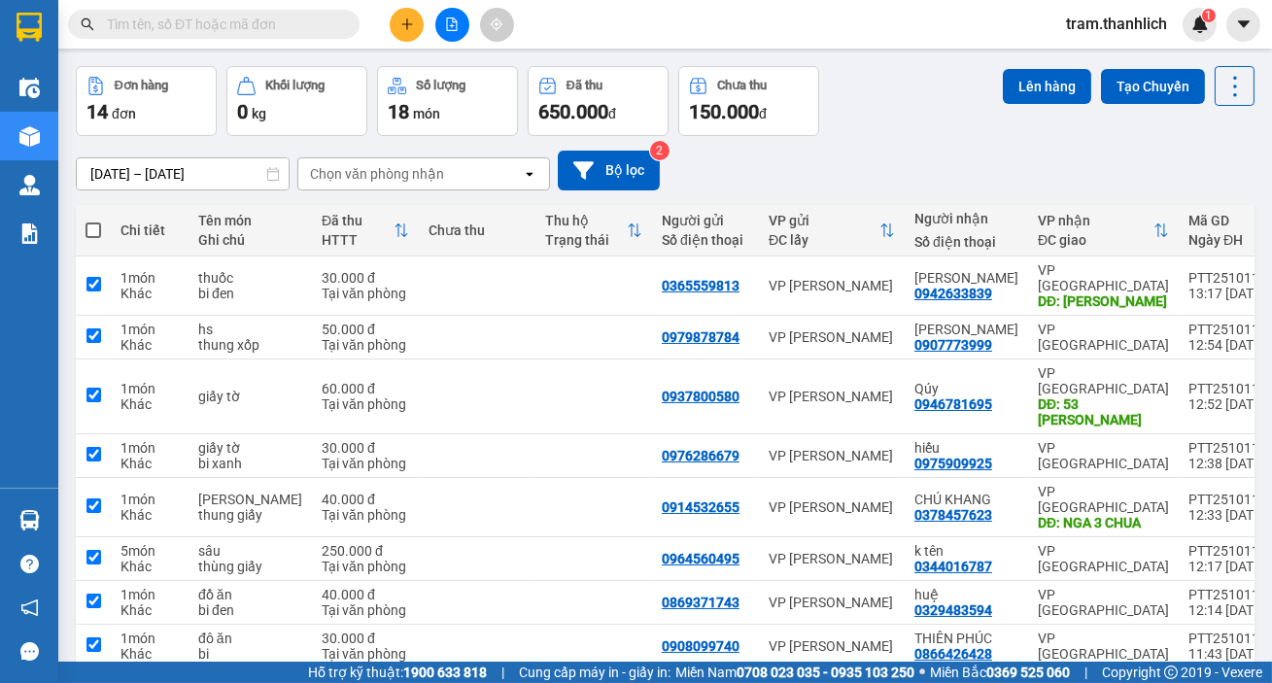
checkbox input "true"
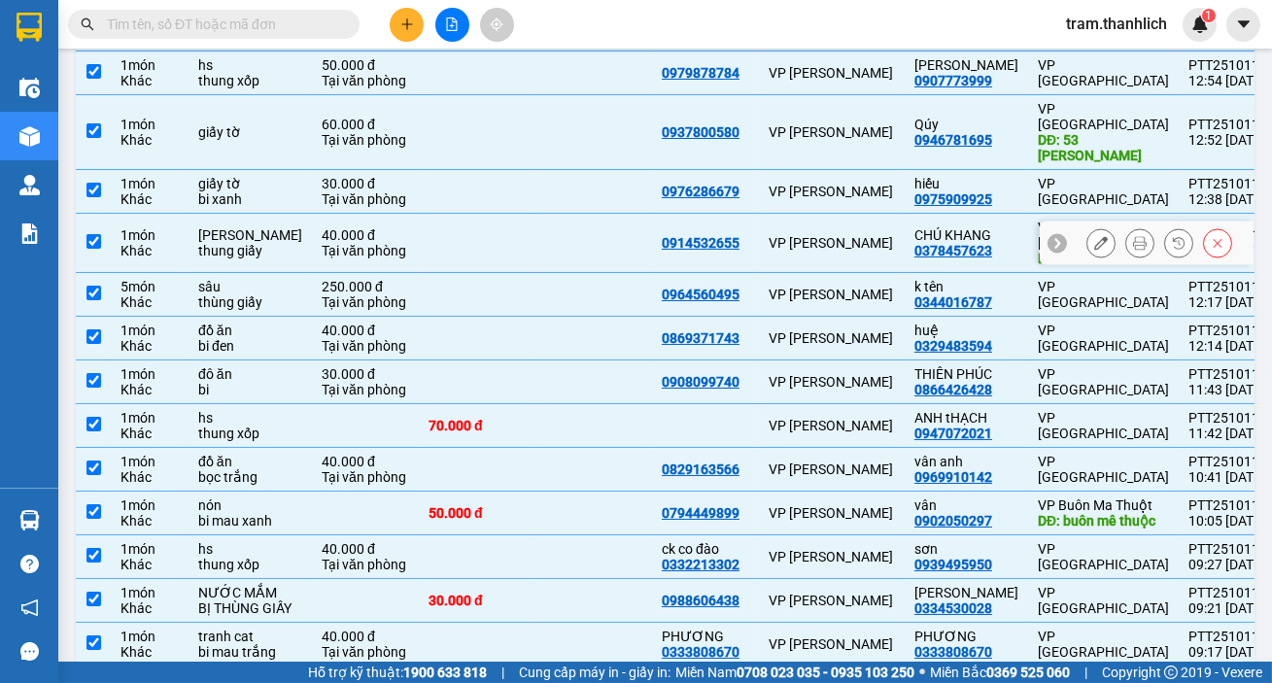
scroll to position [334, 0]
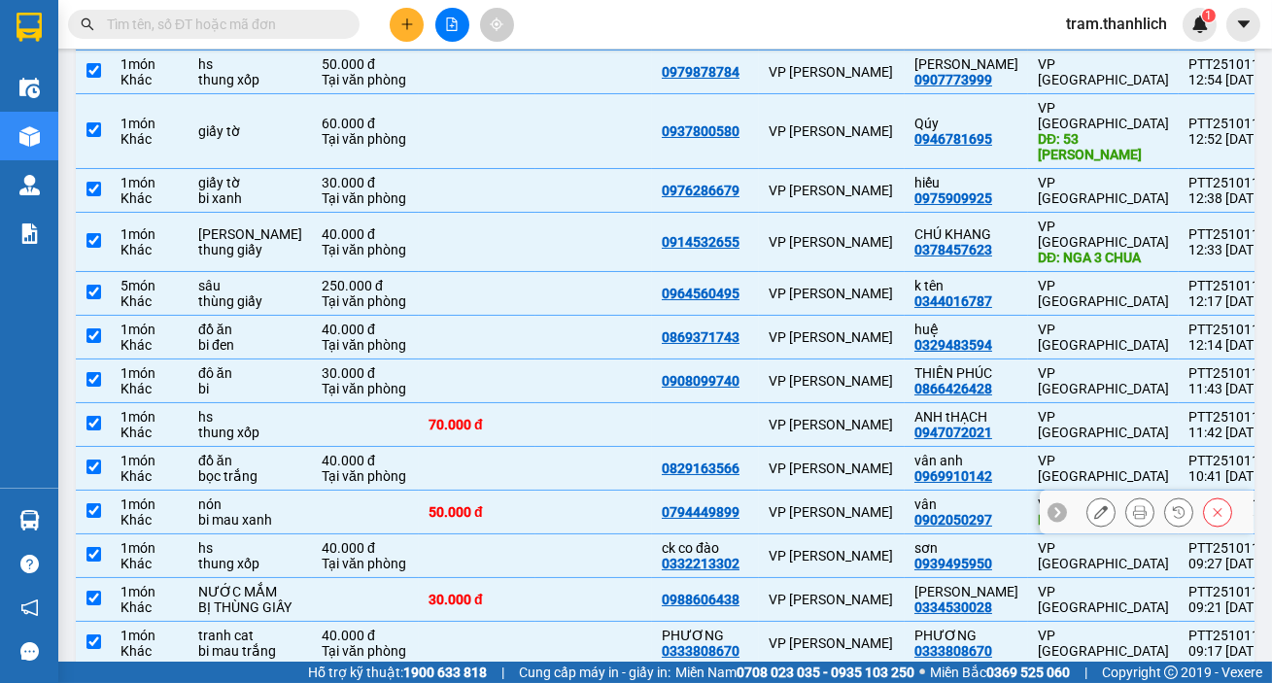
click at [465, 491] on td "50.000 đ" at bounding box center [477, 513] width 117 height 44
checkbox input "false"
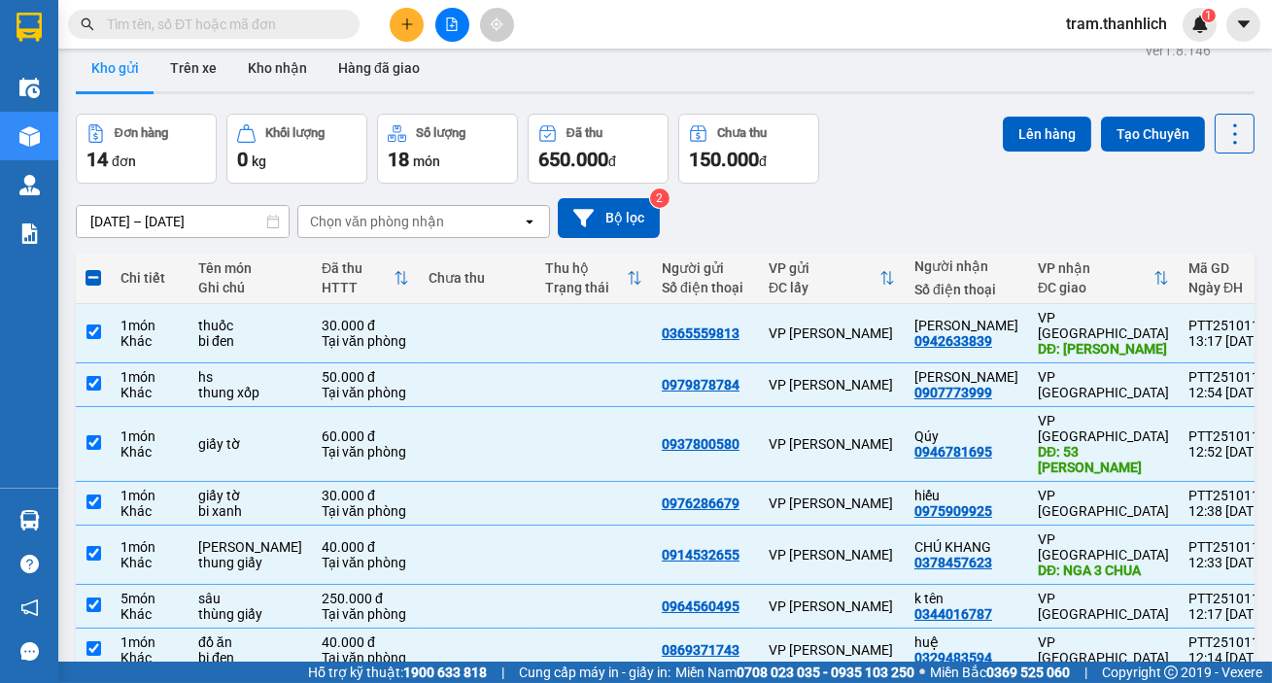
scroll to position [0, 0]
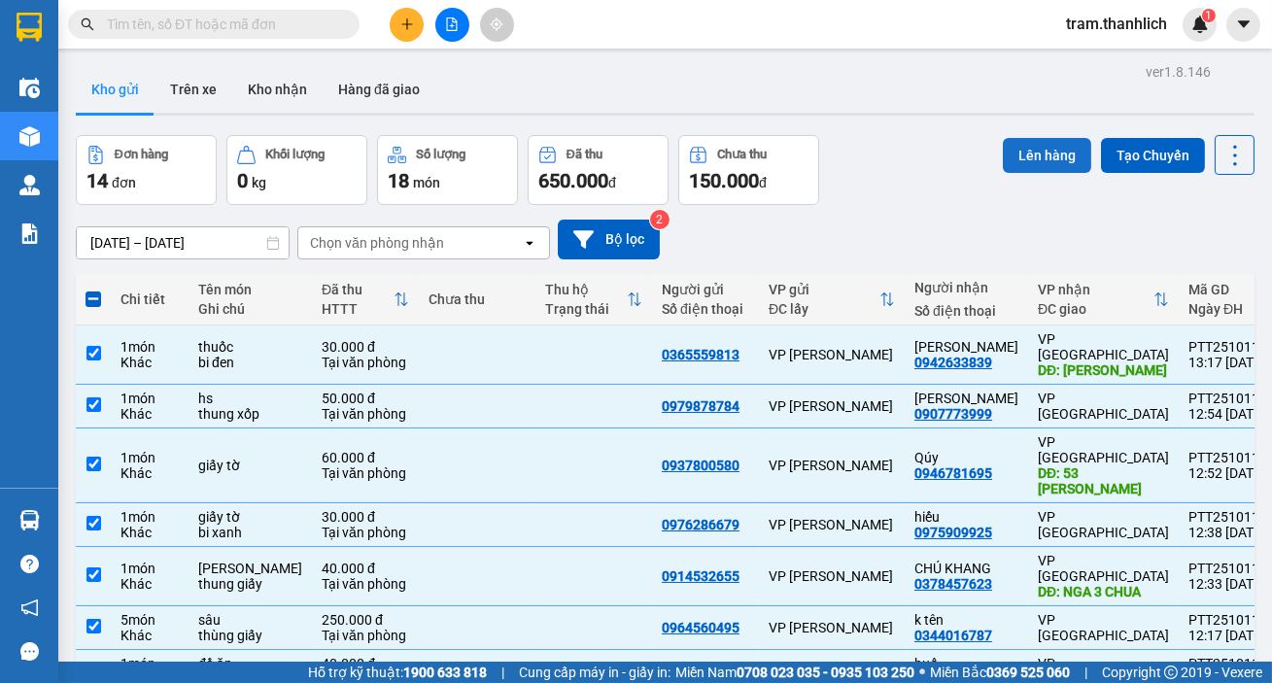
click at [1015, 164] on button "Lên hàng" at bounding box center [1047, 155] width 88 height 35
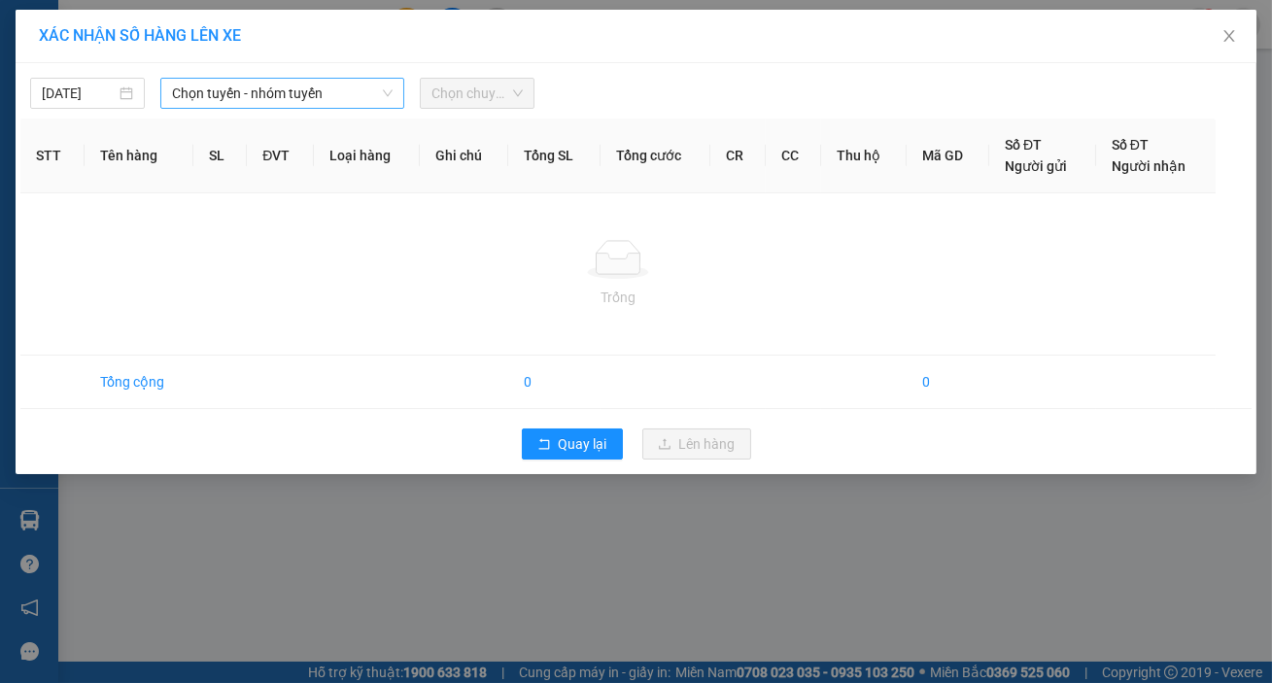
click at [265, 89] on span "Chọn tuyến - nhóm tuyến" at bounding box center [282, 93] width 221 height 29
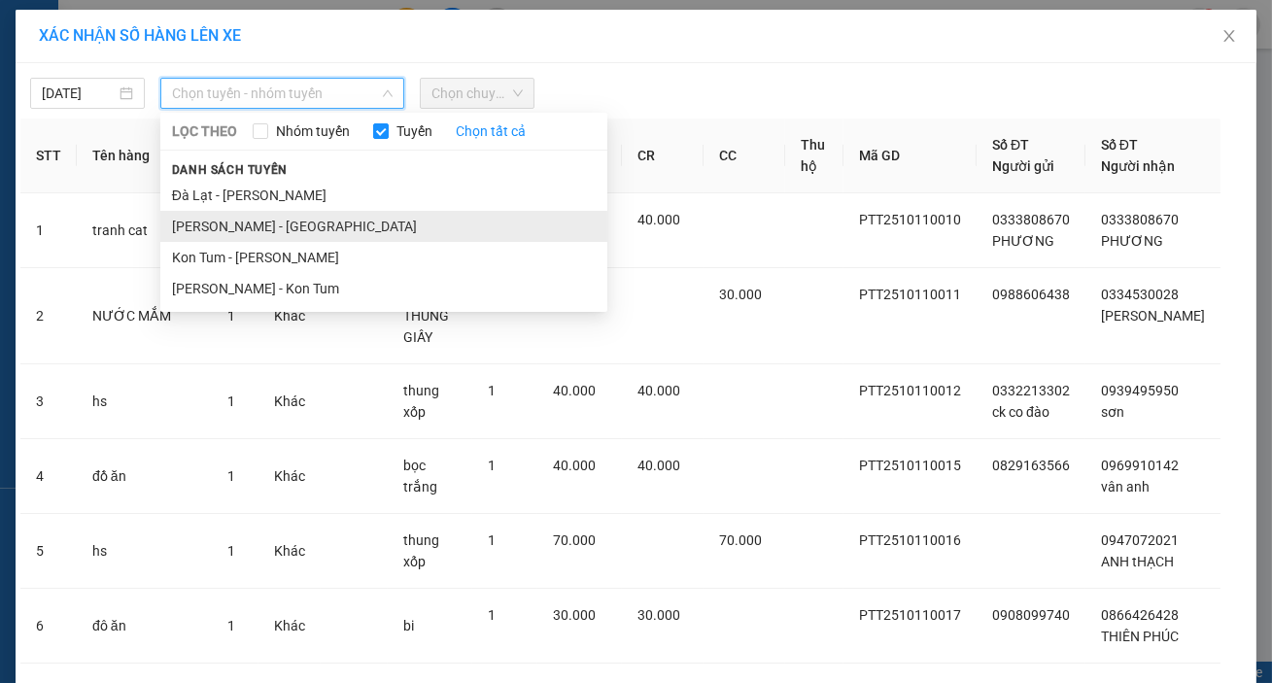
click at [234, 223] on li "Phan Thiết - Đà Lạt" at bounding box center [383, 226] width 447 height 31
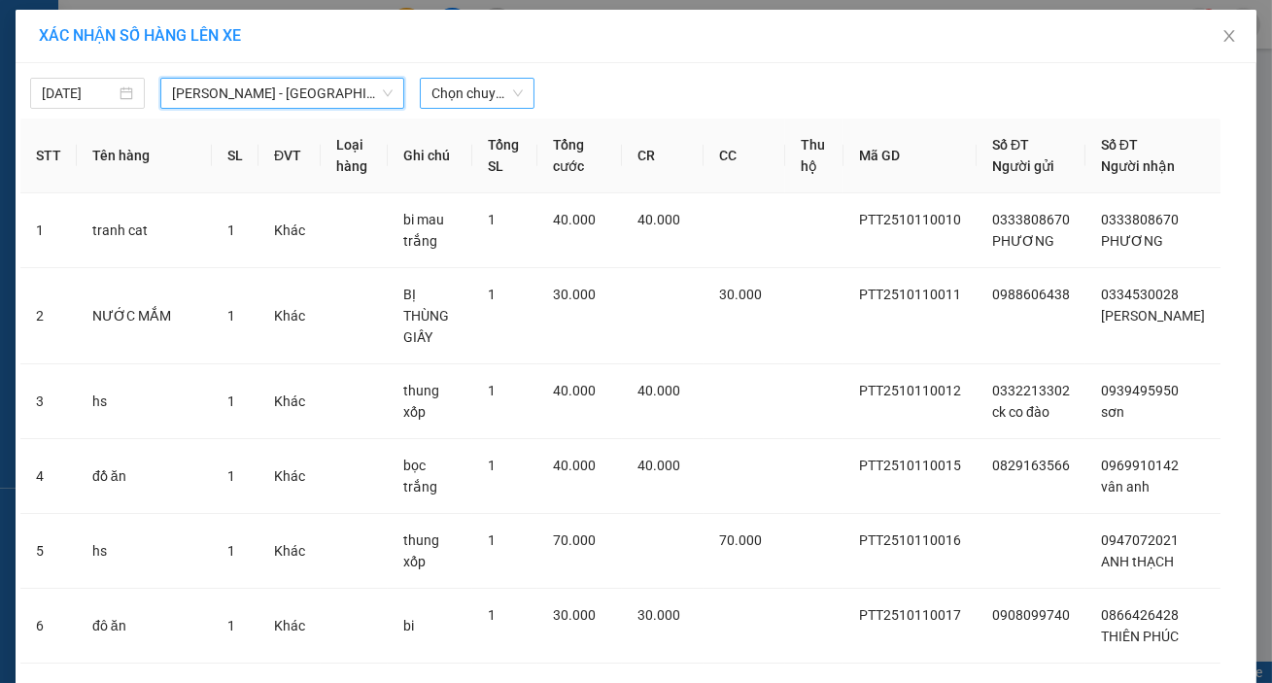
click at [474, 90] on span "Chọn chuyến" at bounding box center [477, 93] width 91 height 29
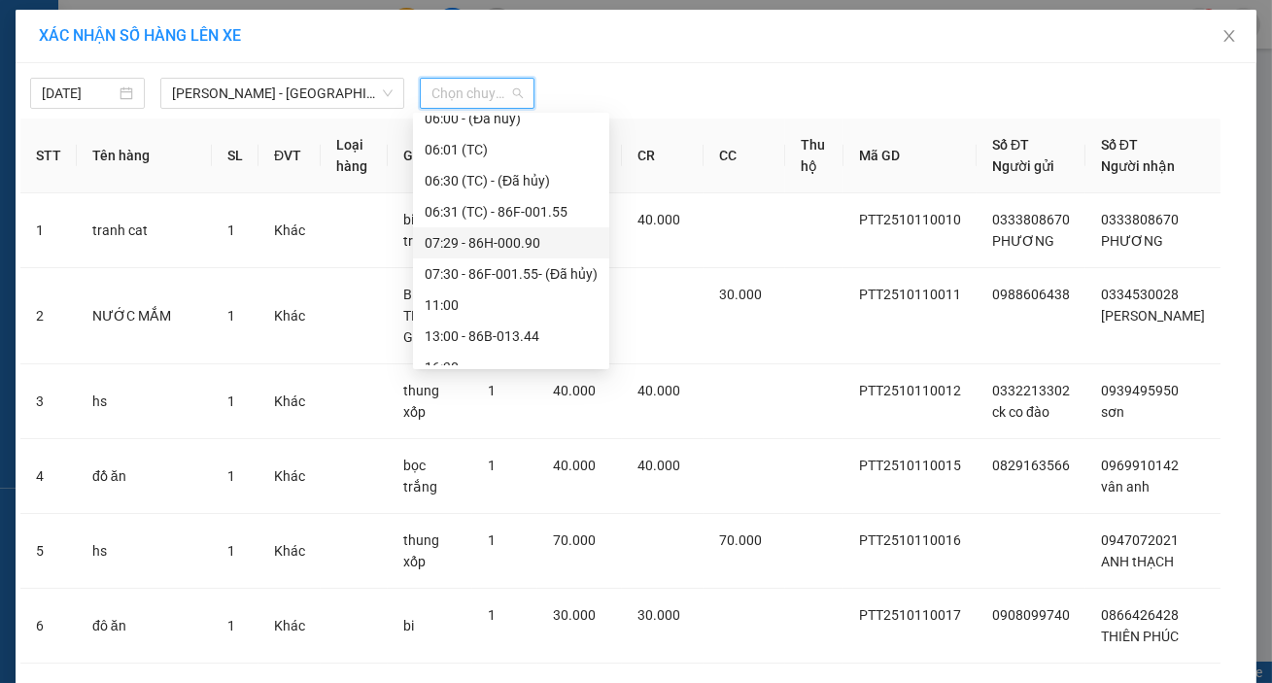
scroll to position [61, 0]
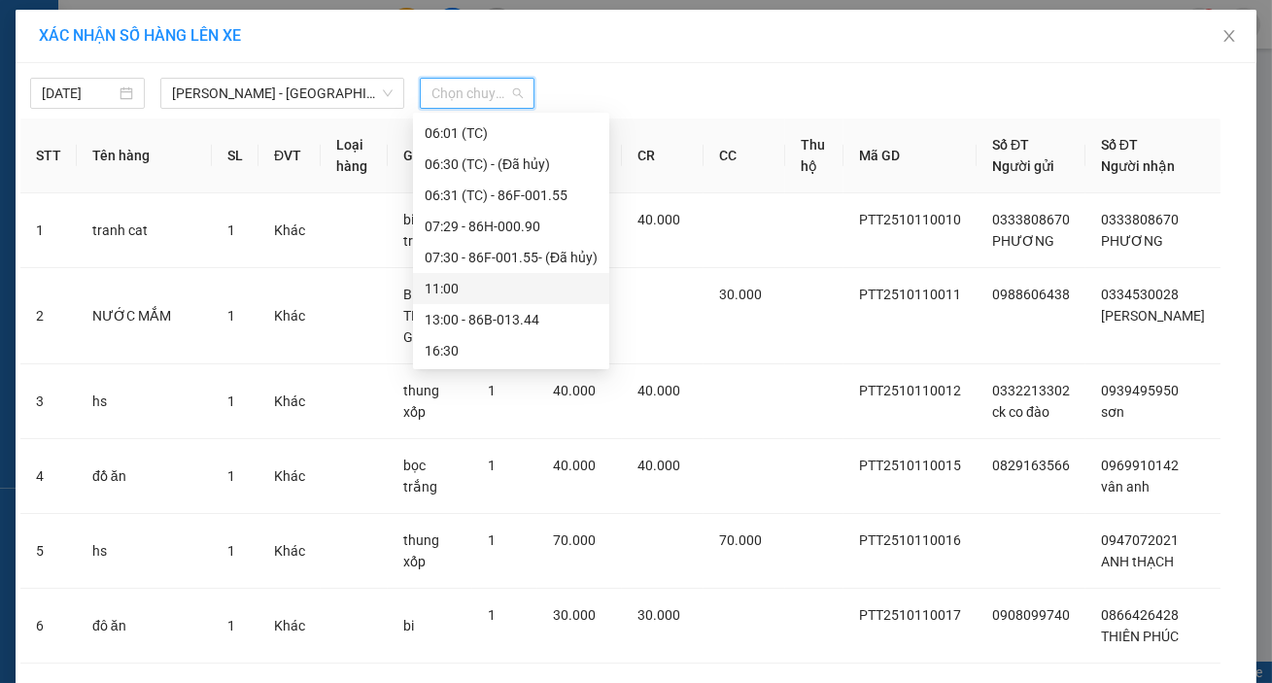
click at [503, 304] on div "13:00 - 86B-013.44" at bounding box center [511, 319] width 196 height 31
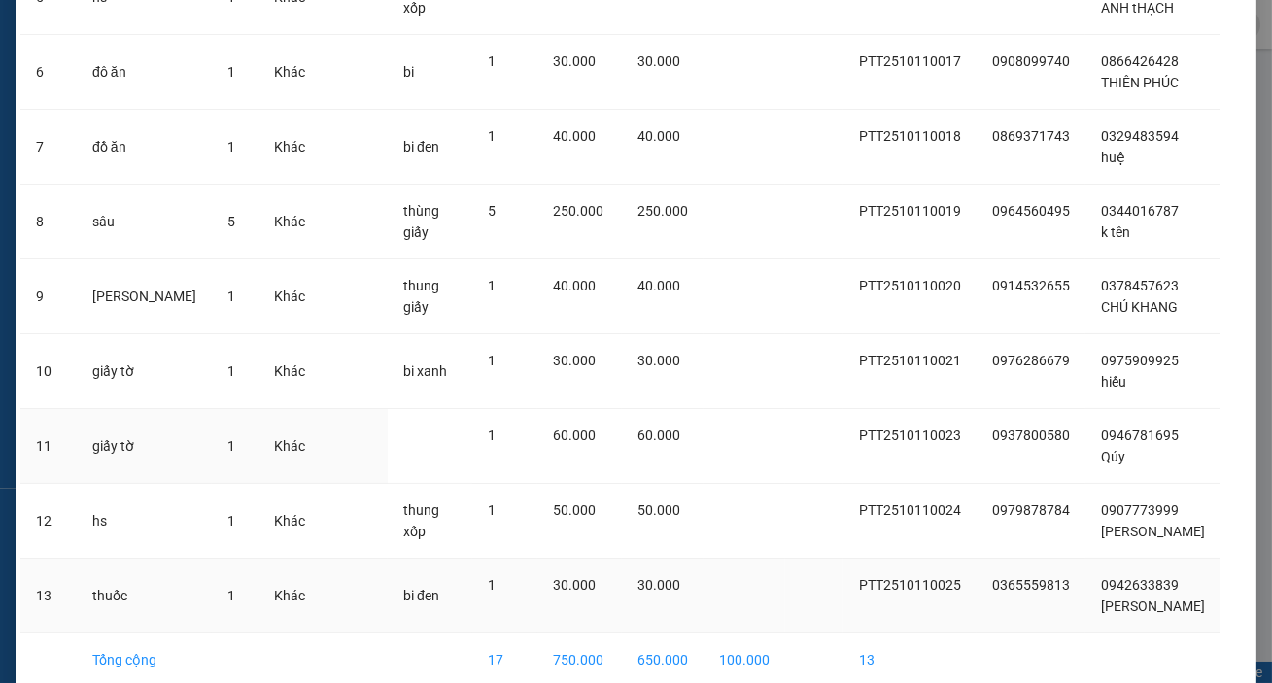
scroll to position [656, 0]
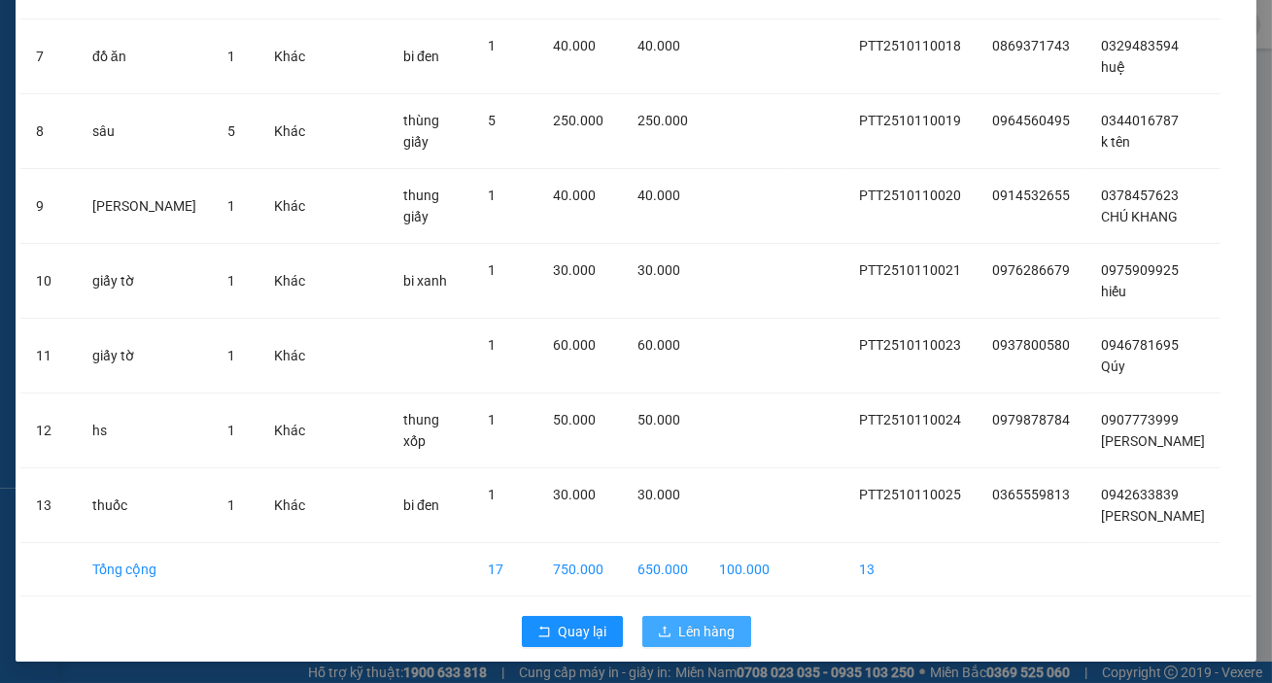
click at [679, 624] on span "Lên hàng" at bounding box center [707, 631] width 56 height 21
